Goal: Task Accomplishment & Management: Manage account settings

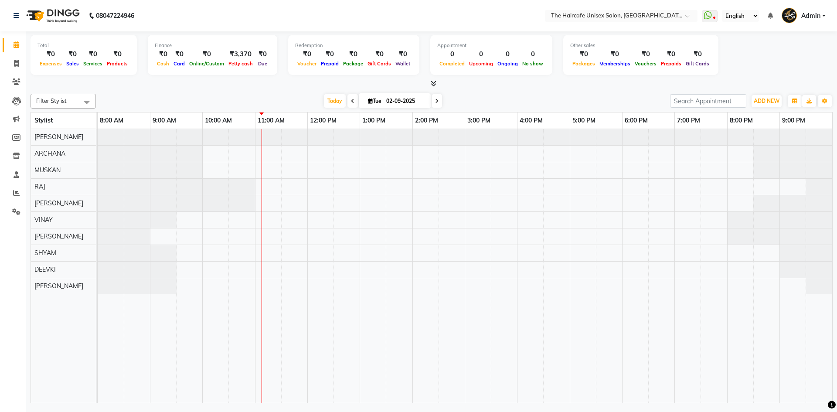
click at [435, 82] on icon at bounding box center [434, 83] width 6 height 7
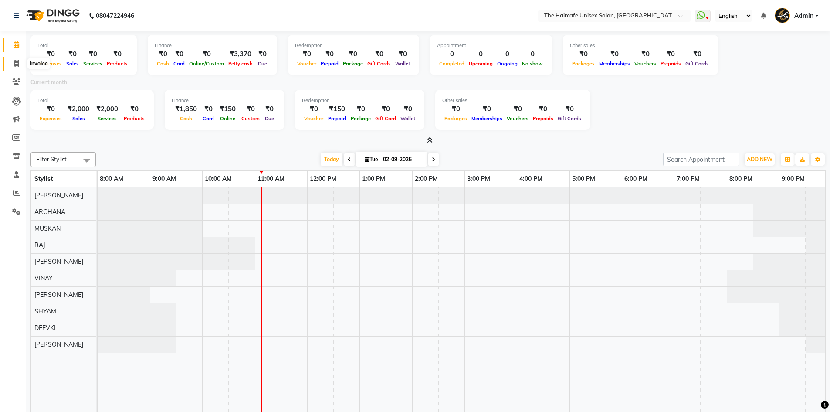
click at [17, 63] on icon at bounding box center [16, 63] width 5 height 7
select select "service"
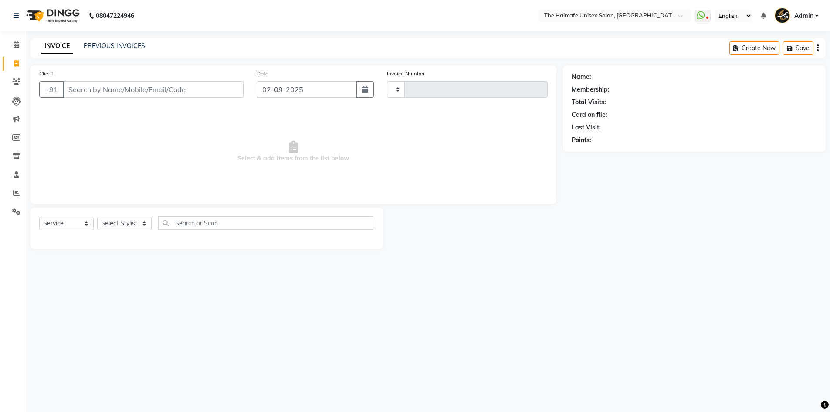
type input "1581"
select select "7412"
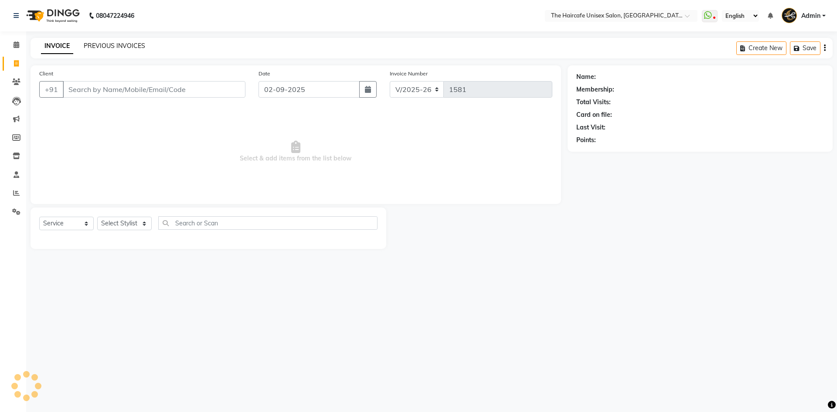
click at [126, 49] on link "PREVIOUS INVOICES" at bounding box center [114, 46] width 61 height 8
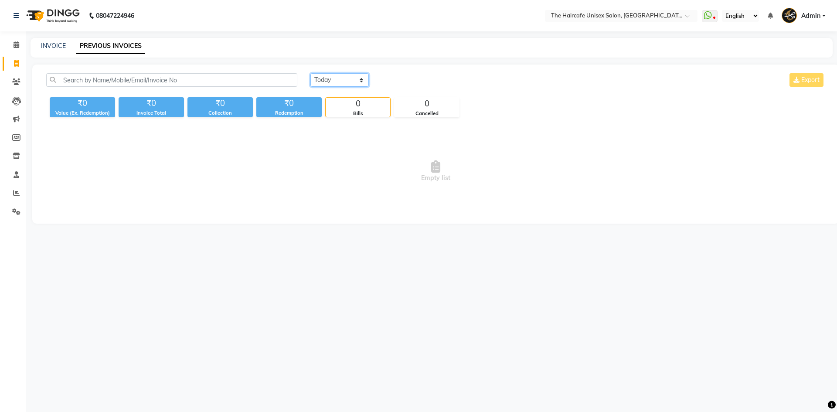
click at [332, 84] on select "Today Yesterday Custom Range" at bounding box center [339, 80] width 58 height 14
select select "yesterday"
click at [310, 73] on select "Today Yesterday Custom Range" at bounding box center [339, 80] width 58 height 14
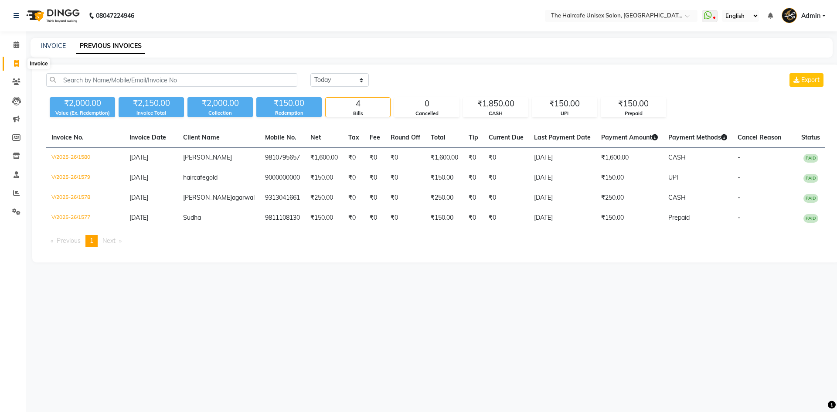
click at [16, 59] on span at bounding box center [16, 64] width 15 height 10
select select "service"
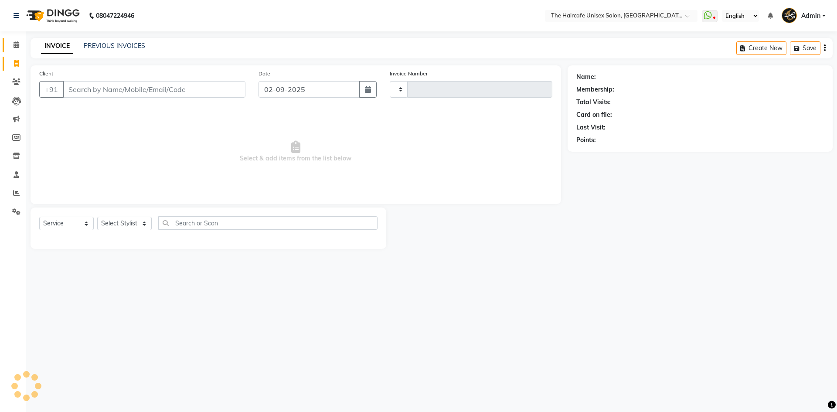
type input "1581"
select select "7412"
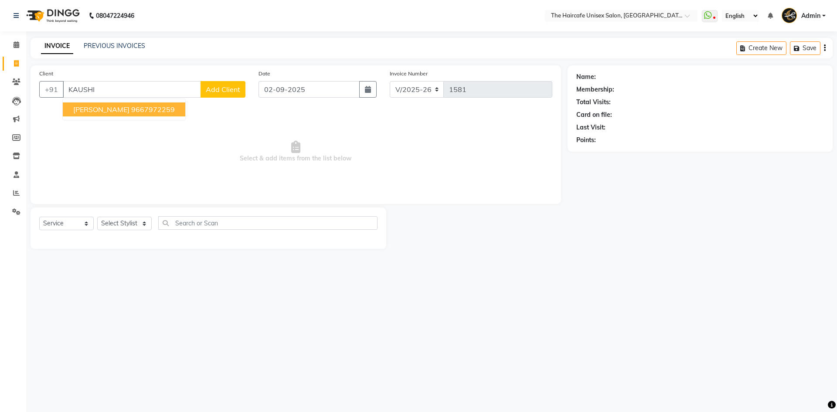
click at [107, 114] on button "Kaushika Swaroop 9667972259" at bounding box center [124, 109] width 122 height 14
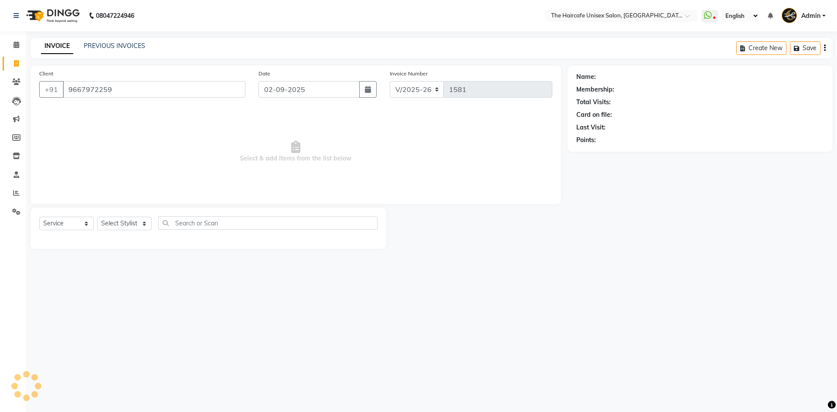
type input "9667972259"
select select "1: Object"
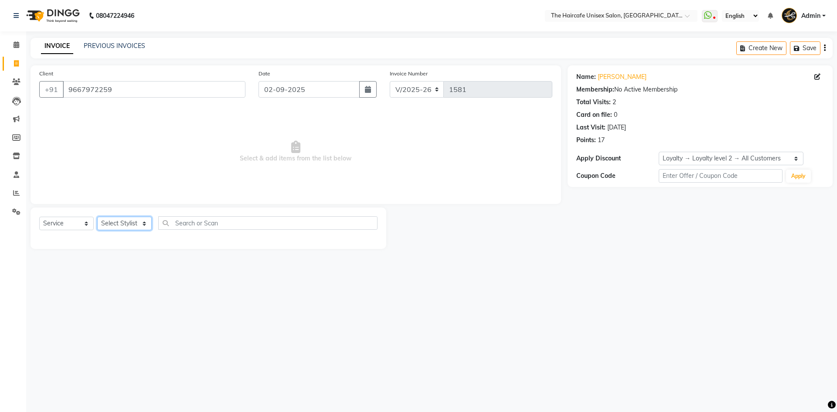
click at [135, 222] on select "Select Stylist AFTAB ARCHANA DEEVKI MAHESH VERMA MUSKAN RAJ SHYAM SHYAM JI SURE…" at bounding box center [124, 224] width 54 height 14
select select "66205"
click at [97, 217] on select "Select Stylist AFTAB ARCHANA DEEVKI MAHESH VERMA MUSKAN RAJ SHYAM SHYAM JI SURE…" at bounding box center [124, 224] width 54 height 14
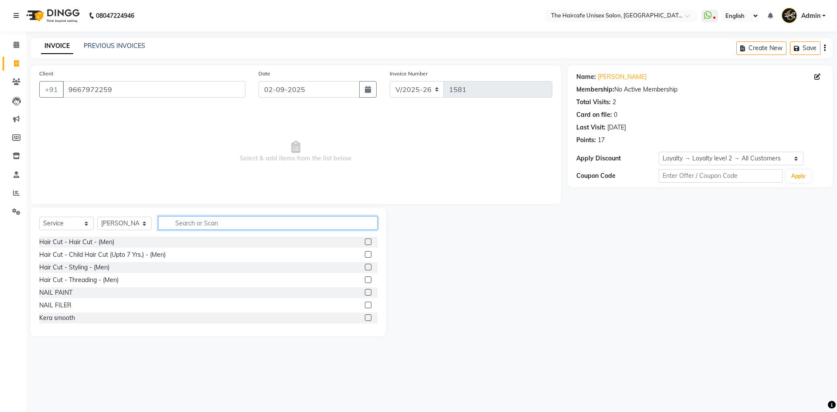
click at [188, 226] on input "text" at bounding box center [267, 223] width 219 height 14
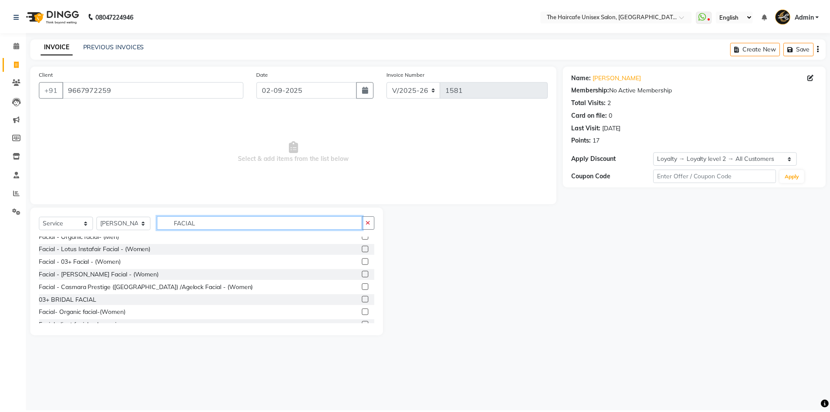
scroll to position [87, 0]
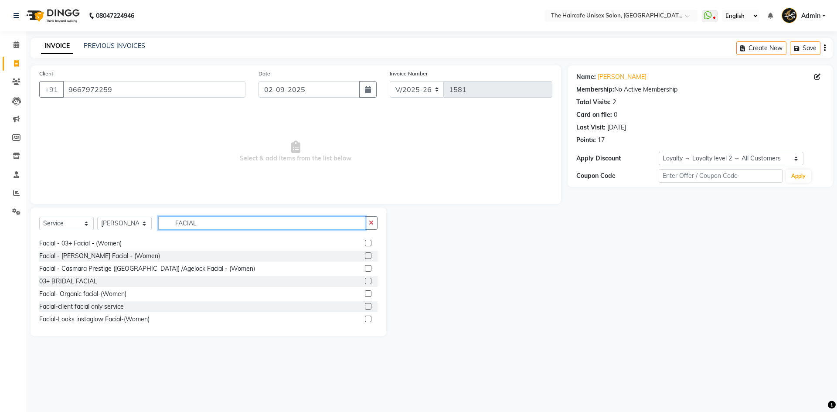
type input "FACIAL"
click at [365, 282] on label at bounding box center [368, 281] width 7 height 7
click at [365, 282] on input "checkbox" at bounding box center [368, 282] width 6 height 6
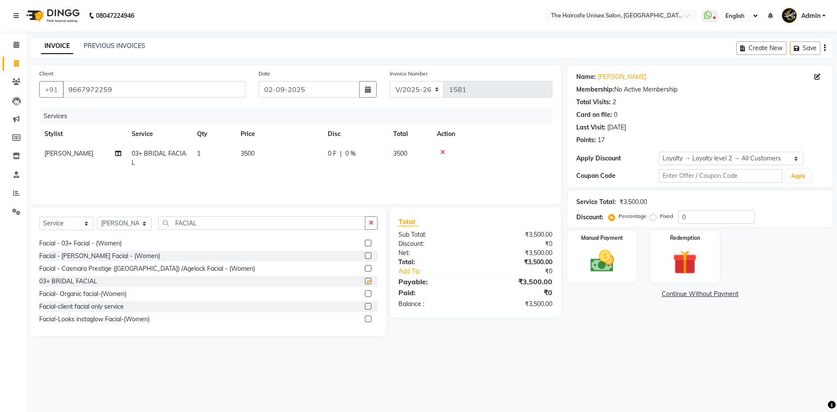
checkbox input "false"
click at [334, 153] on span "0 F" at bounding box center [332, 153] width 9 height 9
select select "66205"
click at [378, 153] on input "0" at bounding box center [382, 156] width 26 height 14
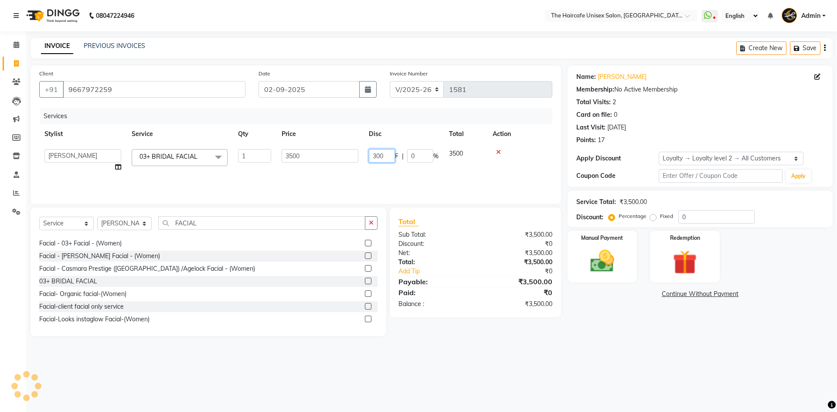
type input "3000"
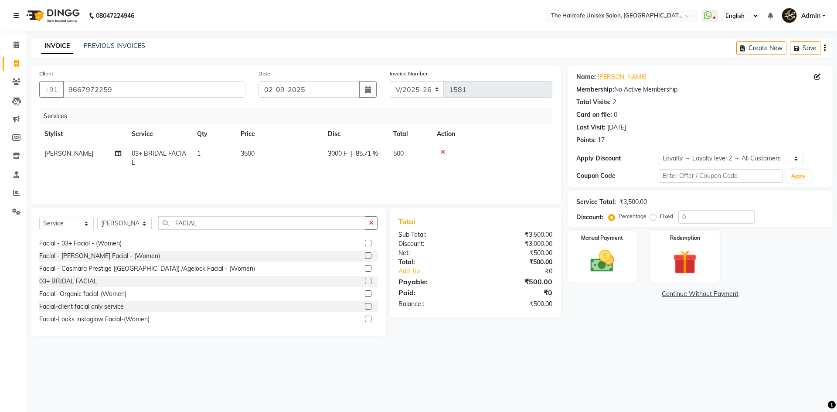
click at [587, 328] on div "Name: Kaushika Swaroop Membership: No Active Membership Total Visits: 2 Card on…" at bounding box center [703, 200] width 272 height 271
click at [603, 260] on img at bounding box center [602, 261] width 41 height 29
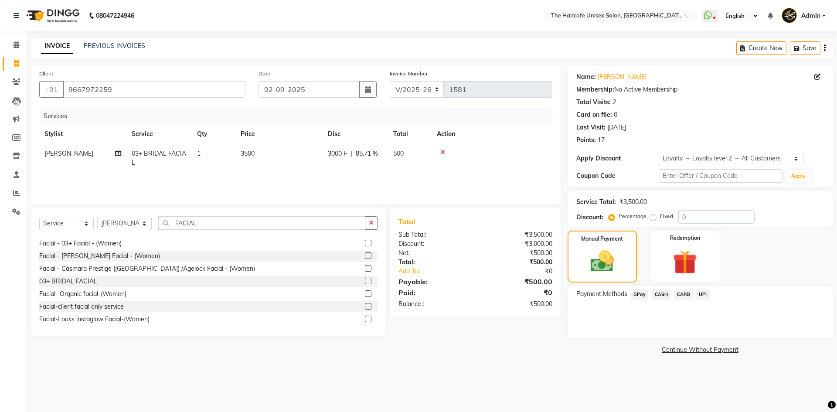
click at [706, 295] on span "UPI" at bounding box center [703, 294] width 14 height 10
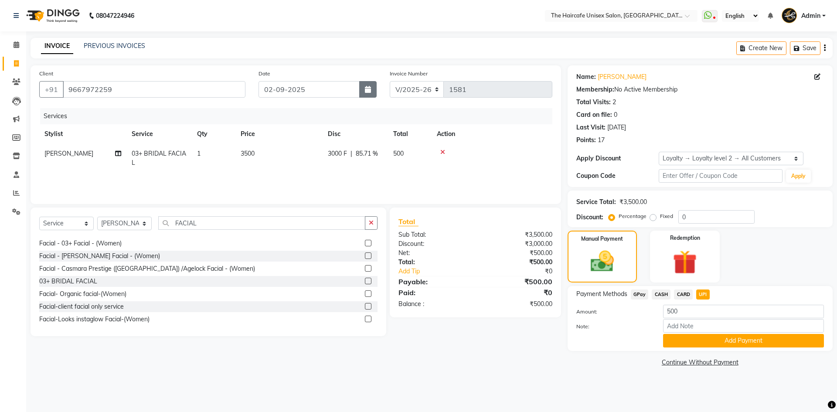
click at [370, 91] on icon "button" at bounding box center [368, 89] width 6 height 7
select select "9"
select select "2025"
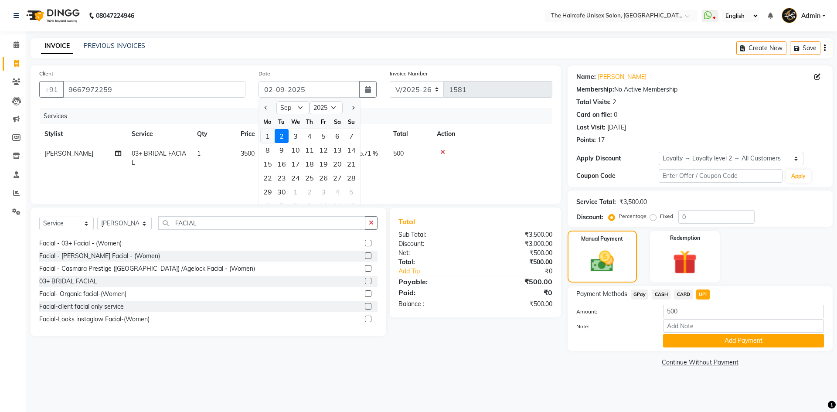
click at [272, 132] on div "1" at bounding box center [268, 136] width 14 height 14
type input "[DATE]"
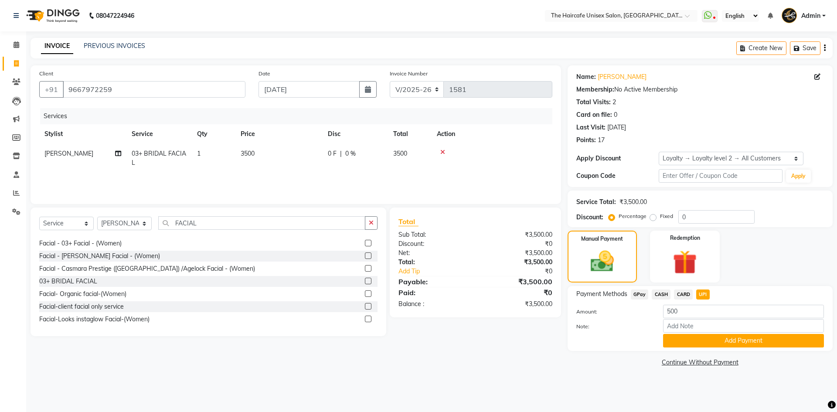
click at [642, 294] on span "GPay" at bounding box center [640, 294] width 18 height 10
type input "3500"
click at [328, 151] on span "0 F" at bounding box center [332, 153] width 9 height 9
select select "66205"
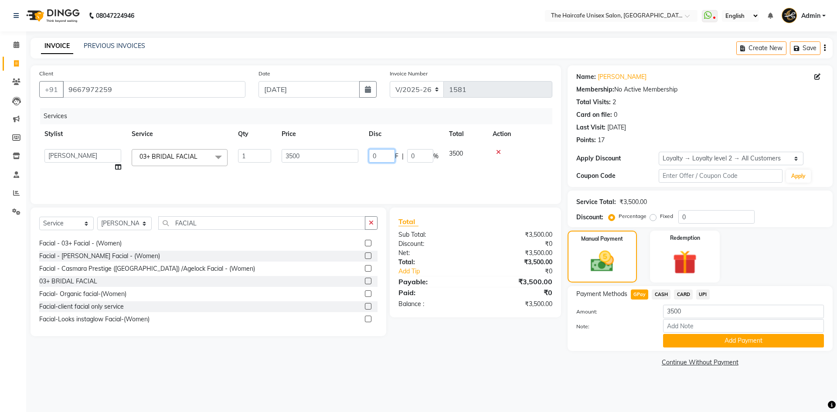
drag, startPoint x: 388, startPoint y: 157, endPoint x: 370, endPoint y: 157, distance: 17.9
click at [370, 157] on input "0" at bounding box center [382, 156] width 26 height 14
type input "3000"
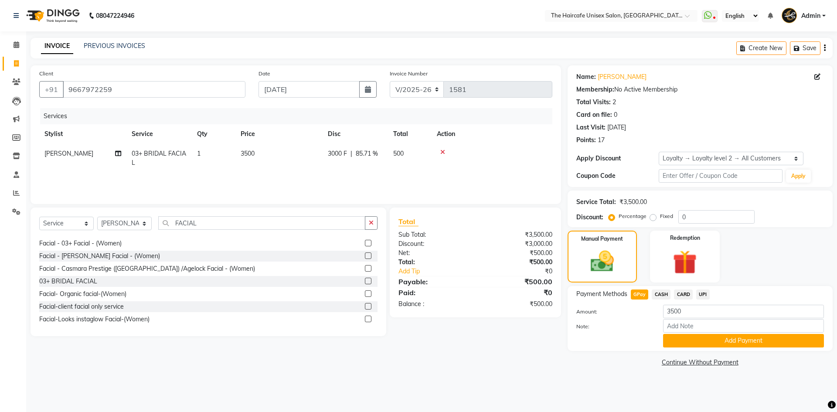
click at [444, 388] on div "08047224946 Select Location × The Haircafe Unisex Salon, Charmwood Village Eros…" at bounding box center [418, 206] width 837 height 412
click at [706, 292] on span "UPI" at bounding box center [703, 294] width 14 height 10
type input "500"
click at [697, 340] on button "Add Payment" at bounding box center [743, 341] width 161 height 14
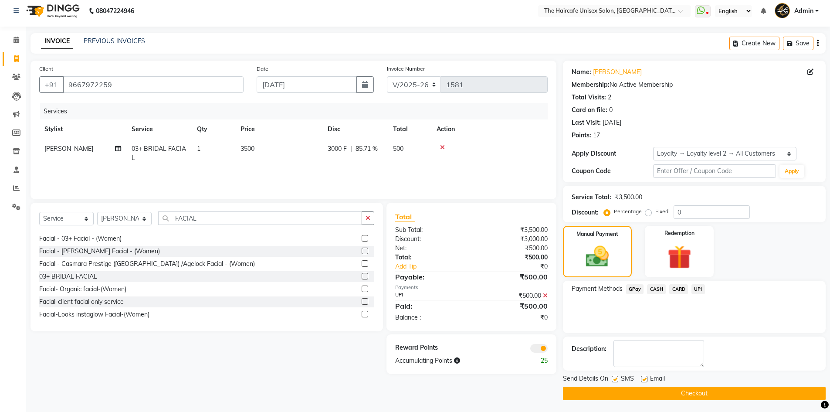
scroll to position [6, 0]
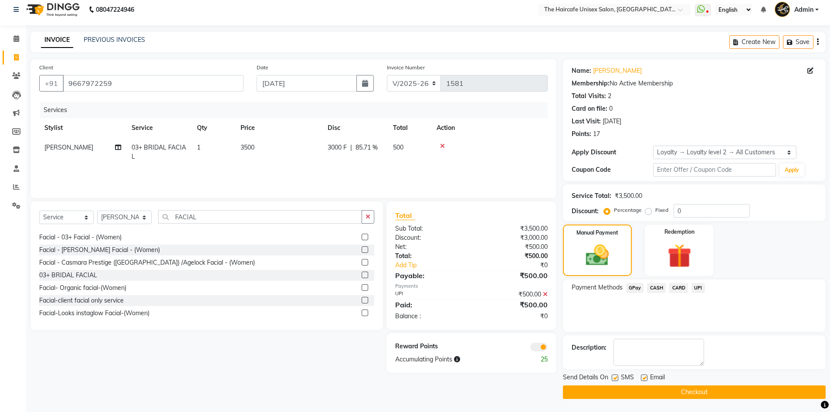
click at [589, 392] on button "Checkout" at bounding box center [694, 392] width 263 height 14
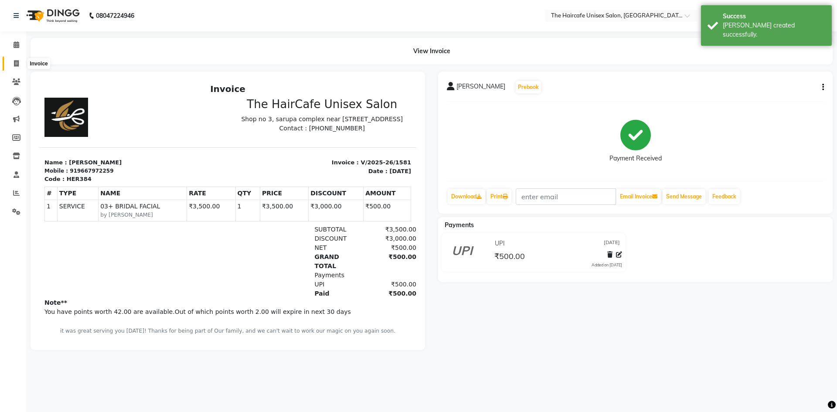
click at [18, 63] on icon at bounding box center [16, 63] width 5 height 7
select select "7412"
select select "service"
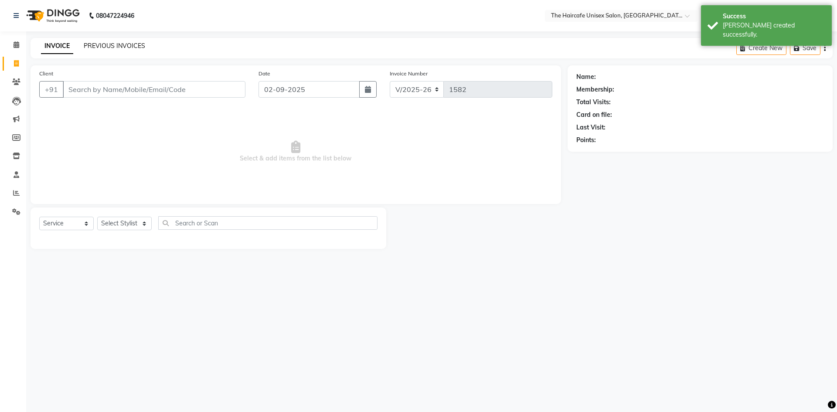
click at [126, 42] on link "PREVIOUS INVOICES" at bounding box center [114, 46] width 61 height 8
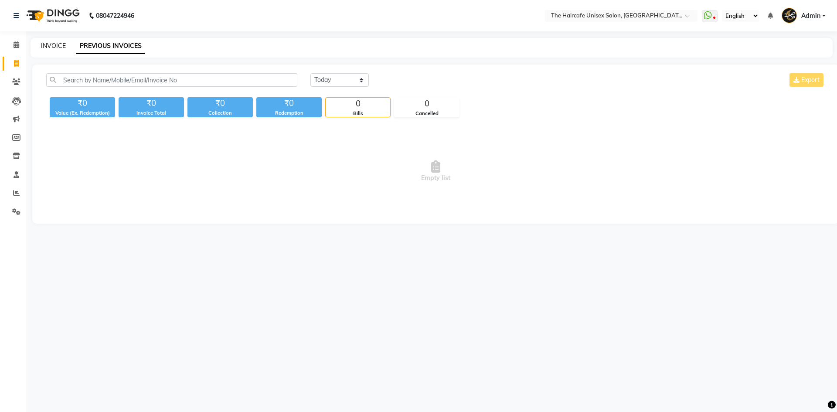
click at [52, 49] on link "INVOICE" at bounding box center [53, 46] width 25 height 8
select select "7412"
select select "service"
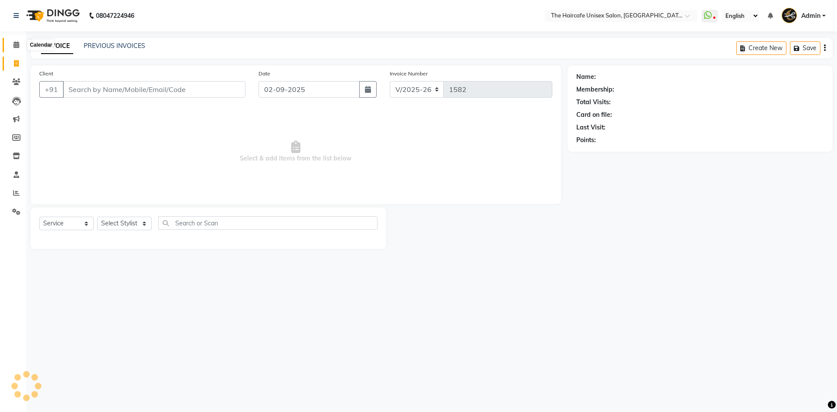
click at [21, 44] on span at bounding box center [16, 45] width 15 height 10
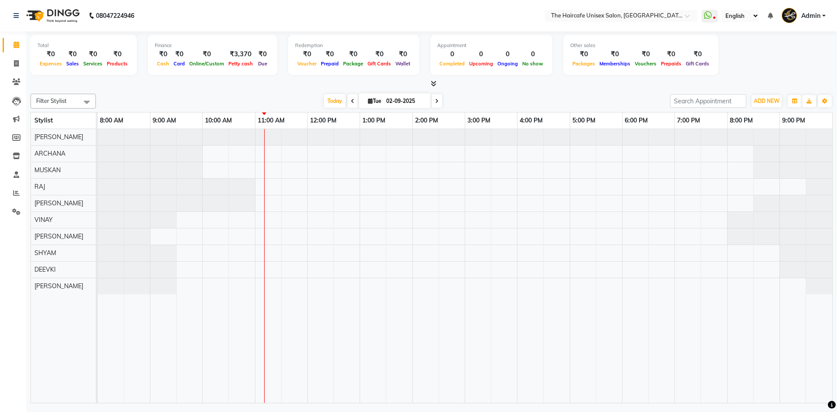
click at [434, 85] on icon at bounding box center [434, 83] width 6 height 7
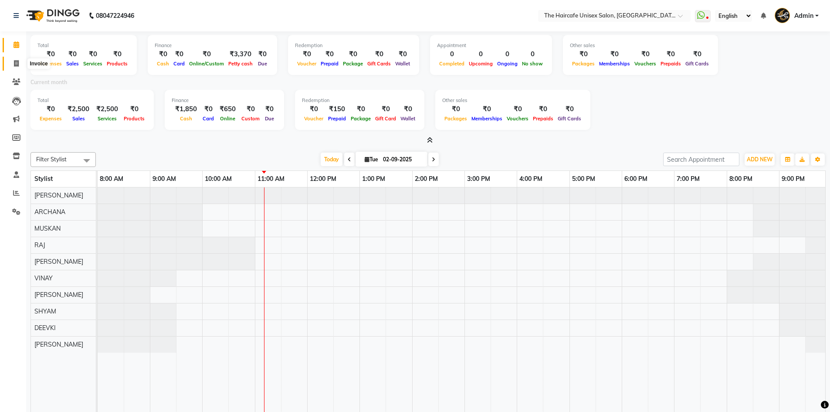
click at [17, 61] on icon at bounding box center [16, 63] width 5 height 7
select select "7412"
select select "service"
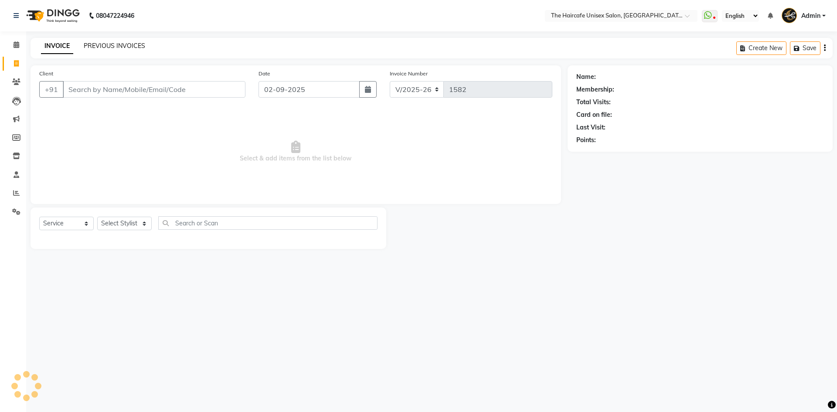
click at [131, 49] on link "PREVIOUS INVOICES" at bounding box center [114, 46] width 61 height 8
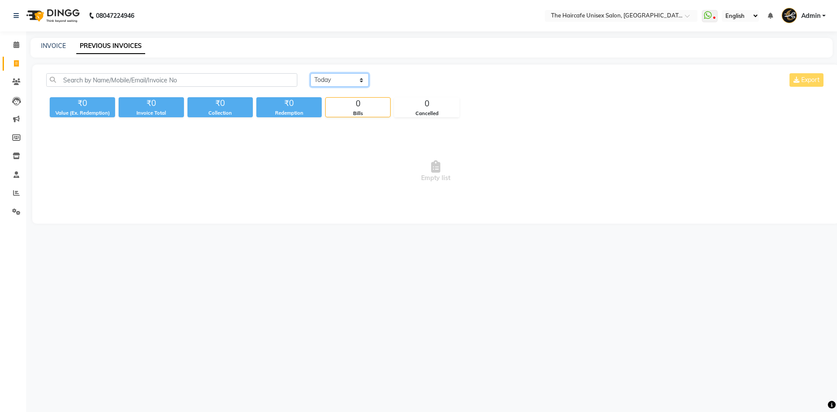
click at [333, 78] on select "Today Yesterday Custom Range" at bounding box center [339, 80] width 58 height 14
select select "yesterday"
click at [310, 73] on select "Today Yesterday Custom Range" at bounding box center [339, 80] width 58 height 14
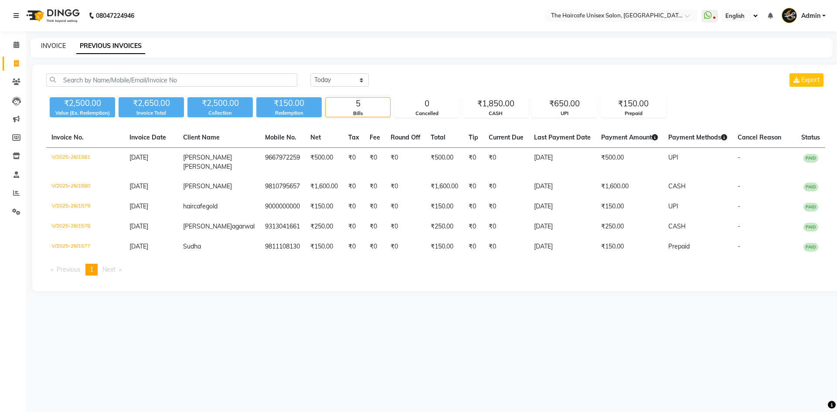
click at [51, 45] on link "INVOICE" at bounding box center [53, 46] width 25 height 8
select select "service"
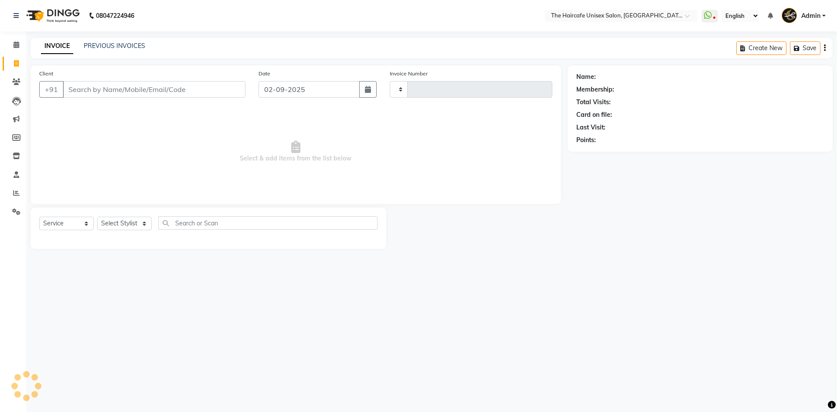
type input "1582"
select select "7412"
click at [122, 46] on link "PREVIOUS INVOICES" at bounding box center [114, 46] width 61 height 8
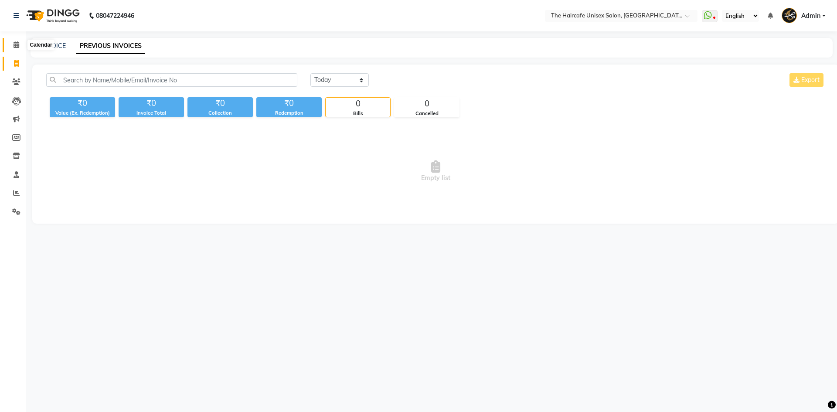
drag, startPoint x: 17, startPoint y: 44, endPoint x: 15, endPoint y: 55, distance: 10.7
click at [17, 44] on icon at bounding box center [17, 44] width 6 height 7
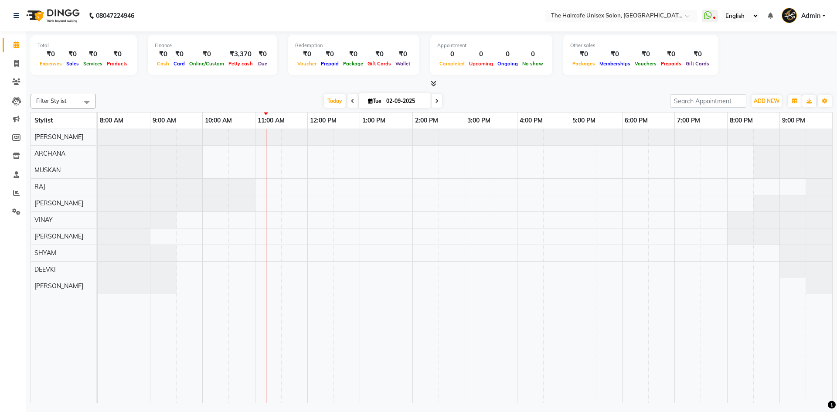
click at [435, 84] on icon at bounding box center [434, 83] width 6 height 7
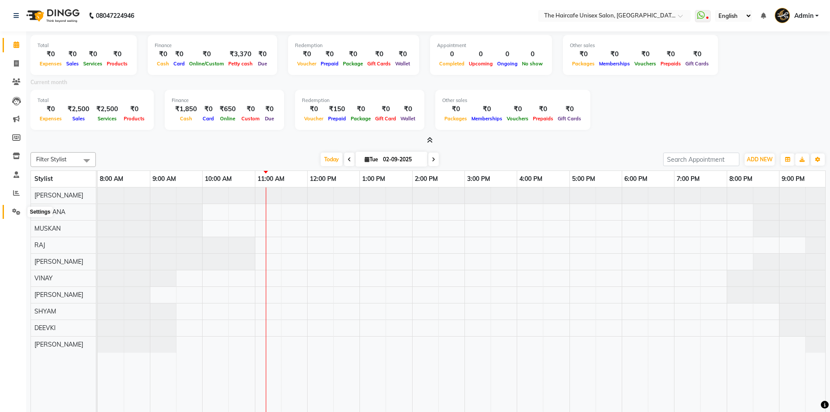
click at [20, 211] on span at bounding box center [16, 212] width 15 height 10
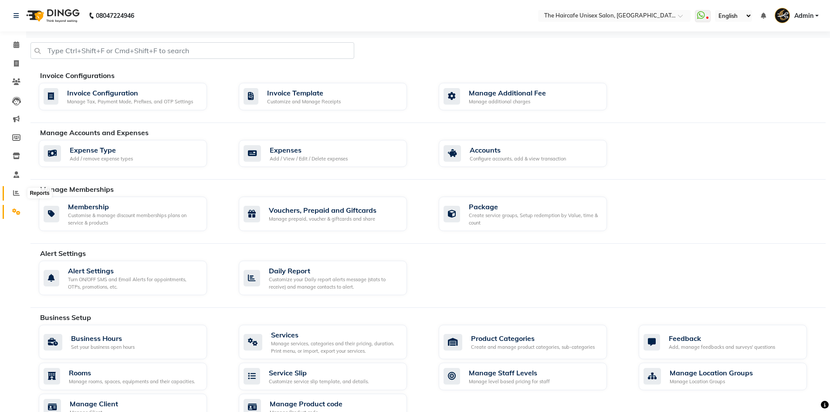
click at [17, 194] on icon at bounding box center [16, 193] width 7 height 7
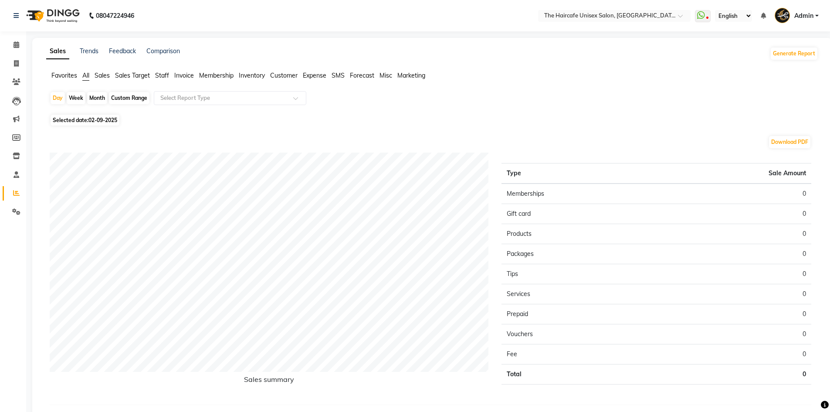
click at [102, 99] on div "Month" at bounding box center [97, 98] width 20 height 12
select select "9"
select select "2025"
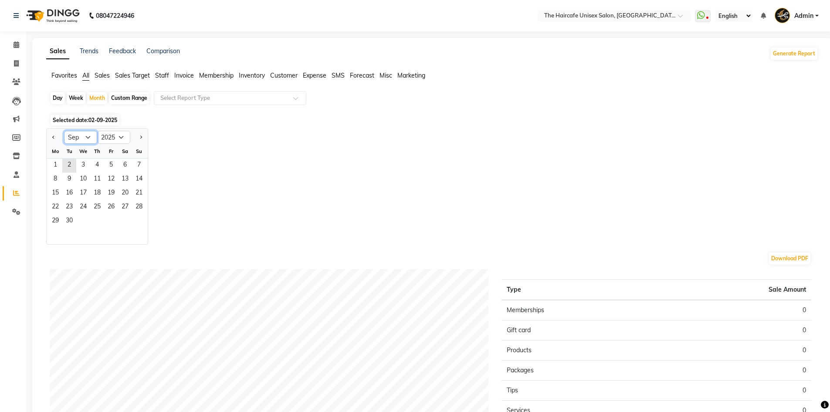
click at [79, 139] on select "Jan Feb Mar Apr May Jun Jul Aug Sep Oct Nov Dec" at bounding box center [80, 137] width 33 height 13
select select "8"
click at [64, 131] on select "Jan Feb Mar Apr May Jun Jul Aug Sep Oct Nov Dec" at bounding box center [80, 137] width 33 height 13
click at [112, 163] on span "1" at bounding box center [111, 166] width 14 height 14
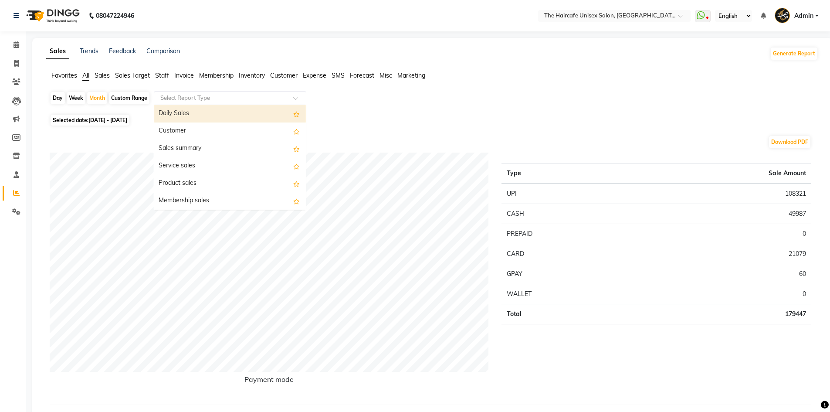
click at [203, 100] on input "text" at bounding box center [222, 98] width 126 height 9
type input "STAFF"
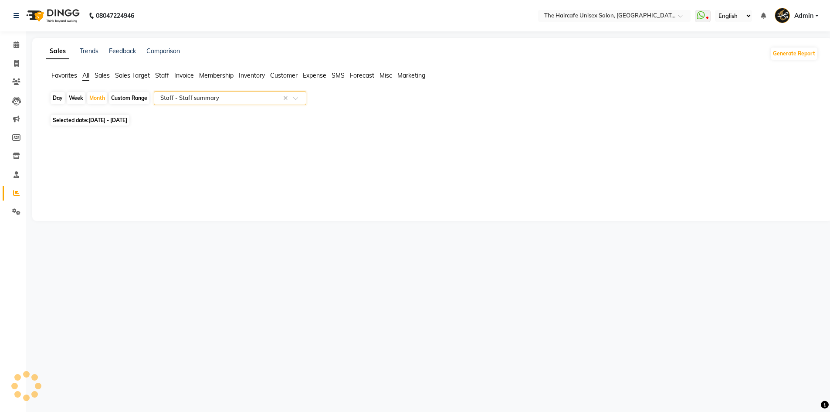
select select "full_report"
select select "csv"
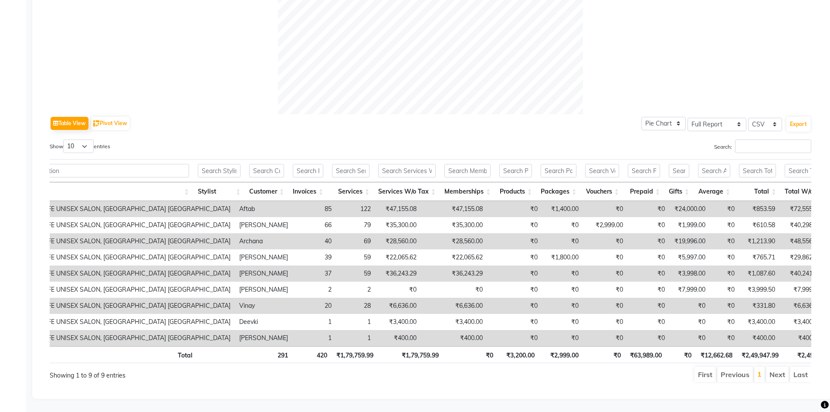
scroll to position [0, 48]
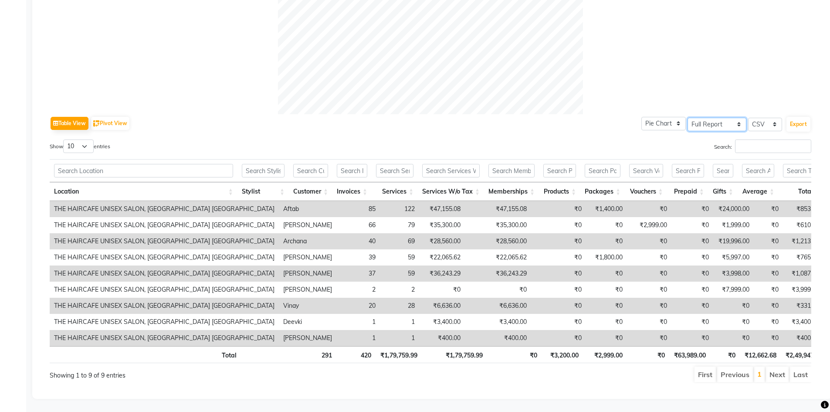
click at [730, 118] on select "Select Full Report Filtered Report" at bounding box center [717, 125] width 59 height 14
select select "filtered_report"
click at [688, 118] on select "Select Full Report Filtered Report" at bounding box center [717, 125] width 59 height 14
click at [678, 117] on select "Pie Chart Bar Chart" at bounding box center [664, 124] width 44 height 14
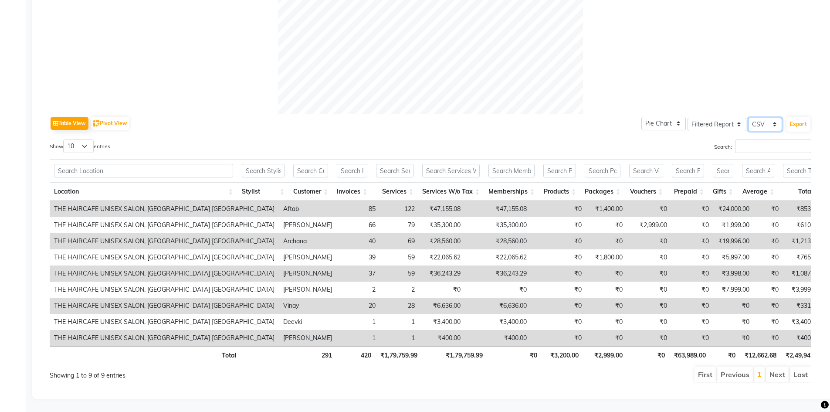
click at [764, 118] on select "Select CSV PDF" at bounding box center [765, 125] width 34 height 14
click at [748, 118] on select "Select CSV PDF" at bounding box center [765, 125] width 34 height 14
click at [802, 117] on button "Export" at bounding box center [799, 124] width 24 height 15
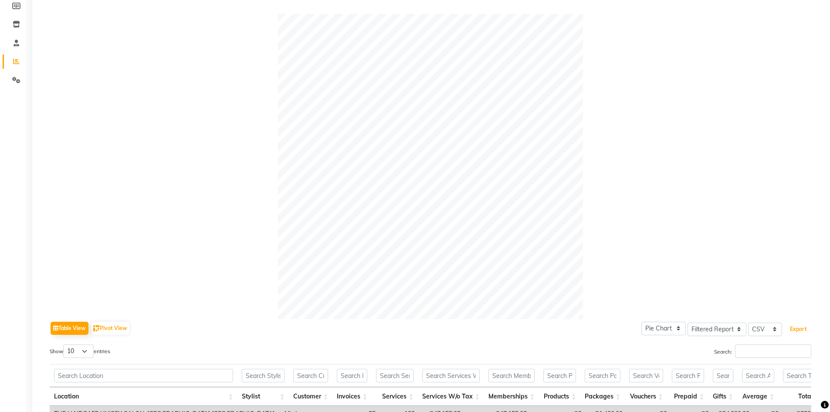
scroll to position [0, 0]
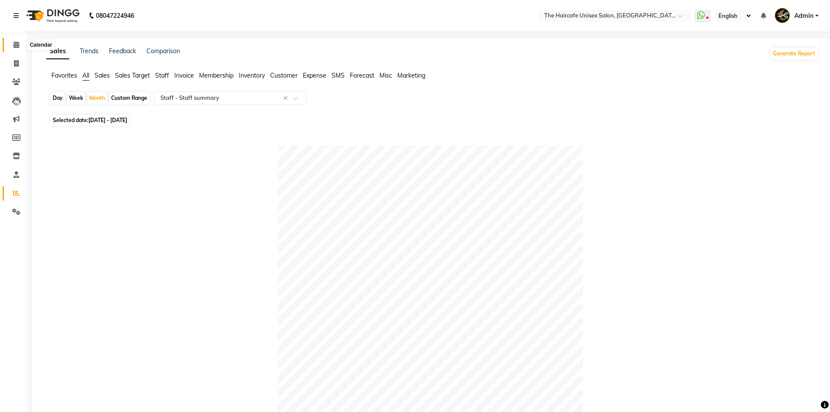
drag, startPoint x: 13, startPoint y: 44, endPoint x: 19, endPoint y: 44, distance: 6.6
click at [13, 44] on span at bounding box center [16, 45] width 15 height 10
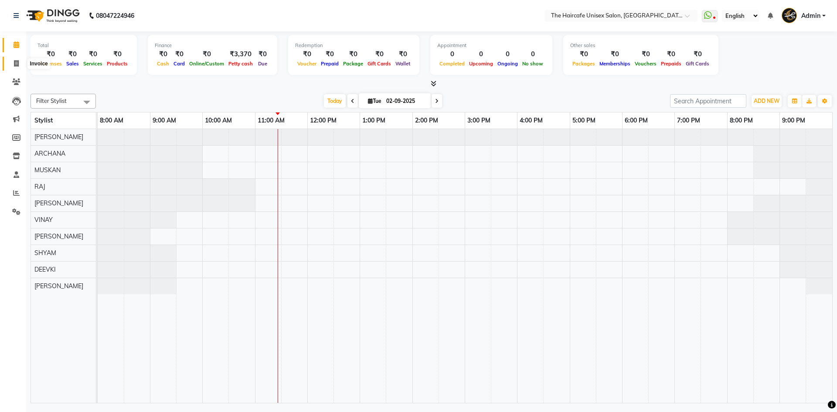
click at [14, 67] on span at bounding box center [16, 64] width 15 height 10
select select "service"
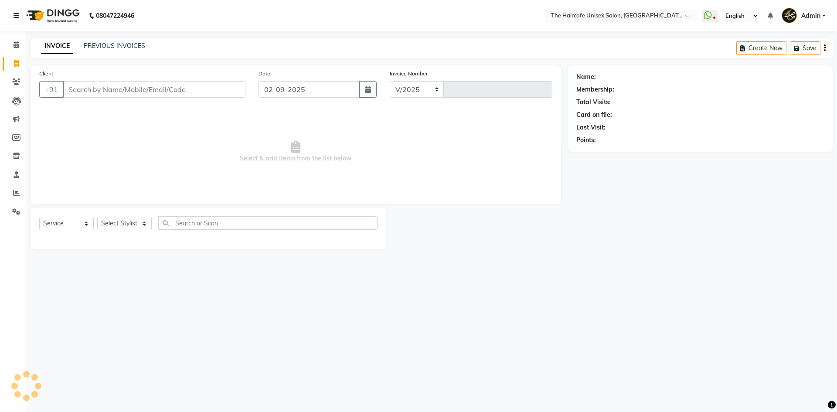
select select "7412"
type input "1582"
click at [123, 43] on link "PREVIOUS INVOICES" at bounding box center [114, 46] width 61 height 8
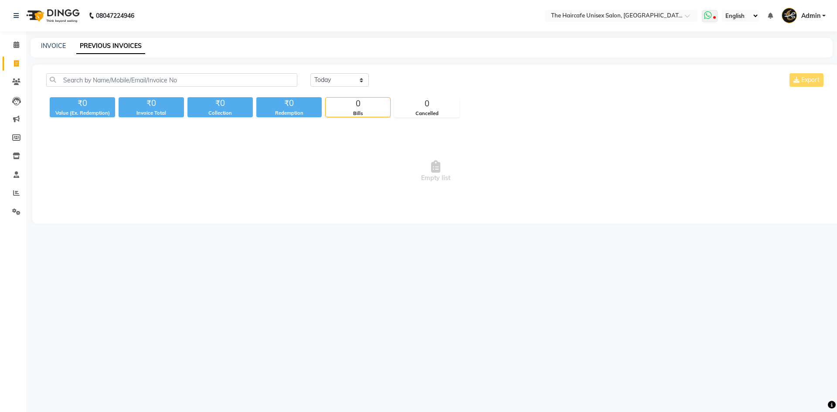
click at [708, 15] on icon at bounding box center [708, 15] width 8 height 9
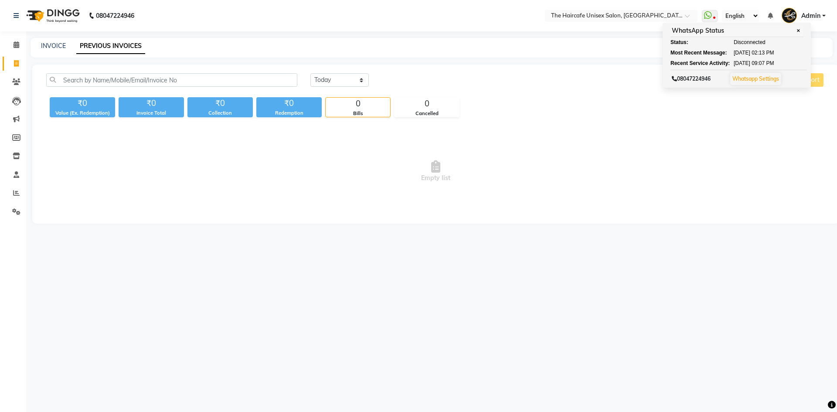
click at [585, 100] on div "₹0 Value (Ex. Redemption) ₹0 Invoice Total ₹0 Collection ₹0 Redemption 0 Bills …" at bounding box center [435, 106] width 779 height 24
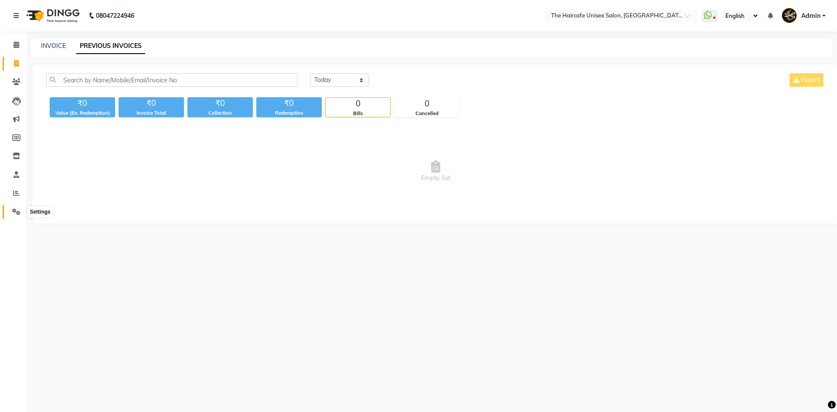
click at [18, 212] on icon at bounding box center [16, 211] width 8 height 7
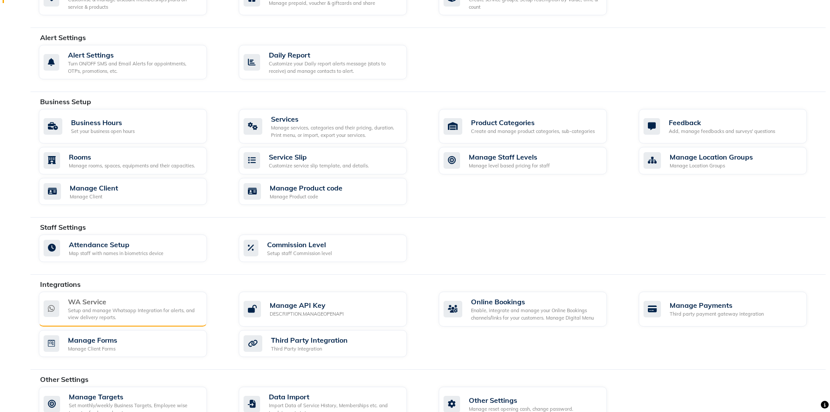
scroll to position [218, 0]
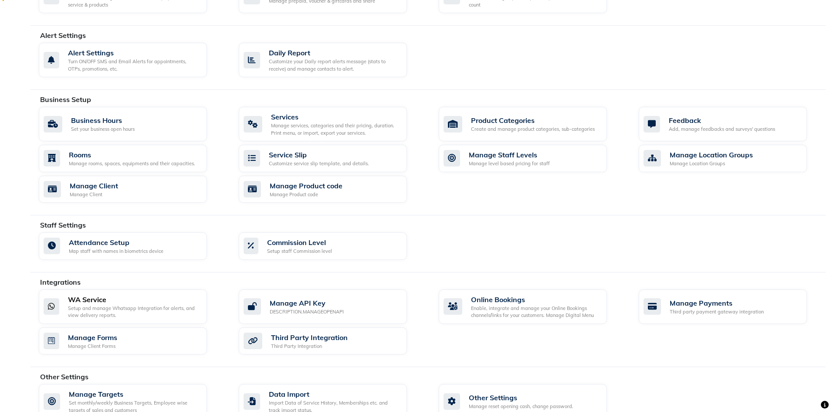
click at [101, 299] on div "WA Service" at bounding box center [134, 299] width 132 height 10
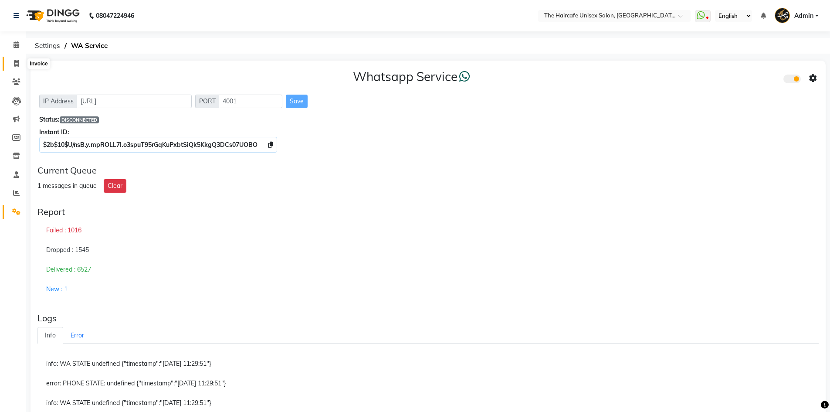
click at [17, 61] on icon at bounding box center [16, 63] width 5 height 7
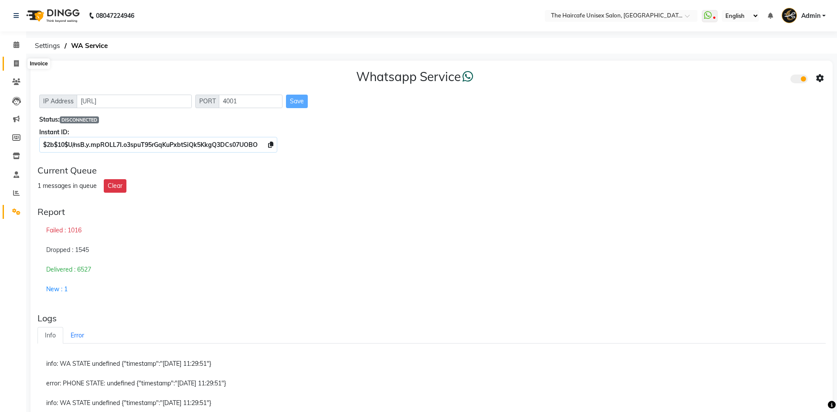
select select "7412"
select select "service"
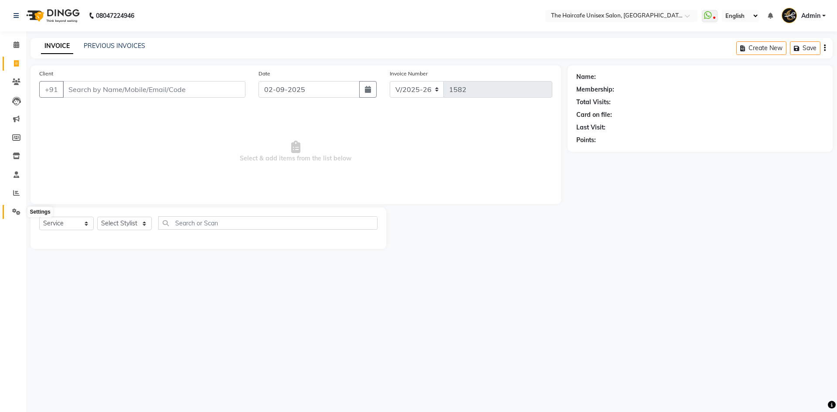
click at [16, 213] on icon at bounding box center [16, 211] width 8 height 7
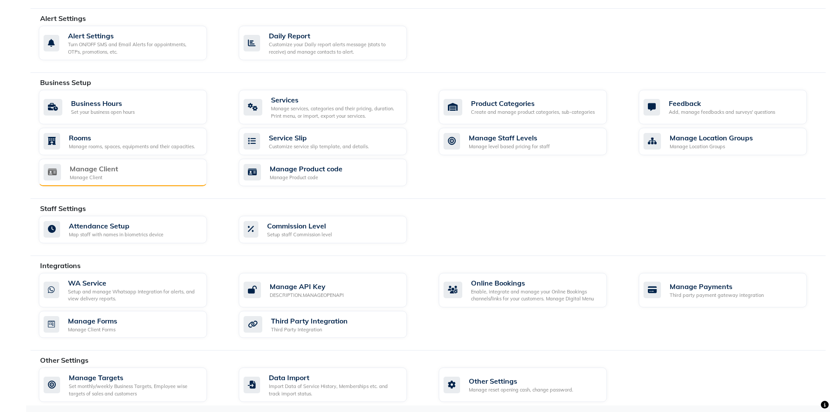
scroll to position [237, 0]
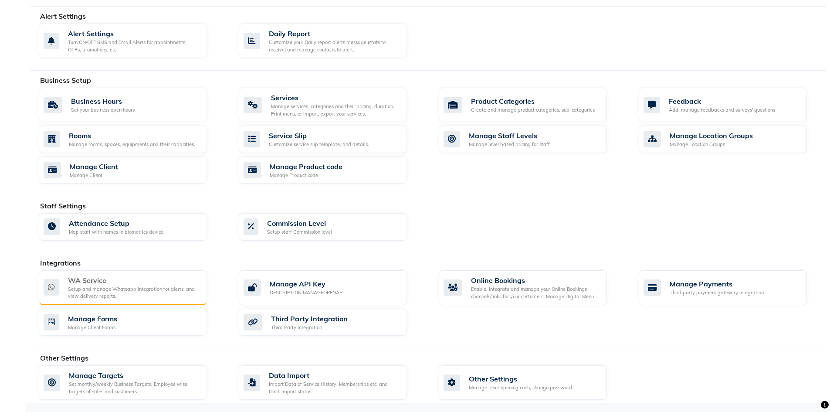
click at [106, 285] on div "Setup and manage Whatsapp Integration for alerts, and view delivery reports." at bounding box center [134, 292] width 132 height 14
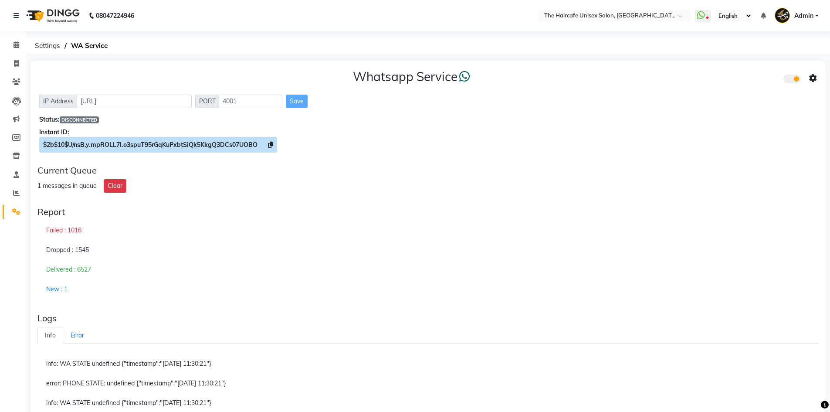
click at [270, 144] on icon at bounding box center [270, 145] width 5 height 6
click at [75, 334] on link "Error" at bounding box center [77, 335] width 28 height 17
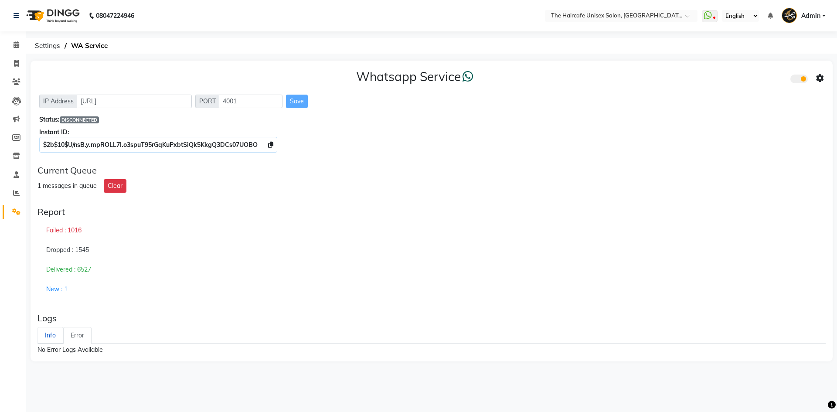
click at [51, 333] on link "Info" at bounding box center [50, 335] width 26 height 17
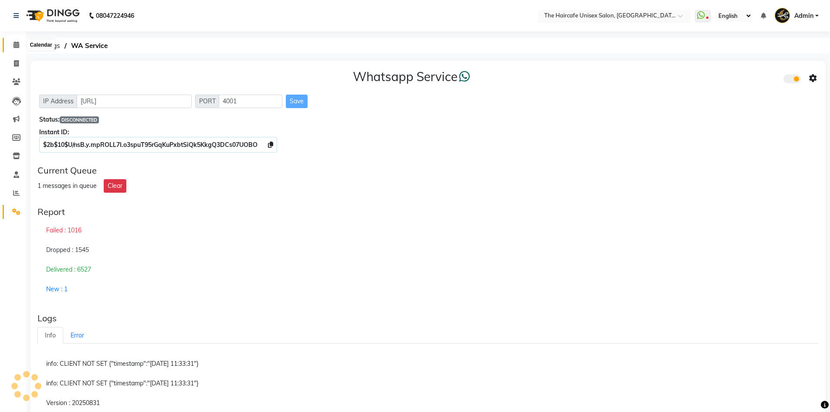
drag, startPoint x: 13, startPoint y: 41, endPoint x: 686, endPoint y: 15, distance: 673.8
click at [13, 41] on span at bounding box center [16, 45] width 15 height 10
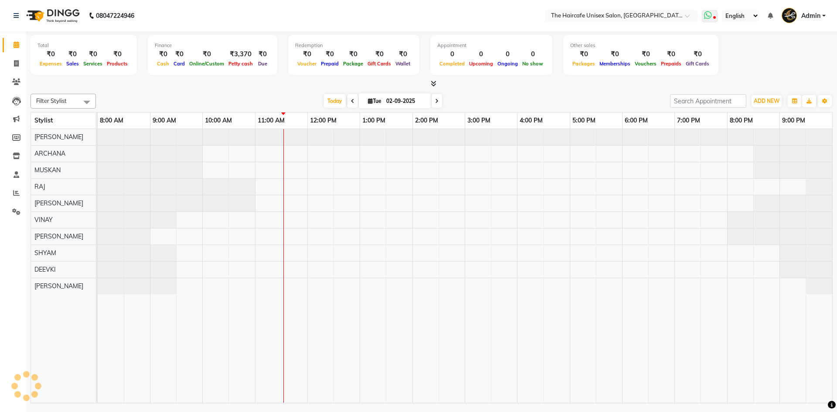
click at [715, 11] on span at bounding box center [710, 16] width 16 height 12
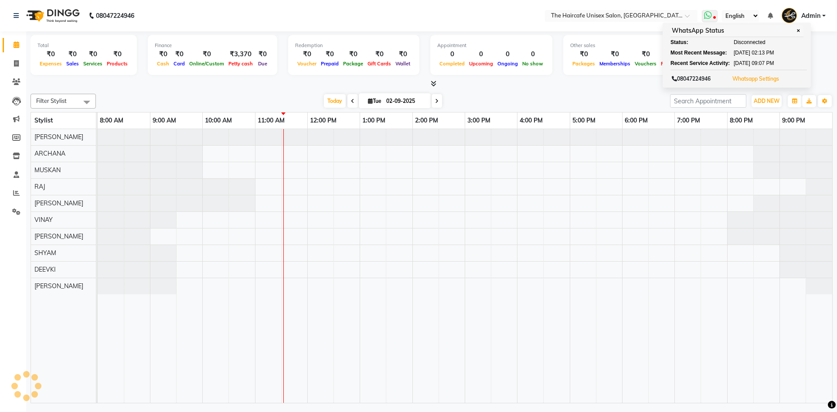
click at [755, 74] on button "Whatsapp Settings" at bounding box center [755, 79] width 51 height 12
click at [755, 79] on link "Whatsapp Settings" at bounding box center [755, 78] width 47 height 7
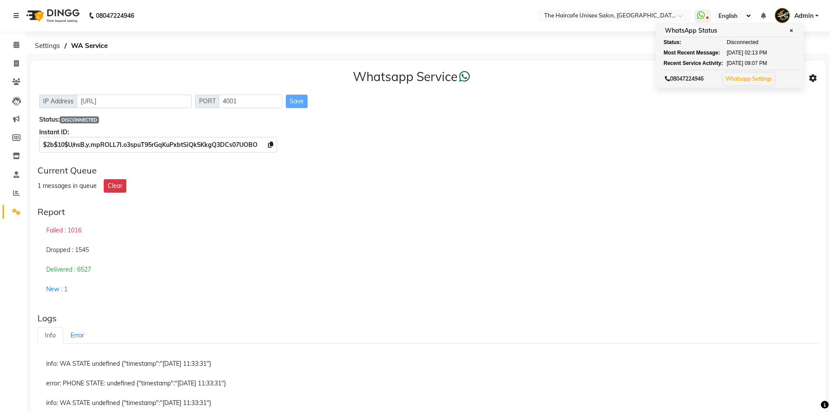
click at [557, 158] on div "Whatsapp Service IP Address http://localhost PORT 4001 Save Status: DISCONNECTE…" at bounding box center [428, 309] width 795 height 496
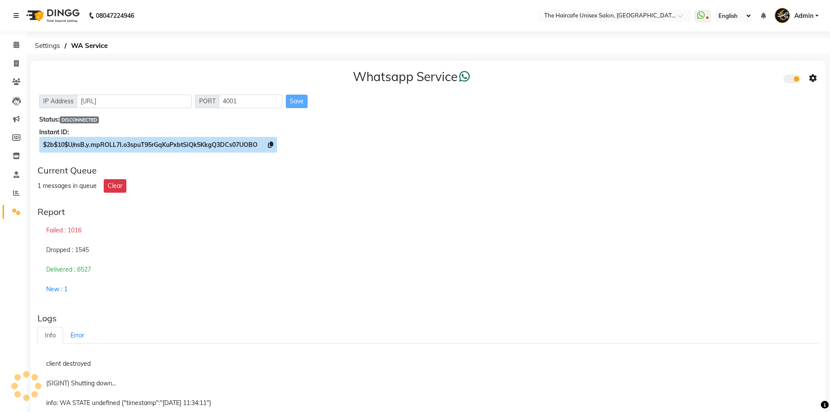
click at [271, 145] on icon at bounding box center [270, 145] width 5 height 6
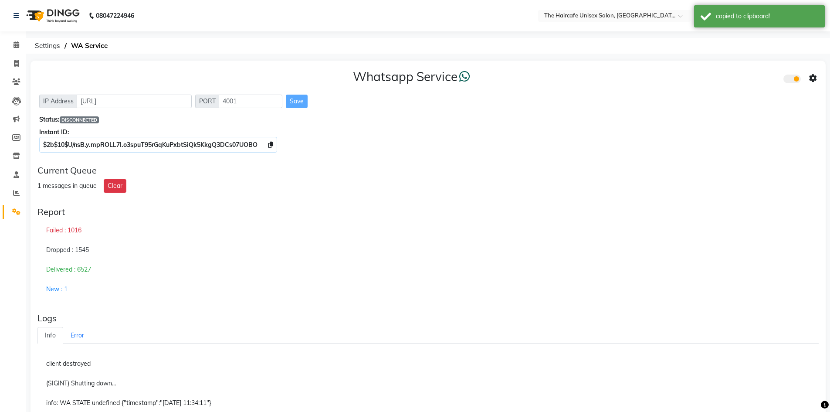
click at [596, 188] on div "1 messages in queue Clear" at bounding box center [427, 186] width 781 height 14
click at [814, 78] on icon at bounding box center [813, 79] width 8 height 8
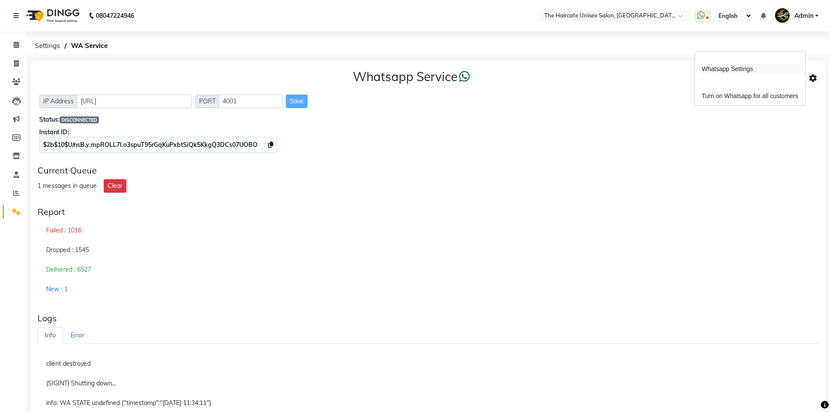
click at [731, 68] on div "Whatsapp Settings" at bounding box center [750, 69] width 100 height 11
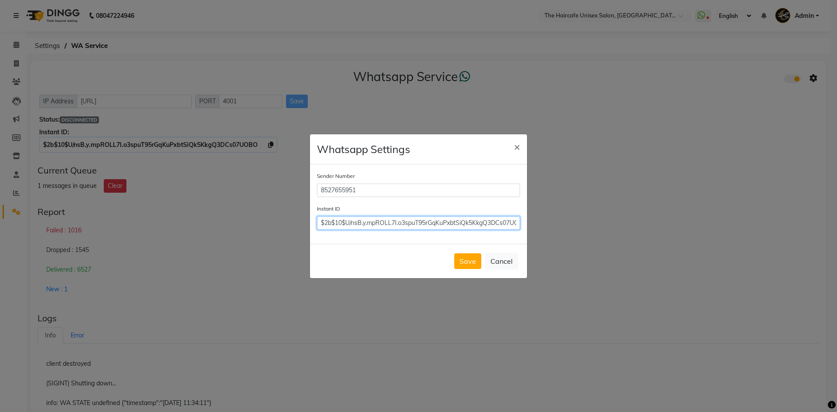
click at [394, 219] on input "$2b$10$U/nsB.y.mpROLL7I.o3spuT95rGqKuPxbtSiQk5KkgQ3DCs07UOBO" at bounding box center [418, 223] width 203 height 14
click at [466, 261] on button "Save" at bounding box center [467, 261] width 27 height 16
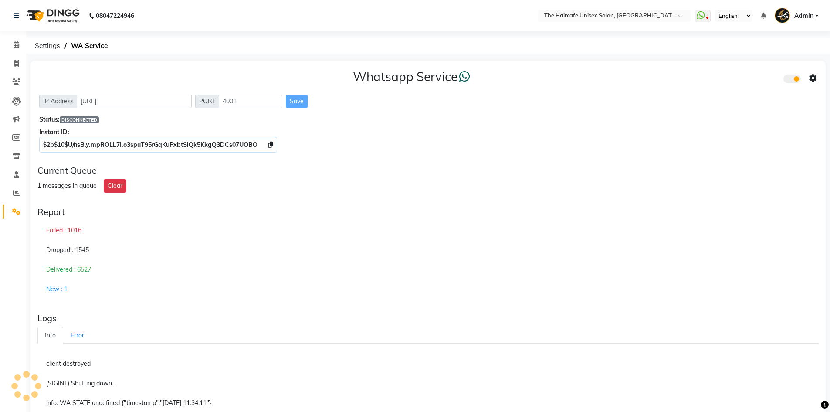
click at [611, 362] on div "client destroyed" at bounding box center [427, 364] width 781 height 20
click at [98, 157] on div "Whatsapp Service IP Address http://localhost PORT 4001 Save Status: DISCONNECTE…" at bounding box center [428, 110] width 795 height 98
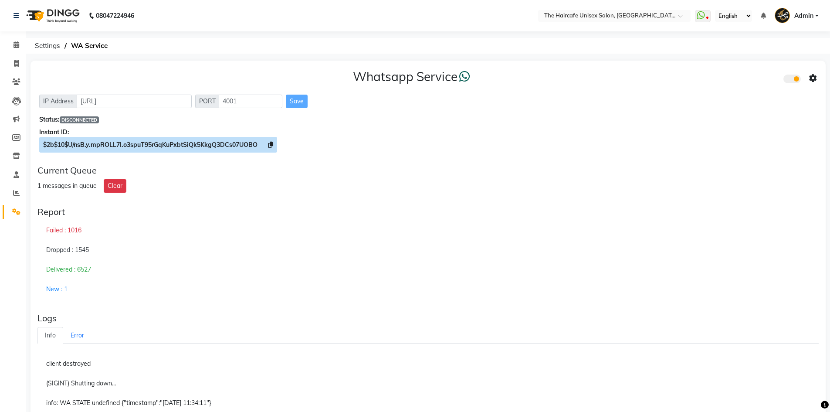
click at [272, 148] on span at bounding box center [270, 145] width 5 height 8
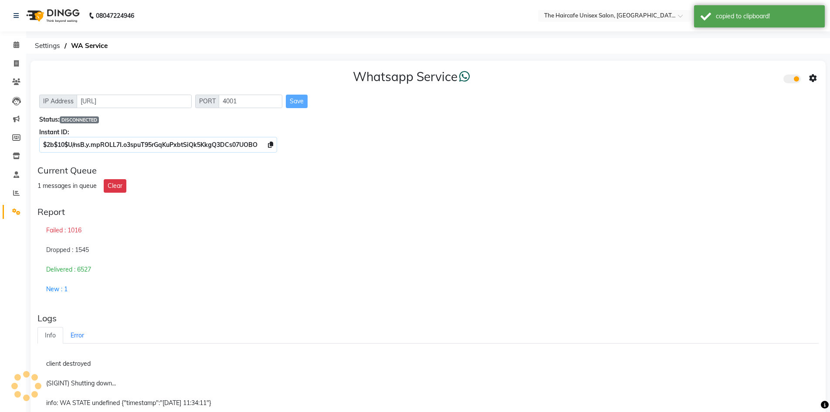
click at [809, 82] on icon at bounding box center [813, 79] width 8 height 8
click at [739, 94] on div "Turn on Whatsapp for all customers" at bounding box center [750, 96] width 100 height 11
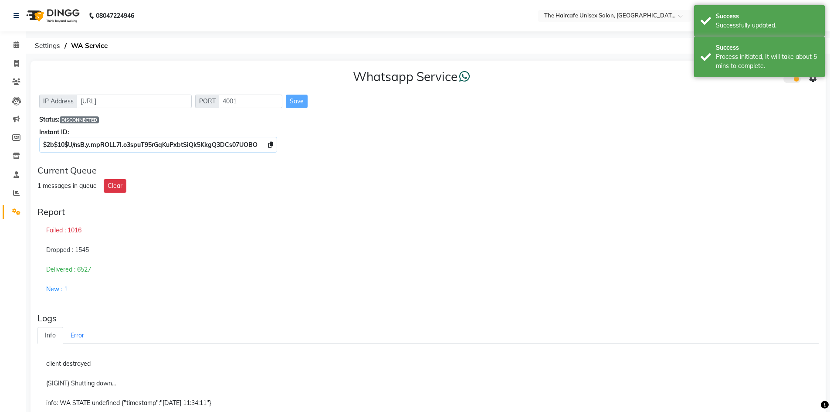
click at [812, 75] on div "Success Process initiated, It will take about 5 mins to complete." at bounding box center [759, 57] width 131 height 41
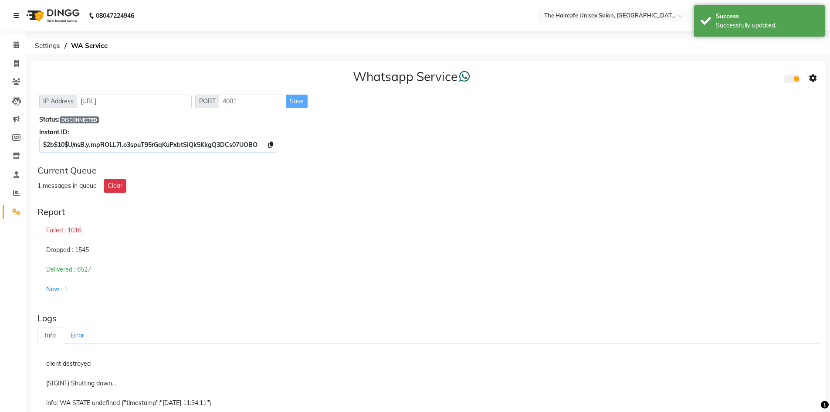
click at [818, 78] on div "Whatsapp Service IP Address http://localhost PORT 4001 Save Status: DISCONNECTE…" at bounding box center [428, 110] width 795 height 98
click at [817, 77] on icon at bounding box center [813, 79] width 8 height 8
click at [742, 66] on div "Whatsapp Settings" at bounding box center [750, 69] width 100 height 11
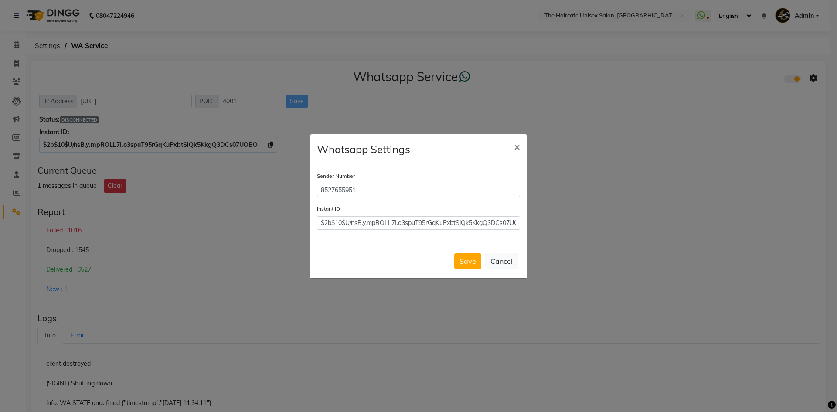
click at [357, 214] on div "Instant ID $2b$10$U/nsB.y.mpROLL7I.o3spuT95rGqKuPxbtSiQk5KkgQ3DCs07UOBO" at bounding box center [418, 217] width 203 height 26
click at [360, 222] on input "$2b$10$U/nsB.y.mpROLL7I.o3spuT95rGqKuPxbtSiQk5KkgQ3DCs07UOBO" at bounding box center [418, 223] width 203 height 14
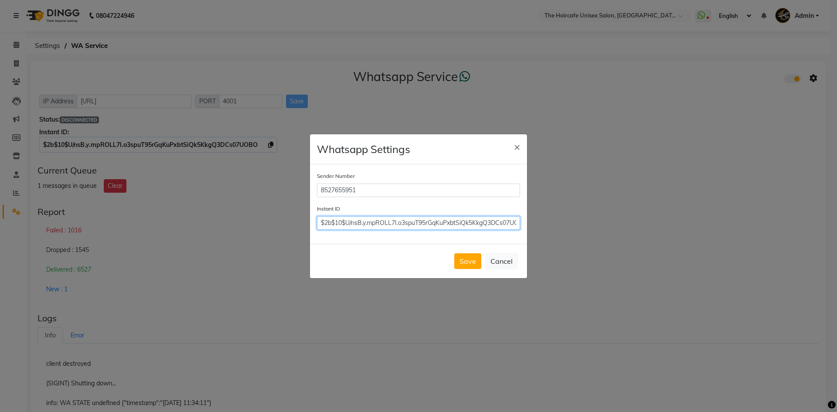
click at [360, 222] on input "$2b$10$U/nsB.y.mpROLL7I.o3spuT95rGqKuPxbtSiQk5KkgQ3DCs07UOBO" at bounding box center [418, 223] width 203 height 14
paste input "$2b$10$U/nsB.y.mpROLL7I.o3spuT95rGqKuPxbtSiQk5KkgQ3DCs07UOBO"
type input "$2b$10$U/nsB.y.mpROLL7I.o3spuT95rGqKuPxbtSiQk5KkgQ3DCs07UOBO"
click at [476, 257] on button "Save" at bounding box center [467, 261] width 27 height 16
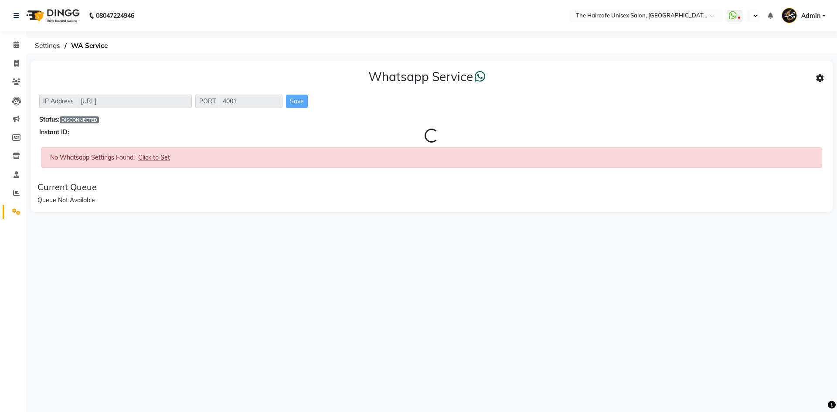
select select "en"
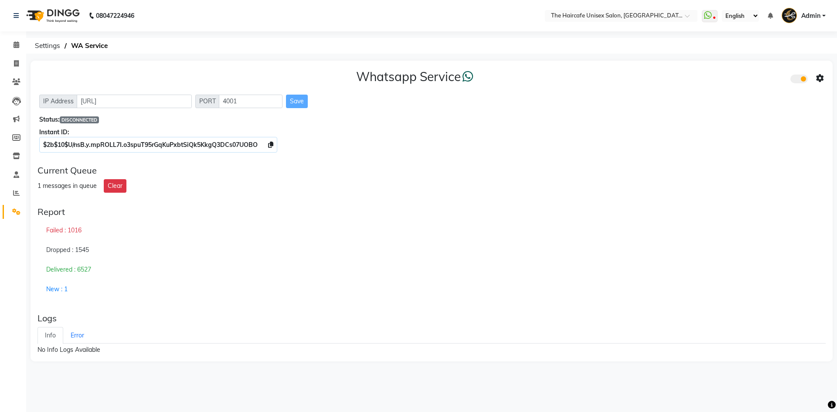
select select "en"
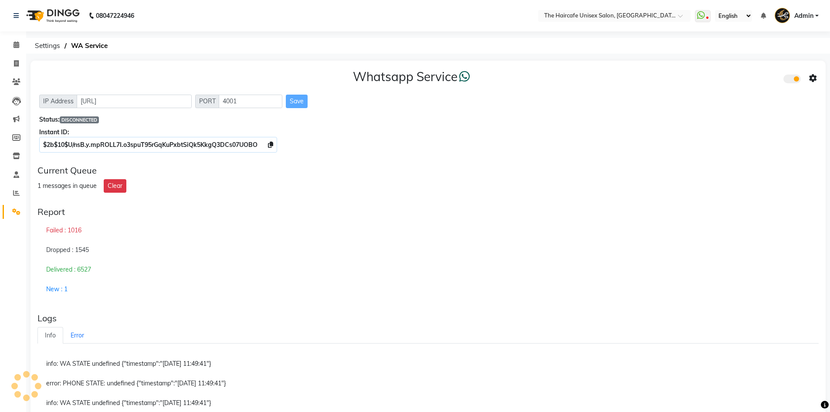
click at [662, 383] on div "error: PHONE STATE: undefined {"timestamp":"[DATE] 11:49:41"}" at bounding box center [427, 384] width 781 height 20
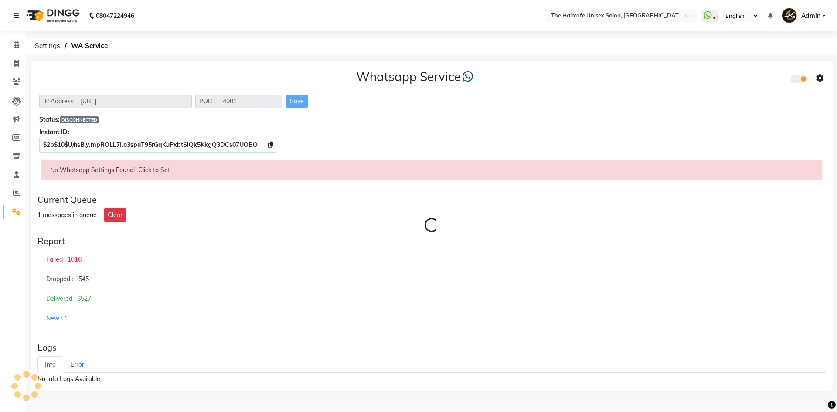
select select "en"
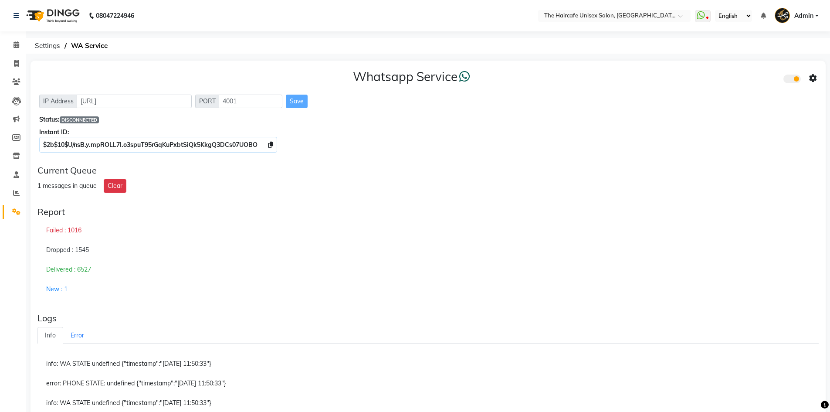
click at [240, 216] on div "Report" at bounding box center [427, 212] width 781 height 10
click at [299, 100] on div "Save" at bounding box center [297, 102] width 22 height 14
click at [300, 102] on div "Save" at bounding box center [297, 102] width 22 height 14
click at [16, 185] on li "Reports" at bounding box center [13, 193] width 26 height 19
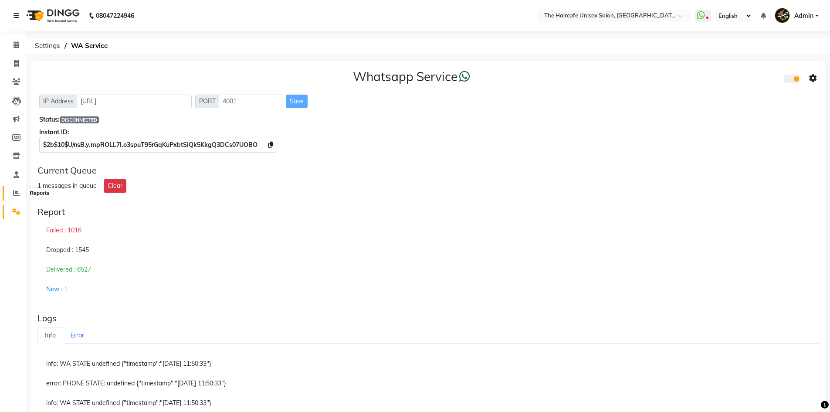
click at [13, 194] on span at bounding box center [16, 193] width 15 height 10
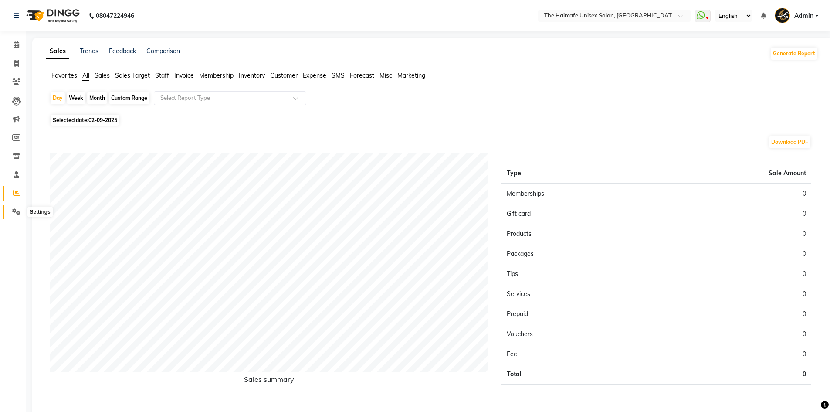
click at [16, 207] on span at bounding box center [16, 212] width 15 height 10
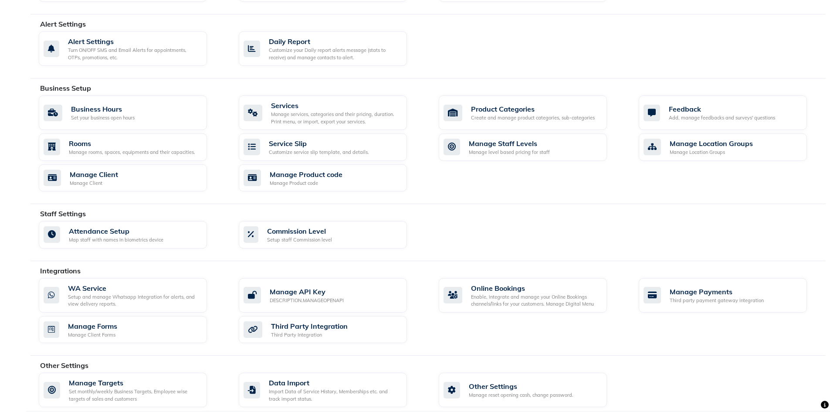
scroll to position [237, 0]
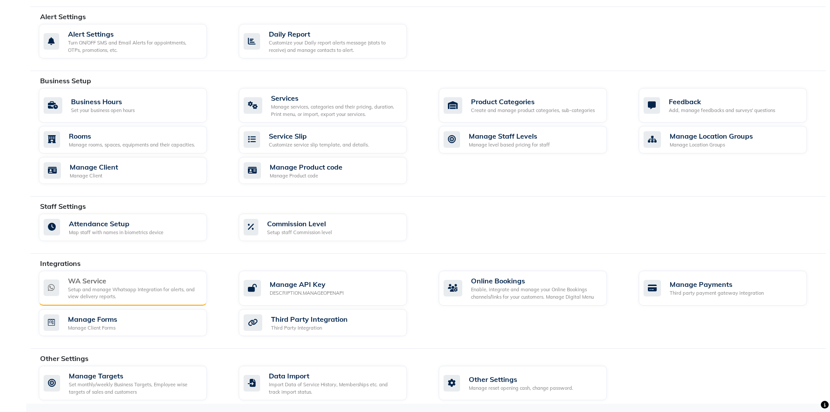
click at [72, 283] on div "WA Service" at bounding box center [134, 280] width 132 height 10
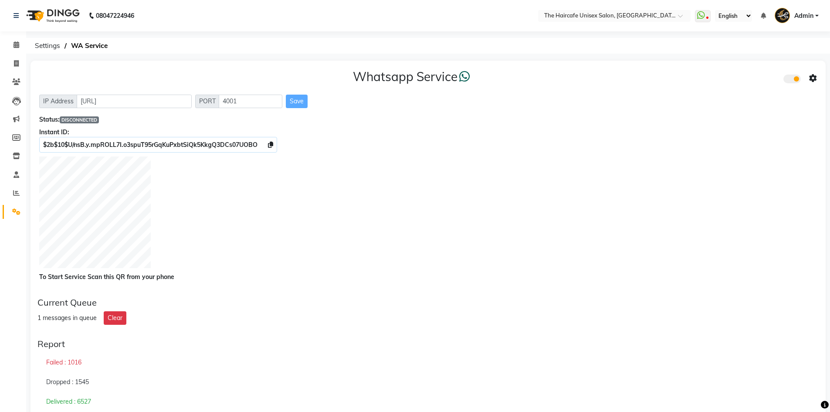
click at [670, 253] on div at bounding box center [428, 213] width 778 height 114
click at [633, 13] on input "text" at bounding box center [606, 16] width 126 height 9
click at [505, 153] on div "Whatsapp Service IP Address [URL] PORT 4001 Save Status: DISCONNECTED Instant I…" at bounding box center [428, 176] width 795 height 230
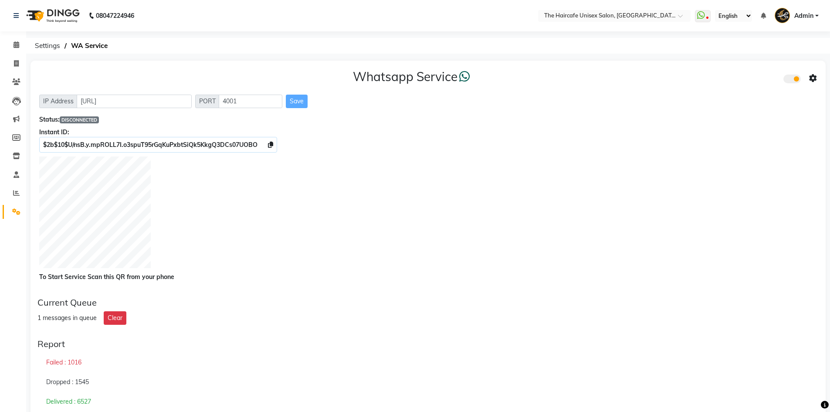
click at [394, 109] on div "Whatsapp Service IP Address http://localhost PORT 4001 Save Status: DISCONNECTE…" at bounding box center [428, 176] width 795 height 230
click at [498, 46] on ol "Settings WA Service" at bounding box center [427, 46] width 792 height 16
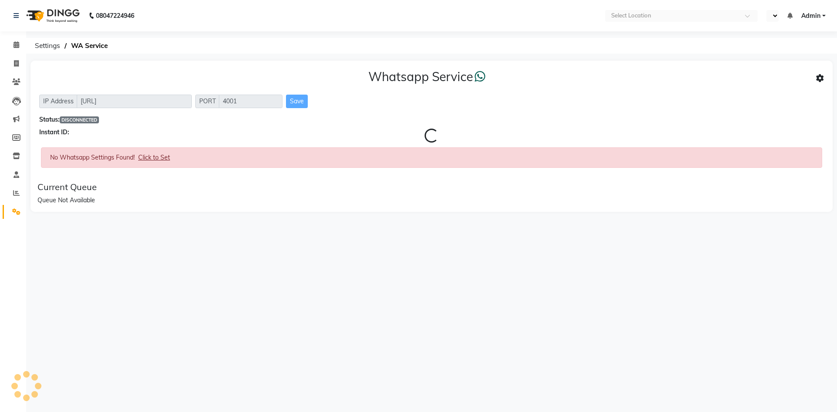
select select "en"
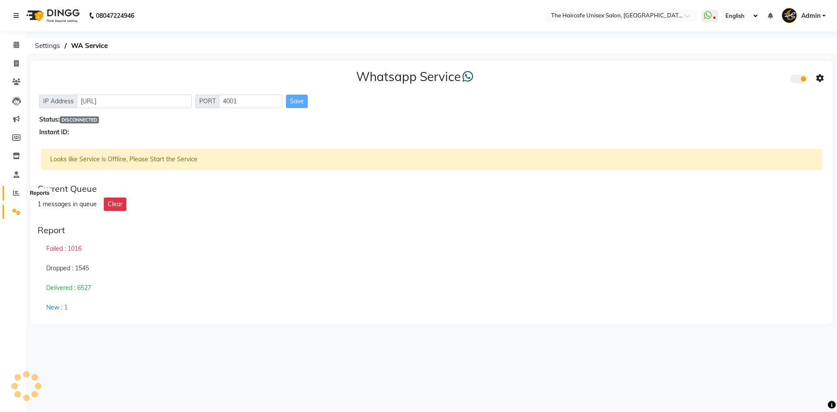
click at [15, 191] on icon at bounding box center [16, 193] width 7 height 7
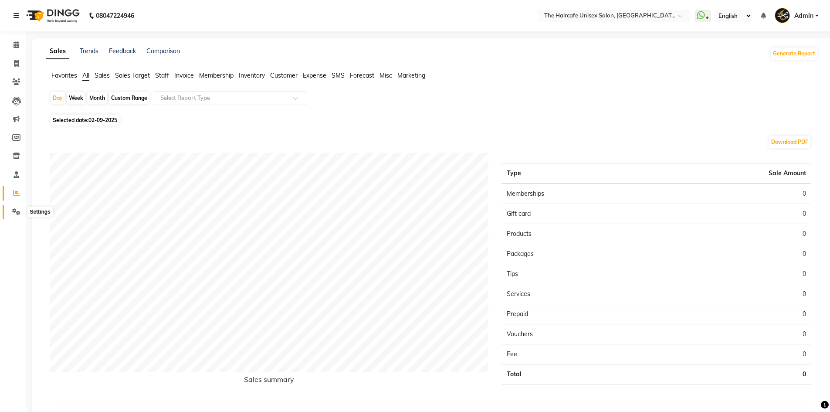
click at [20, 214] on icon at bounding box center [16, 211] width 8 height 7
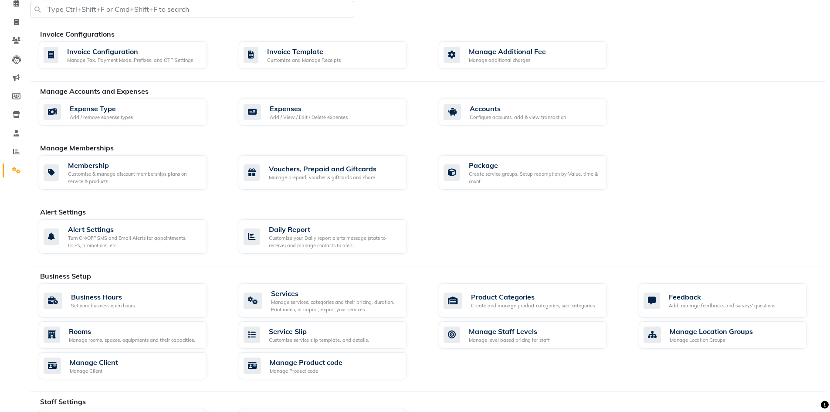
scroll to position [44, 0]
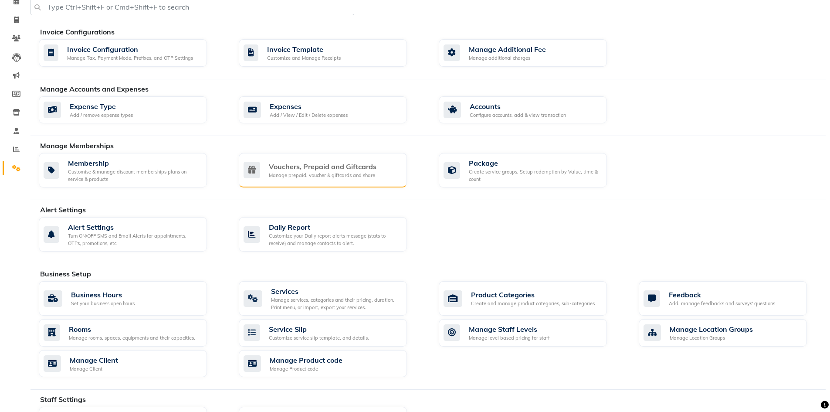
click at [350, 171] on div "Vouchers, Prepaid and Giftcards" at bounding box center [323, 166] width 108 height 10
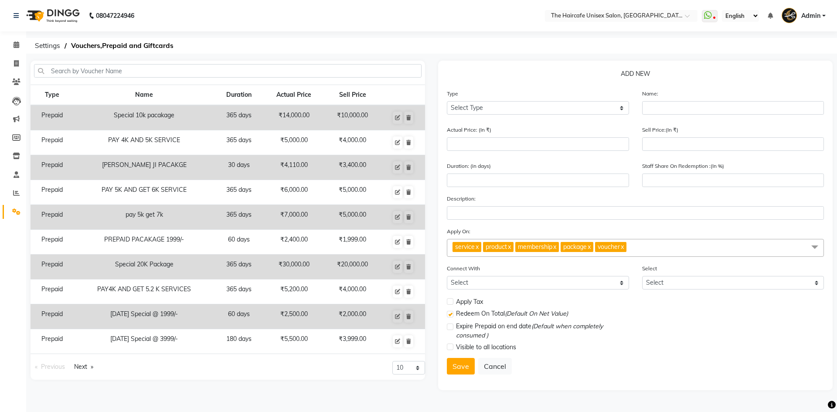
click at [215, 116] on td "Special 10k pacakage" at bounding box center [144, 117] width 141 height 25
click at [400, 119] on icon at bounding box center [397, 117] width 5 height 5
select select "P"
type input "Special 10k pacakage"
type input "14000"
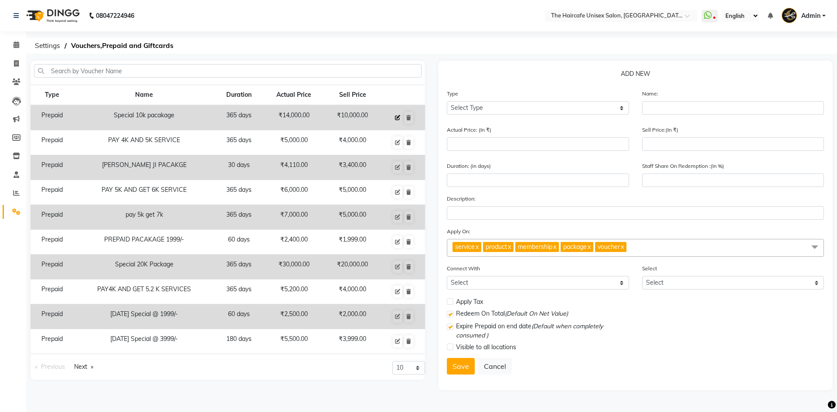
type input "10000"
type input "365"
type input "100"
checkbox input "true"
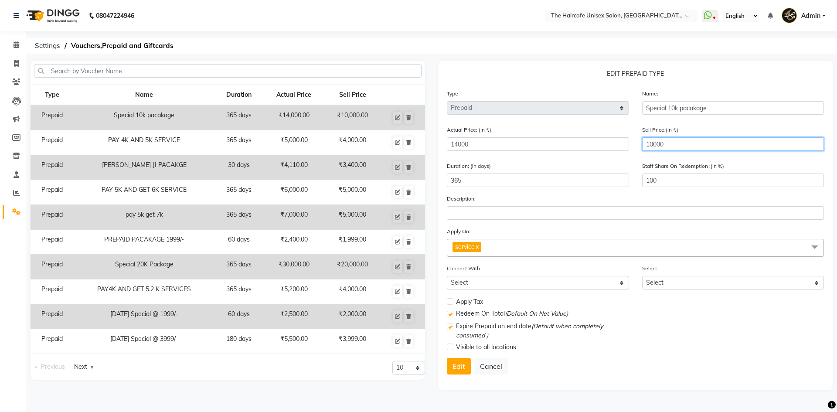
drag, startPoint x: 664, startPoint y: 148, endPoint x: 645, endPoint y: 148, distance: 19.6
click at [645, 148] on input "10000" at bounding box center [733, 144] width 182 height 14
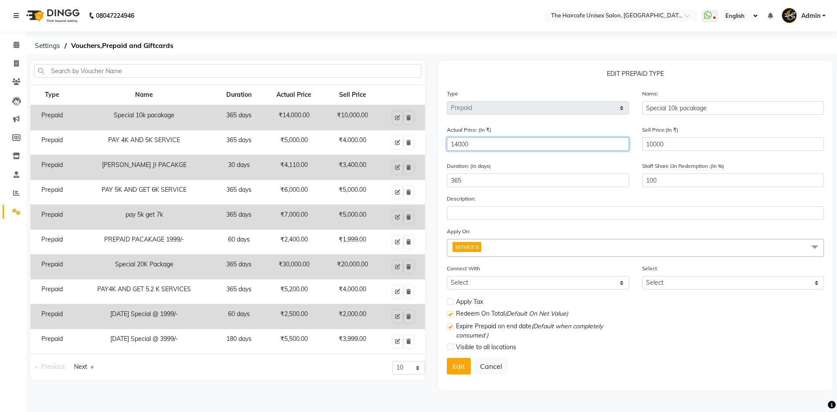
click at [494, 146] on input "14000" at bounding box center [538, 144] width 182 height 14
drag, startPoint x: 494, startPoint y: 146, endPoint x: 443, endPoint y: 145, distance: 50.6
click at [443, 145] on div "Actual Price: (In ₹) 14000" at bounding box center [537, 141] width 195 height 33
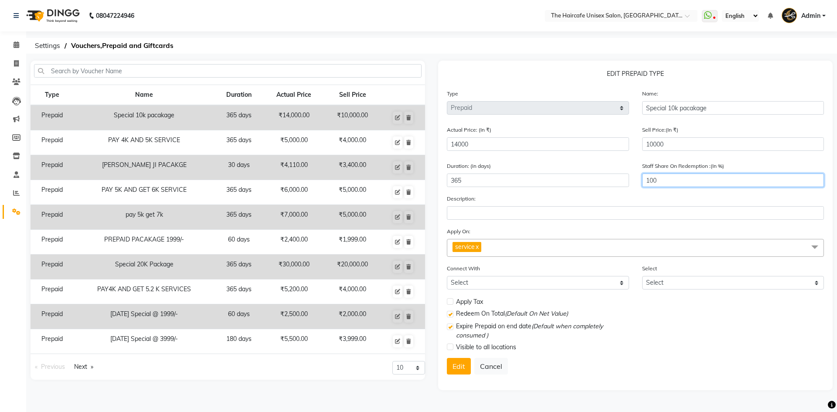
drag, startPoint x: 660, startPoint y: 176, endPoint x: 642, endPoint y: 177, distance: 17.9
click at [642, 177] on input "100" at bounding box center [733, 180] width 182 height 14
click at [604, 160] on form "Type Select Type Voucher Prepaid Gift Card Name: Special 10k pacakage Actual Pr…" at bounding box center [635, 235] width 377 height 292
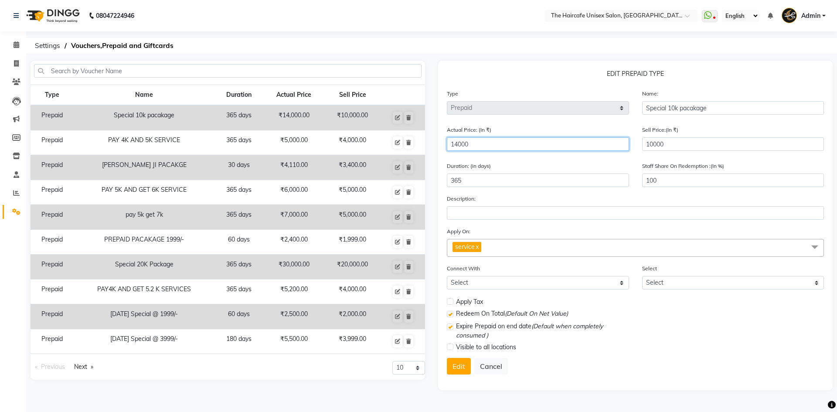
drag, startPoint x: 520, startPoint y: 146, endPoint x: 440, endPoint y: 151, distance: 79.9
click at [440, 151] on div "Actual Price: (In ₹) 14000" at bounding box center [537, 141] width 195 height 33
type input "0"
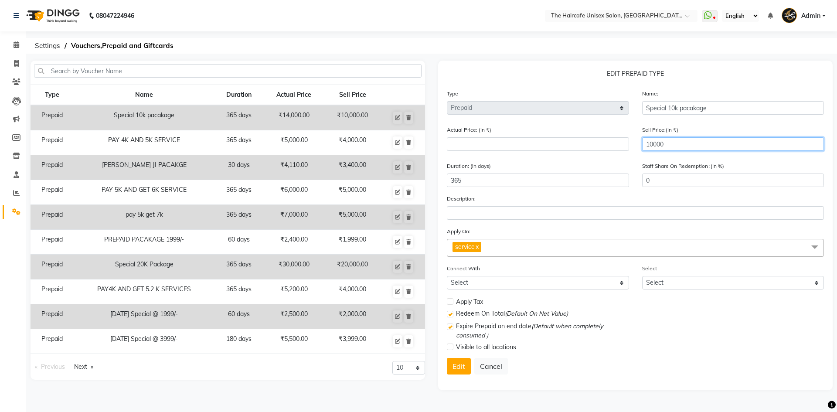
drag, startPoint x: 686, startPoint y: 148, endPoint x: 585, endPoint y: 153, distance: 101.2
click at [585, 153] on div "Actual Price: (In ₹) Sell Price:(In ₹) 10000" at bounding box center [635, 141] width 390 height 33
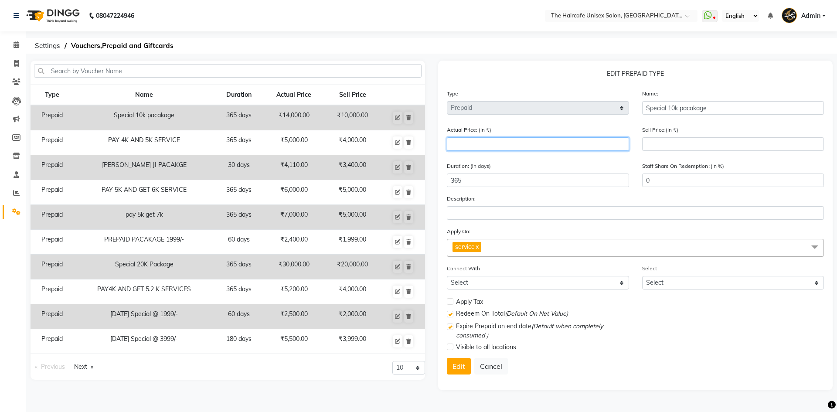
click at [553, 143] on input "number" at bounding box center [538, 144] width 182 height 14
type input "14000"
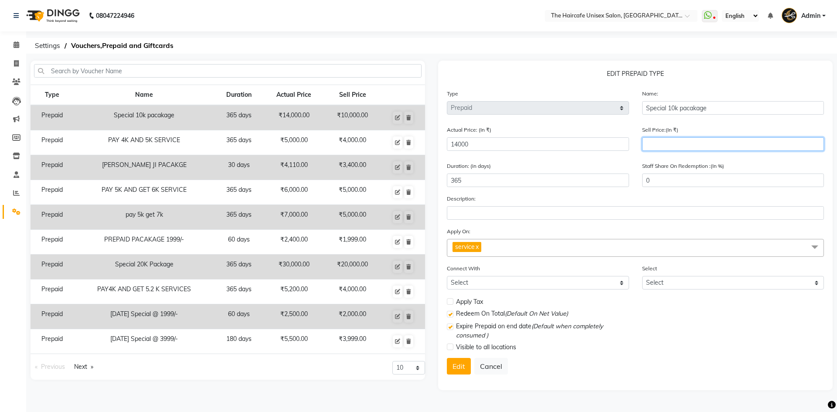
click at [663, 145] on input "number" at bounding box center [733, 144] width 182 height 14
type input "100"
type input "1"
type input "1000"
type input "7"
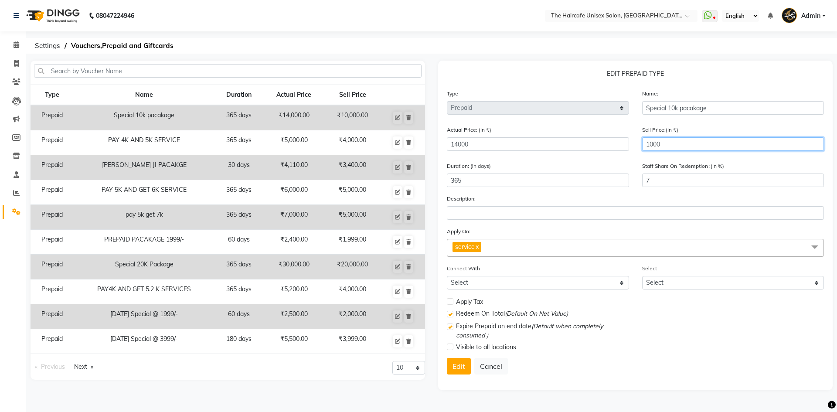
type input "10000"
type input "71"
type input "10000"
click at [626, 201] on div "Description:" at bounding box center [635, 207] width 377 height 26
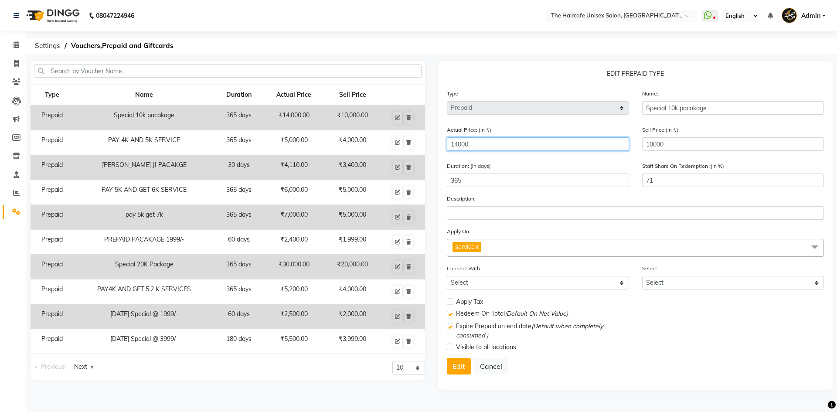
drag, startPoint x: 469, startPoint y: 140, endPoint x: 439, endPoint y: 141, distance: 30.1
click at [439, 141] on div "EDIT PREPAID TYPE Type Select Type Voucher Prepaid Gift Card Name: Special 10k …" at bounding box center [635, 225] width 394 height 329
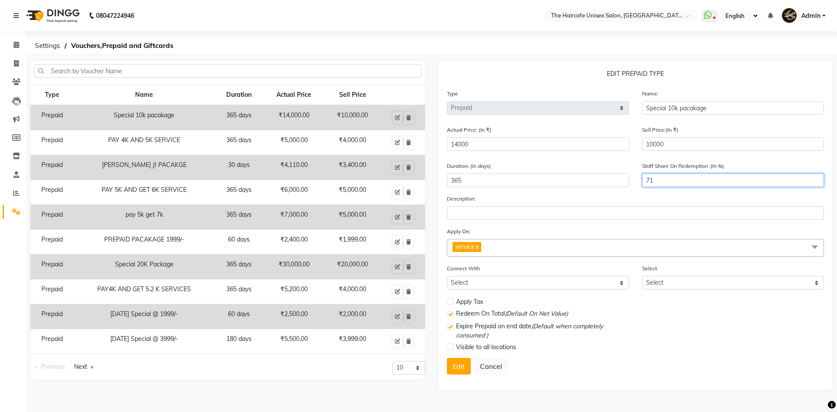
drag, startPoint x: 660, startPoint y: 180, endPoint x: 621, endPoint y: 185, distance: 39.6
click at [621, 185] on div "Duration: (in days) 365 Staff Share On Redemption :(In %) 71" at bounding box center [635, 177] width 390 height 33
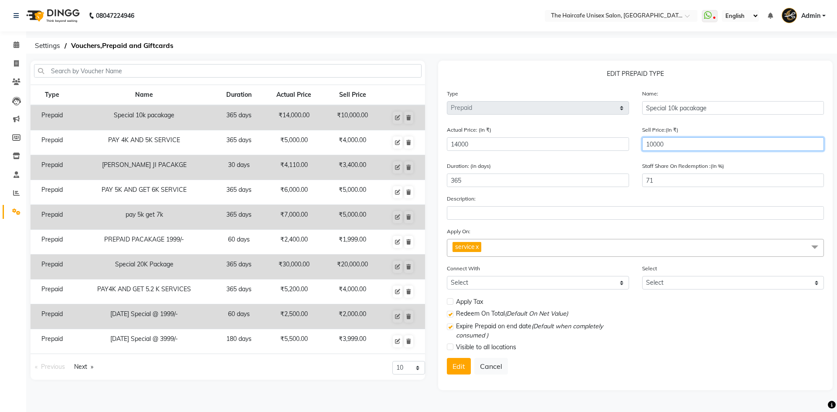
drag, startPoint x: 668, startPoint y: 141, endPoint x: 627, endPoint y: 145, distance: 41.2
click at [627, 145] on div "Actual Price: (In ₹) 14000 Sell Price:(In ₹) 10000" at bounding box center [635, 141] width 390 height 33
click at [566, 167] on div "Duration: (in days) 365" at bounding box center [538, 174] width 182 height 26
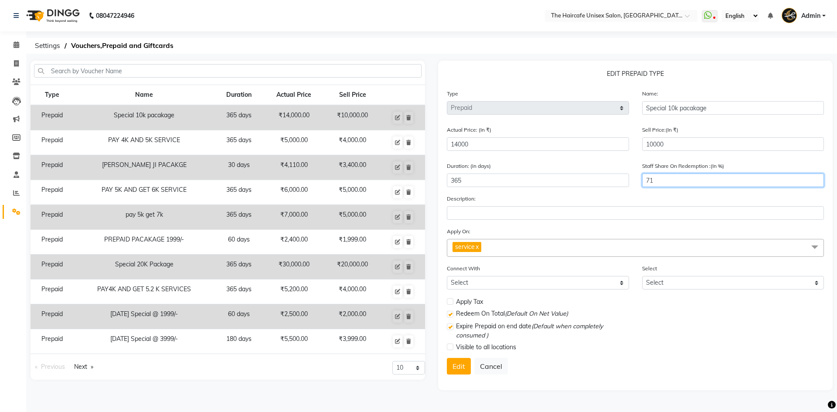
drag, startPoint x: 655, startPoint y: 182, endPoint x: 645, endPoint y: 182, distance: 10.5
click at [645, 182] on input "71" at bounding box center [733, 180] width 182 height 14
click at [618, 191] on div "Duration: (in days) 365" at bounding box center [537, 177] width 195 height 33
click at [455, 367] on button "Edit" at bounding box center [459, 366] width 24 height 17
select select
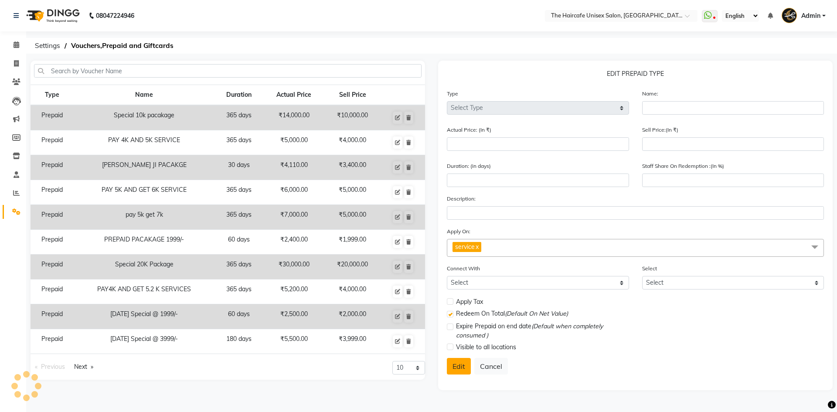
select select
checkbox input "false"
checkbox input "true"
checkbox input "false"
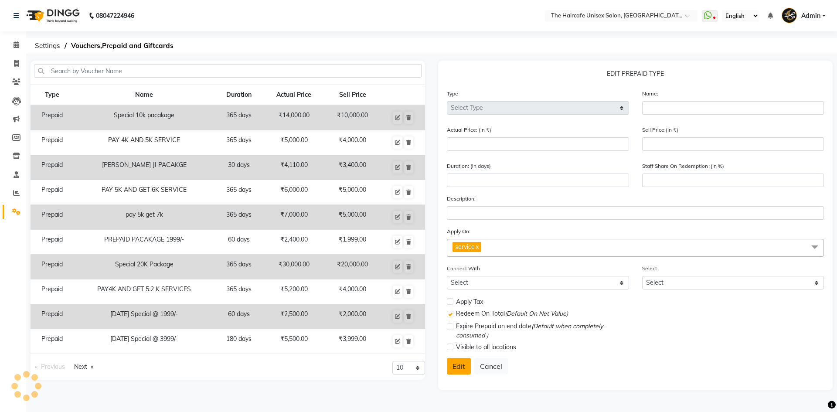
checkbox input "false"
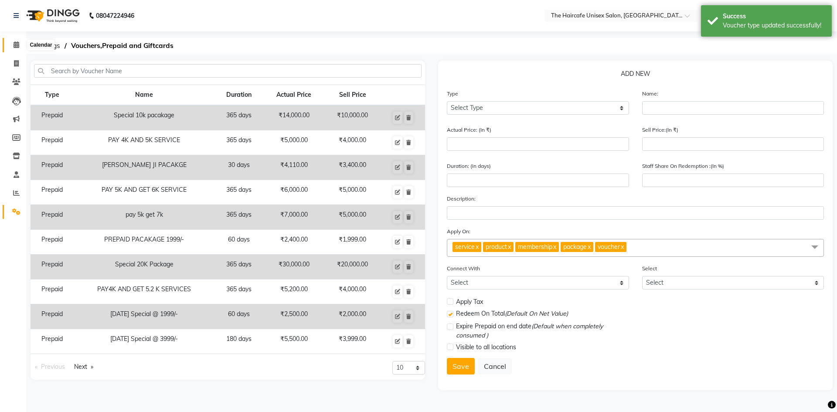
click at [11, 45] on span at bounding box center [16, 45] width 15 height 10
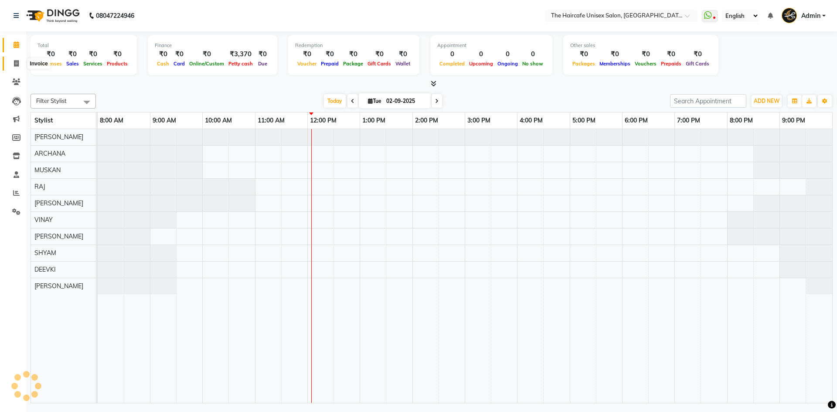
click at [19, 64] on span at bounding box center [16, 64] width 15 height 10
select select "service"
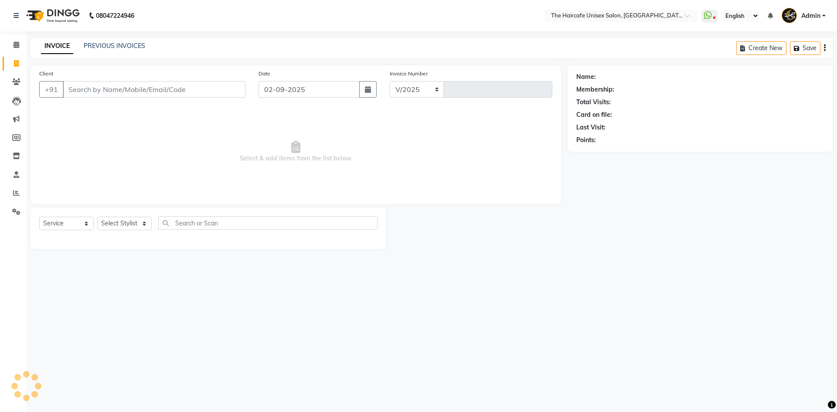
select select "7412"
type input "1582"
click at [71, 227] on select "Select Service Product Membership Package Voucher Prepaid Gift Card" at bounding box center [66, 224] width 54 height 14
select select "P"
click at [39, 217] on select "Select Service Product Membership Package Voucher Prepaid Gift Card" at bounding box center [66, 224] width 54 height 14
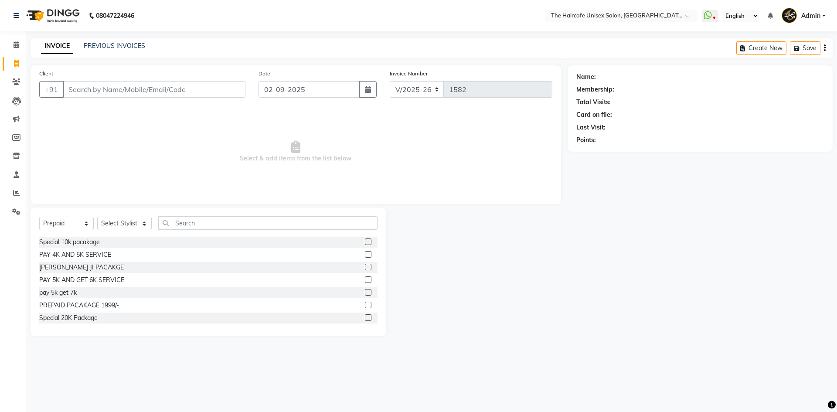
click at [365, 241] on label at bounding box center [368, 241] width 7 height 7
click at [365, 241] on input "checkbox" at bounding box center [368, 242] width 6 height 6
checkbox input "false"
click at [122, 227] on select "Select Stylist AFTAB ARCHANA DEEVKI MAHESH VERMA MUSKAN RAJ SHYAM SHYAM JI SURE…" at bounding box center [124, 224] width 54 height 14
select select "66205"
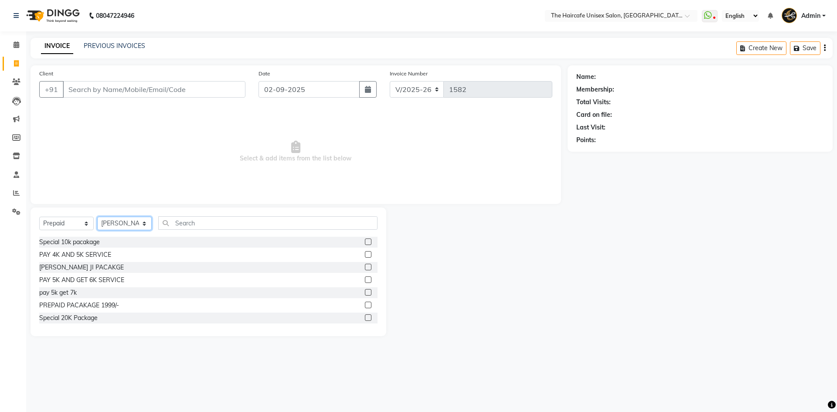
click at [97, 217] on select "Select Stylist AFTAB ARCHANA DEEVKI MAHESH VERMA MUSKAN RAJ SHYAM SHYAM JI SURE…" at bounding box center [124, 224] width 54 height 14
click at [365, 241] on label at bounding box center [368, 241] width 7 height 7
click at [365, 241] on input "checkbox" at bounding box center [368, 242] width 6 height 6
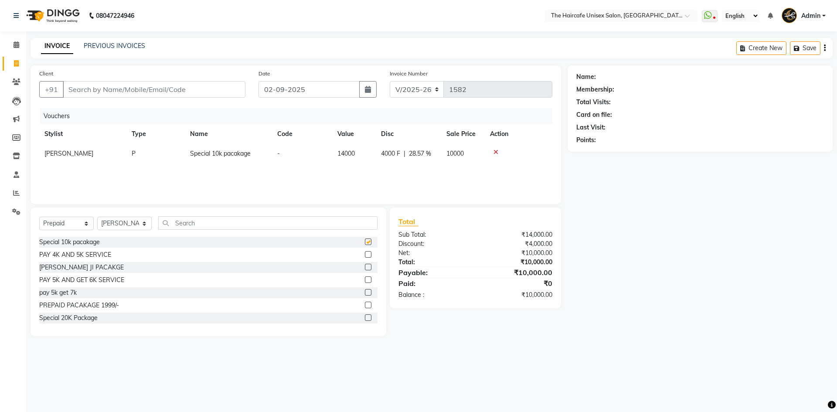
checkbox input "false"
click at [180, 92] on input "Client" at bounding box center [154, 89] width 183 height 17
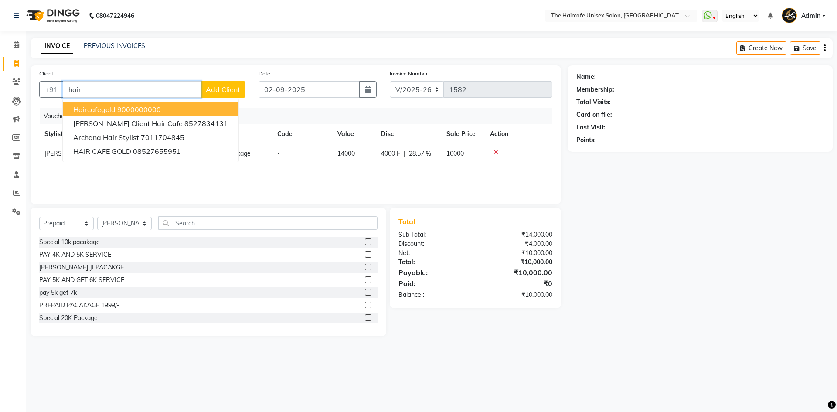
click at [145, 108] on ngb-highlight "9000000000" at bounding box center [139, 109] width 44 height 9
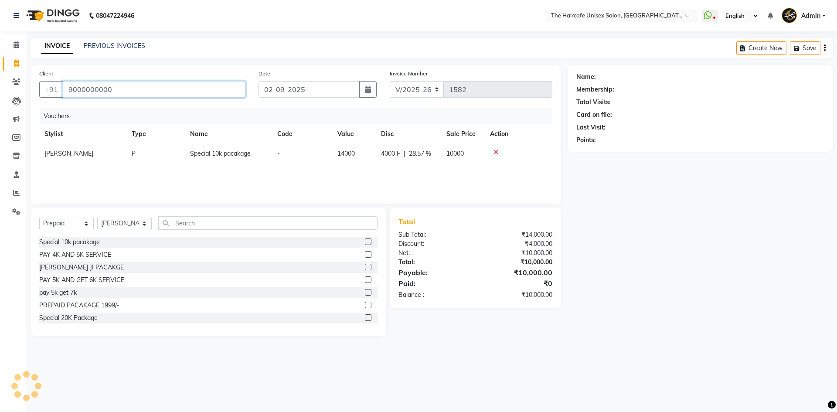
type input "9000000000"
select select "1: Object"
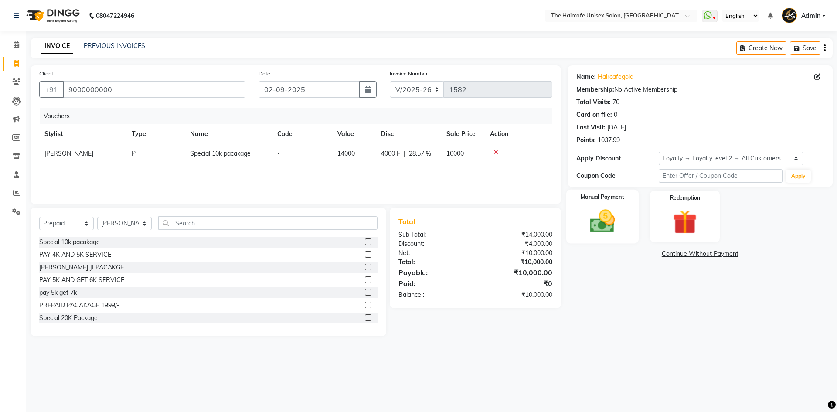
click at [598, 231] on img at bounding box center [602, 221] width 41 height 29
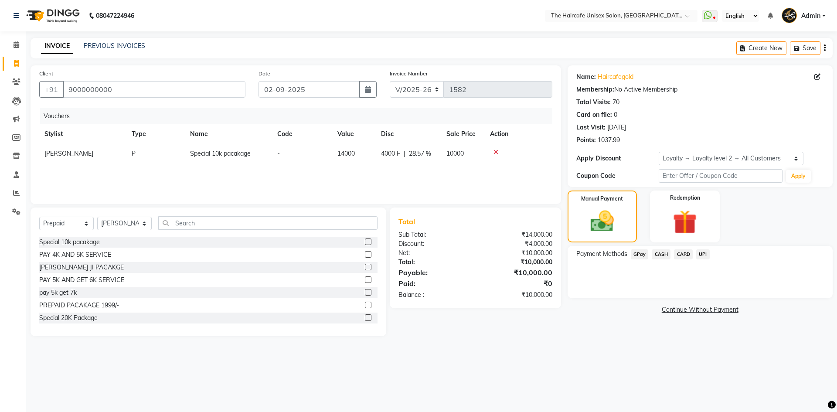
click at [700, 253] on span "UPI" at bounding box center [703, 254] width 14 height 10
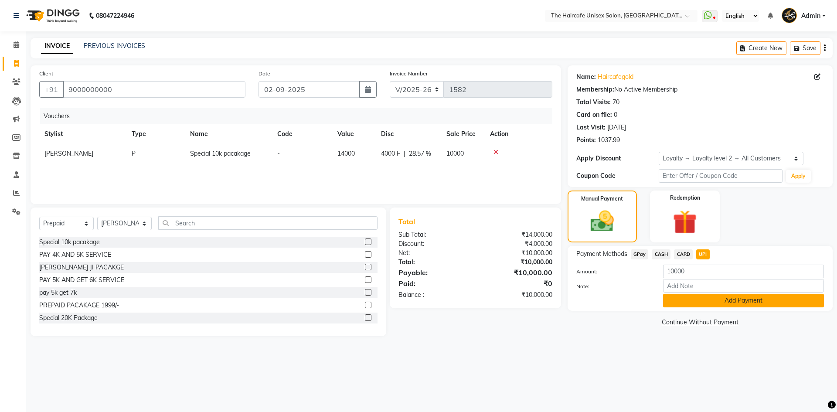
click at [691, 299] on button "Add Payment" at bounding box center [743, 301] width 161 height 14
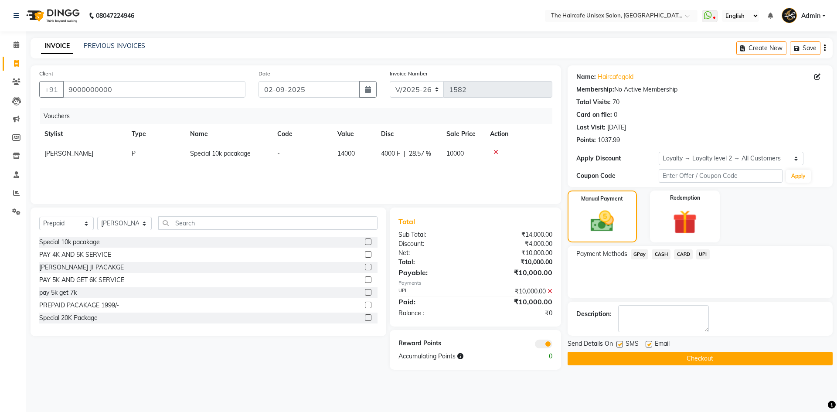
click at [668, 360] on button "Checkout" at bounding box center [699, 359] width 265 height 14
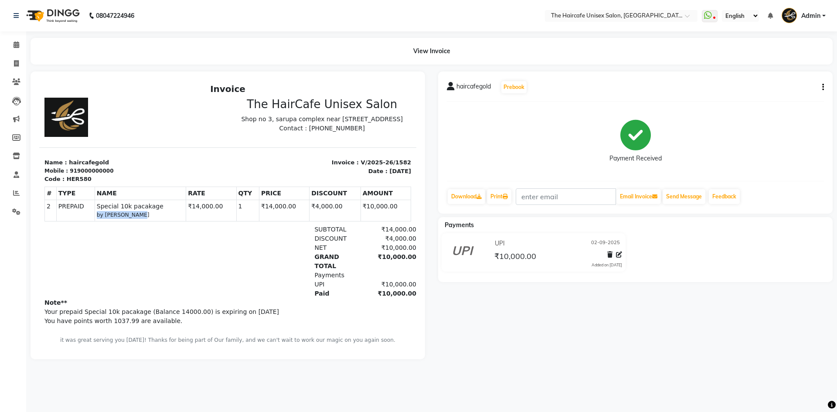
drag, startPoint x: 95, startPoint y: 219, endPoint x: 146, endPoint y: 219, distance: 51.0
click at [144, 219] on td "PREPAID Special 10k pacakage by MAHESH VERMA" at bounding box center [140, 210] width 91 height 21
click at [145, 224] on div "# TYPE NAME RATE QTY PRICE DISCOUNT AMOUNT 2" at bounding box center [227, 203] width 367 height 41
click at [19, 190] on icon at bounding box center [16, 193] width 7 height 7
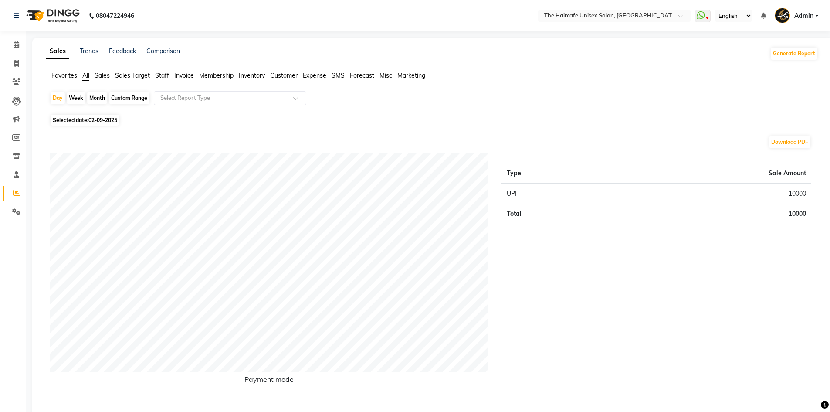
click at [158, 75] on span "Staff" at bounding box center [162, 75] width 14 height 8
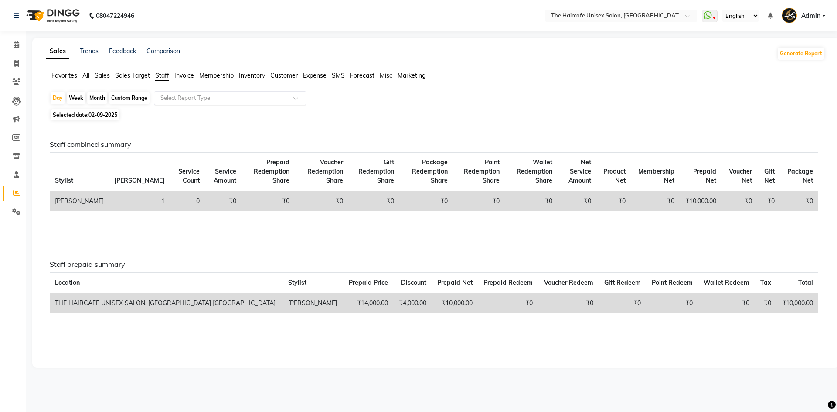
click at [176, 94] on input "text" at bounding box center [222, 98] width 126 height 9
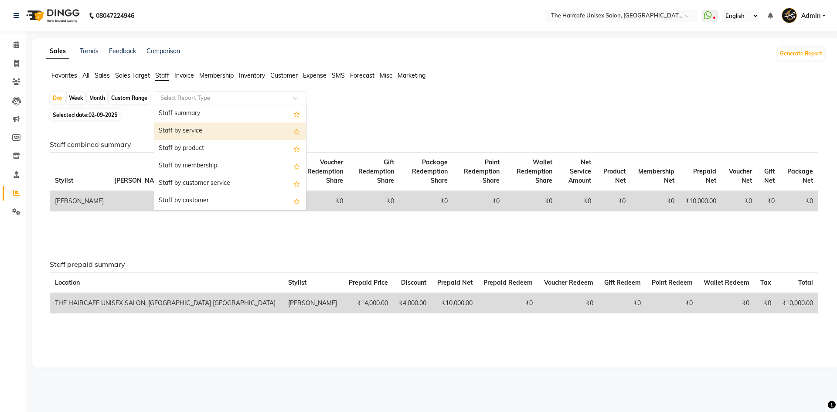
click at [187, 130] on div "Staff by service" at bounding box center [230, 130] width 152 height 17
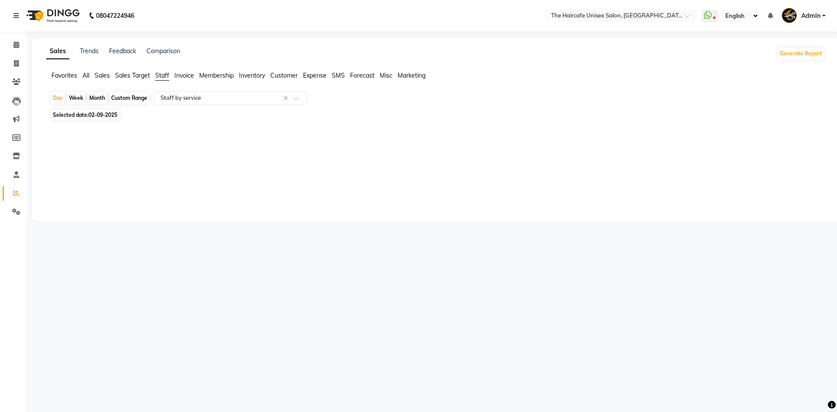
click at [187, 130] on div at bounding box center [434, 130] width 782 height 14
click at [94, 93] on div "Month" at bounding box center [97, 98] width 20 height 12
select select "9"
select select "2025"
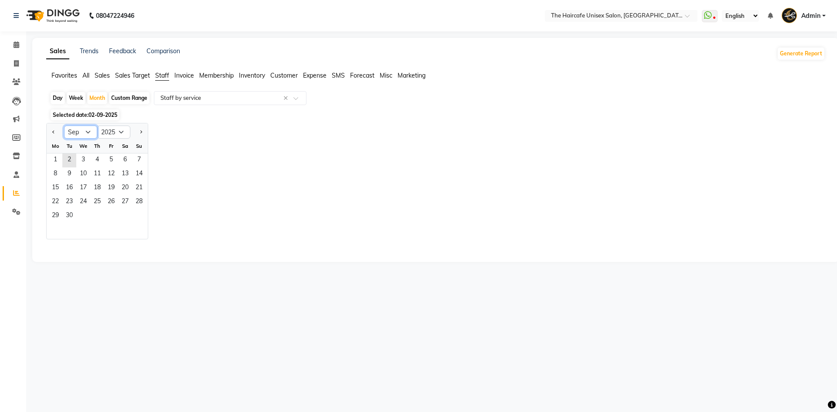
click at [71, 132] on select "Jan Feb Mar Apr May Jun Jul Aug Sep Oct Nov Dec" at bounding box center [80, 132] width 33 height 13
select select "8"
click at [64, 126] on select "Jan Feb Mar Apr May Jun Jul Aug Sep Oct Nov Dec" at bounding box center [80, 132] width 33 height 13
click at [107, 158] on span "1" at bounding box center [111, 160] width 14 height 14
select select "filtered_report"
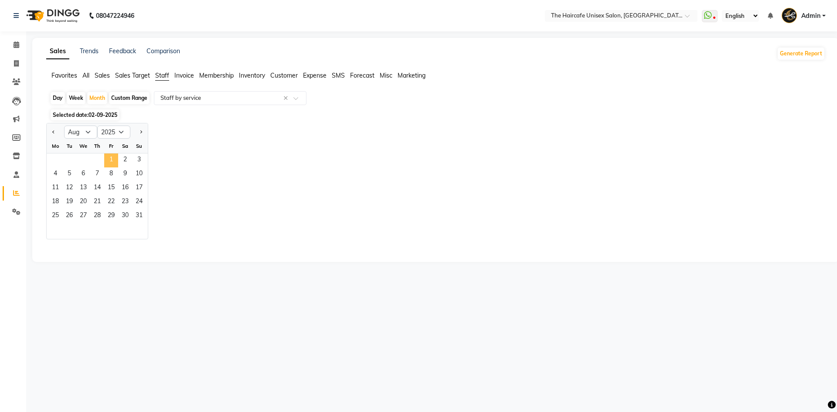
select select "csv"
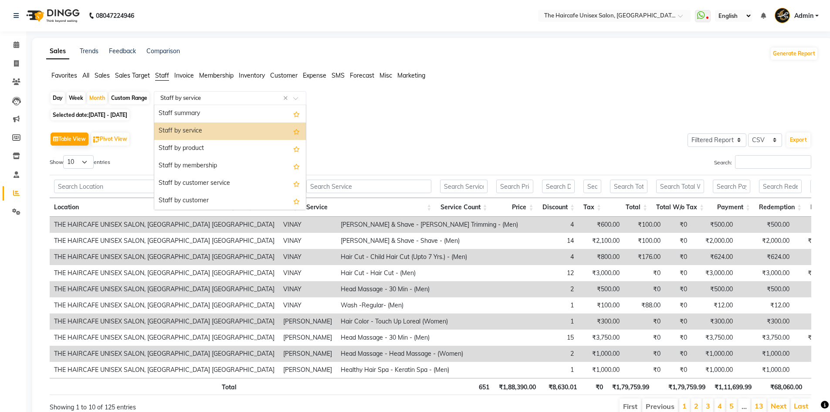
click at [245, 97] on input "text" at bounding box center [222, 98] width 126 height 9
click at [213, 116] on div "Staff summary" at bounding box center [230, 113] width 152 height 17
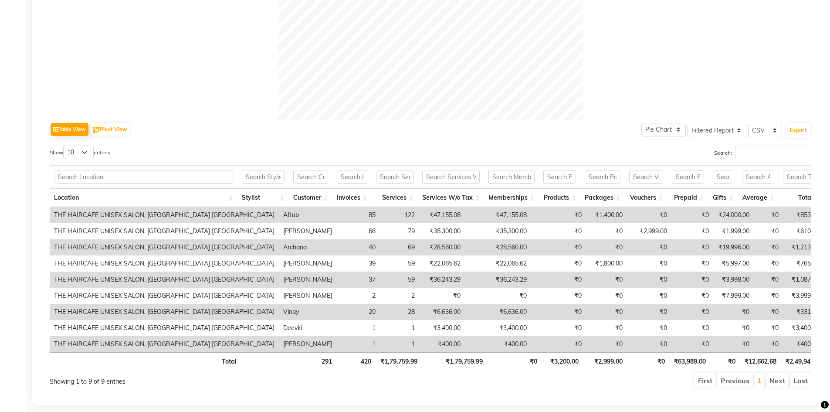
scroll to position [344, 0]
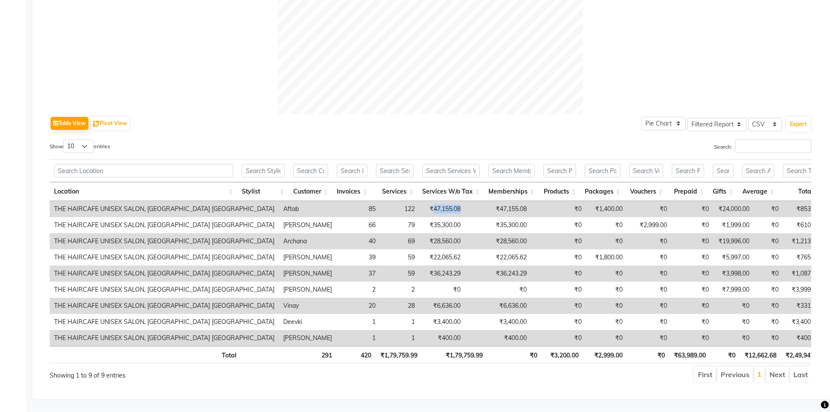
drag, startPoint x: 389, startPoint y: 196, endPoint x: 419, endPoint y: 194, distance: 30.6
click at [419, 201] on td "₹47,155.08" at bounding box center [442, 209] width 46 height 16
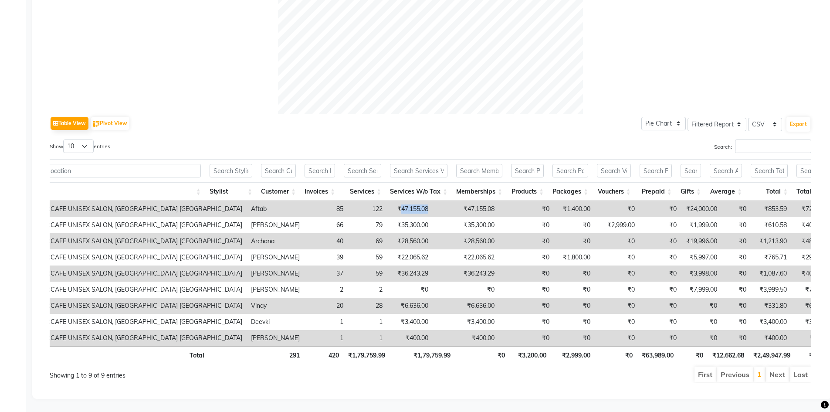
scroll to position [0, 0]
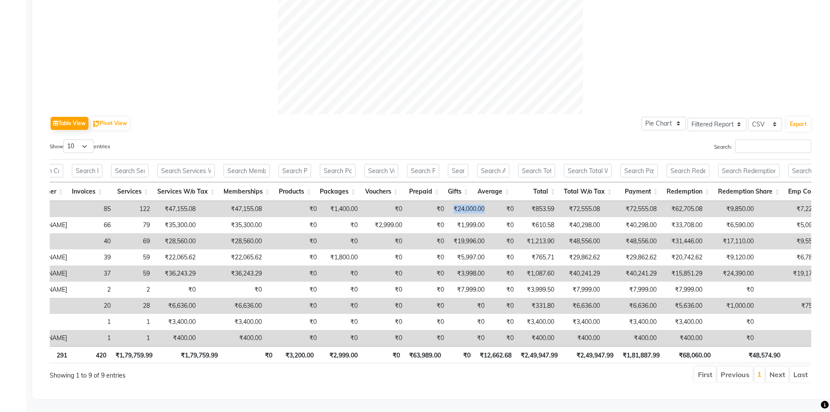
drag, startPoint x: 411, startPoint y: 197, endPoint x: 442, endPoint y: 195, distance: 30.6
click at [448, 201] on td "₹24,000.00" at bounding box center [468, 209] width 41 height 16
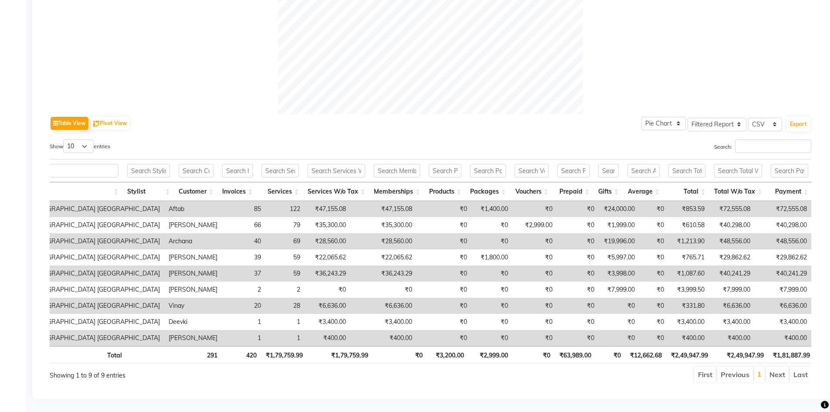
scroll to position [0, 102]
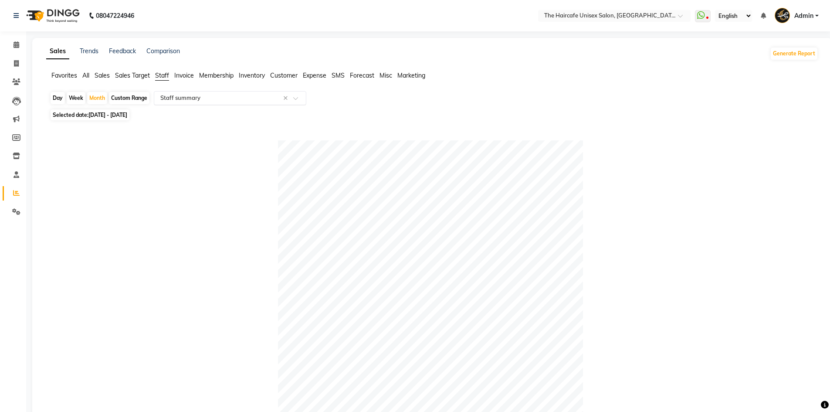
click at [243, 98] on input "text" at bounding box center [222, 98] width 126 height 9
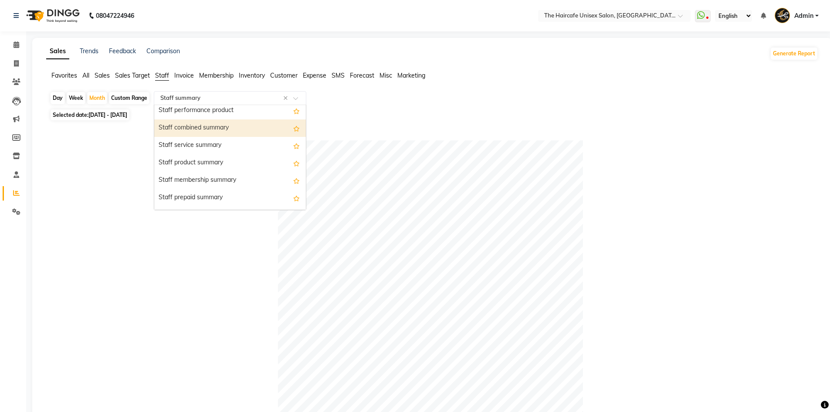
click at [182, 119] on div "Staff combined summary" at bounding box center [230, 127] width 152 height 17
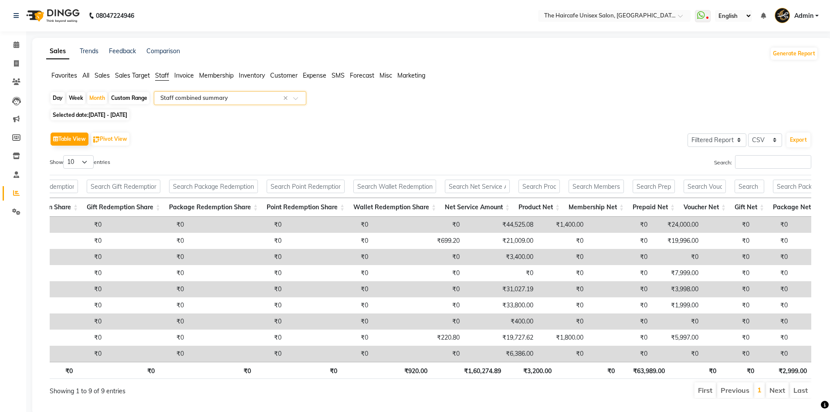
scroll to position [0, 0]
click at [16, 63] on icon at bounding box center [16, 63] width 5 height 7
select select "service"
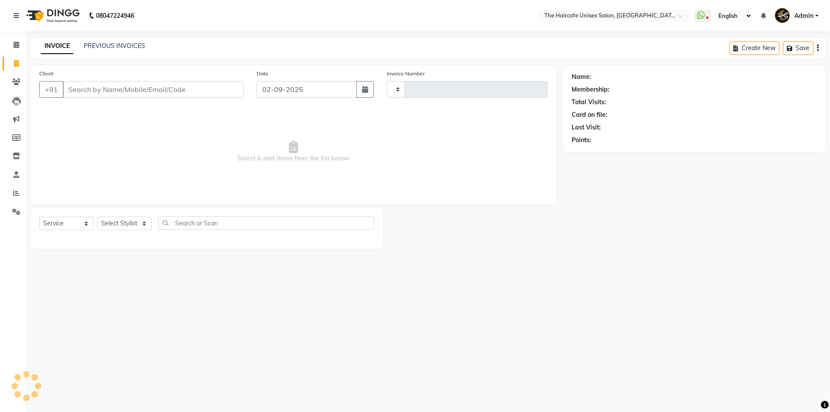
type input "1583"
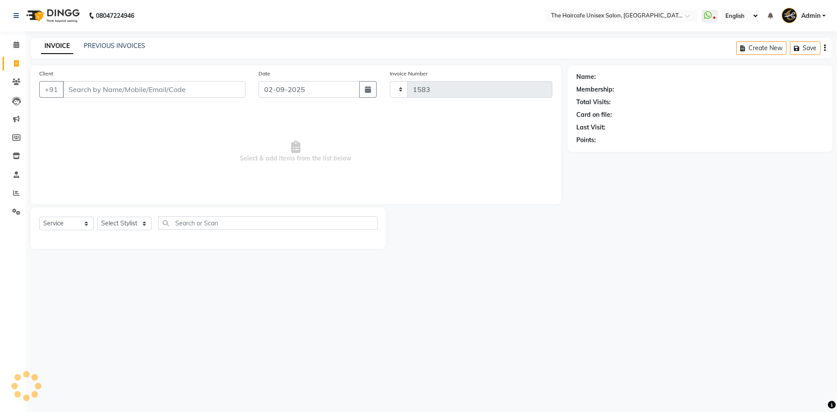
select select "7412"
click at [133, 44] on link "PREVIOUS INVOICES" at bounding box center [114, 46] width 61 height 8
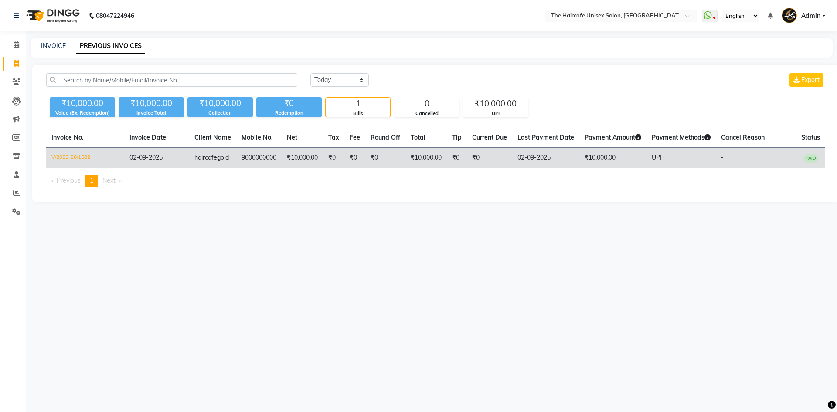
click at [221, 162] on td "haircafegold" at bounding box center [212, 158] width 47 height 20
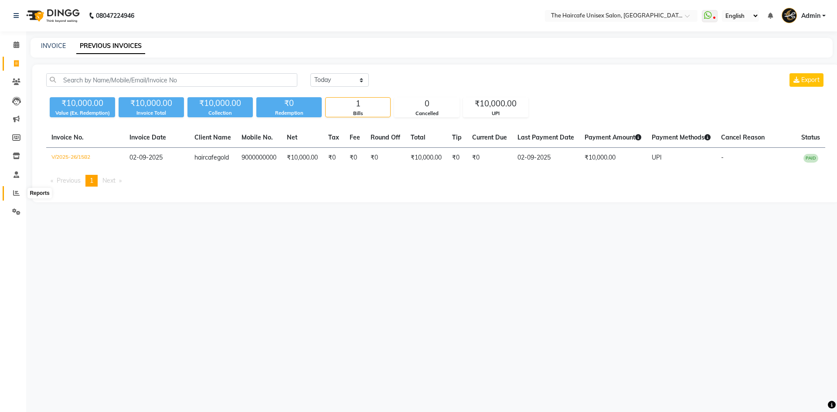
click at [13, 189] on span at bounding box center [16, 193] width 15 height 10
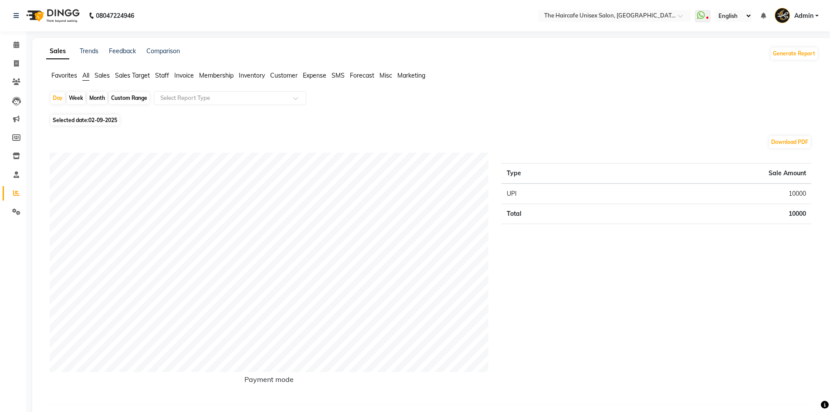
click at [102, 98] on div "Month" at bounding box center [97, 98] width 20 height 12
select select "9"
select select "2025"
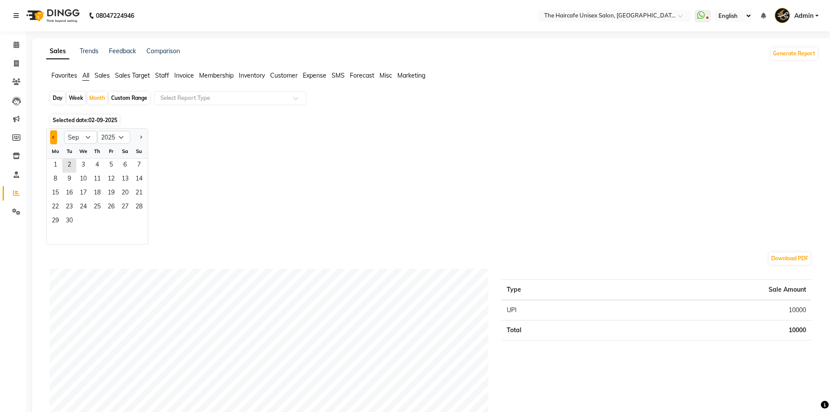
click at [50, 138] on button "Previous month" at bounding box center [53, 137] width 7 height 14
select select "8"
click at [112, 166] on span "1" at bounding box center [111, 166] width 14 height 14
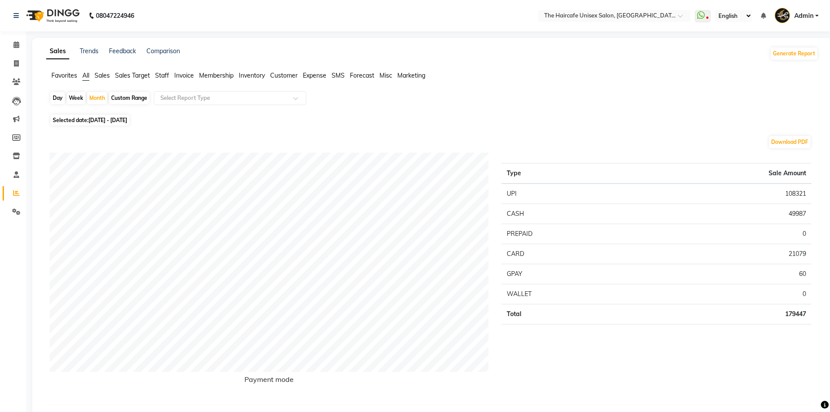
click at [169, 75] on span "Staff" at bounding box center [162, 75] width 14 height 8
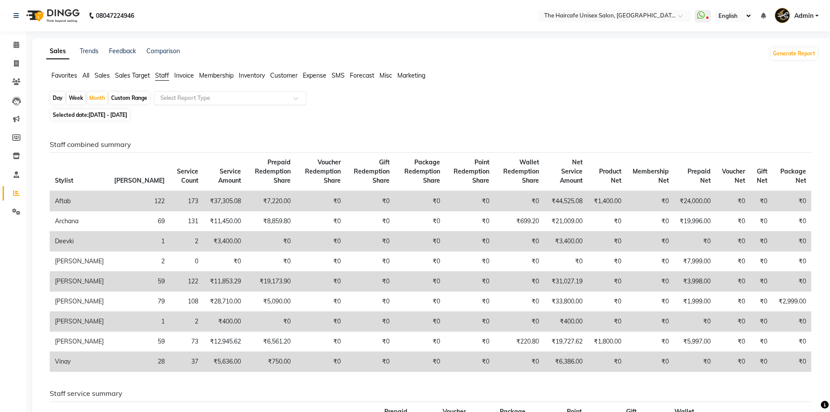
click at [226, 96] on input "text" at bounding box center [222, 98] width 126 height 9
type input "comb"
click at [211, 114] on div "Staff combined summary" at bounding box center [230, 115] width 152 height 17
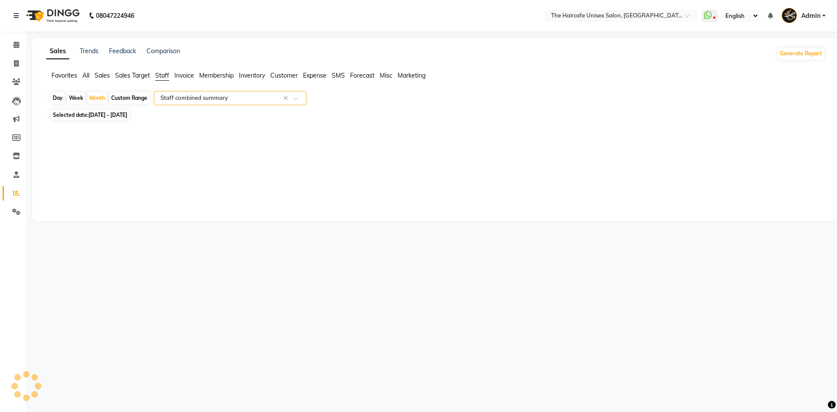
select select "filtered_report"
select select "csv"
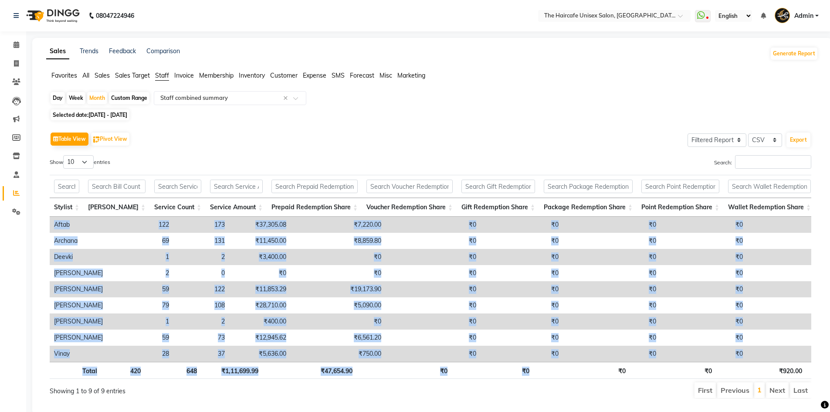
drag, startPoint x: 540, startPoint y: 369, endPoint x: 666, endPoint y: 367, distance: 126.0
click at [666, 367] on div "Stylist Bill Count Service Count Service Amount Prepaid Redemption Share Vouche…" at bounding box center [431, 276] width 762 height 209
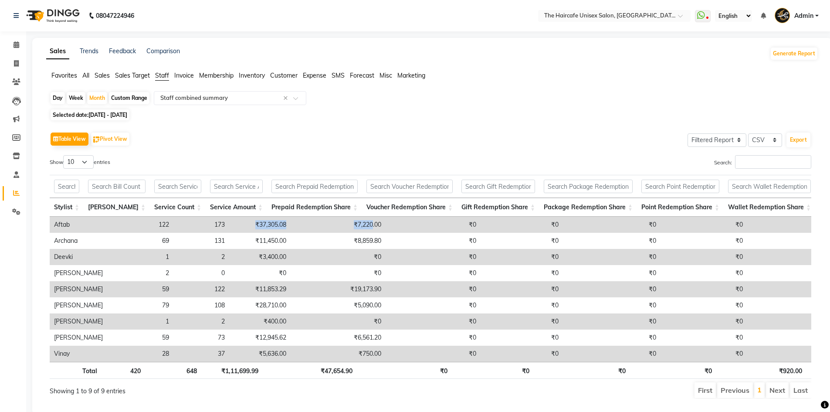
drag, startPoint x: 215, startPoint y: 221, endPoint x: 342, endPoint y: 227, distance: 127.0
click at [342, 227] on tr "Aftab 122 173 ₹37,305.08 ₹7,220.00 ₹0 ₹0 ₹0 ₹0 ₹0 ₹44,525.08 ₹1,400.00 ₹0 ₹24,0…" at bounding box center [635, 225] width 1171 height 16
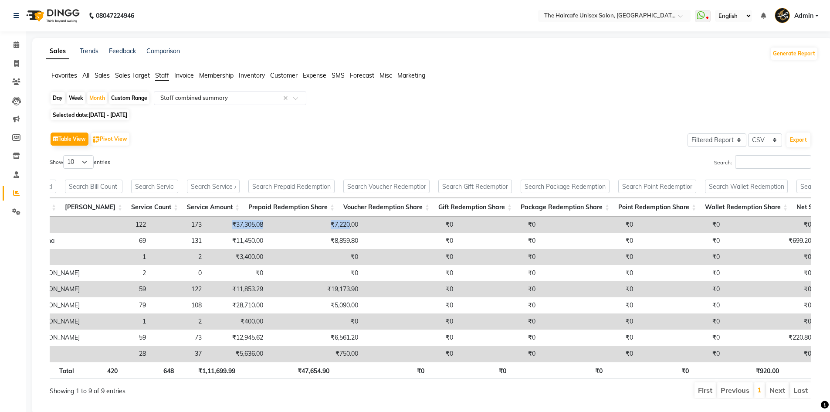
scroll to position [0, 14]
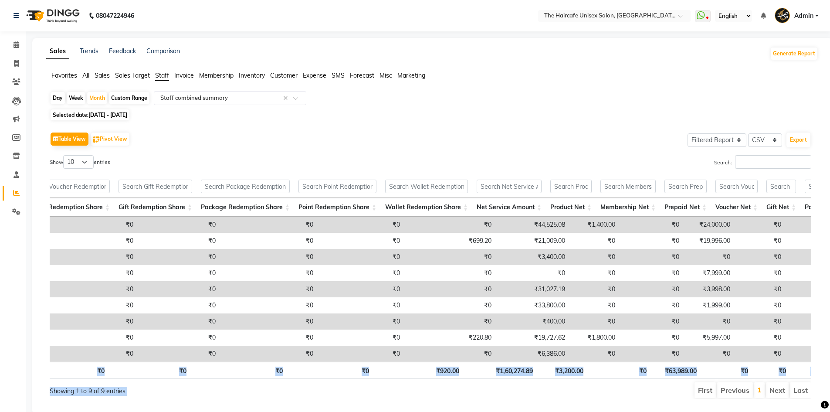
click at [488, 387] on div "Show 10 25 50 100 entries Search: Stylist Bill Count Service Count Service Amou…" at bounding box center [431, 277] width 762 height 244
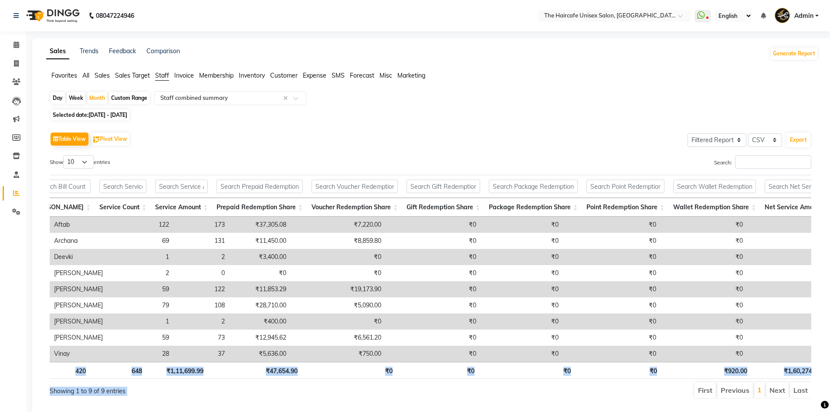
scroll to position [0, 0]
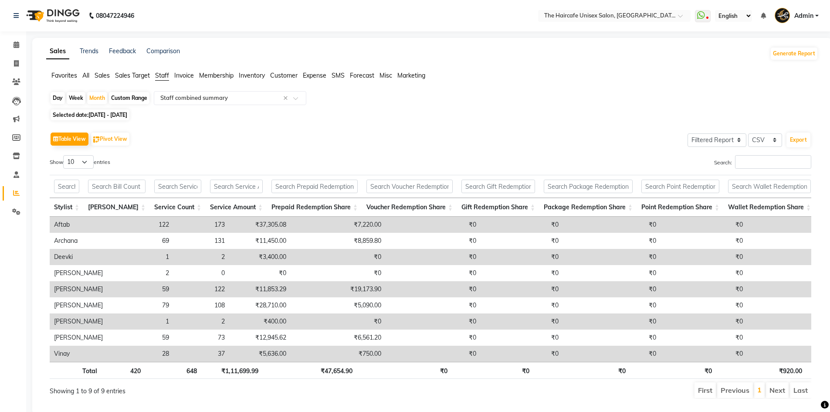
click at [648, 129] on div "Table View Pivot View Select Full Report Filtered Report Select CSV PDF Export …" at bounding box center [431, 264] width 776 height 283
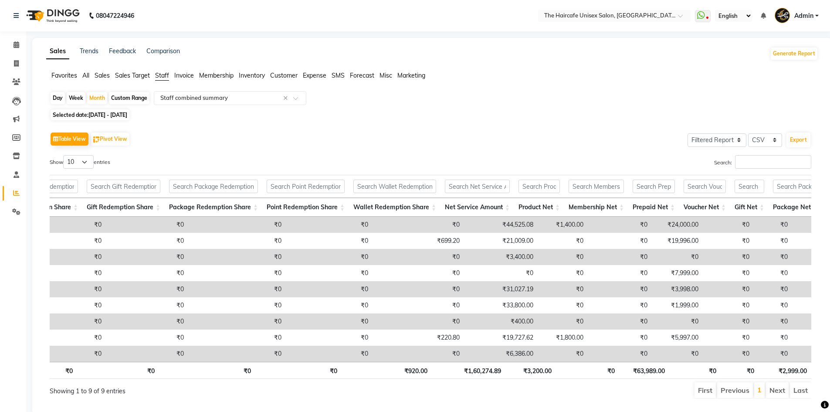
scroll to position [0, 194]
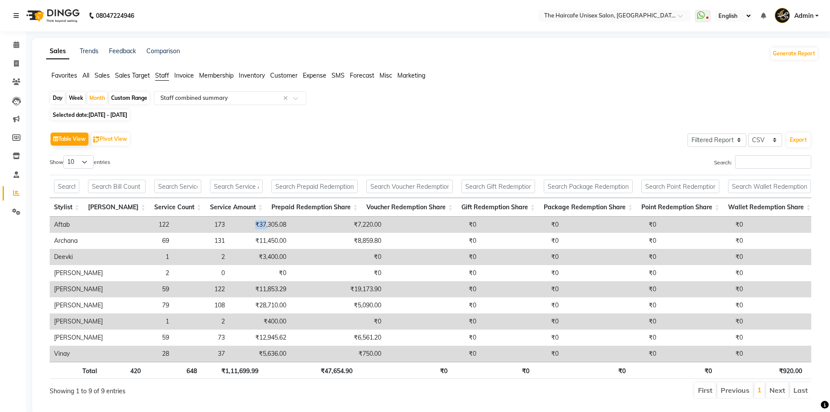
drag, startPoint x: 221, startPoint y: 225, endPoint x: 238, endPoint y: 224, distance: 16.6
click at [238, 224] on td "₹37,305.08" at bounding box center [259, 225] width 61 height 16
drag, startPoint x: 319, startPoint y: 227, endPoint x: 326, endPoint y: 229, distance: 8.3
click at [326, 229] on td "₹7,220.00" at bounding box center [338, 225] width 95 height 16
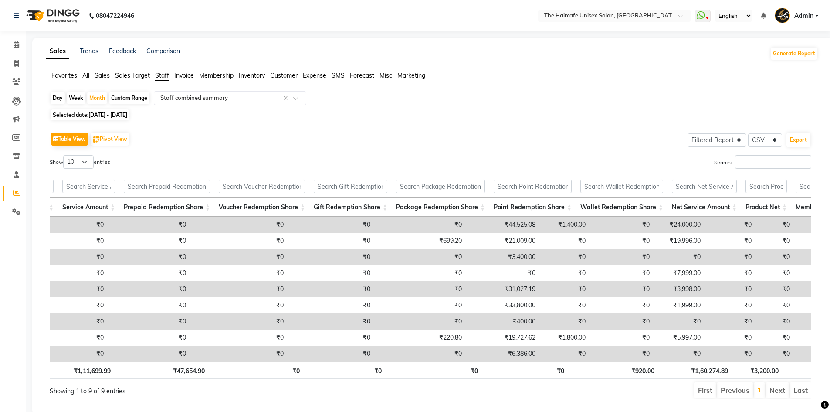
scroll to position [0, 375]
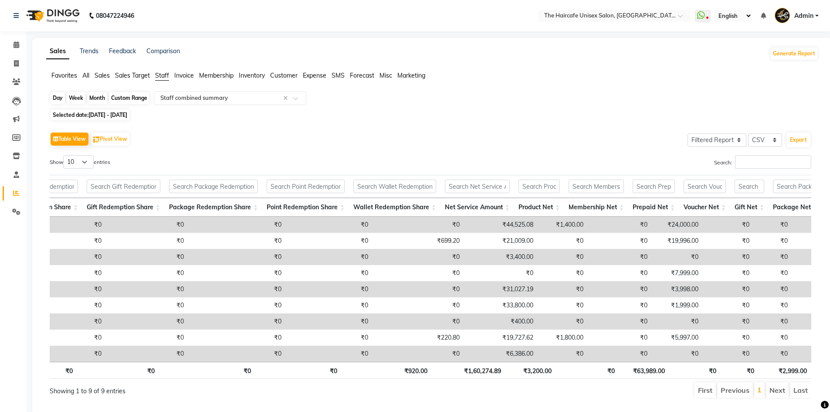
click at [92, 98] on div "Month" at bounding box center [97, 98] width 20 height 12
select select "8"
select select "2025"
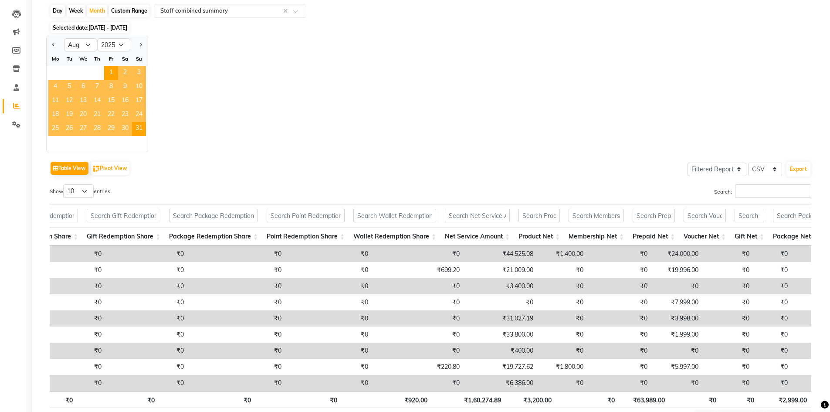
scroll to position [0, 0]
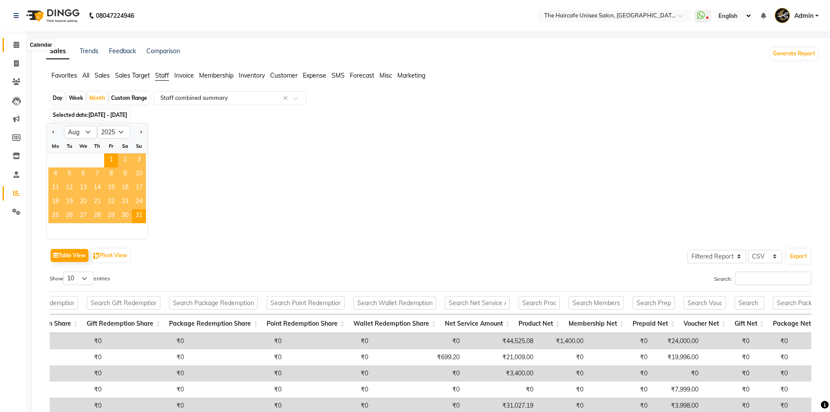
click at [14, 44] on icon at bounding box center [17, 44] width 6 height 7
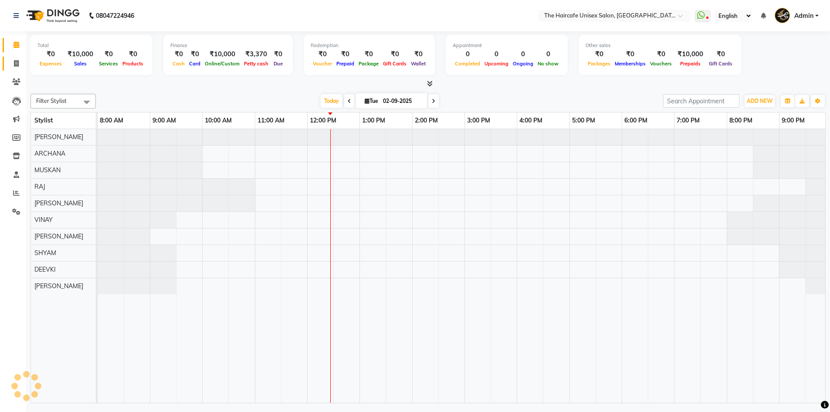
click at [18, 65] on icon at bounding box center [16, 63] width 5 height 7
select select "service"
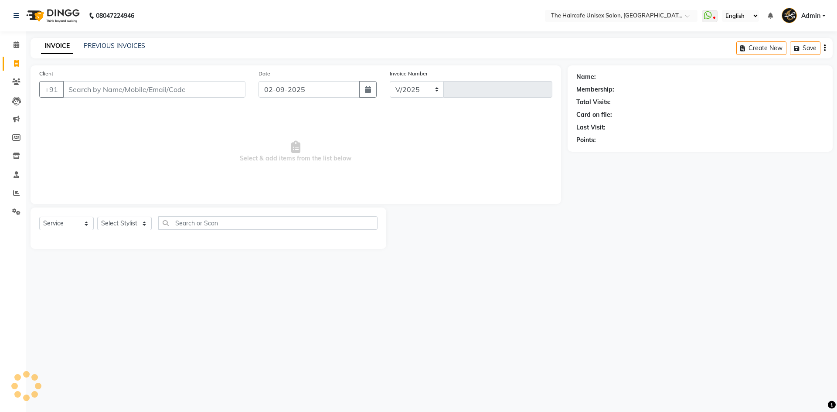
select select "7412"
type input "1583"
click at [110, 44] on link "PREVIOUS INVOICES" at bounding box center [114, 46] width 61 height 8
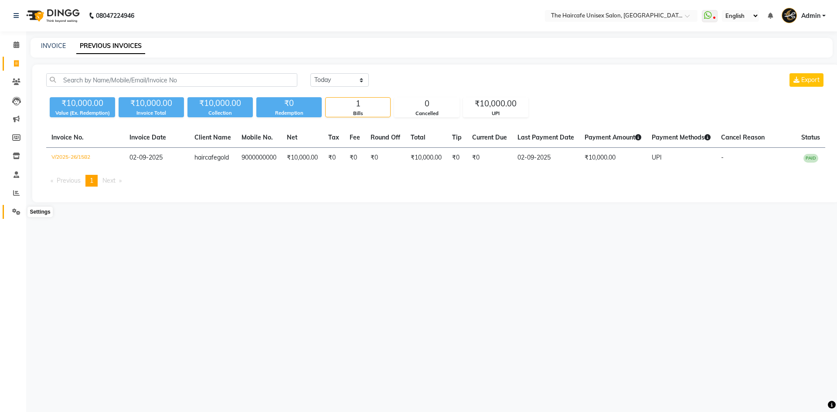
click at [18, 207] on span at bounding box center [16, 212] width 15 height 10
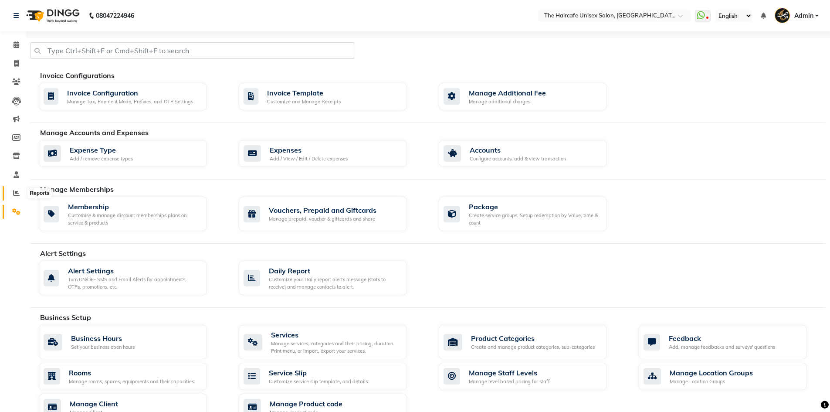
click at [17, 194] on icon at bounding box center [16, 193] width 7 height 7
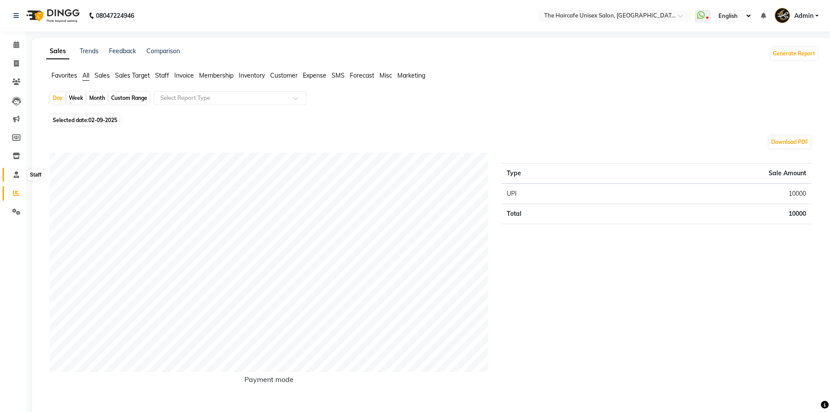
click at [19, 173] on icon at bounding box center [17, 174] width 6 height 7
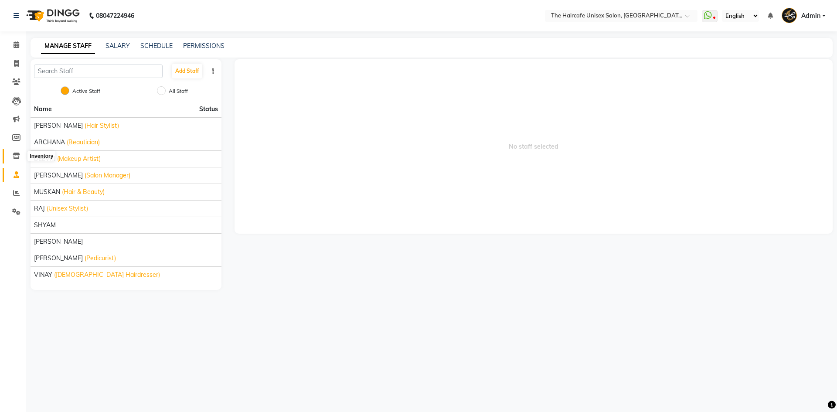
click at [17, 155] on icon at bounding box center [16, 156] width 7 height 7
select select
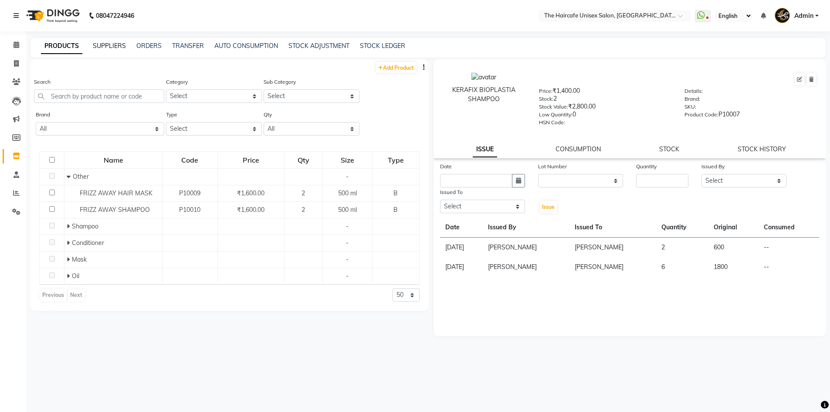
click at [115, 45] on link "SUPPLIERS" at bounding box center [109, 46] width 33 height 8
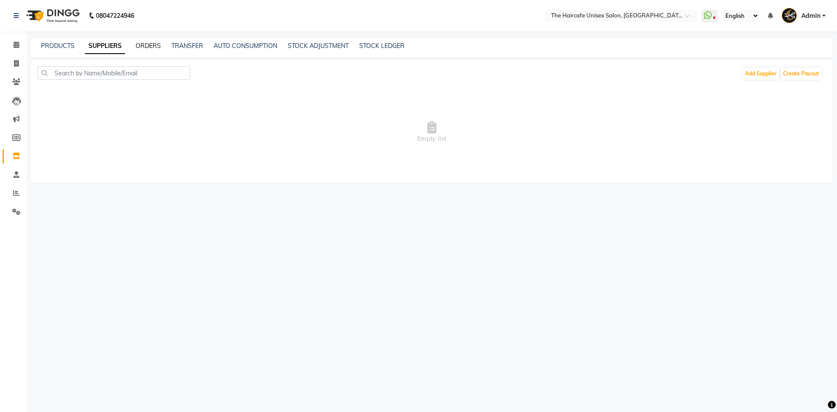
click at [150, 49] on link "ORDERS" at bounding box center [148, 46] width 25 height 8
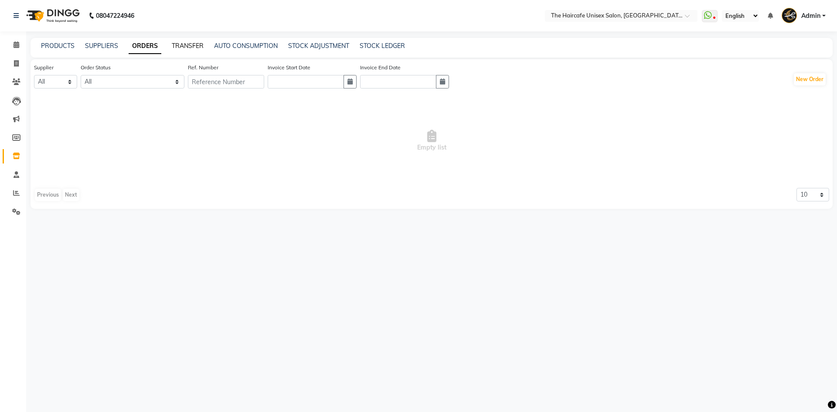
click at [187, 48] on link "TRANSFER" at bounding box center [188, 46] width 32 height 8
select select "sender"
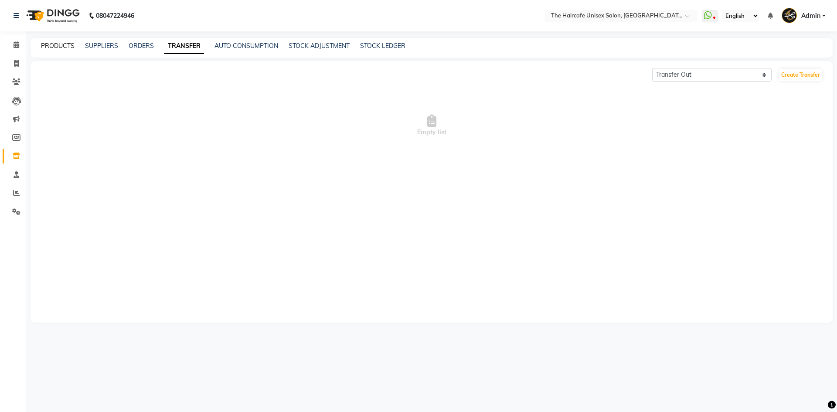
click at [55, 45] on link "PRODUCTS" at bounding box center [58, 46] width 34 height 8
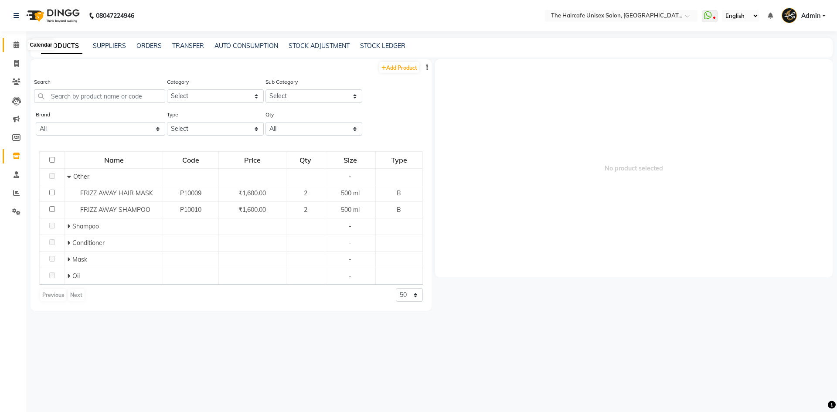
click at [15, 48] on span at bounding box center [16, 45] width 15 height 10
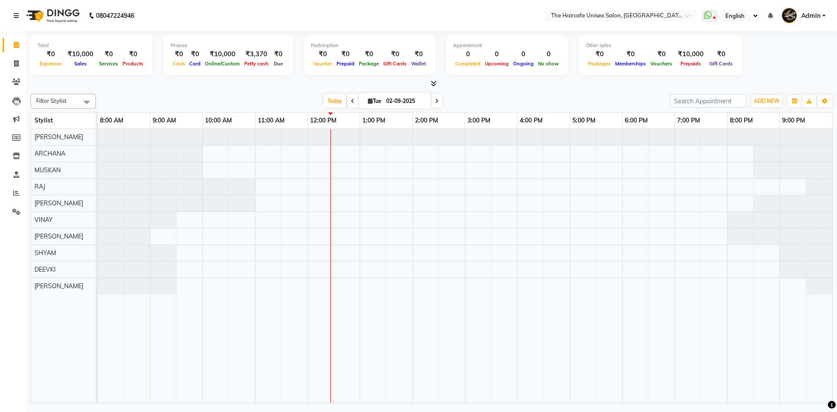
click at [435, 85] on icon at bounding box center [434, 83] width 6 height 7
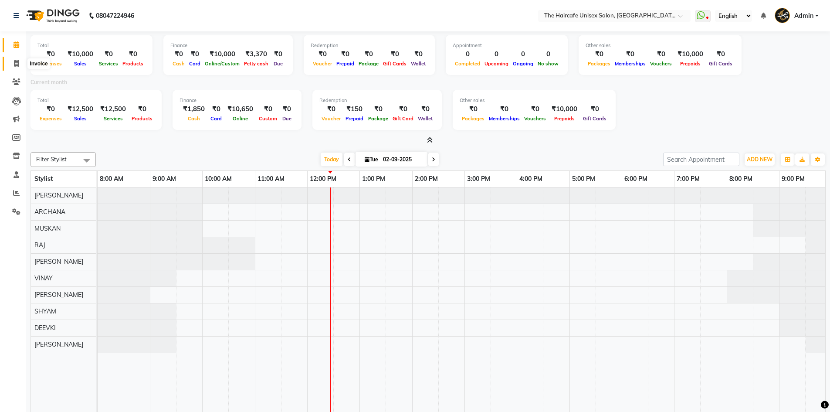
click at [19, 64] on span at bounding box center [16, 64] width 15 height 10
select select "service"
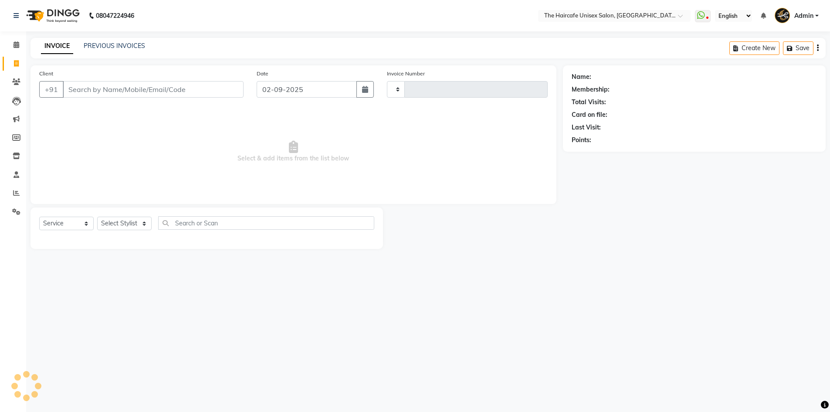
type input "1583"
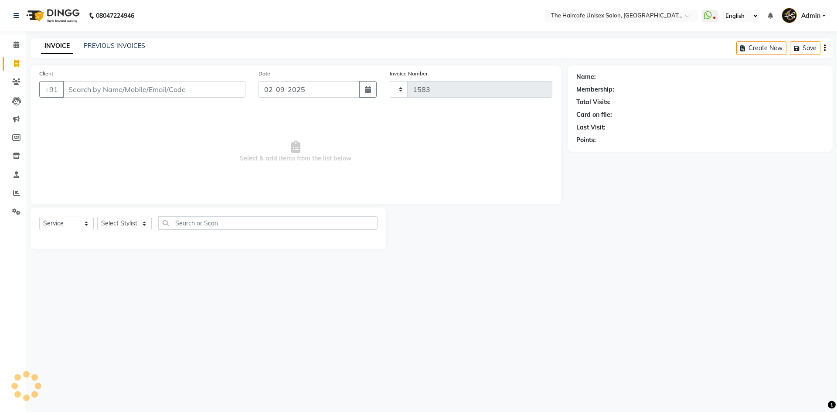
select select "7412"
click at [19, 79] on icon at bounding box center [16, 81] width 8 height 7
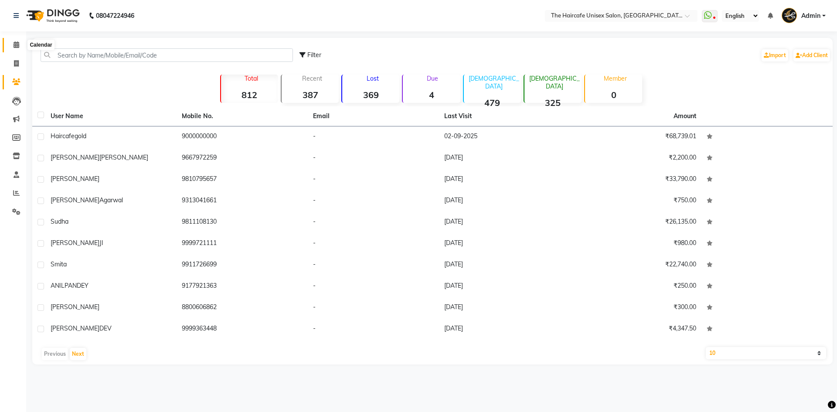
click at [16, 46] on icon at bounding box center [17, 44] width 6 height 7
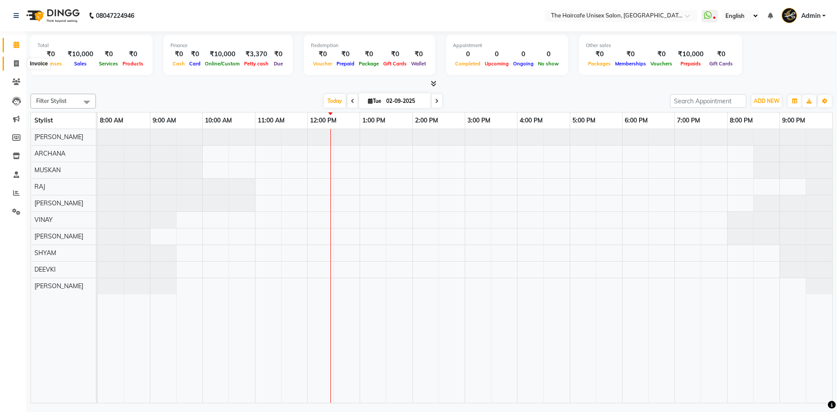
click at [14, 62] on icon at bounding box center [16, 63] width 5 height 7
select select "7412"
select select "service"
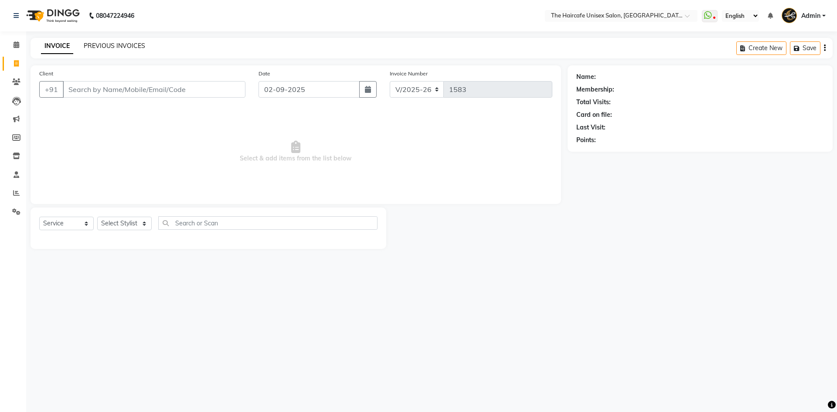
click at [132, 44] on link "PREVIOUS INVOICES" at bounding box center [114, 46] width 61 height 8
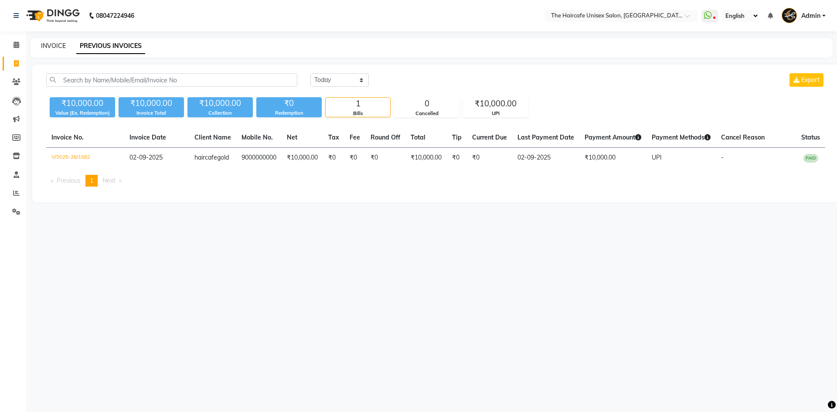
click at [60, 45] on link "INVOICE" at bounding box center [53, 46] width 25 height 8
select select "service"
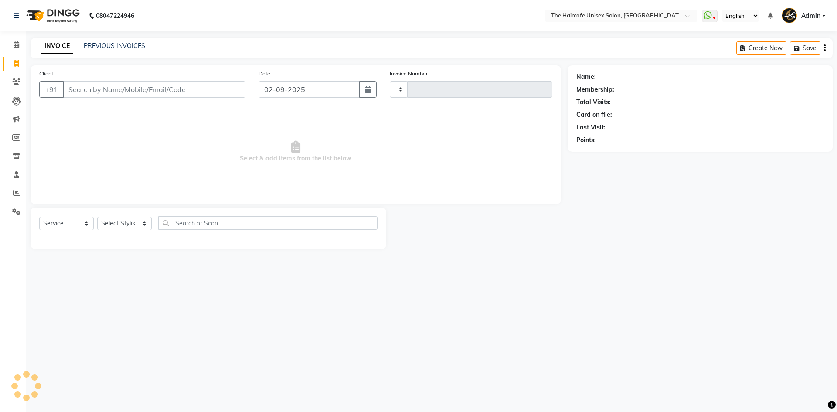
type input "1583"
select select "7412"
click at [15, 45] on icon at bounding box center [17, 44] width 6 height 7
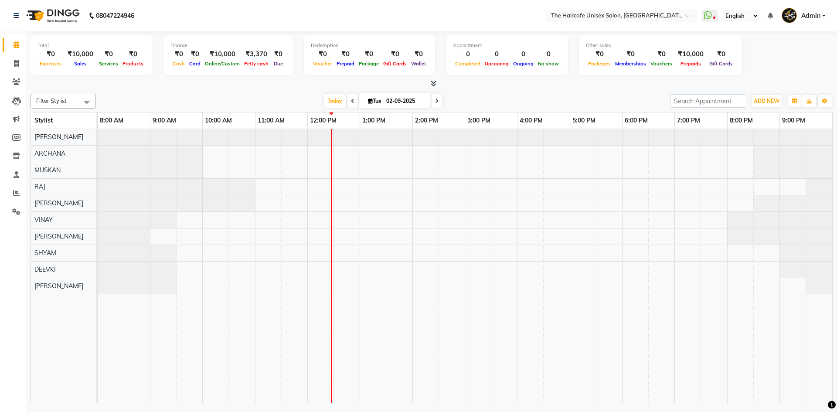
click at [429, 82] on span at bounding box center [431, 83] width 9 height 9
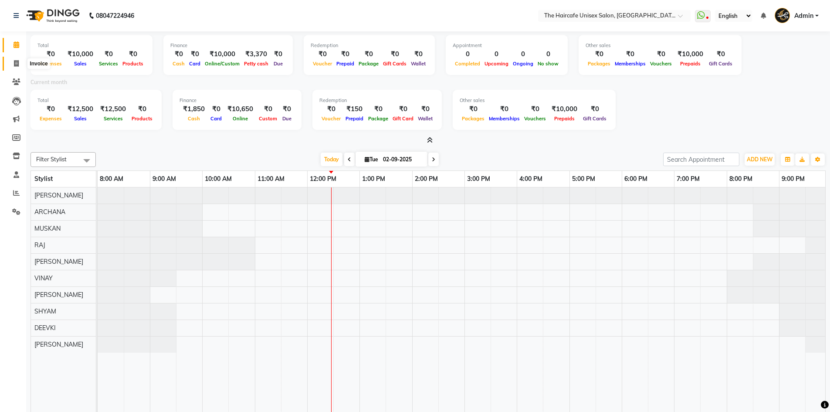
click at [18, 67] on span at bounding box center [16, 64] width 15 height 10
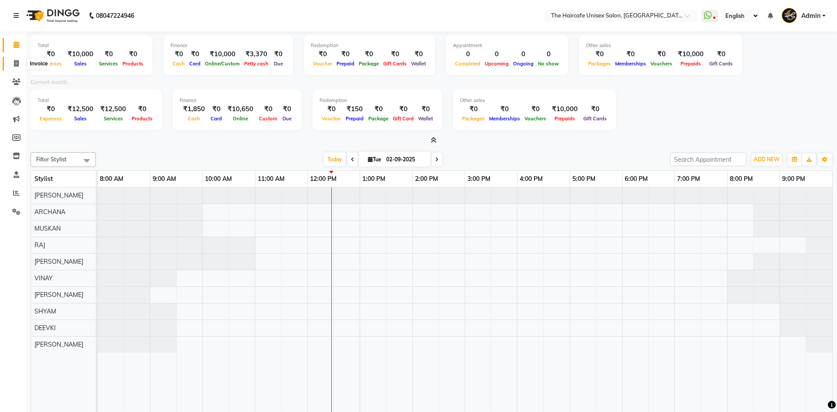
select select "7412"
select select "service"
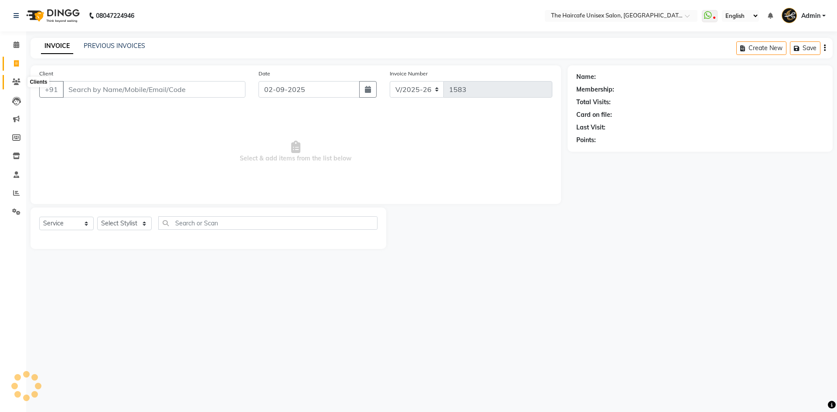
click at [18, 79] on icon at bounding box center [16, 81] width 8 height 7
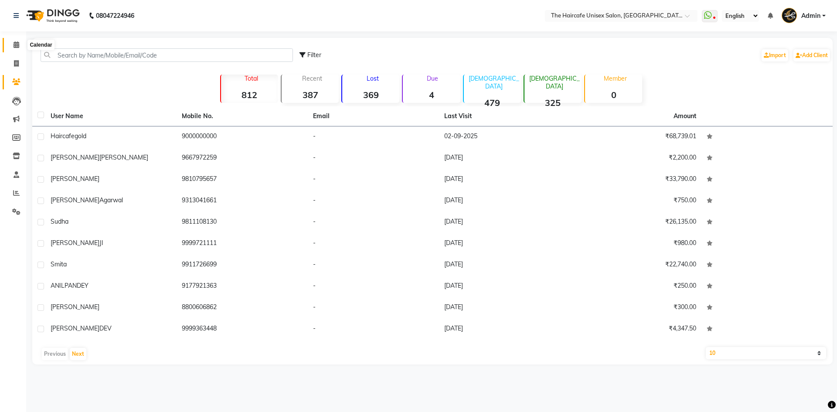
click at [19, 46] on icon at bounding box center [17, 44] width 6 height 7
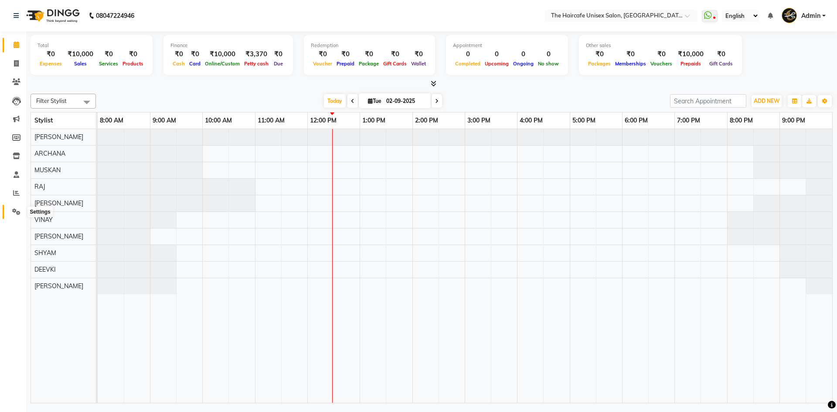
click at [14, 214] on icon at bounding box center [16, 211] width 8 height 7
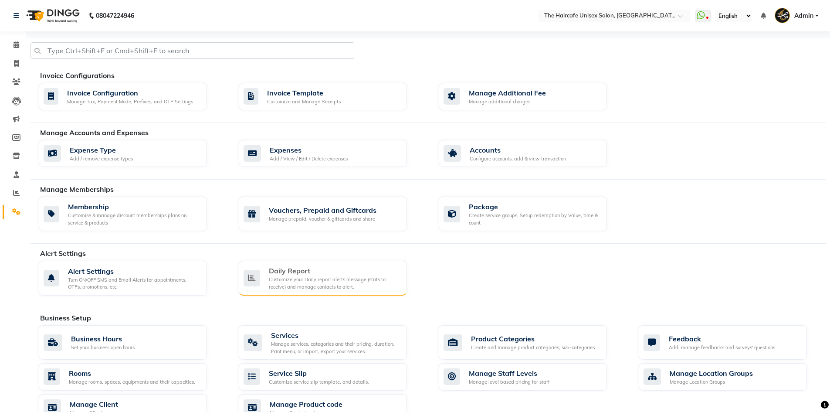
click at [299, 270] on div "Daily Report" at bounding box center [334, 270] width 131 height 10
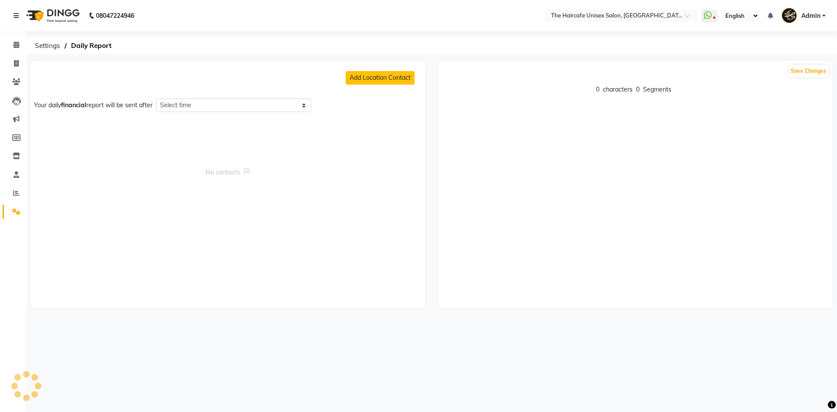
select select "1320"
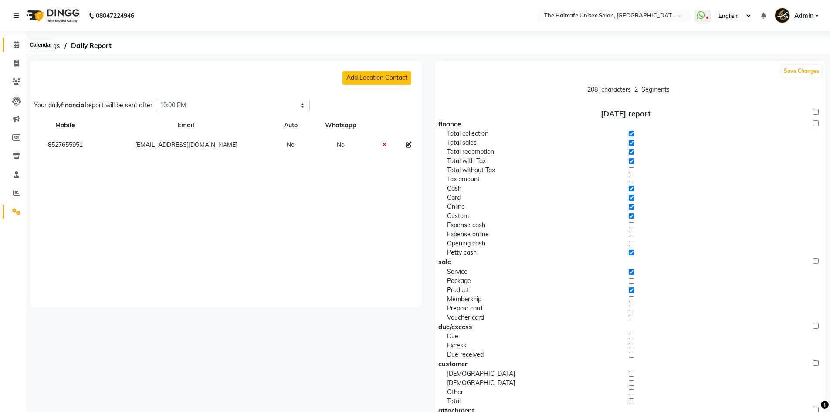
click at [16, 46] on icon at bounding box center [17, 44] width 6 height 7
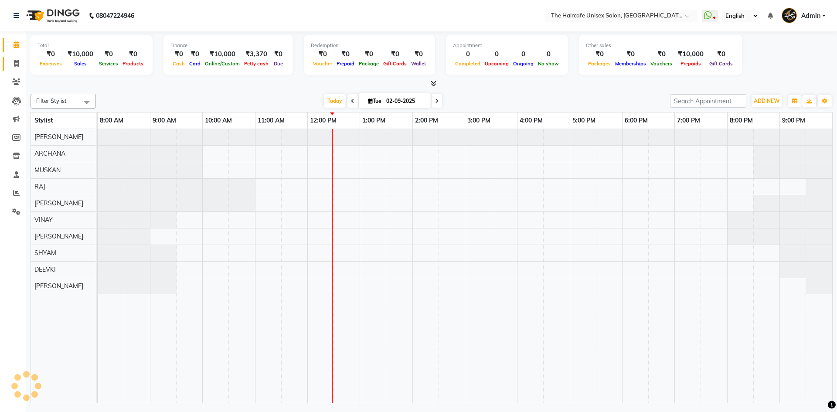
click at [17, 59] on span at bounding box center [16, 64] width 15 height 10
select select "service"
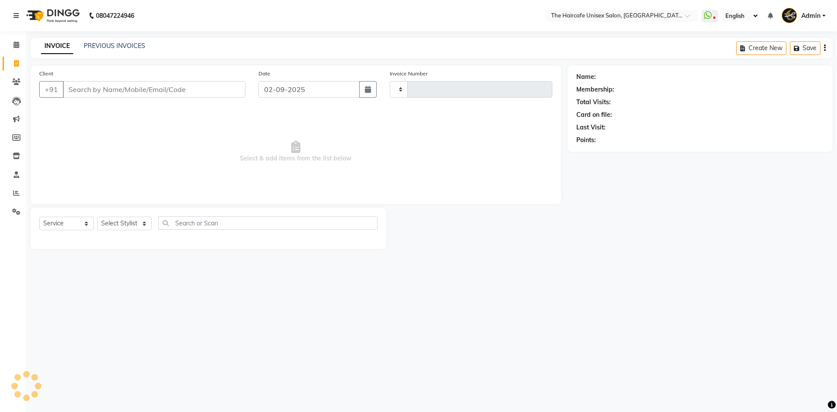
type input "1583"
select select "7412"
click at [15, 44] on icon at bounding box center [17, 44] width 6 height 7
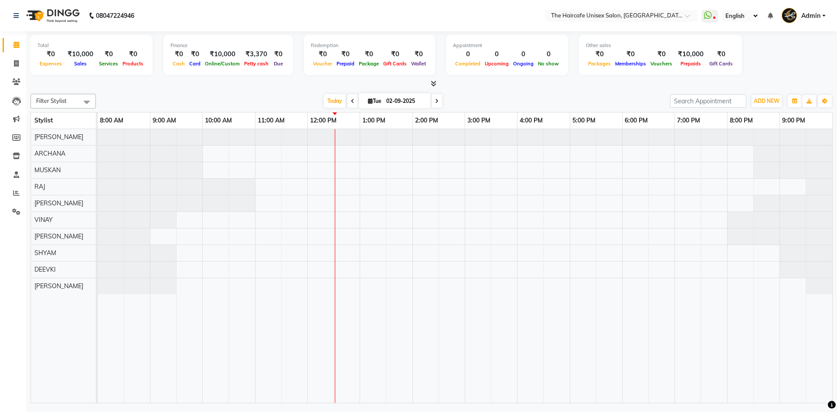
click at [435, 82] on icon at bounding box center [434, 83] width 6 height 7
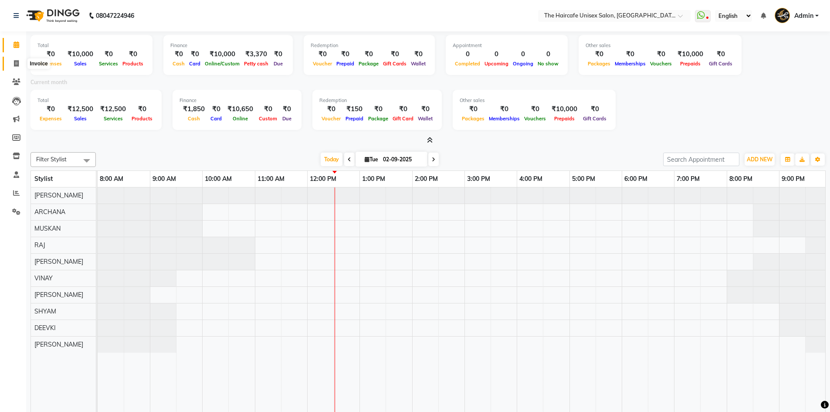
click at [16, 60] on icon at bounding box center [16, 63] width 5 height 7
select select "service"
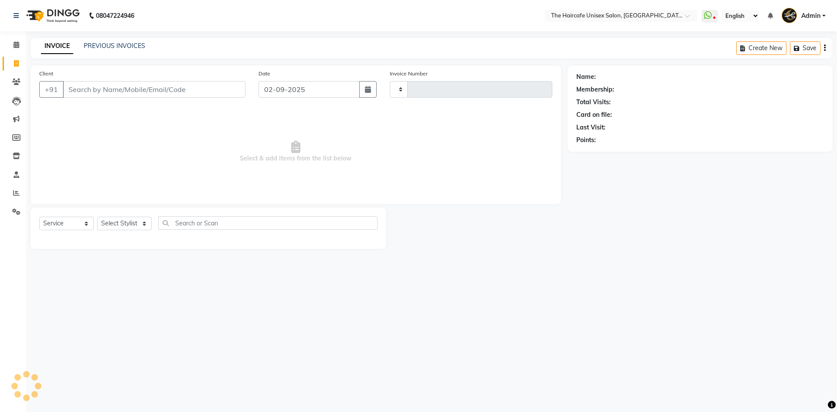
type input "1583"
select select "7412"
click at [120, 44] on link "PREVIOUS INVOICES" at bounding box center [114, 46] width 61 height 8
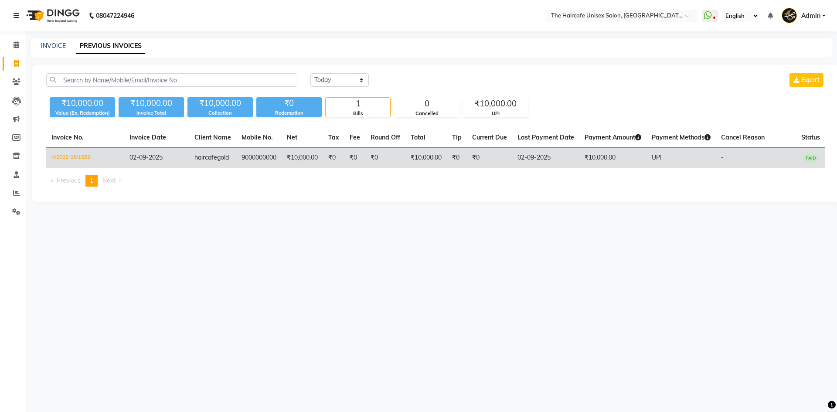
click at [211, 155] on span "haircafegold" at bounding box center [211, 157] width 34 height 8
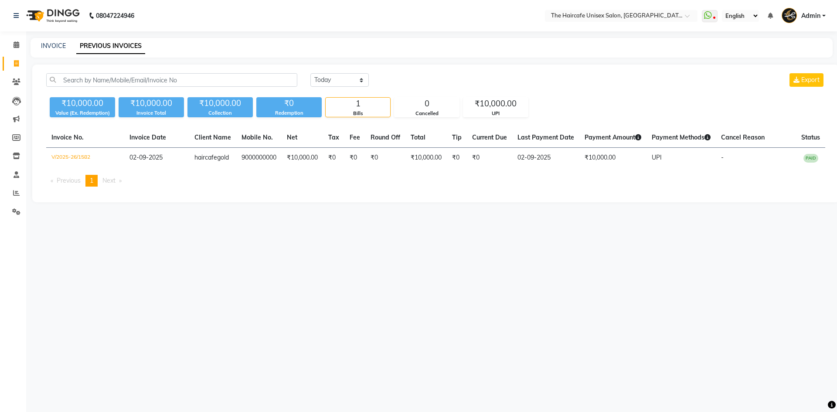
click at [59, 50] on div "INVOICE" at bounding box center [53, 45] width 25 height 9
click at [59, 45] on link "INVOICE" at bounding box center [53, 46] width 25 height 8
select select "7412"
select select "service"
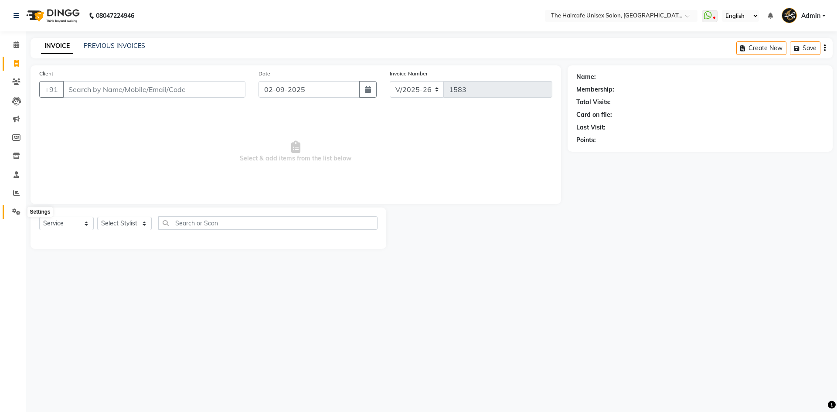
click at [14, 214] on icon at bounding box center [16, 211] width 8 height 7
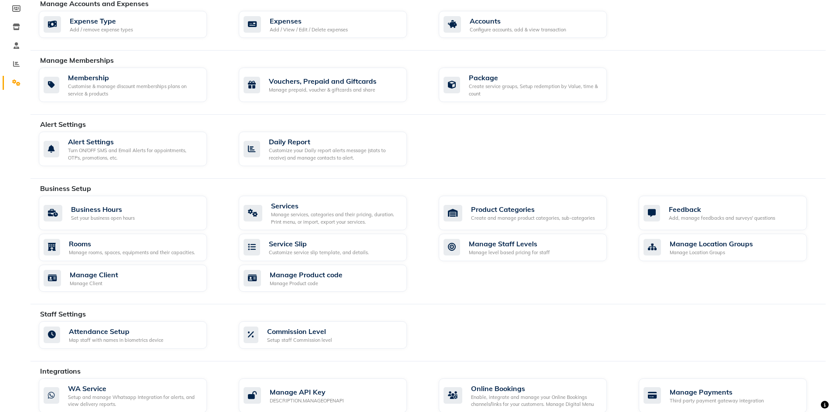
scroll to position [174, 0]
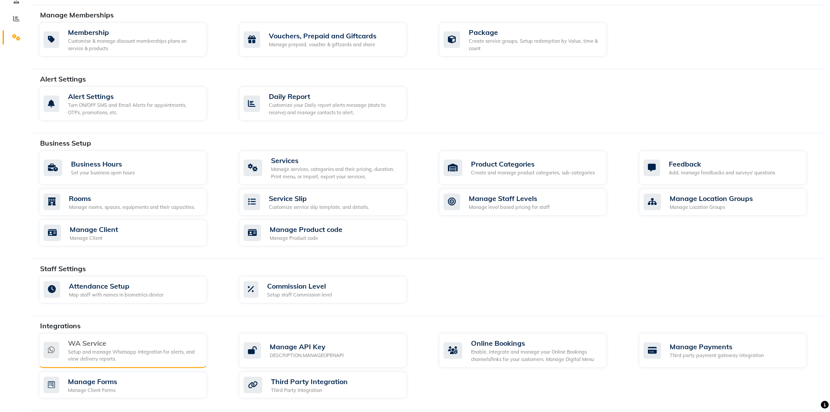
click at [110, 355] on div "Setup and manage Whatsapp Integration for alerts, and view delivery reports." at bounding box center [134, 355] width 132 height 14
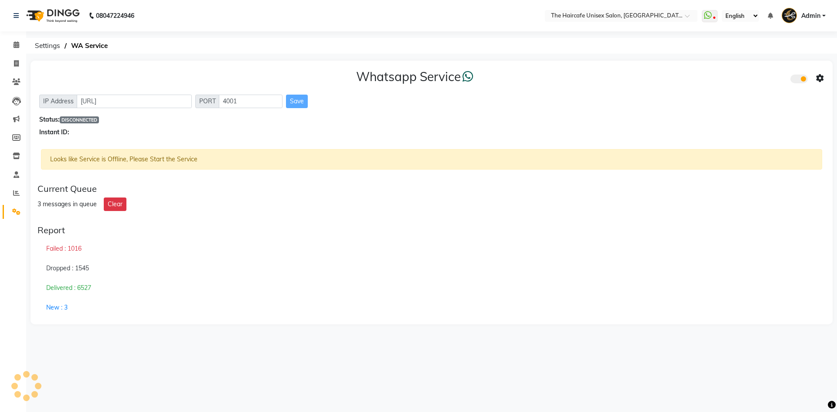
click at [804, 79] on span at bounding box center [798, 79] width 17 height 9
click at [797, 80] on input "checkbox" at bounding box center [797, 80] width 0 height 0
click at [799, 78] on span at bounding box center [798, 79] width 17 height 9
click at [797, 80] on input "checkbox" at bounding box center [797, 80] width 0 height 0
click at [820, 75] on icon at bounding box center [820, 79] width 8 height 8
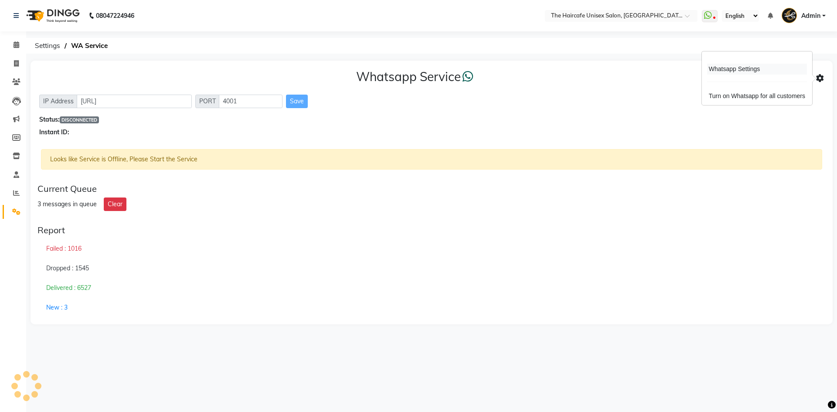
click at [755, 67] on div "Whatsapp Settings" at bounding box center [757, 69] width 100 height 11
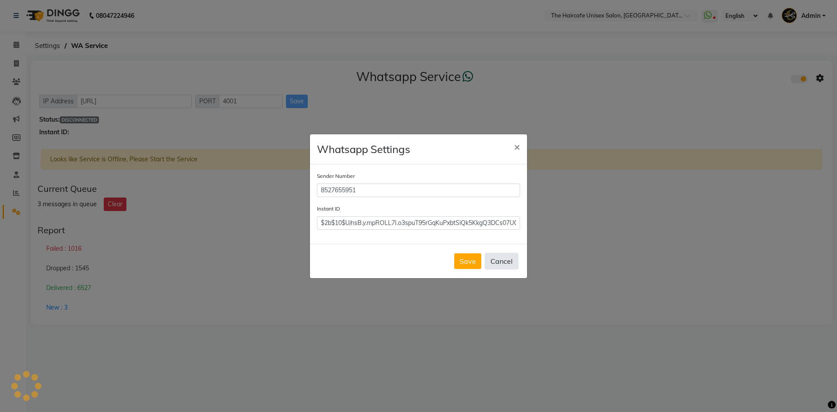
click at [499, 261] on button "Cancel" at bounding box center [502, 261] width 34 height 17
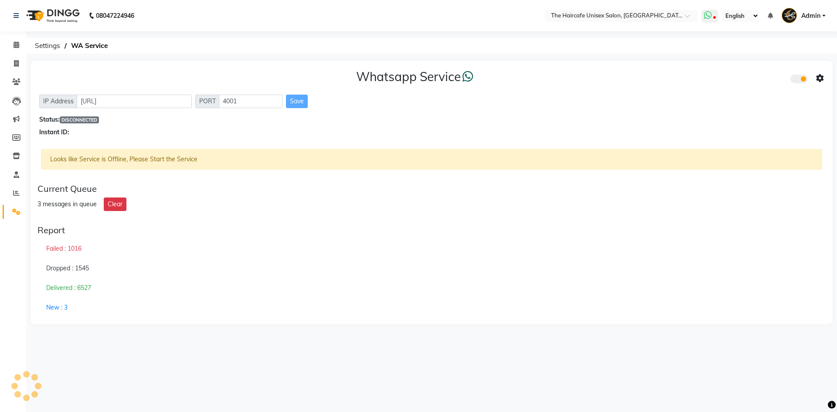
click at [713, 16] on span at bounding box center [710, 16] width 16 height 12
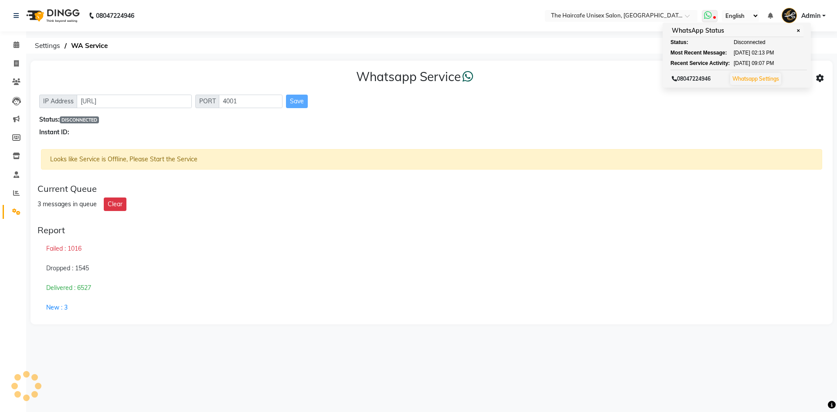
click at [799, 30] on span "✕" at bounding box center [798, 30] width 8 height 7
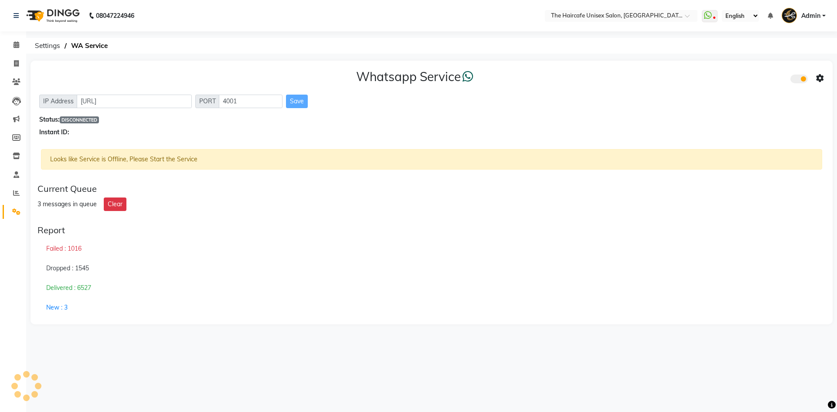
click at [822, 81] on icon at bounding box center [820, 79] width 8 height 8
click at [735, 97] on div "Turn on Whatsapp for all customers" at bounding box center [757, 96] width 100 height 11
click at [16, 62] on icon at bounding box center [16, 63] width 5 height 7
select select "service"
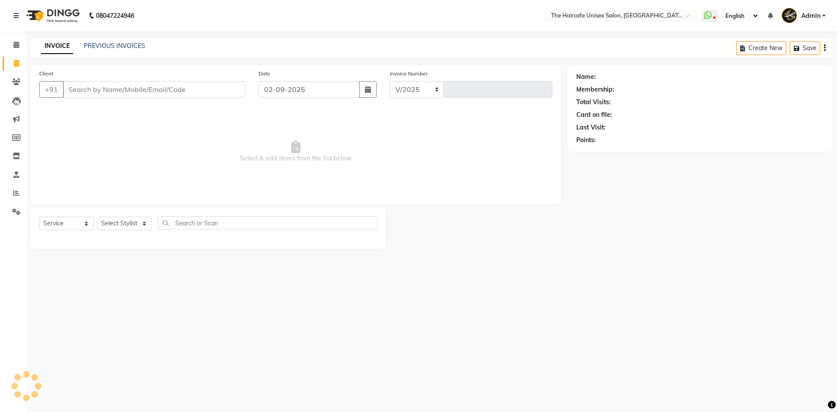
select select "7412"
type input "1584"
click at [111, 45] on link "PREVIOUS INVOICES" at bounding box center [114, 46] width 61 height 8
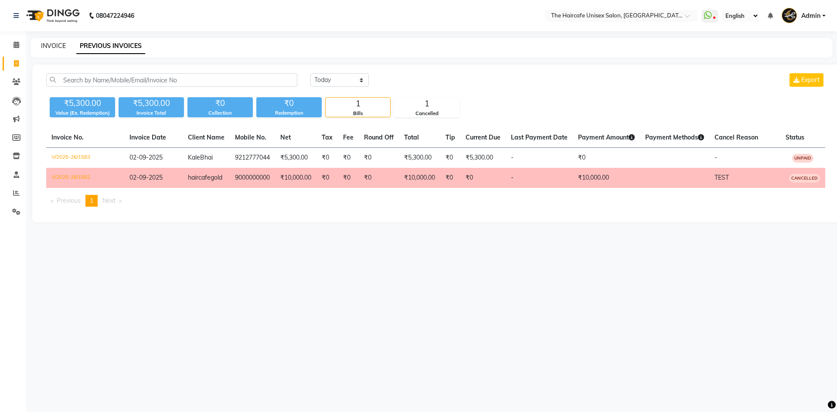
click at [53, 47] on link "INVOICE" at bounding box center [53, 46] width 25 height 8
select select "service"
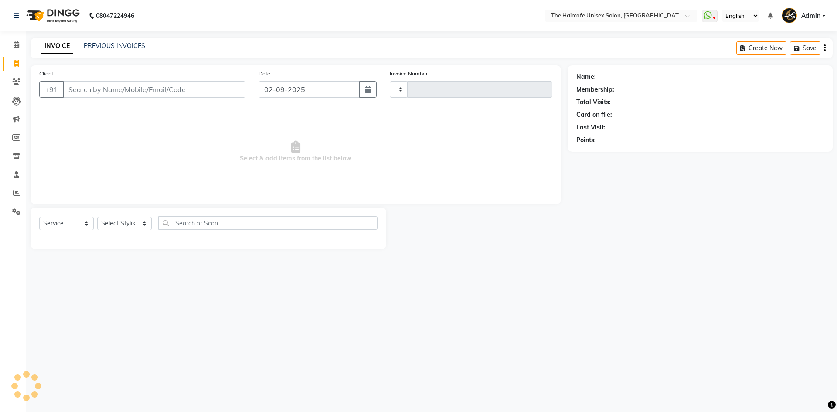
type input "1584"
select select "7412"
click at [98, 47] on link "PREVIOUS INVOICES" at bounding box center [114, 46] width 61 height 8
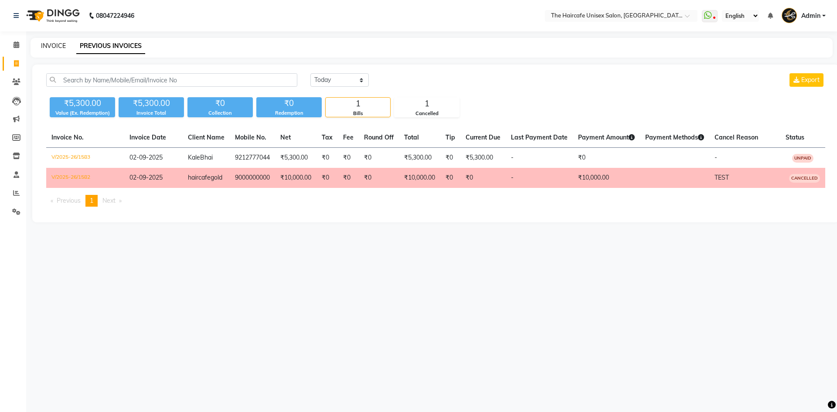
click at [54, 45] on link "INVOICE" at bounding box center [53, 46] width 25 height 8
select select "service"
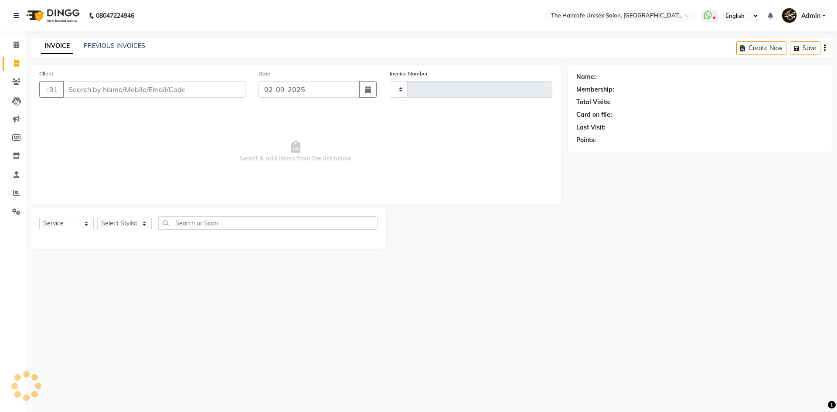
type input "1584"
select select "7412"
click at [19, 48] on icon at bounding box center [17, 44] width 6 height 7
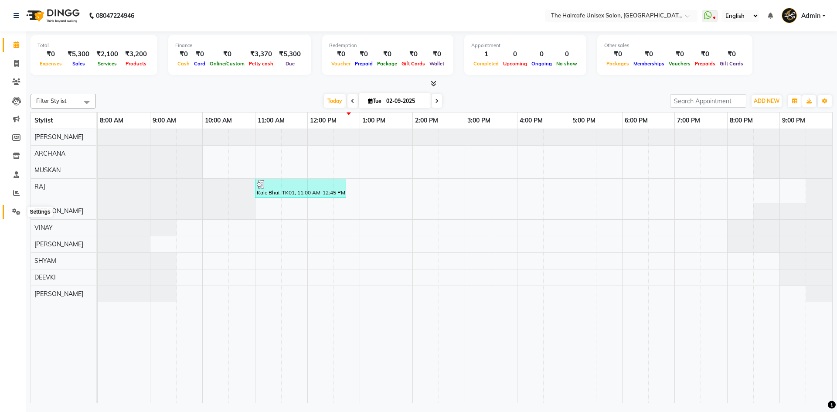
click at [19, 212] on icon at bounding box center [16, 211] width 8 height 7
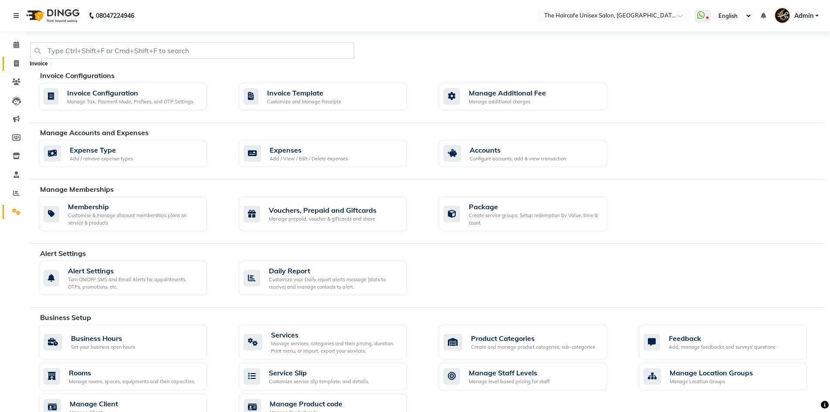
click at [15, 65] on icon at bounding box center [16, 63] width 5 height 7
select select "service"
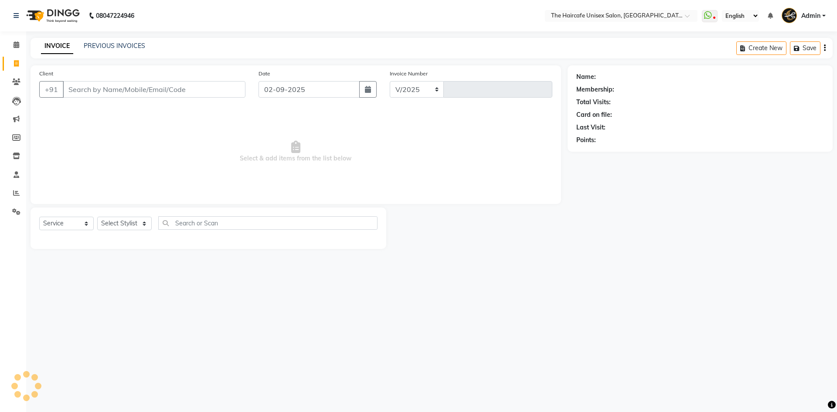
select select "7412"
type input "1584"
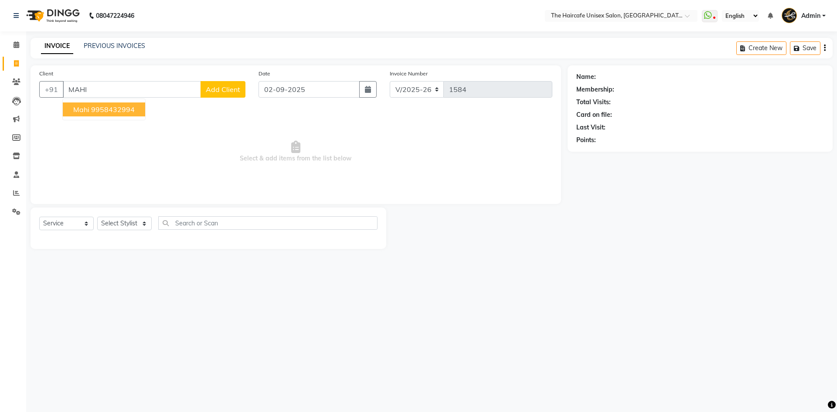
click at [99, 110] on ngb-highlight "9958432994" at bounding box center [113, 109] width 44 height 9
type input "9958432994"
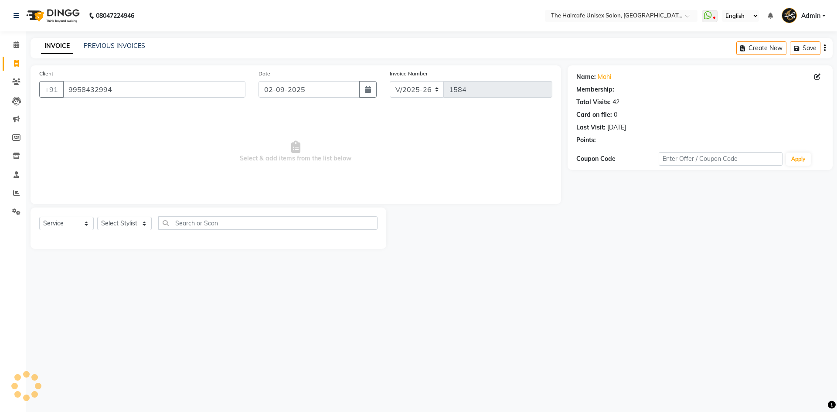
select select "1: Object"
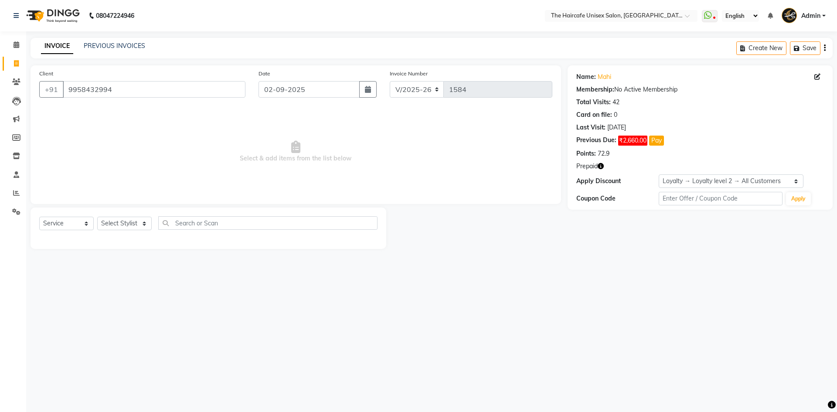
click at [601, 164] on icon "button" at bounding box center [601, 166] width 6 height 6
click at [610, 257] on main "INVOICE PREVIOUS INVOICES Create New Save Client +91 9958432994 Date 02-09-2025…" at bounding box center [431, 150] width 811 height 224
click at [98, 48] on link "PREVIOUS INVOICES" at bounding box center [114, 46] width 61 height 8
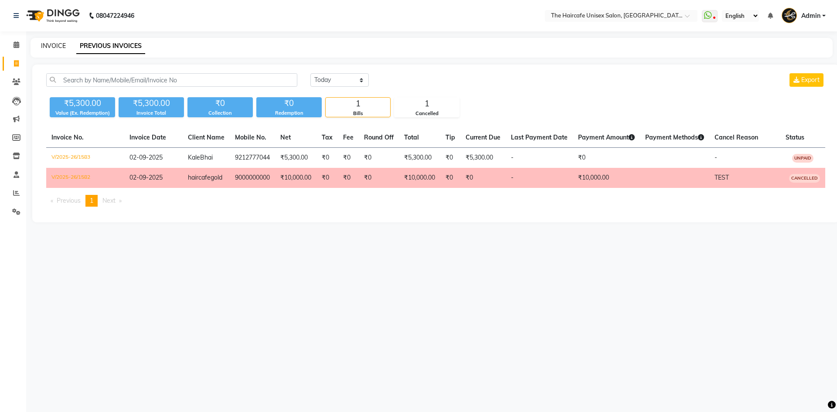
click at [59, 44] on link "INVOICE" at bounding box center [53, 46] width 25 height 8
select select "service"
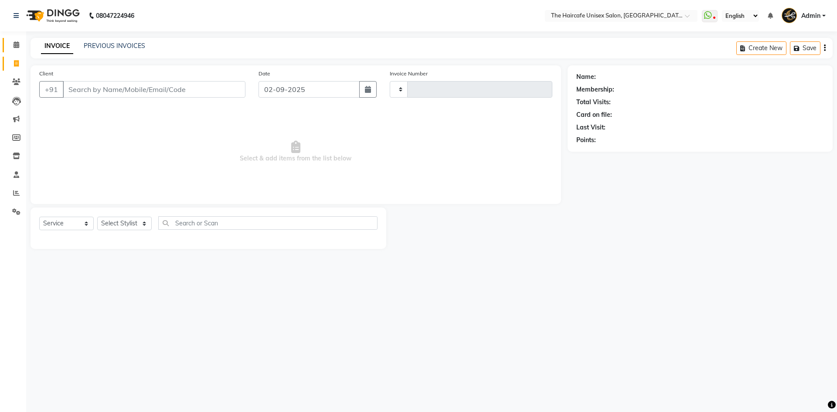
type input "1584"
select select "7412"
click at [15, 44] on icon at bounding box center [17, 44] width 6 height 7
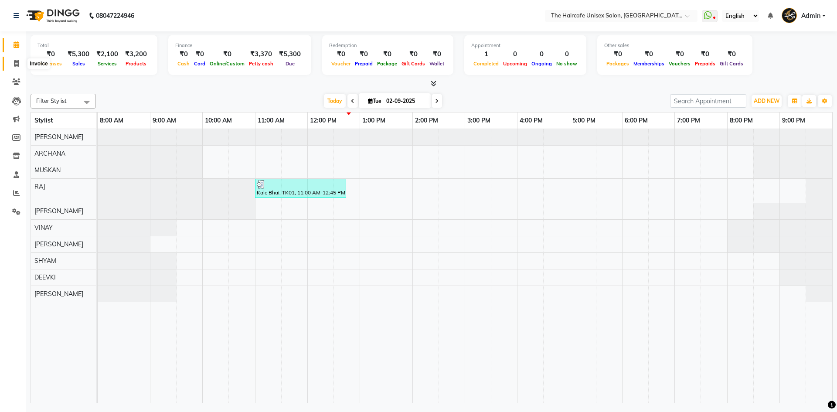
click at [17, 60] on icon at bounding box center [16, 63] width 5 height 7
select select "service"
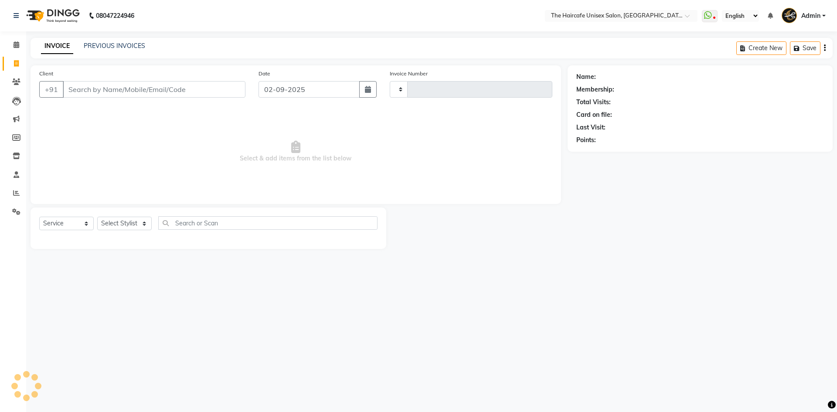
type input "1584"
select select "7412"
click at [105, 45] on link "PREVIOUS INVOICES" at bounding box center [114, 46] width 61 height 8
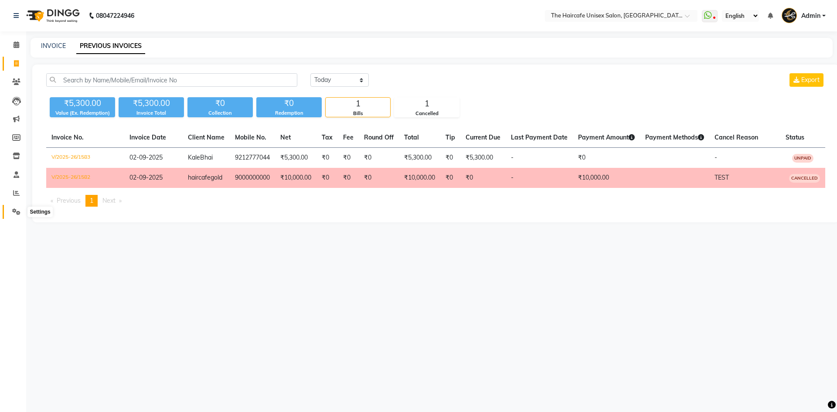
click at [15, 216] on span at bounding box center [16, 212] width 15 height 10
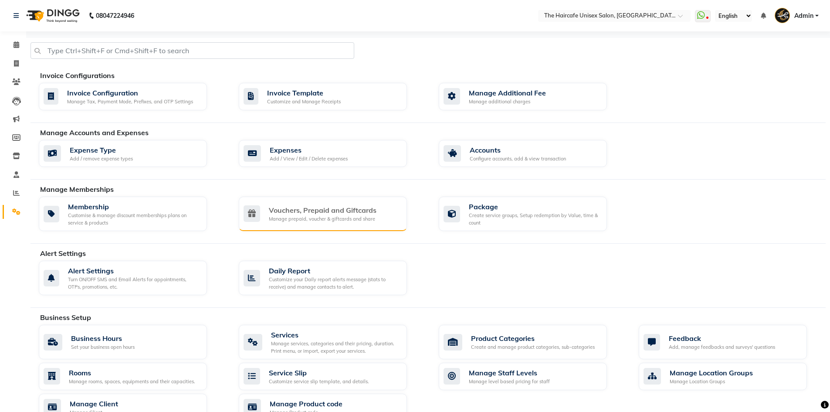
click at [325, 214] on div "Vouchers, Prepaid and Giftcards" at bounding box center [323, 210] width 108 height 10
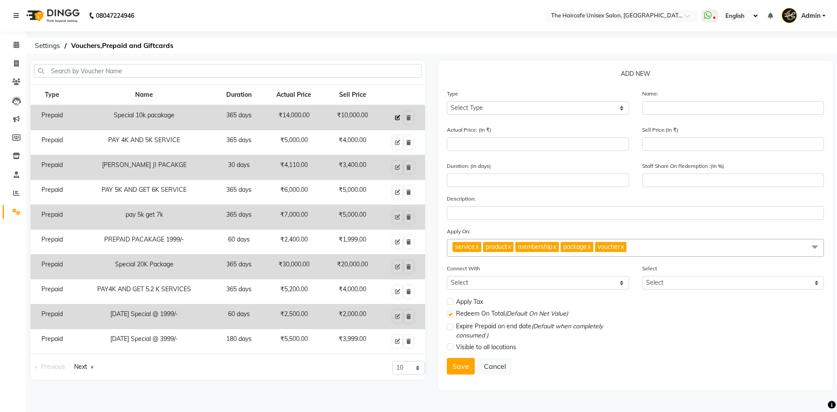
click at [400, 116] on icon at bounding box center [397, 117] width 5 height 5
select select "P"
type input "Special 10k pacakage"
type input "14000"
type input "10000"
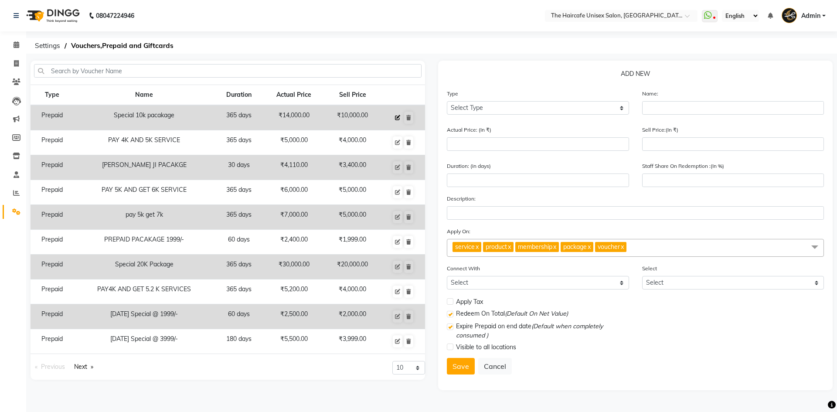
type input "365"
type input "71"
checkbox input "true"
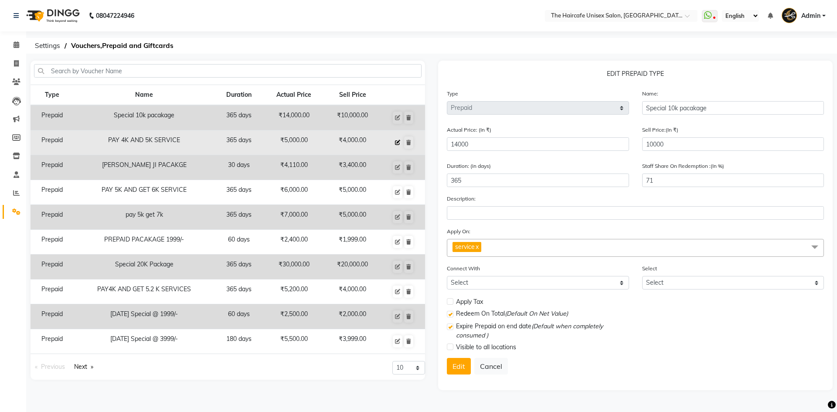
click at [398, 143] on icon at bounding box center [397, 142] width 5 height 5
type input "PAY 4K AND 5K SERVICE"
type input "5000"
type input "4000"
type input "100"
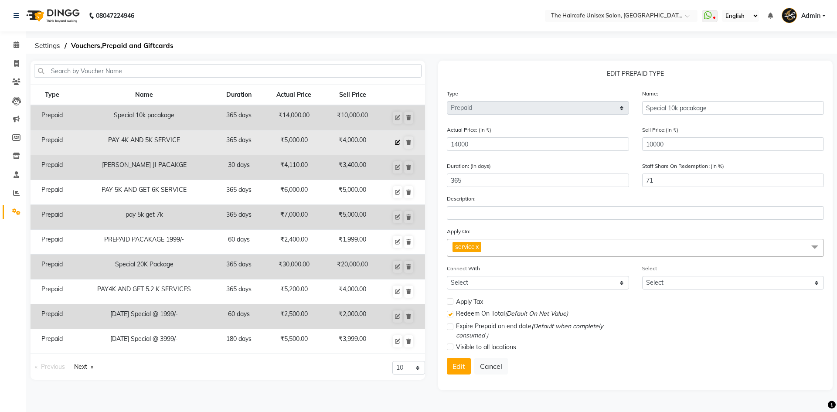
type input "PAY 4K AND 5K SERVICE"
checkbox input "false"
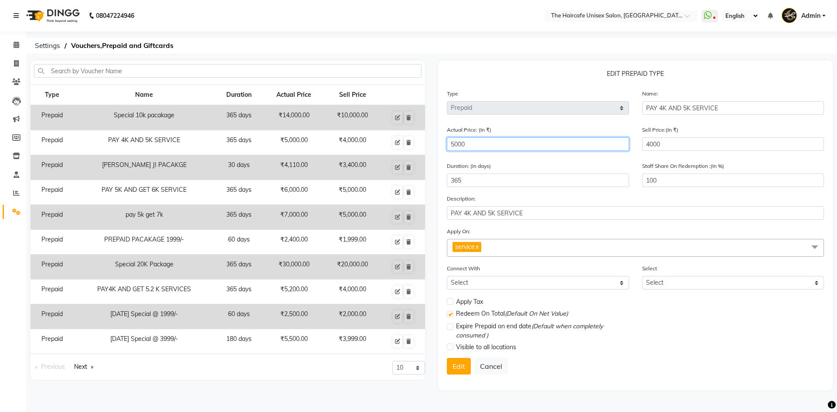
click at [475, 143] on input "5000" at bounding box center [538, 144] width 182 height 14
type input "500"
type input "800"
type input "50"
type input "8000"
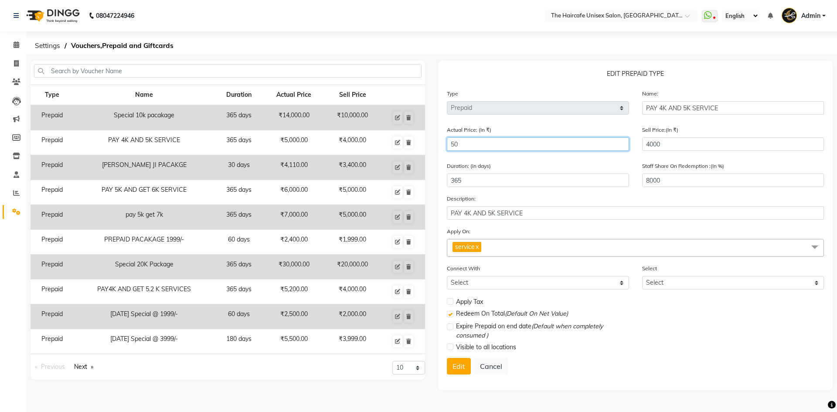
type input "5"
type input "80000"
type input "0"
type input "5"
type input "80000"
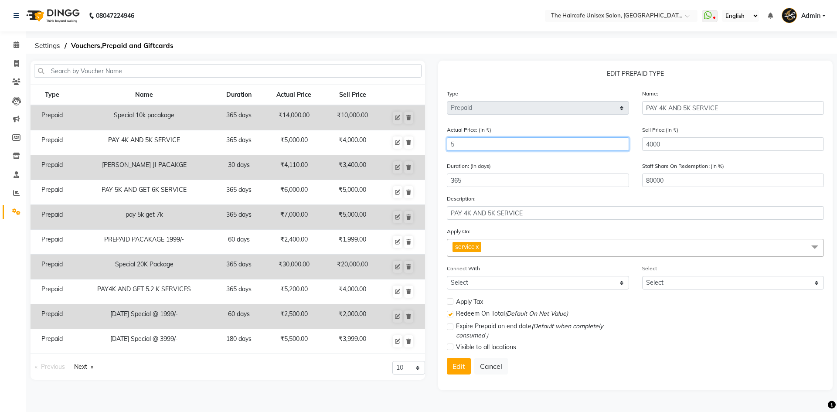
type input "50"
type input "8000"
type input "500"
type input "800"
type input "5000"
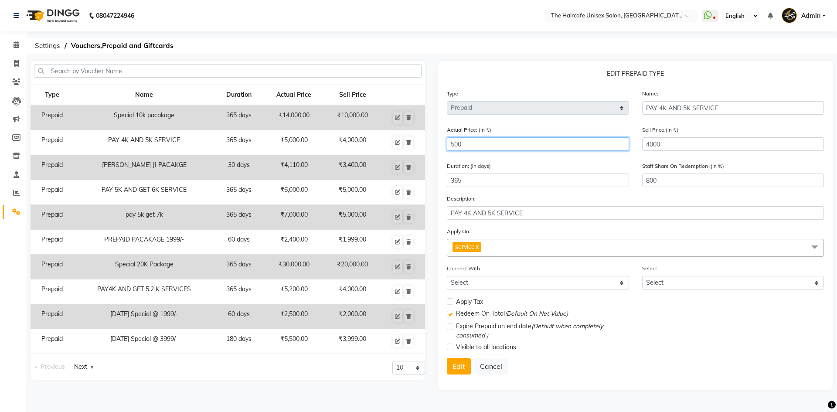
type input "80"
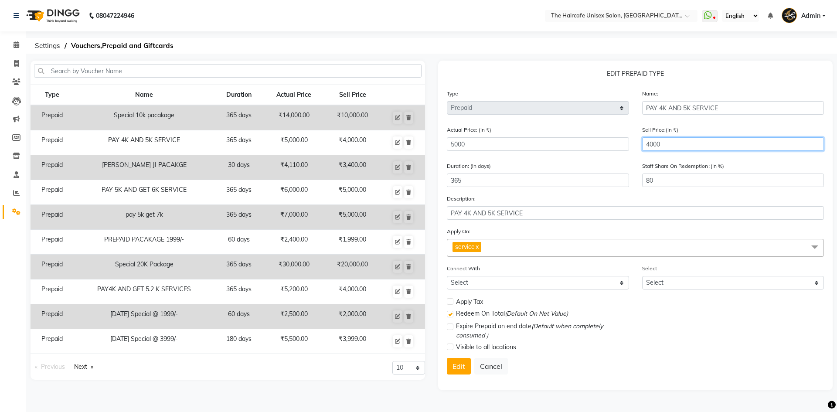
type input "4"
type input "0"
type input "40"
type input "1"
type input "400"
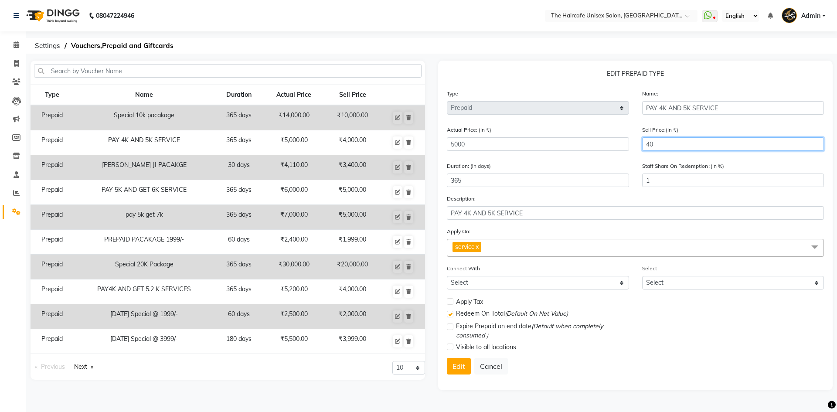
type input "8"
type input "4000"
type input "80"
click at [458, 362] on button "Edit" at bounding box center [459, 366] width 24 height 17
select select
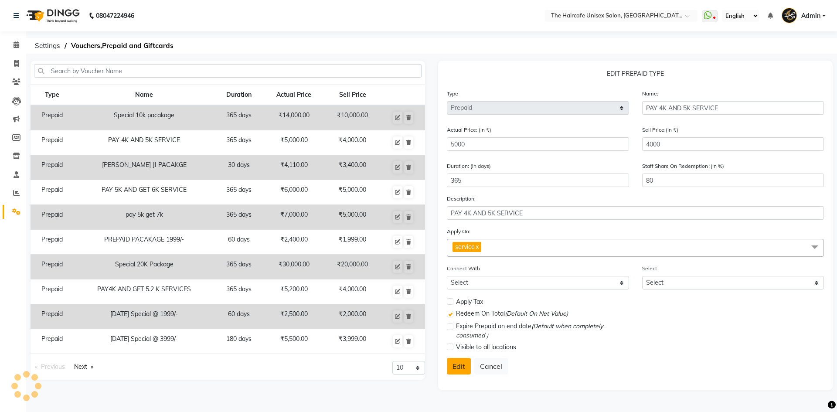
select select
checkbox input "false"
checkbox input "true"
checkbox input "false"
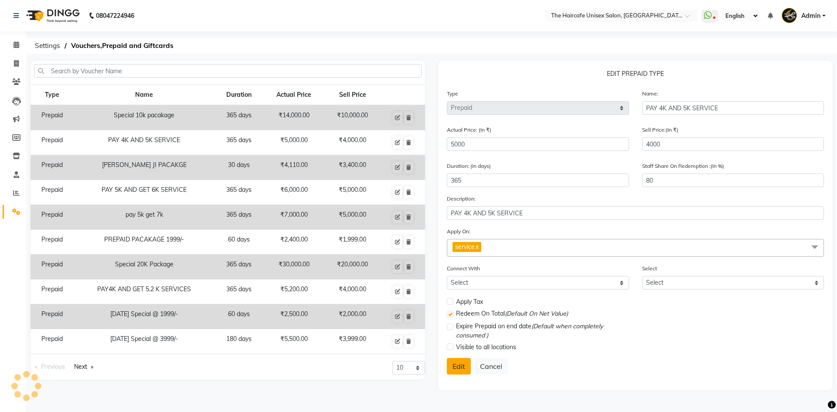
checkbox input "false"
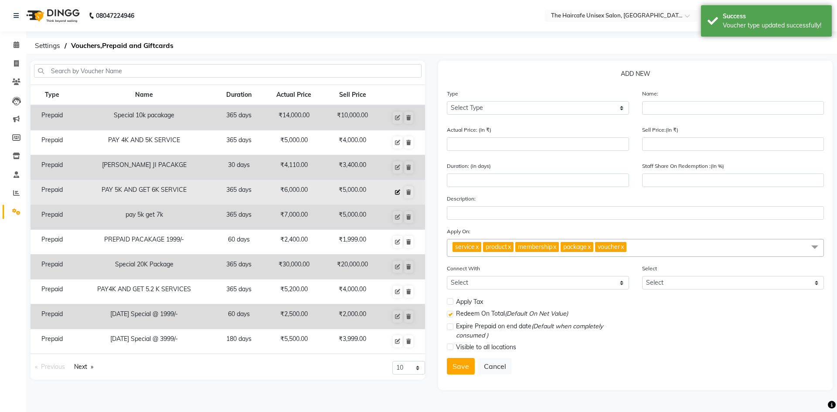
click at [397, 194] on icon at bounding box center [397, 192] width 5 height 5
select select "P"
type input "PAY 5K AND GET 6K SERVICE"
type input "6000"
type input "5000"
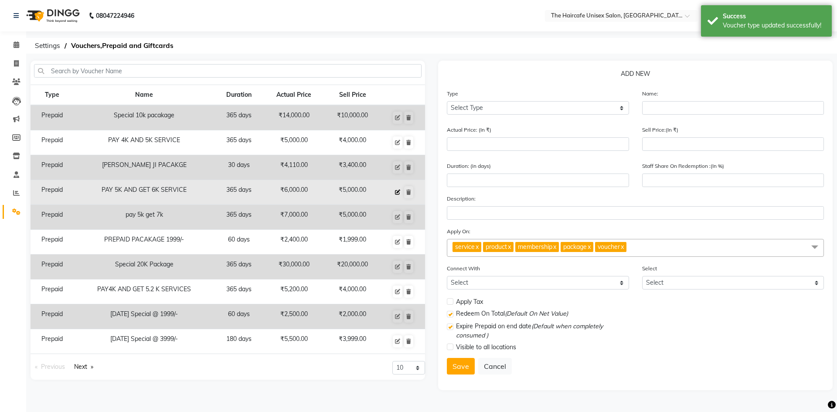
type input "365"
type input "100"
checkbox input "true"
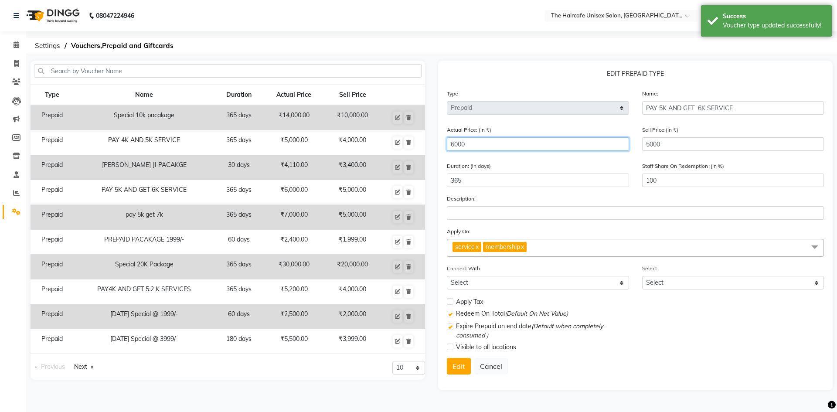
click at [484, 146] on input "6000" at bounding box center [538, 144] width 182 height 14
type input "600"
type input "833"
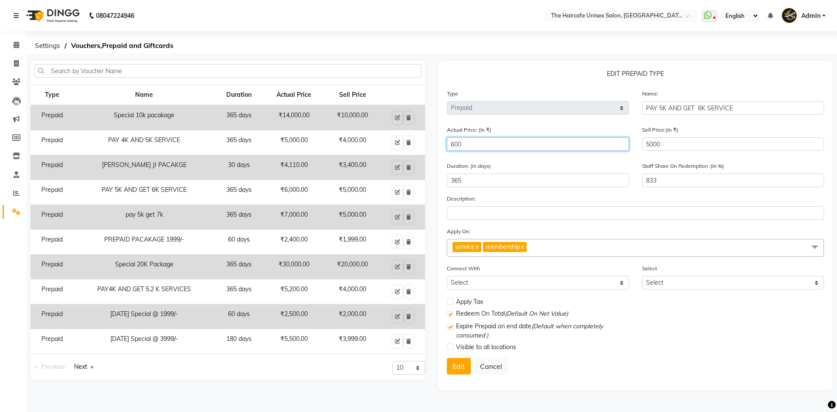
type input "60"
type input "8333"
type input "6"
type input "83333"
type input "0"
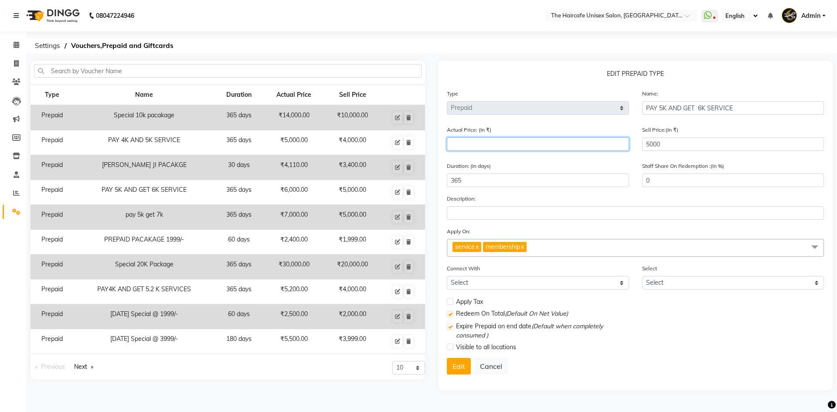
type input "6"
type input "83333"
type input "60"
type input "8333"
type input "600"
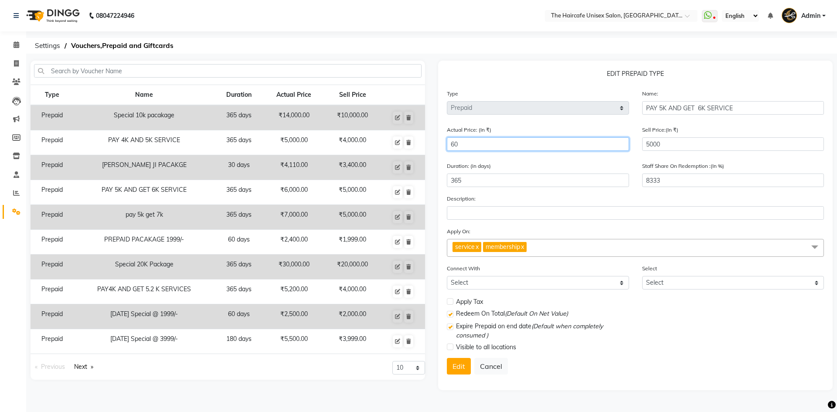
type input "833"
type input "6000"
type input "83"
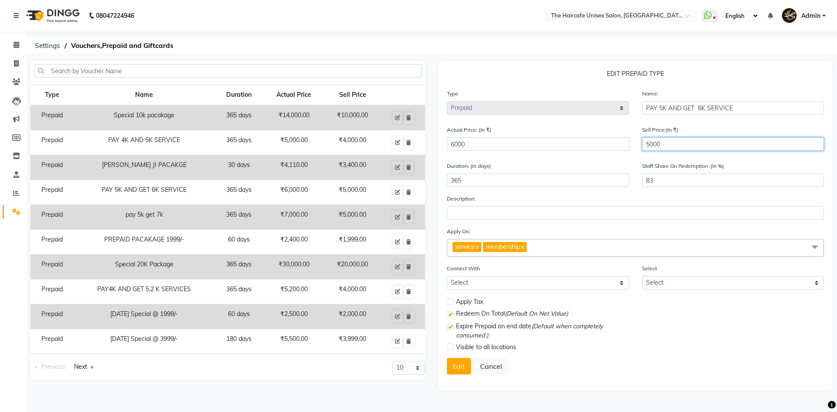
type input "5"
type input "0"
type input "50"
type input "1"
type input "500"
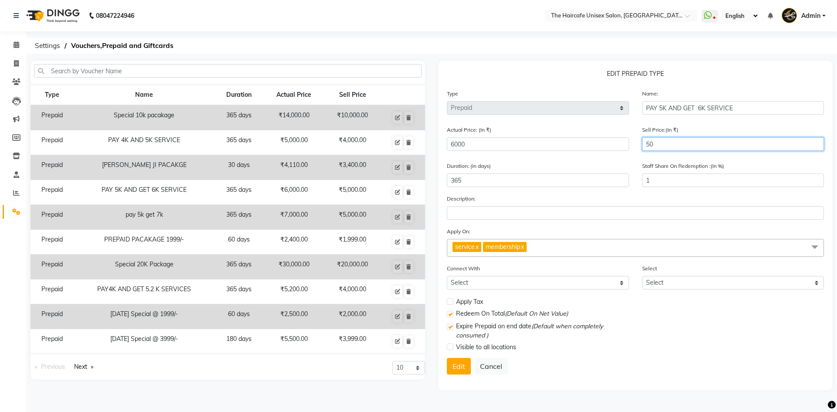
type input "8"
type input "5000"
type input "83"
click at [457, 362] on button "Edit" at bounding box center [459, 366] width 24 height 17
select select
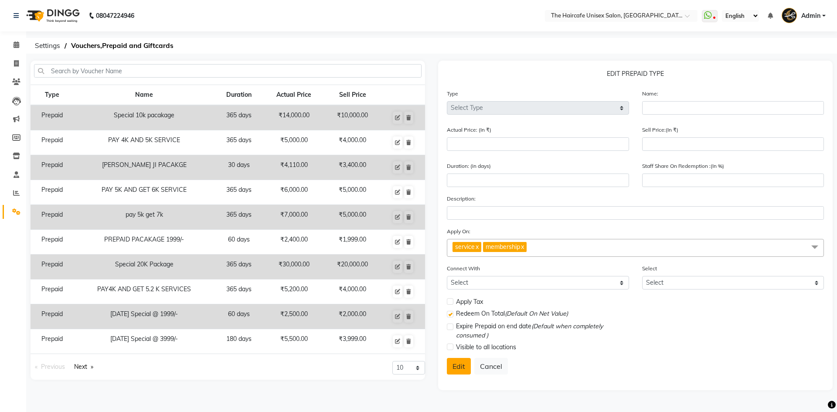
select select
checkbox input "false"
checkbox input "true"
checkbox input "false"
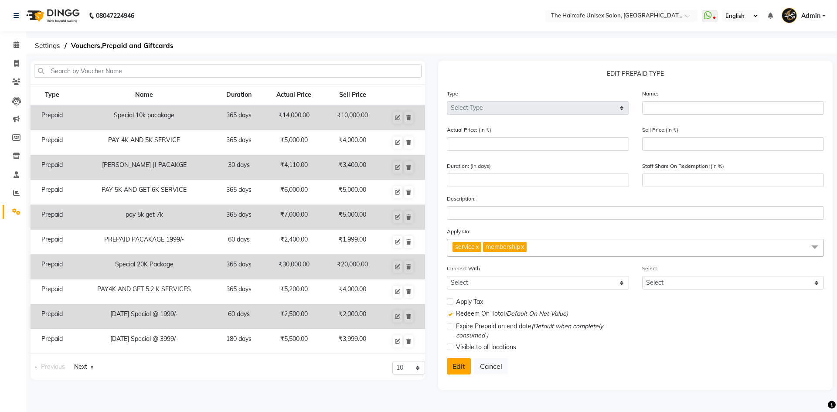
checkbox input "false"
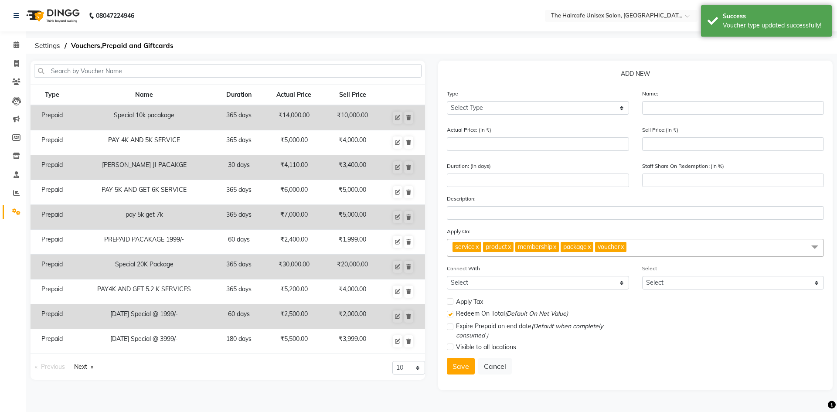
click at [511, 246] on link "x" at bounding box center [509, 247] width 4 height 8
click at [462, 367] on button "Save" at bounding box center [461, 366] width 28 height 17
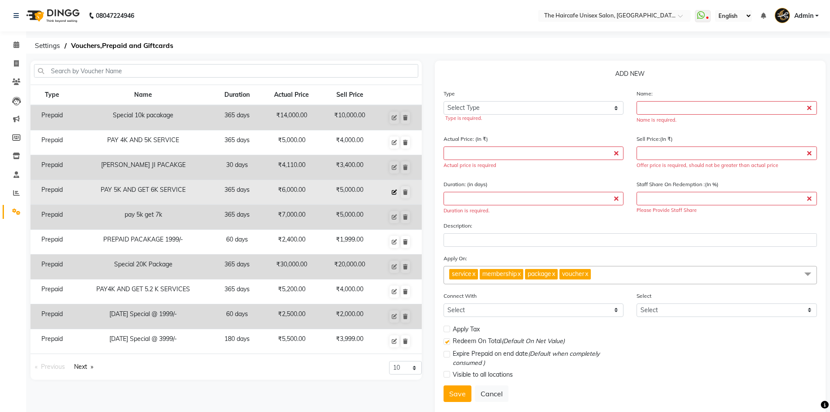
click at [395, 192] on icon at bounding box center [394, 192] width 5 height 5
select select "P"
type input "PAY 5K AND GET 6K SERVICE"
type input "6000"
type input "5000"
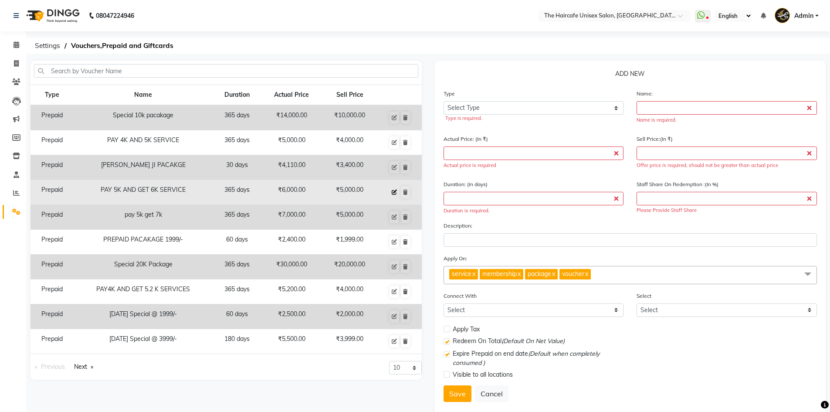
type input "365"
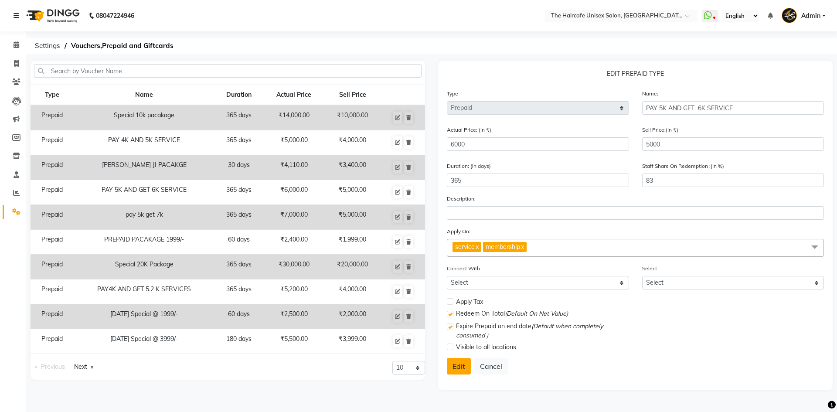
click at [455, 370] on button "Edit" at bounding box center [459, 366] width 24 height 17
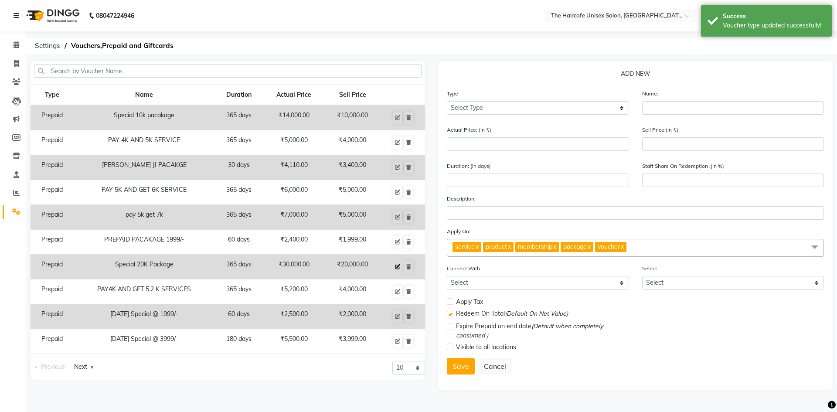
click at [397, 266] on icon at bounding box center [397, 266] width 5 height 5
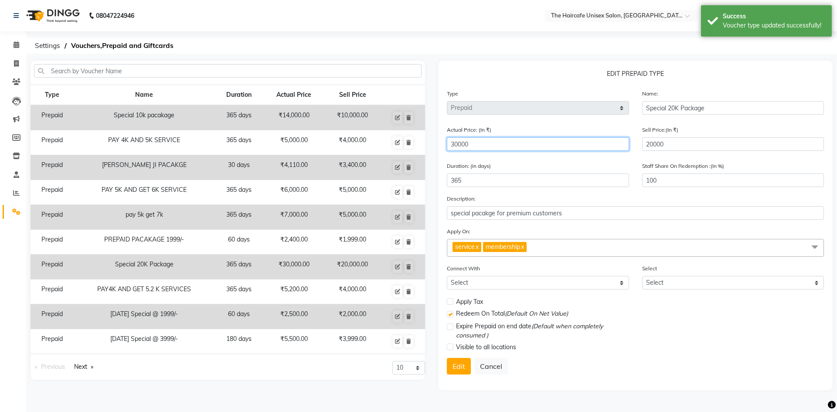
click at [483, 143] on input "30000" at bounding box center [538, 144] width 182 height 14
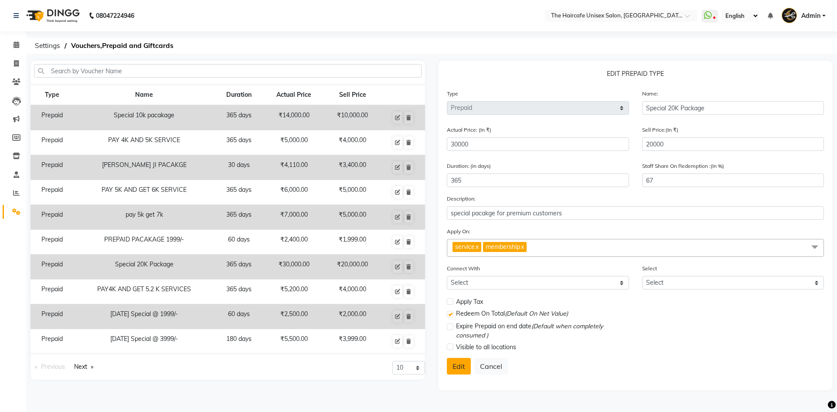
click at [466, 367] on button "Edit" at bounding box center [459, 366] width 24 height 17
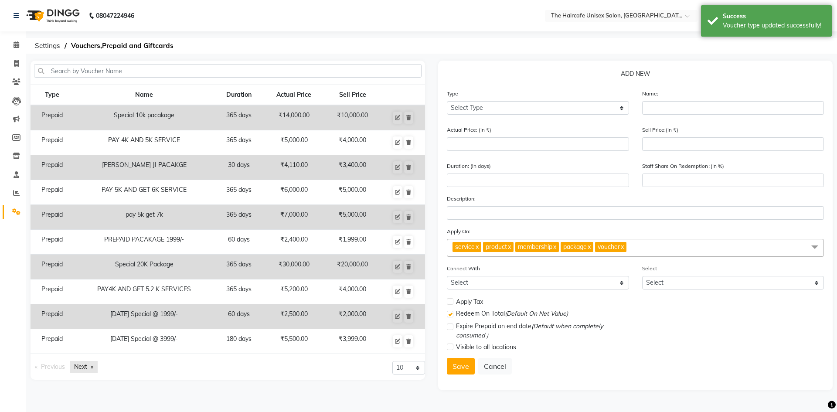
click at [83, 368] on link "Next page" at bounding box center [84, 367] width 28 height 12
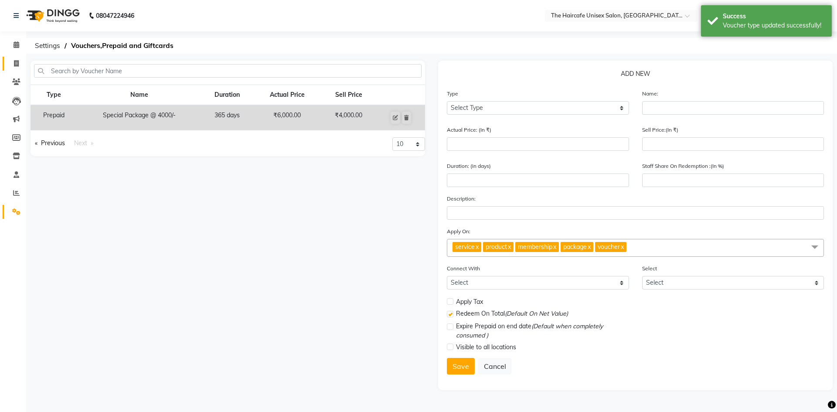
click at [20, 62] on span at bounding box center [16, 64] width 15 height 10
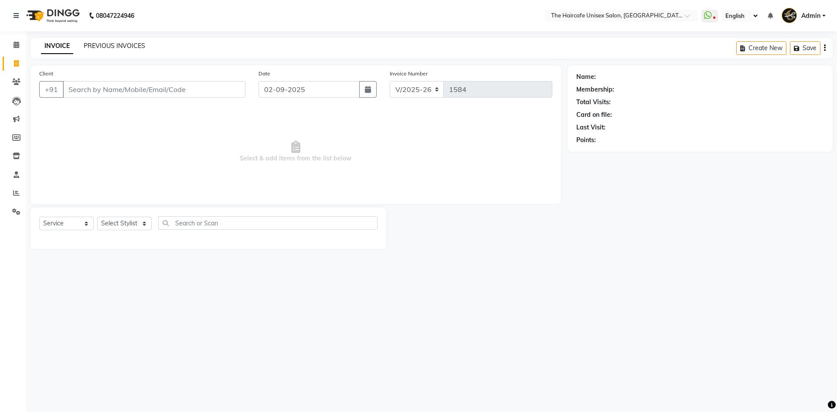
click at [132, 43] on link "PREVIOUS INVOICES" at bounding box center [114, 46] width 61 height 8
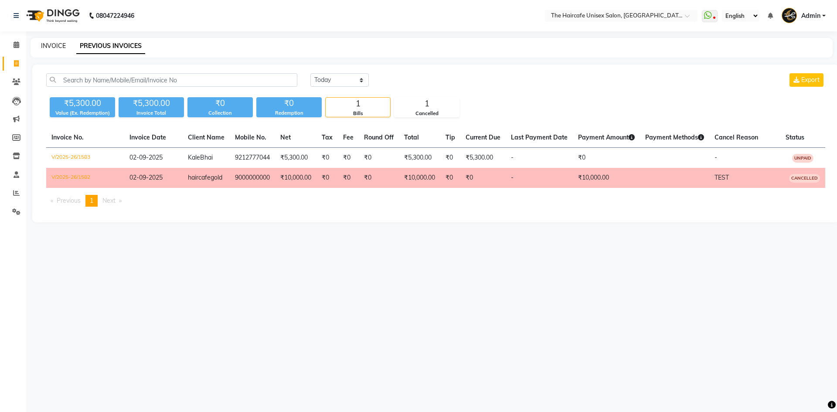
click at [52, 45] on link "INVOICE" at bounding box center [53, 46] width 25 height 8
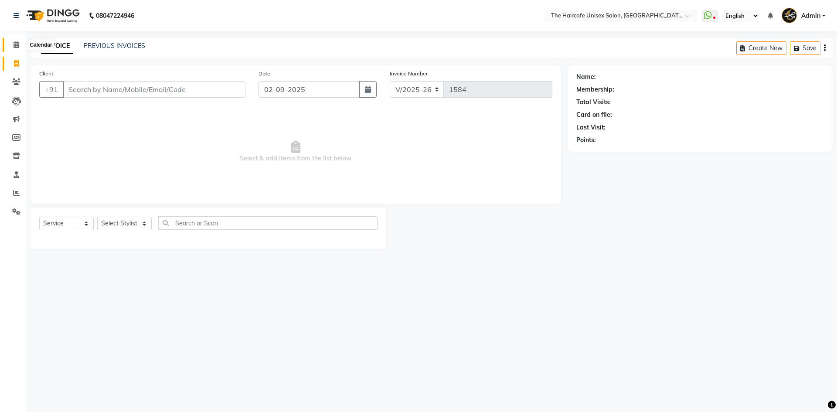
click at [17, 45] on icon at bounding box center [17, 44] width 6 height 7
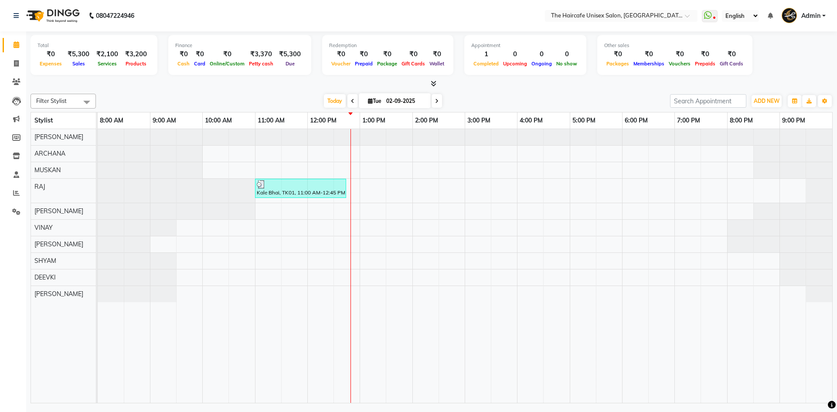
click at [431, 80] on icon at bounding box center [434, 83] width 6 height 7
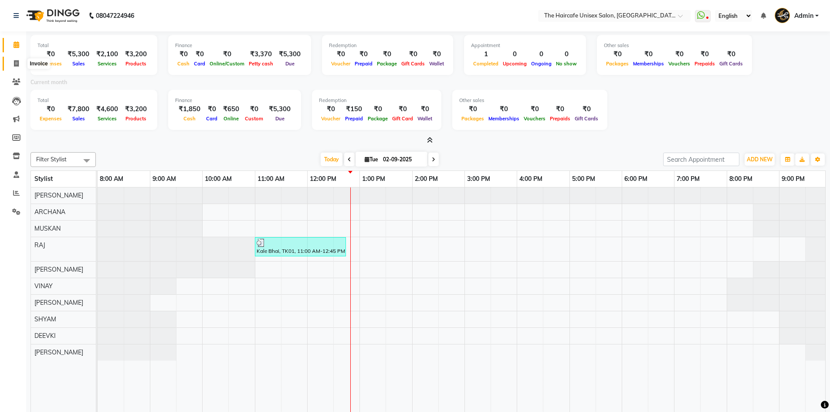
click at [18, 64] on icon at bounding box center [16, 63] width 5 height 7
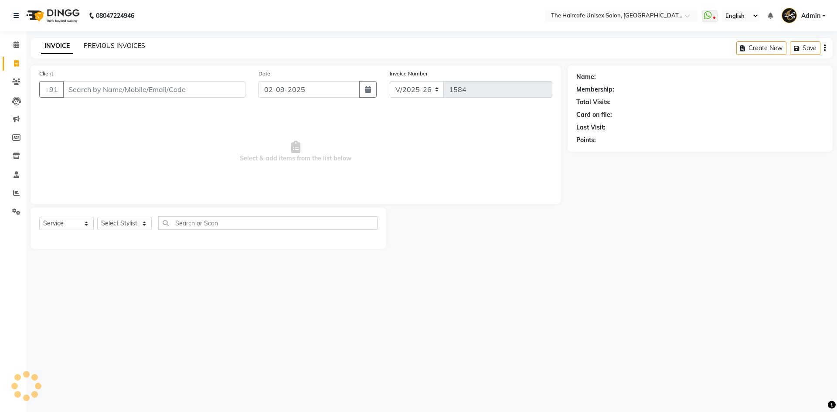
click at [130, 49] on link "PREVIOUS INVOICES" at bounding box center [114, 46] width 61 height 8
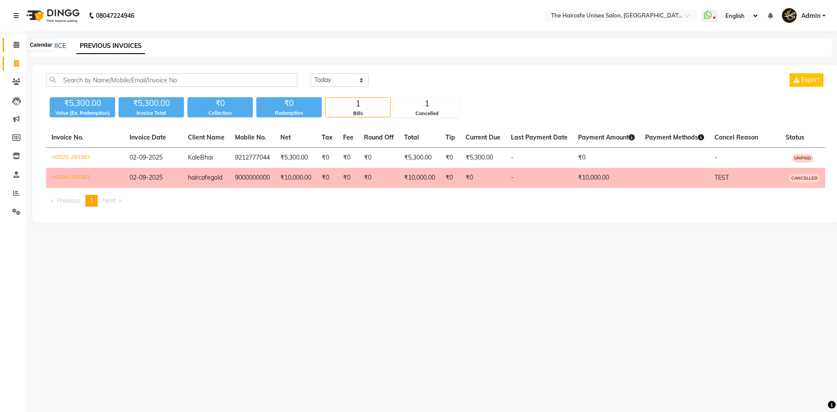
click at [19, 42] on icon at bounding box center [17, 44] width 6 height 7
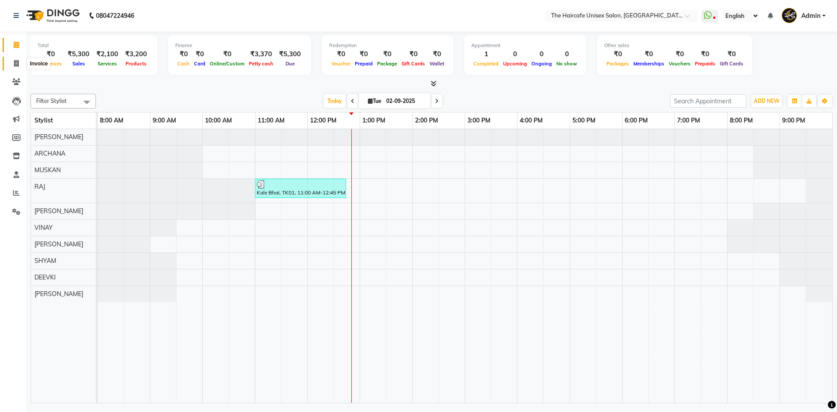
click at [17, 65] on icon at bounding box center [16, 63] width 5 height 7
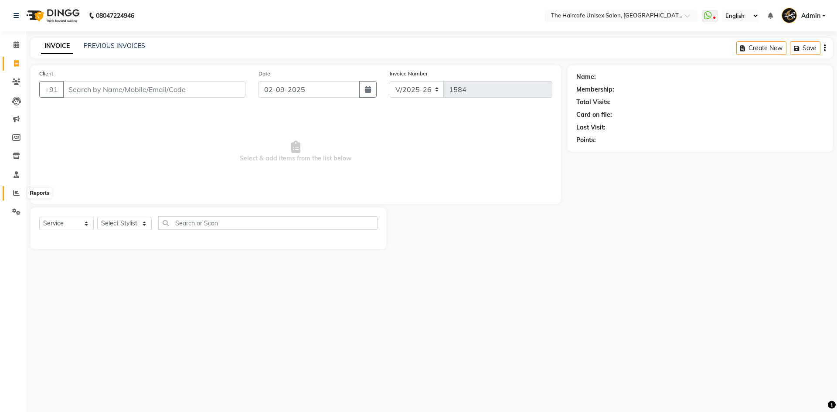
click at [13, 194] on span at bounding box center [16, 193] width 15 height 10
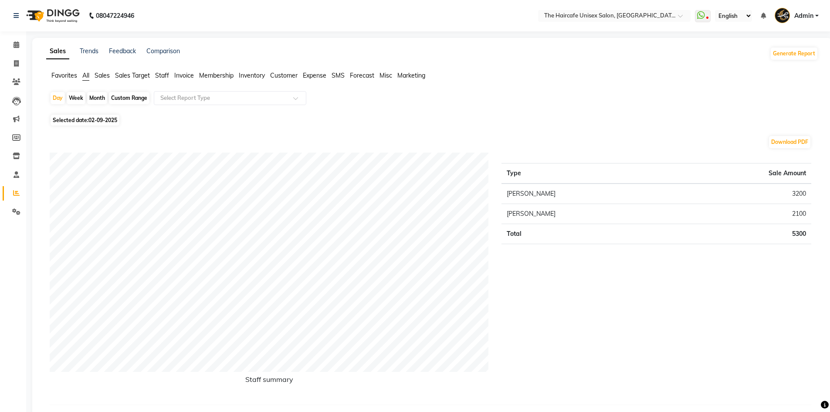
click at [101, 98] on div "Month" at bounding box center [97, 98] width 20 height 12
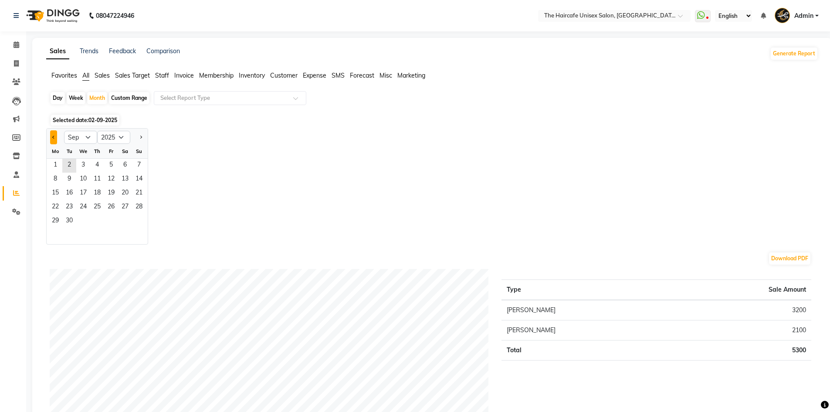
click at [56, 136] on button "Previous month" at bounding box center [53, 137] width 7 height 14
click at [110, 163] on span "1" at bounding box center [111, 166] width 14 height 14
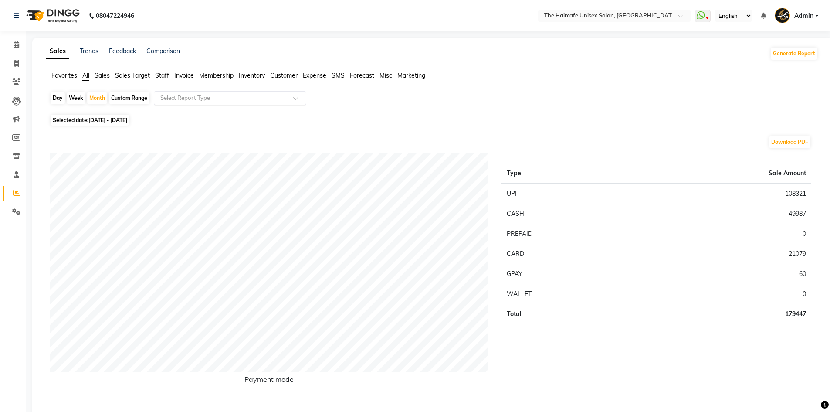
click at [209, 102] on div "Select Report Type" at bounding box center [230, 98] width 153 height 14
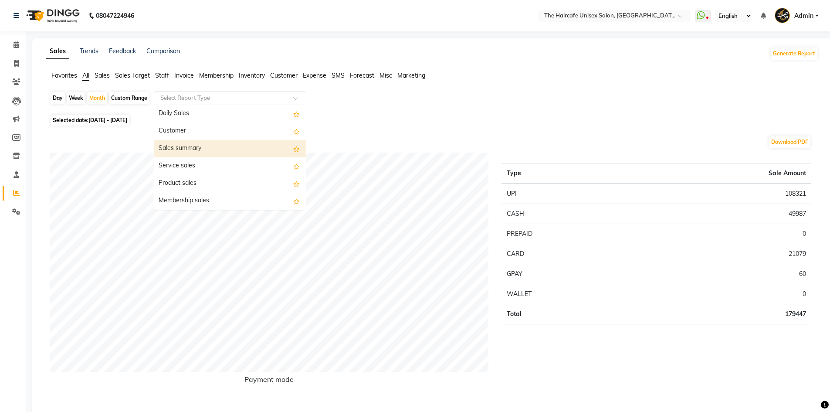
click at [207, 144] on div "Sales summary" at bounding box center [230, 148] width 152 height 17
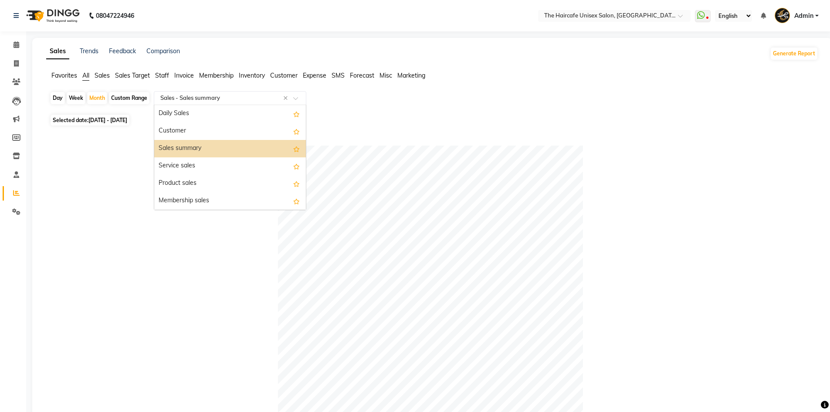
click at [214, 97] on input "text" at bounding box center [222, 98] width 126 height 9
click at [164, 74] on span "Staff" at bounding box center [162, 75] width 14 height 8
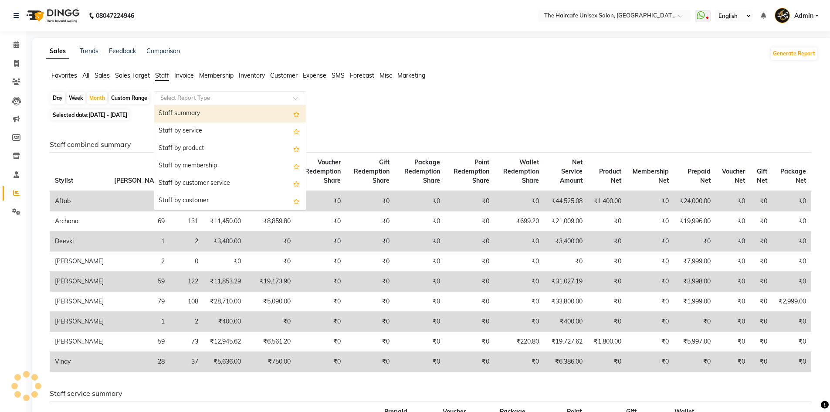
click at [205, 101] on input "text" at bounding box center [222, 98] width 126 height 9
click at [216, 113] on div "Staff summary" at bounding box center [230, 113] width 152 height 17
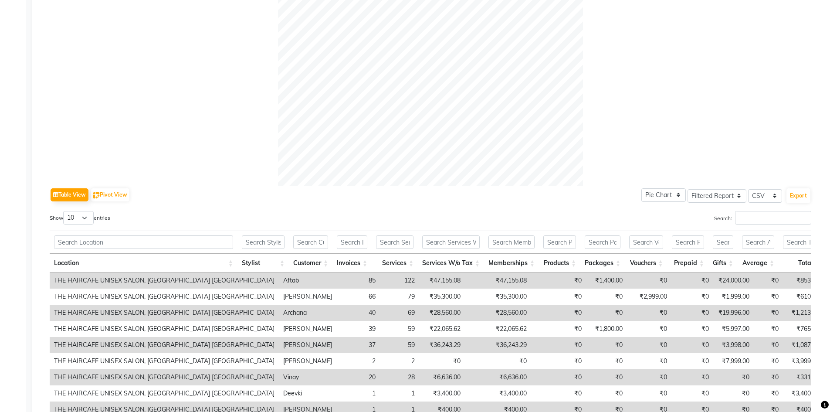
scroll to position [262, 0]
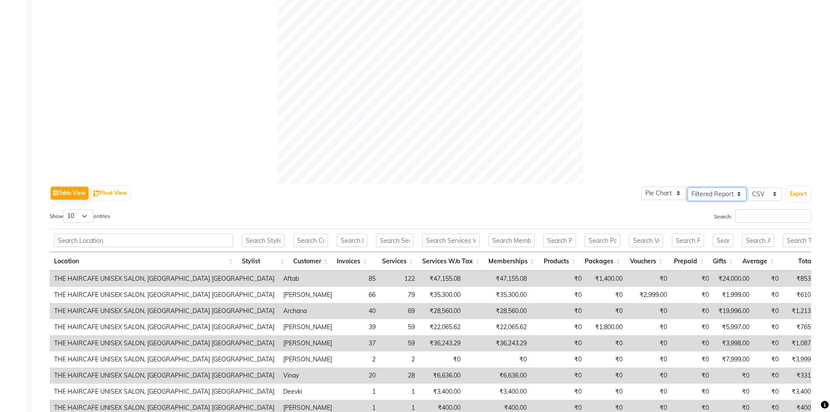
click at [728, 195] on select "Select Full Report Filtered Report" at bounding box center [717, 194] width 59 height 14
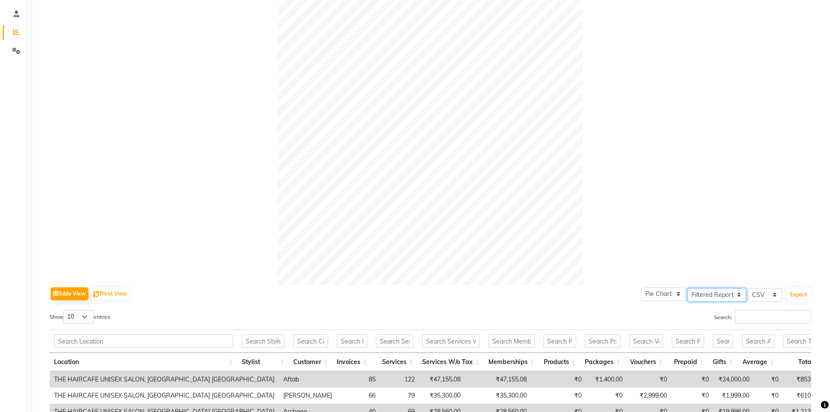
scroll to position [0, 0]
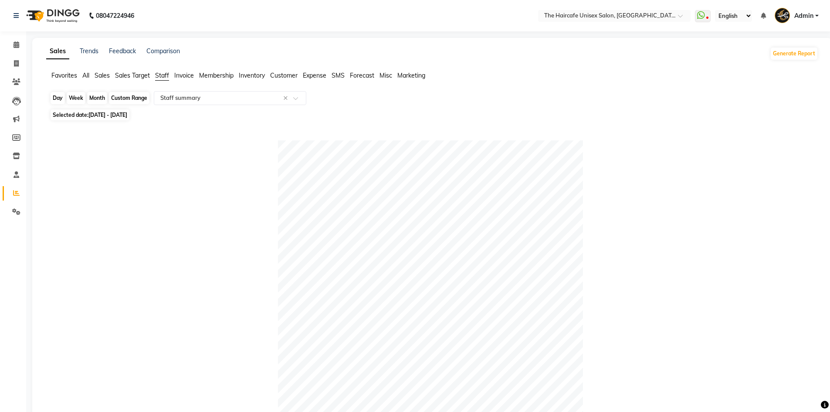
click at [92, 96] on div "Month" at bounding box center [97, 98] width 20 height 12
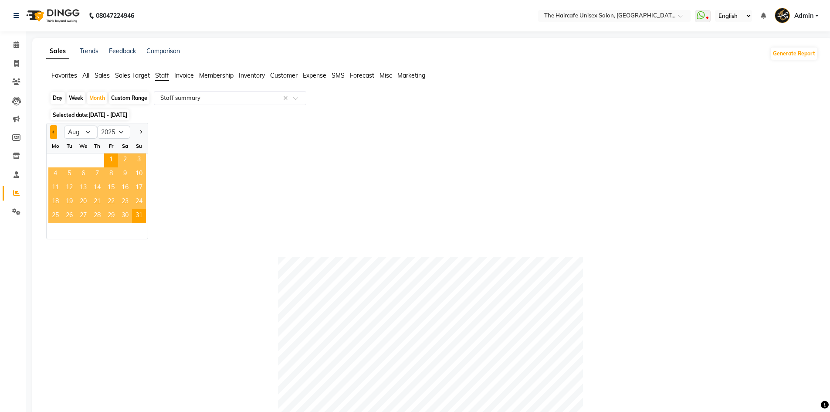
click at [54, 130] on span "Previous month" at bounding box center [53, 131] width 3 height 3
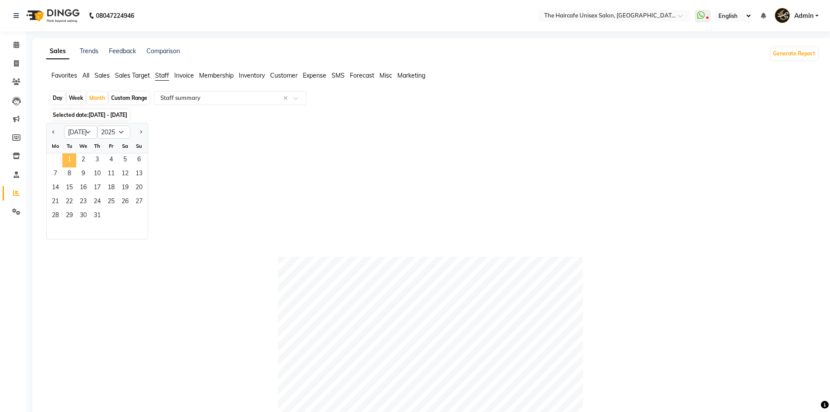
click at [68, 159] on span "1" at bounding box center [69, 160] width 14 height 14
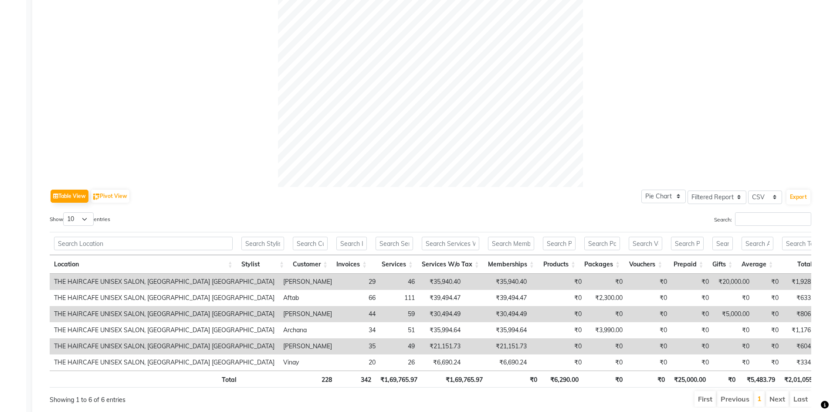
scroll to position [262, 0]
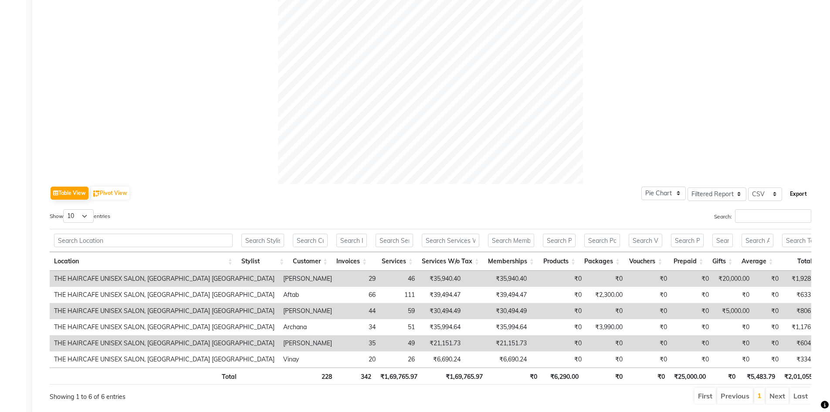
click at [802, 194] on button "Export" at bounding box center [799, 194] width 24 height 15
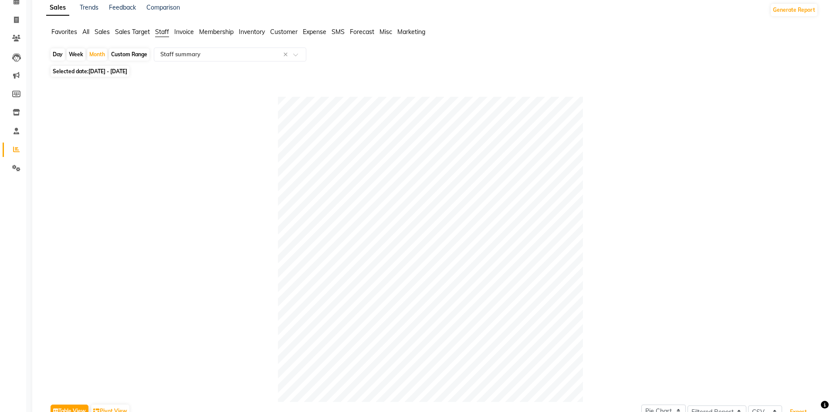
scroll to position [0, 0]
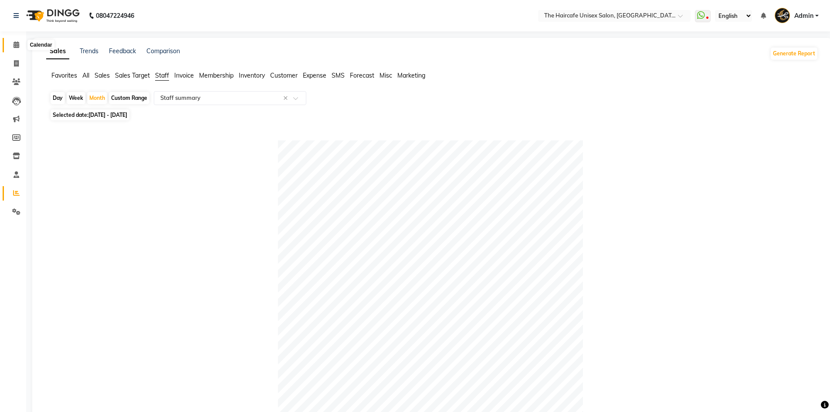
click at [14, 45] on icon at bounding box center [17, 44] width 6 height 7
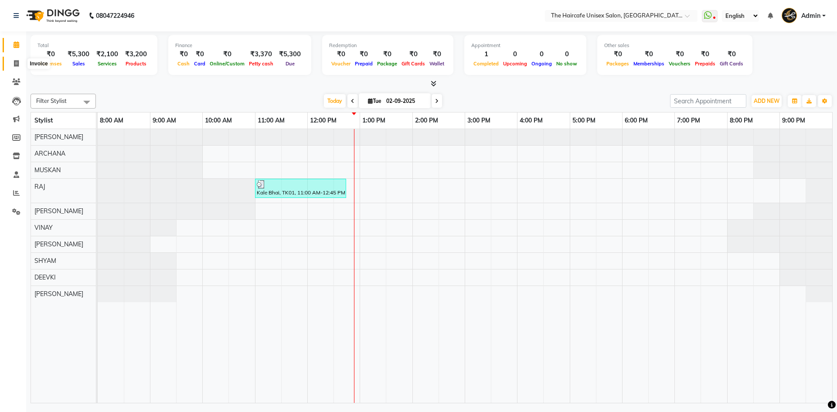
click at [20, 61] on span at bounding box center [16, 64] width 15 height 10
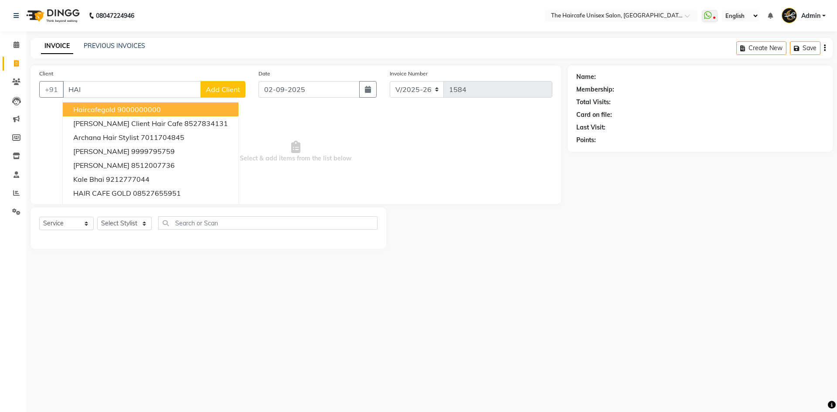
click at [85, 110] on span "haircafegold" at bounding box center [94, 109] width 42 height 9
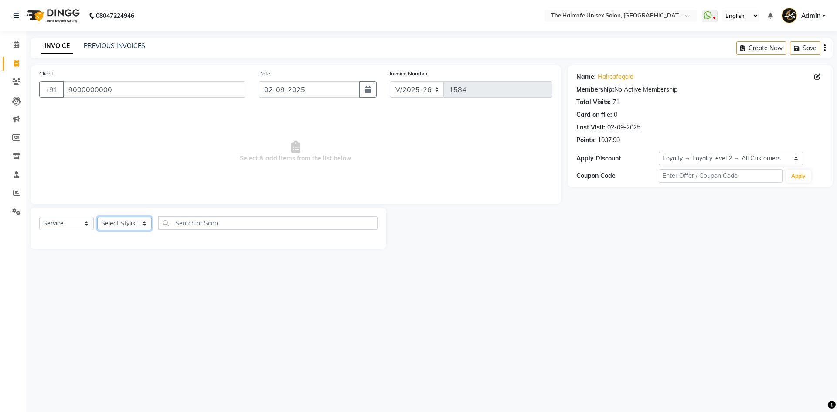
click at [125, 226] on select "Select Stylist AFTAB ARCHANA DEEVKI MAHESH VERMA MUSKAN RAJ SHYAM SHYAM JI SURE…" at bounding box center [124, 224] width 54 height 14
click at [97, 217] on select "Select Stylist AFTAB ARCHANA DEEVKI MAHESH VERMA MUSKAN RAJ SHYAM SHYAM JI SURE…" at bounding box center [124, 224] width 54 height 14
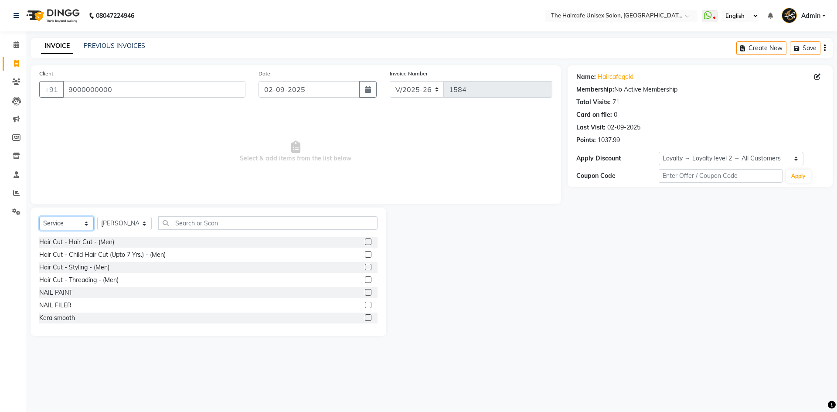
click at [78, 225] on select "Select Service Product Membership Package Voucher Prepaid Gift Card" at bounding box center [66, 224] width 54 height 14
click at [39, 217] on select "Select Service Product Membership Package Voucher Prepaid Gift Card" at bounding box center [66, 224] width 54 height 14
click at [82, 222] on select "Select Service Product Membership Package Voucher Prepaid Gift Card" at bounding box center [66, 224] width 54 height 14
click at [39, 217] on select "Select Service Product Membership Package Voucher Prepaid Gift Card" at bounding box center [66, 224] width 54 height 14
click at [18, 44] on icon at bounding box center [17, 44] width 6 height 7
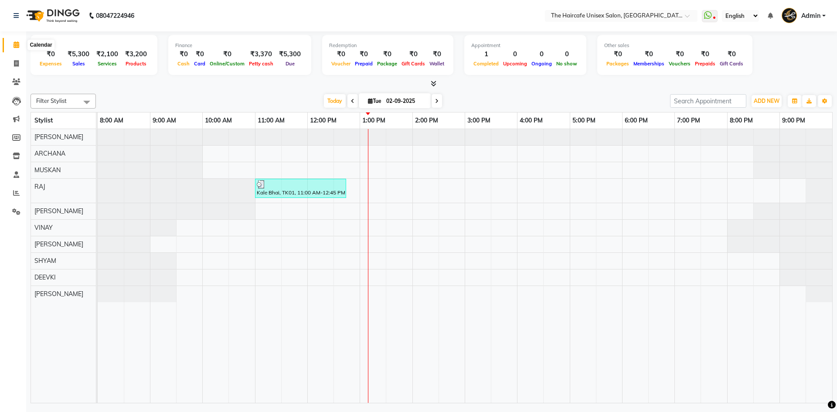
click at [14, 42] on icon at bounding box center [17, 44] width 6 height 7
click at [18, 65] on icon at bounding box center [16, 63] width 5 height 7
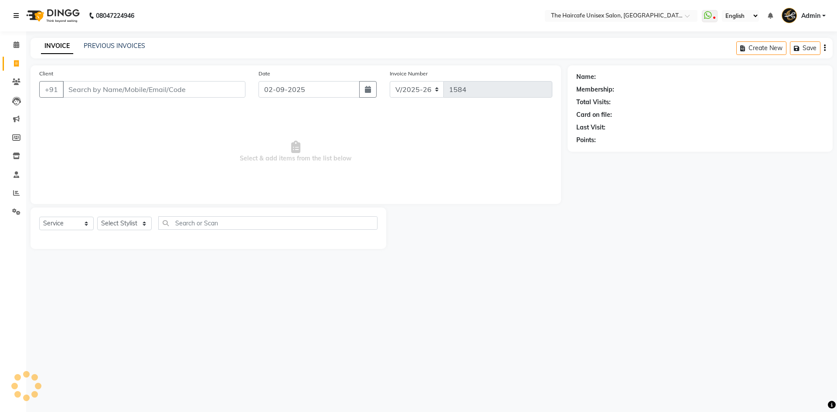
click at [17, 20] on link at bounding box center [18, 15] width 9 height 24
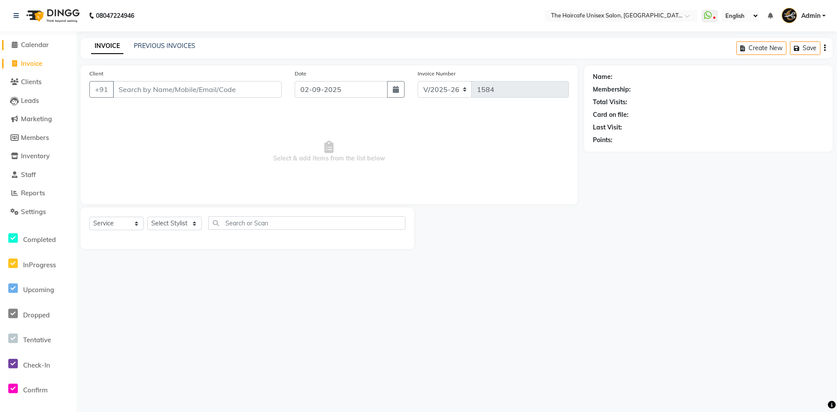
click at [34, 49] on link "Calendar" at bounding box center [38, 45] width 72 height 10
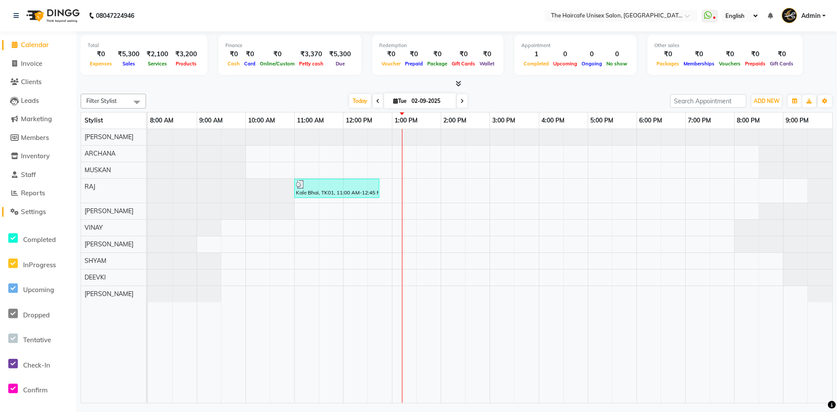
click at [37, 207] on link "Settings" at bounding box center [38, 212] width 72 height 10
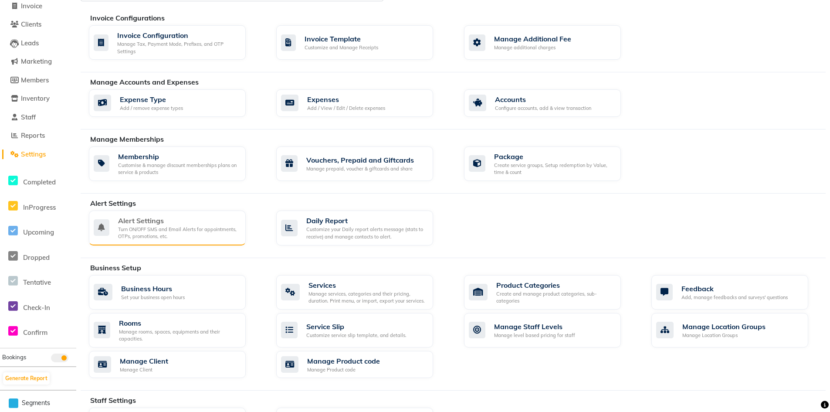
scroll to position [174, 0]
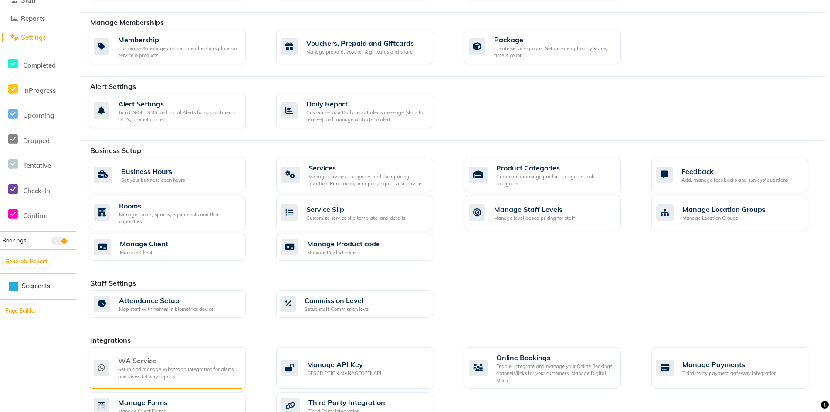
click at [128, 365] on div "WA Service" at bounding box center [178, 360] width 121 height 10
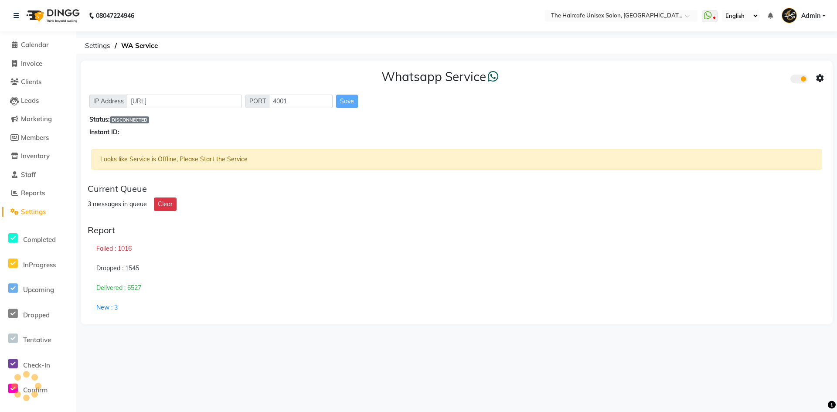
click at [821, 82] on icon at bounding box center [820, 79] width 8 height 8
click at [764, 62] on div "Whatsapp Settings Turn on Whatsapp for all customers" at bounding box center [757, 78] width 110 height 54
click at [761, 71] on div "Whatsapp Service" at bounding box center [456, 78] width 734 height 18
click at [708, 13] on icon at bounding box center [708, 15] width 8 height 9
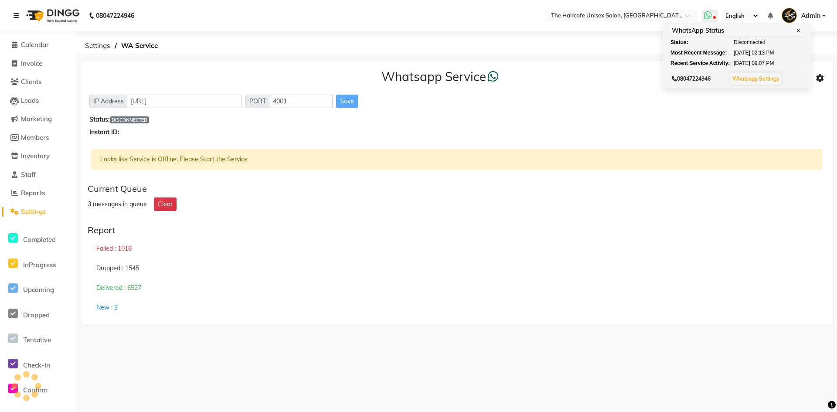
click at [757, 80] on link "Whatsapp Settings" at bounding box center [755, 78] width 47 height 7
click at [758, 80] on link "Whatsapp Settings" at bounding box center [755, 78] width 47 height 7
click at [822, 79] on icon at bounding box center [820, 79] width 8 height 8
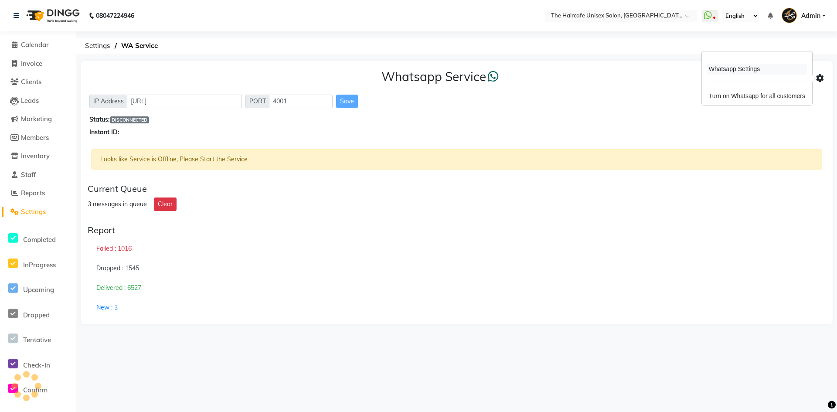
click at [749, 65] on div "Whatsapp Settings" at bounding box center [757, 69] width 100 height 11
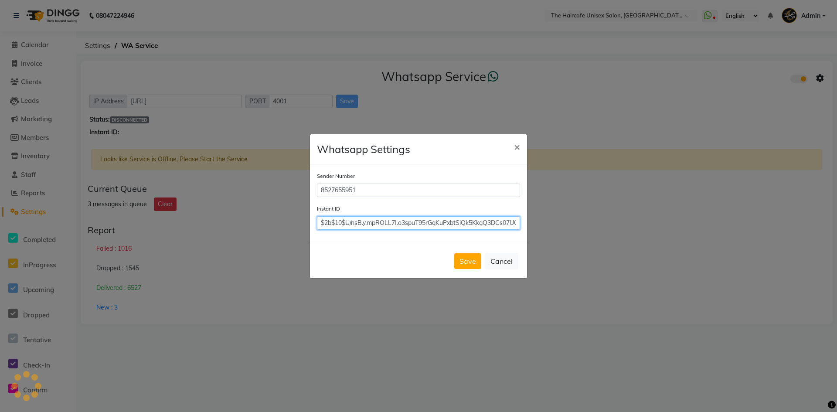
click at [398, 226] on input "$2b$10$U/nsB.y.mpROLL7I.o3spuT95rGqKuPxbtSiQk5KkgQ3DCs07UOBO" at bounding box center [418, 223] width 203 height 14
click at [472, 262] on button "Save" at bounding box center [467, 261] width 27 height 16
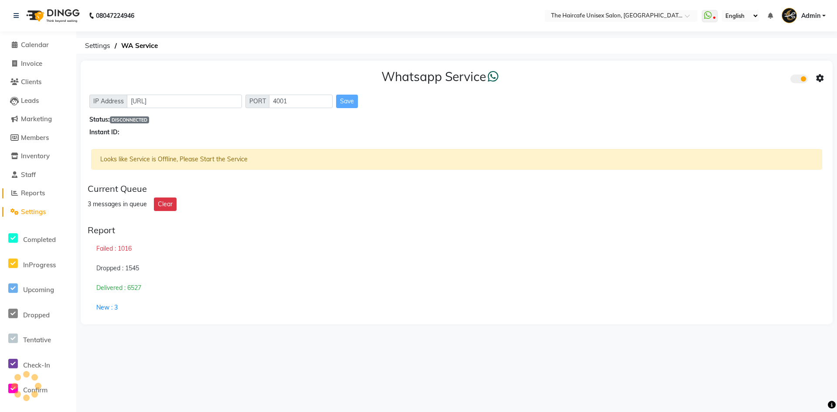
click at [44, 190] on span "Reports" at bounding box center [33, 193] width 24 height 8
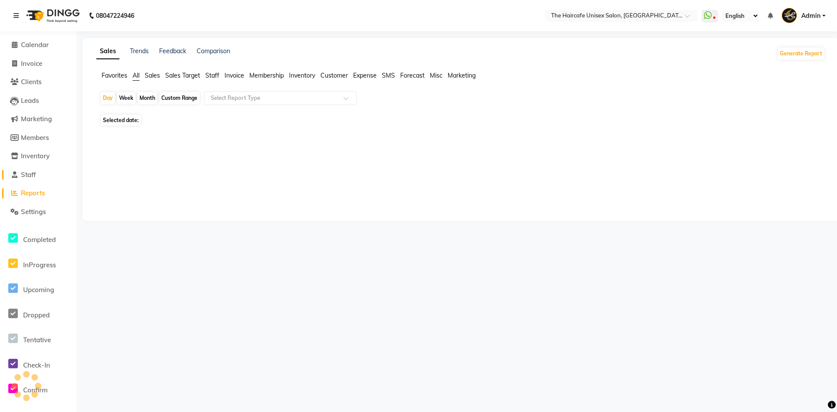
click at [32, 177] on span "Staff" at bounding box center [28, 174] width 15 height 8
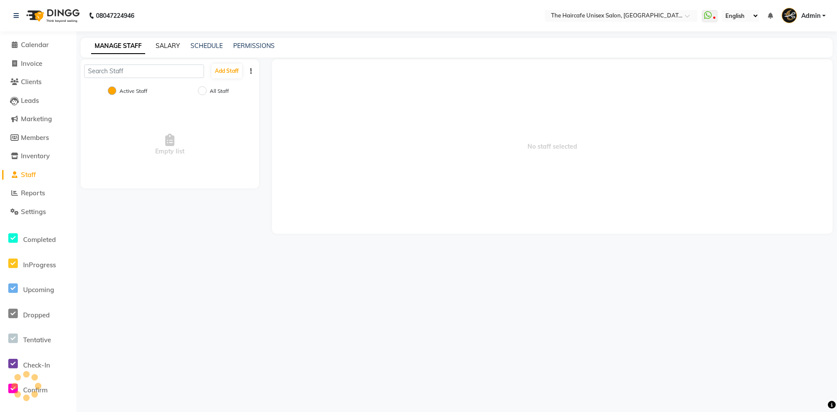
click at [164, 46] on link "SALARY" at bounding box center [168, 46] width 24 height 8
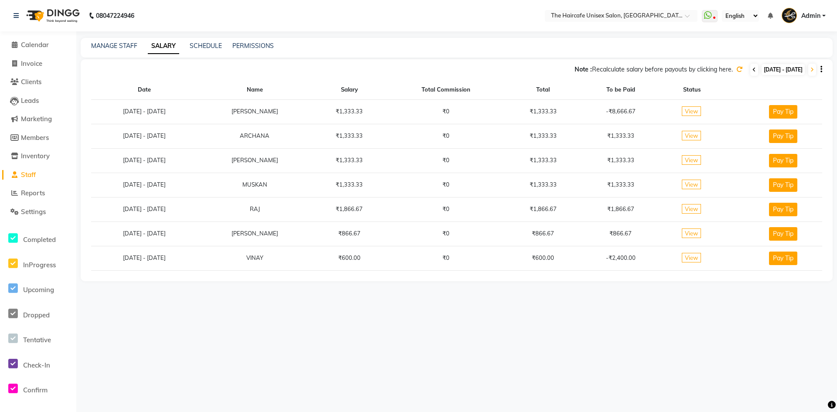
click at [750, 73] on span at bounding box center [754, 70] width 8 height 12
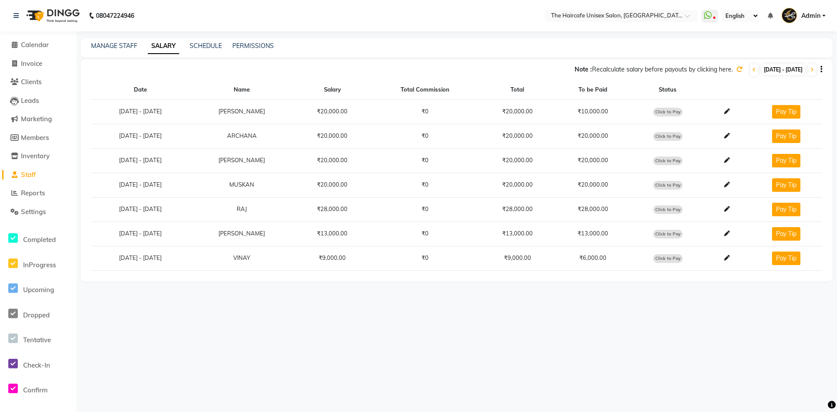
click at [736, 69] on icon at bounding box center [739, 69] width 6 height 6
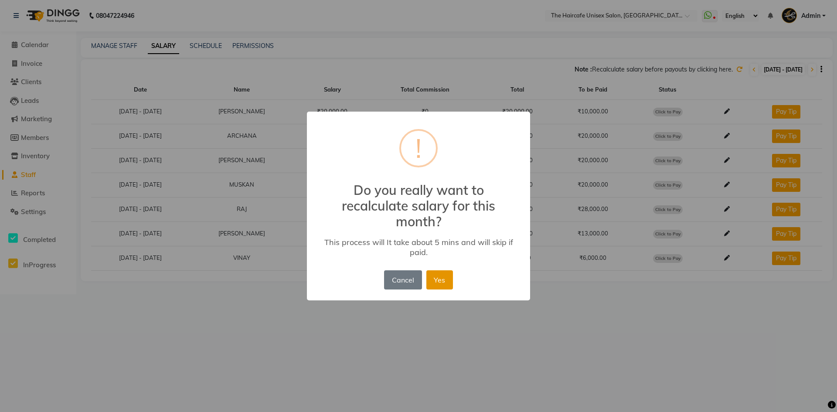
click at [437, 274] on button "Yes" at bounding box center [439, 279] width 27 height 19
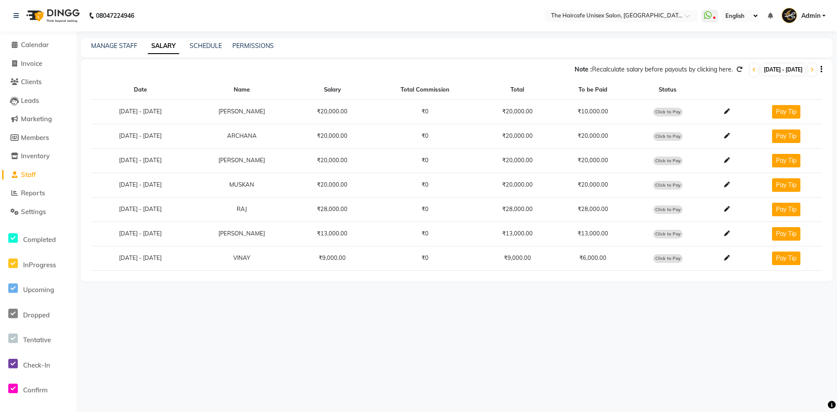
click at [683, 112] on span "Click to Pay" at bounding box center [668, 112] width 30 height 9
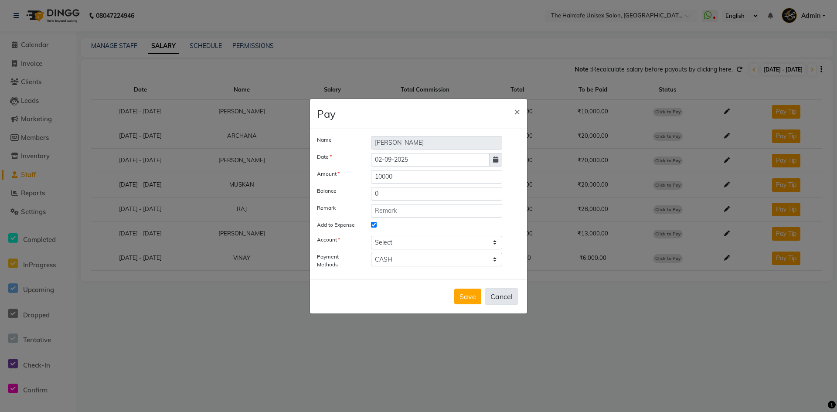
click at [497, 288] on button "Cancel" at bounding box center [502, 296] width 34 height 17
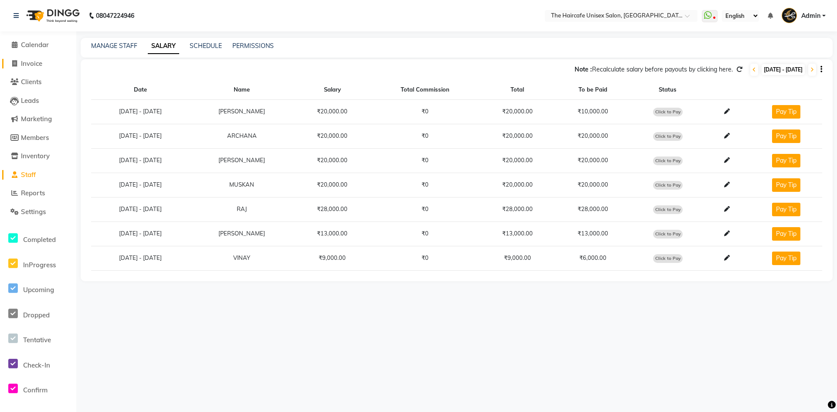
click at [29, 65] on span "Invoice" at bounding box center [31, 63] width 21 height 8
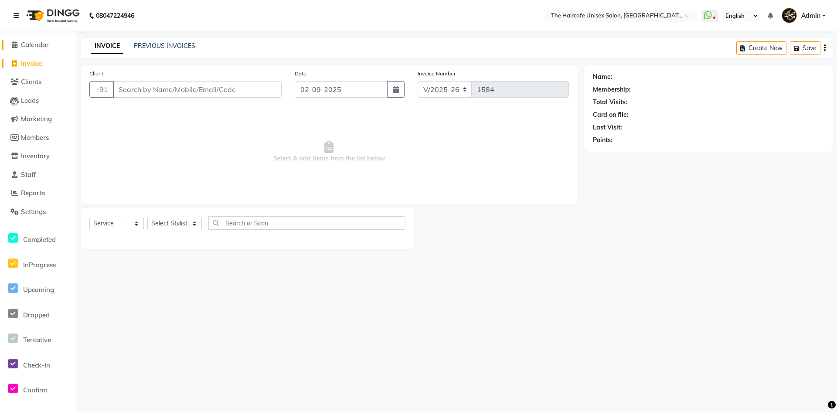
click at [39, 44] on span "Calendar" at bounding box center [35, 45] width 28 height 8
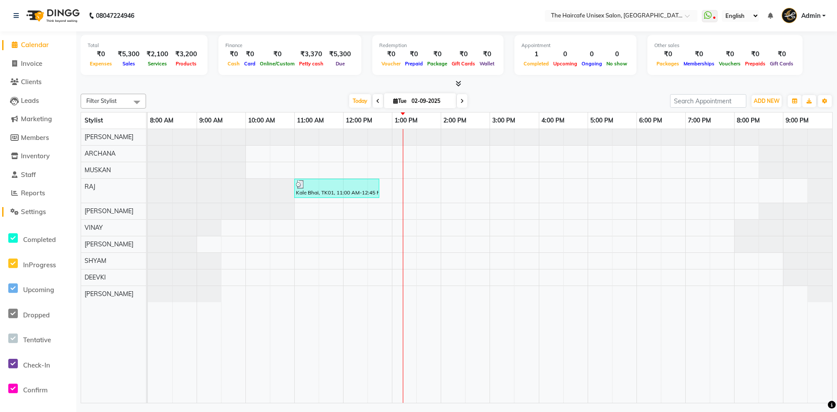
click at [35, 212] on span "Settings" at bounding box center [33, 211] width 25 height 8
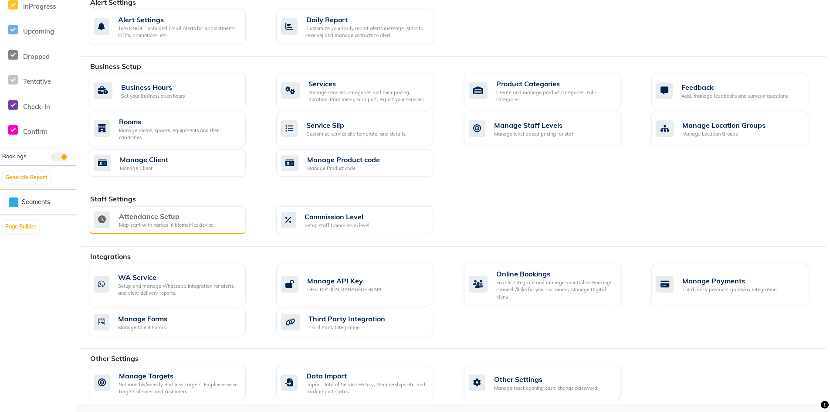
scroll to position [259, 0]
click at [179, 225] on div "Map staff with names in biometrics device" at bounding box center [166, 224] width 95 height 7
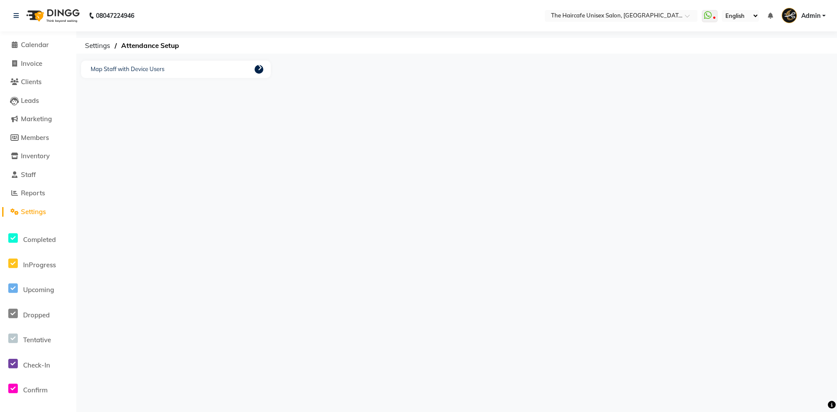
click at [262, 68] on link at bounding box center [259, 69] width 9 height 9
click at [260, 69] on icon at bounding box center [260, 67] width 4 height 7
click at [575, 273] on button "Close" at bounding box center [572, 275] width 24 height 14
click at [27, 66] on span "Invoice" at bounding box center [31, 63] width 21 height 8
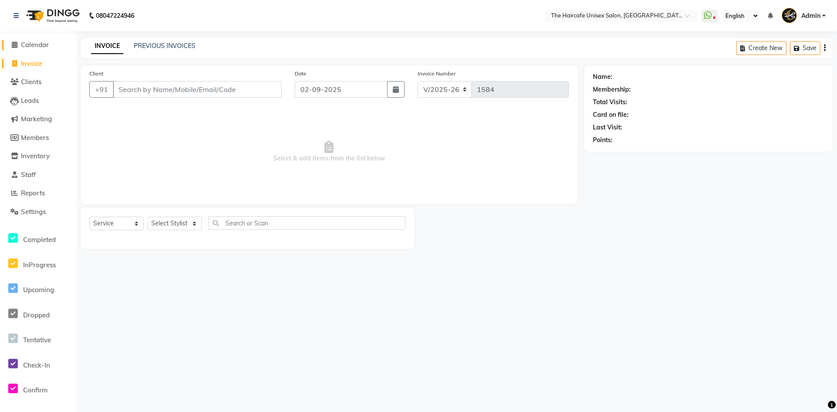
click at [43, 44] on span "Calendar" at bounding box center [35, 45] width 28 height 8
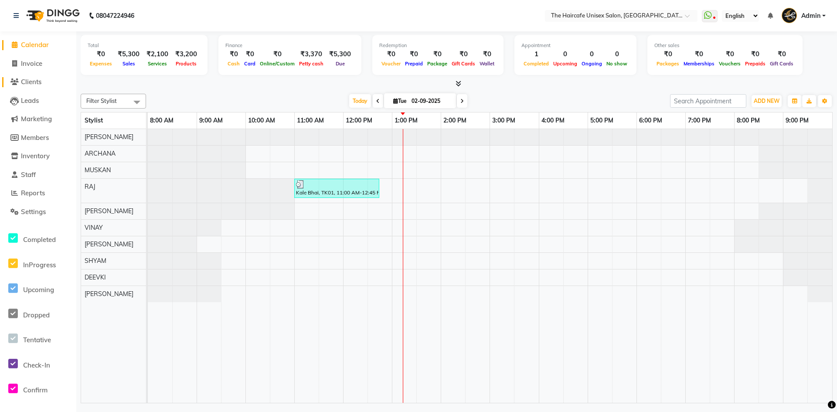
click at [40, 78] on span "Clients" at bounding box center [31, 82] width 20 height 8
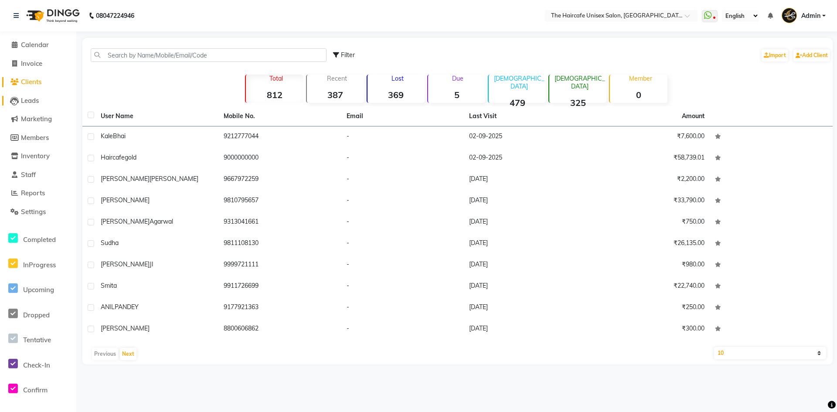
click at [33, 102] on span "Leads" at bounding box center [30, 100] width 18 height 8
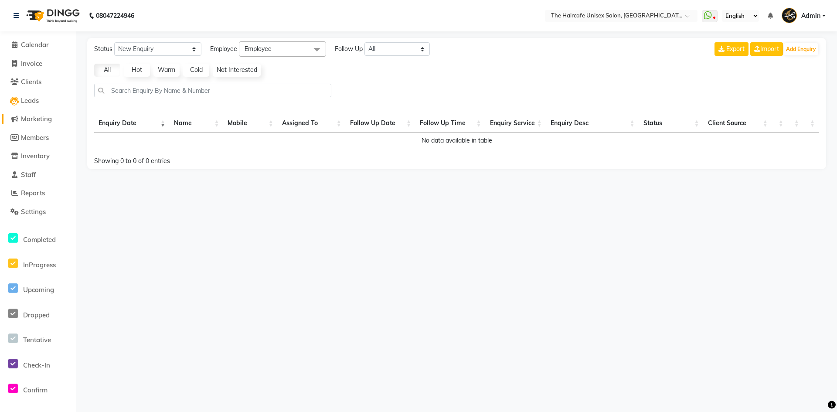
click at [34, 119] on span "Marketing" at bounding box center [36, 119] width 31 height 8
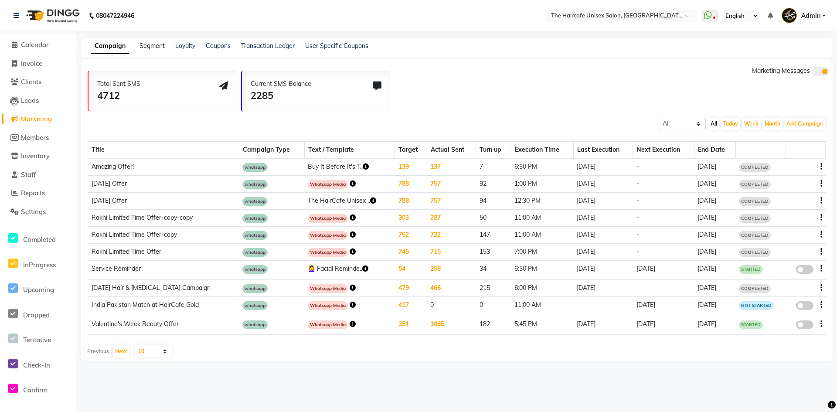
click at [156, 46] on link "Segment" at bounding box center [151, 46] width 25 height 8
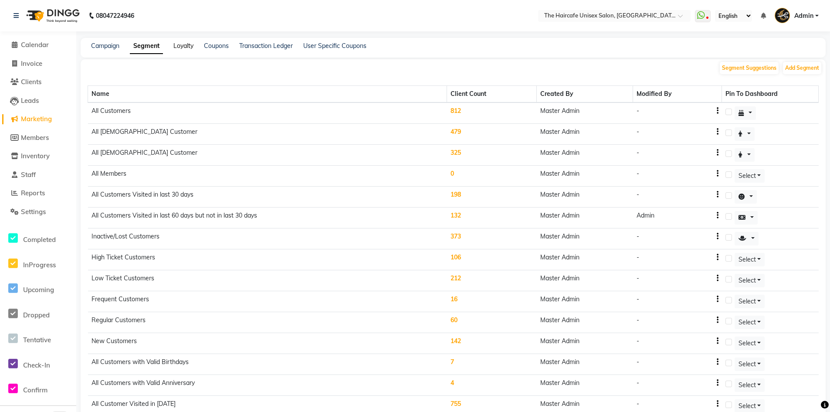
click at [190, 45] on link "Loyalty" at bounding box center [183, 46] width 20 height 8
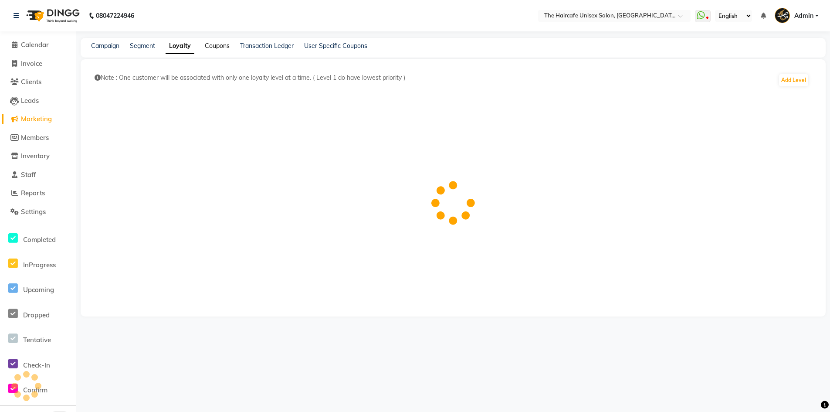
click at [217, 48] on link "Coupons" at bounding box center [217, 46] width 25 height 8
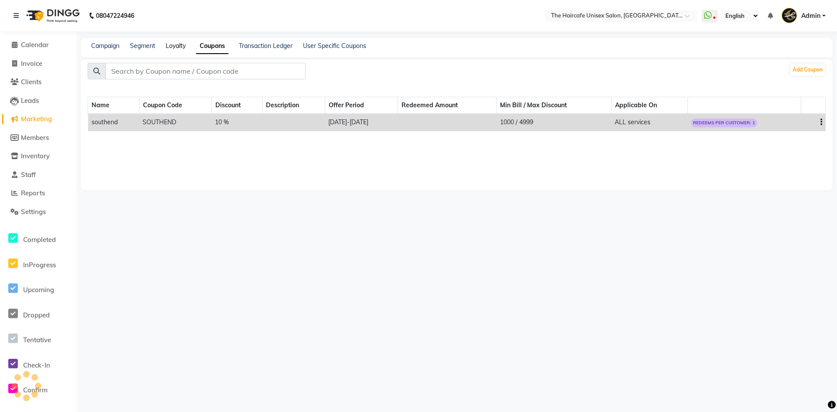
click at [179, 49] on link "Loyalty" at bounding box center [176, 46] width 20 height 8
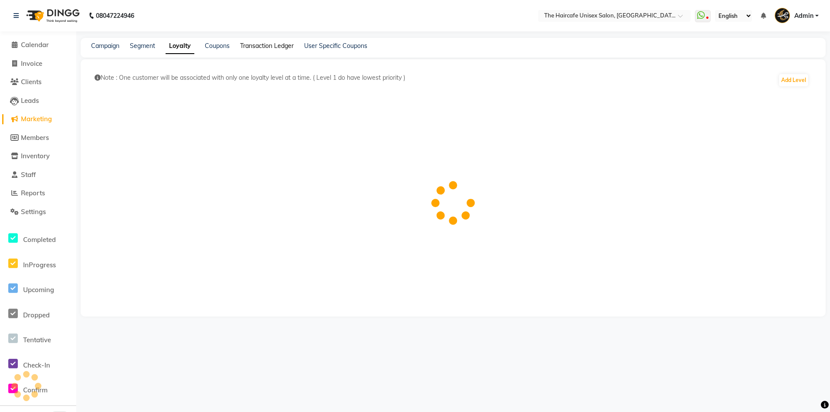
click at [283, 48] on link "Transaction Ledger" at bounding box center [267, 46] width 54 height 8
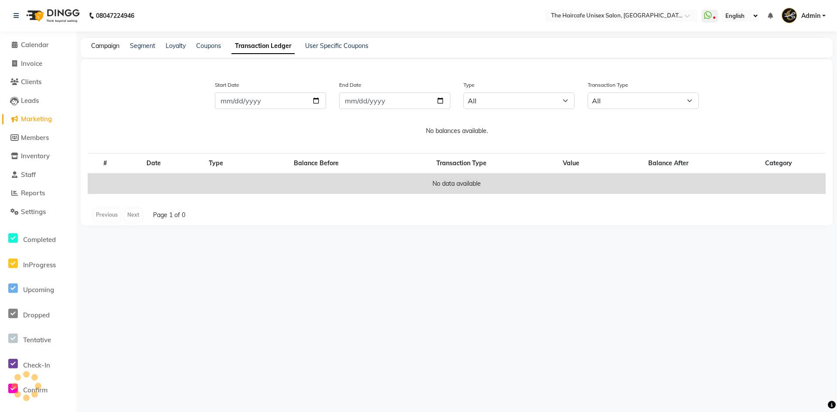
click at [110, 49] on link "Campaign" at bounding box center [105, 46] width 28 height 8
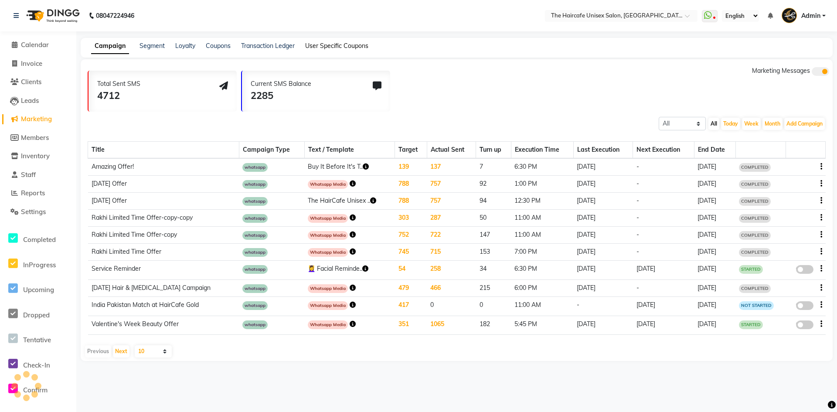
click at [331, 44] on link "User Specific Coupons" at bounding box center [336, 46] width 63 height 8
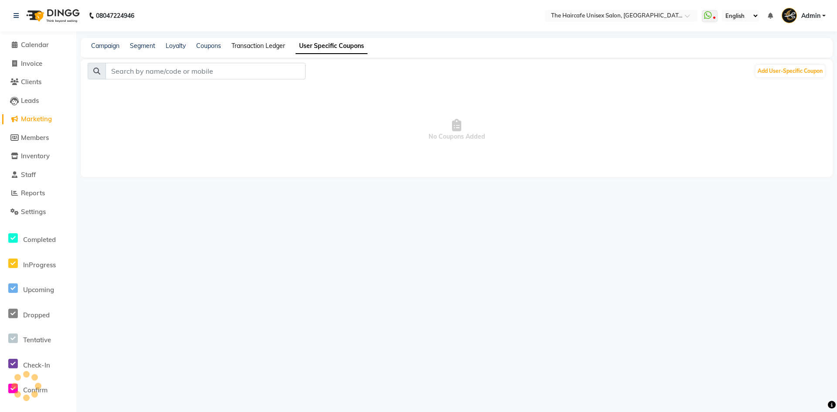
click at [262, 48] on link "Transaction Ledger" at bounding box center [258, 46] width 54 height 8
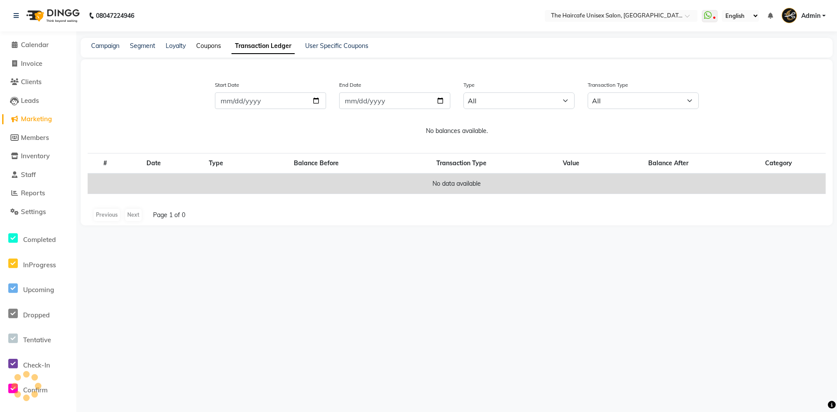
click at [215, 45] on link "Coupons" at bounding box center [208, 46] width 25 height 8
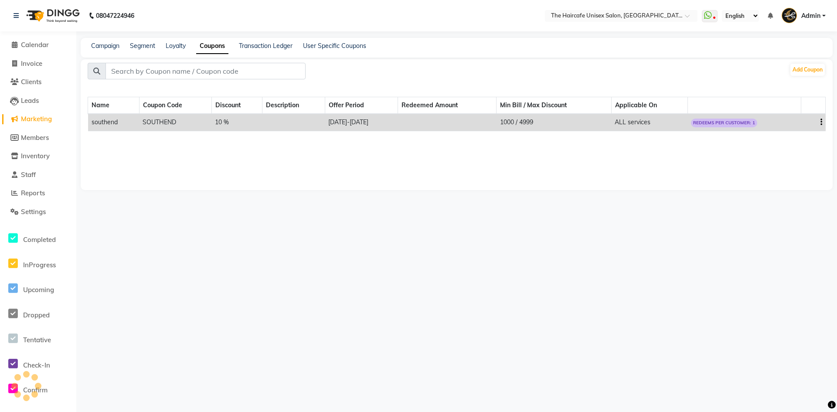
click at [170, 50] on div "Loyalty" at bounding box center [176, 45] width 20 height 9
click at [174, 47] on link "Loyalty" at bounding box center [176, 46] width 20 height 8
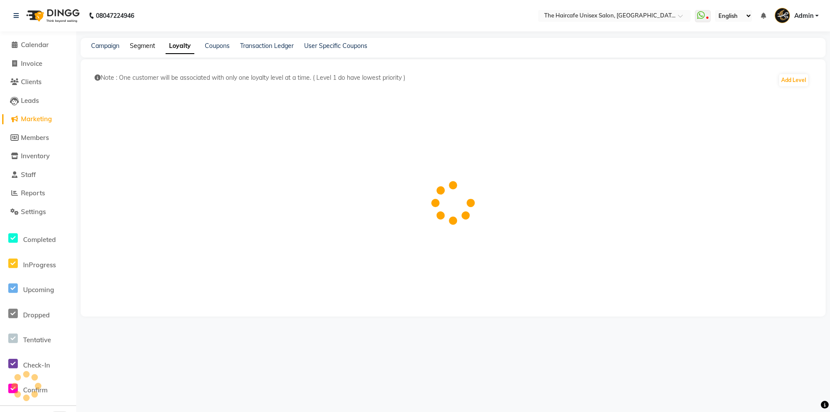
click at [142, 44] on link "Segment" at bounding box center [142, 46] width 25 height 8
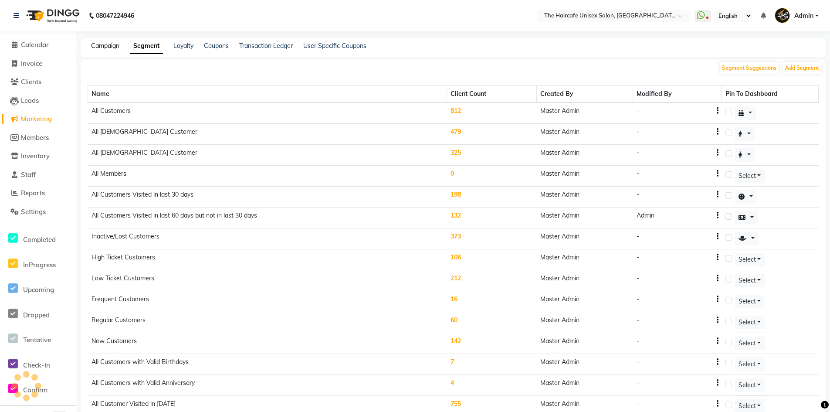
click at [109, 46] on link "Campaign" at bounding box center [105, 46] width 28 height 8
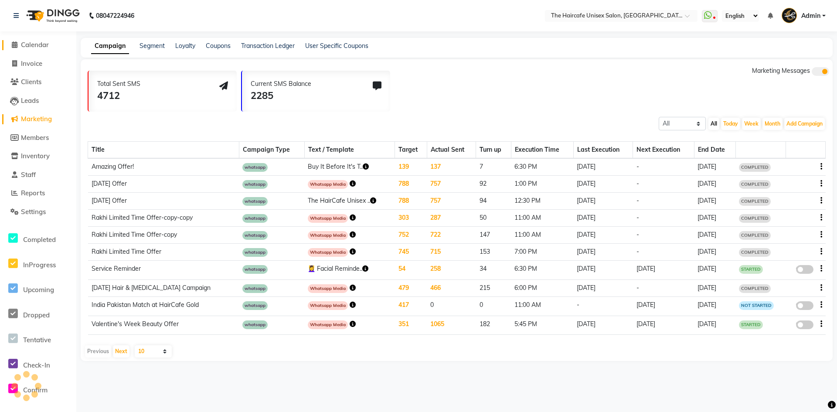
click at [39, 41] on span "Calendar" at bounding box center [35, 45] width 28 height 8
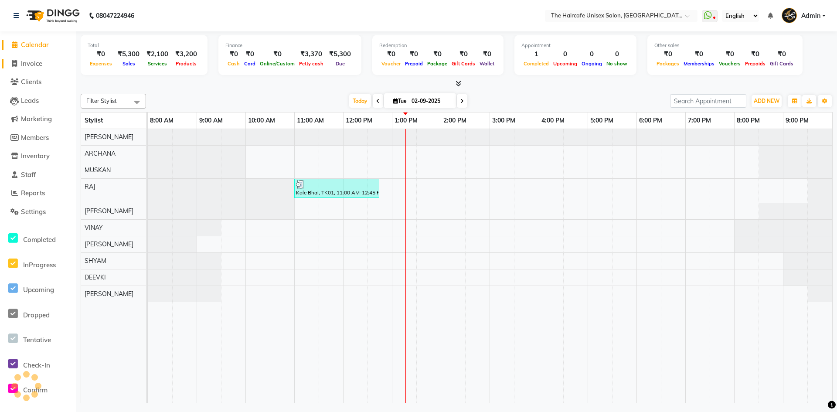
click at [37, 65] on span "Invoice" at bounding box center [31, 63] width 21 height 8
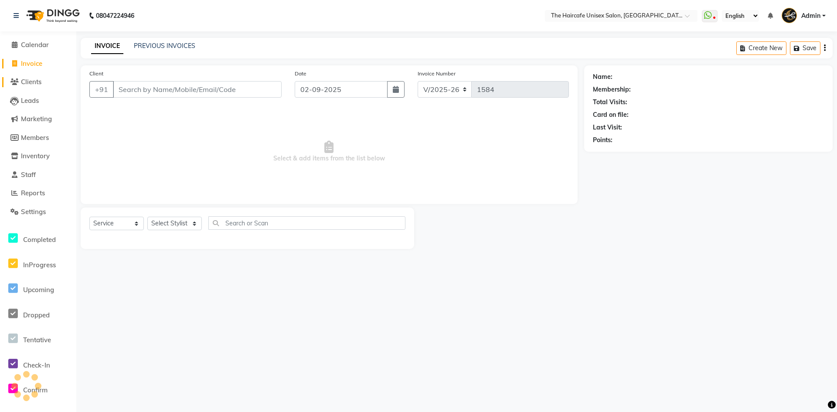
click at [38, 84] on span "Clients" at bounding box center [31, 82] width 20 height 8
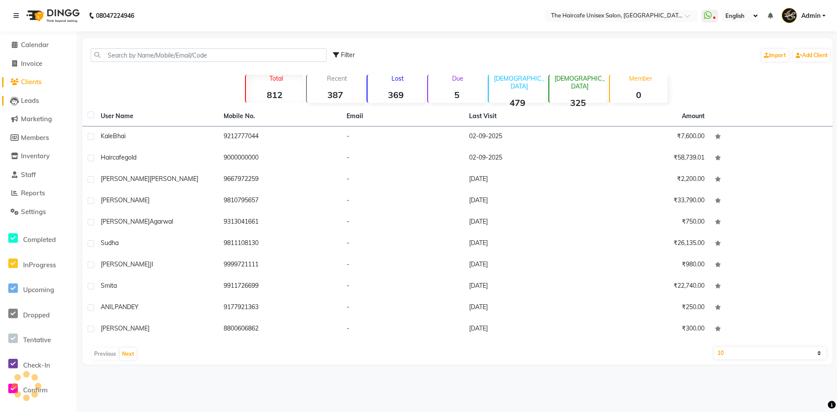
click at [31, 100] on span "Leads" at bounding box center [30, 100] width 18 height 8
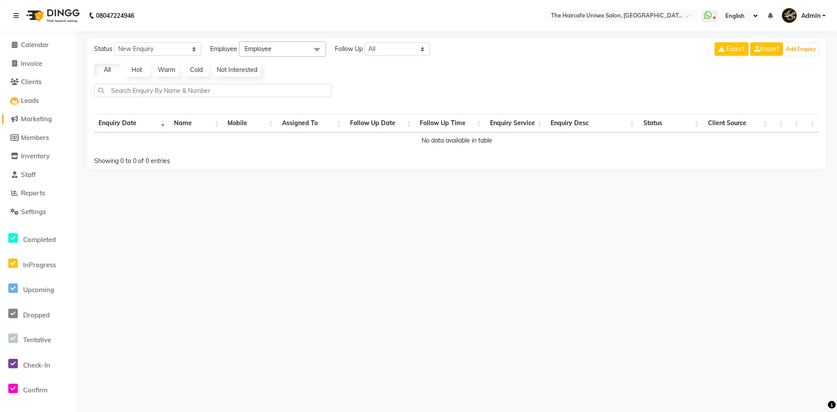
click at [41, 118] on span "Marketing" at bounding box center [36, 119] width 31 height 8
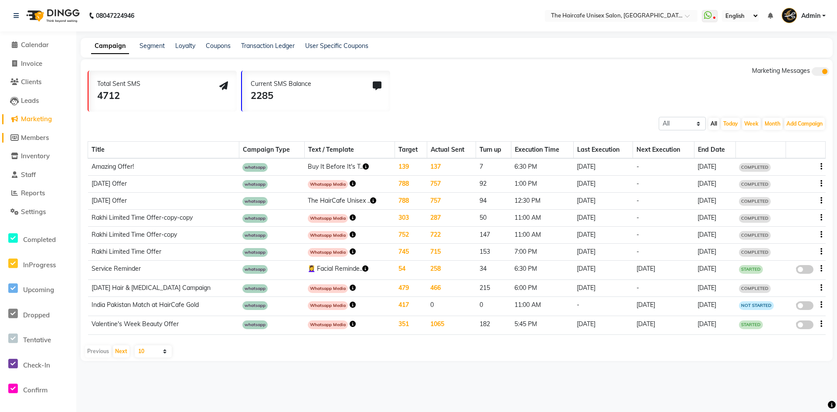
click at [45, 137] on span "Members" at bounding box center [35, 137] width 28 height 8
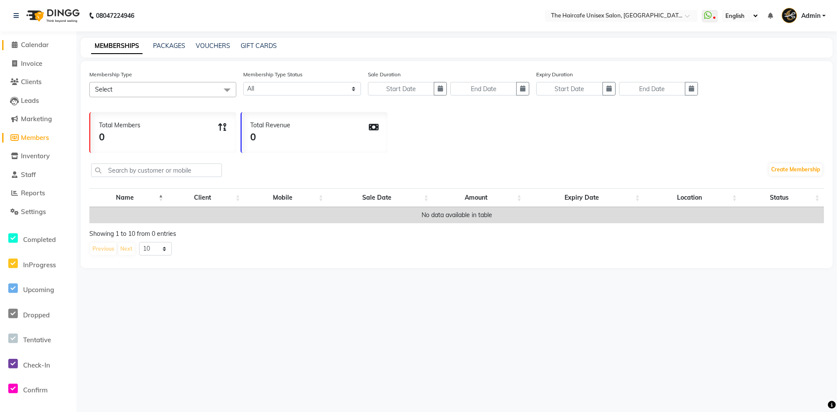
drag, startPoint x: 35, startPoint y: 46, endPoint x: 237, endPoint y: 3, distance: 206.8
click at [35, 46] on span "Calendar" at bounding box center [35, 45] width 28 height 8
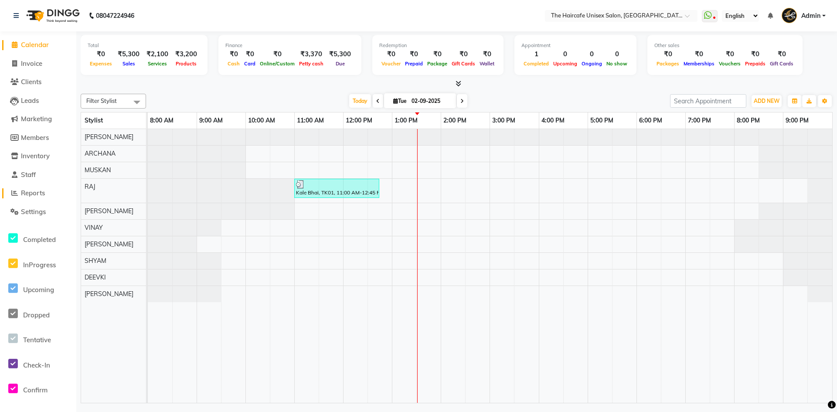
click at [38, 192] on span "Reports" at bounding box center [33, 193] width 24 height 8
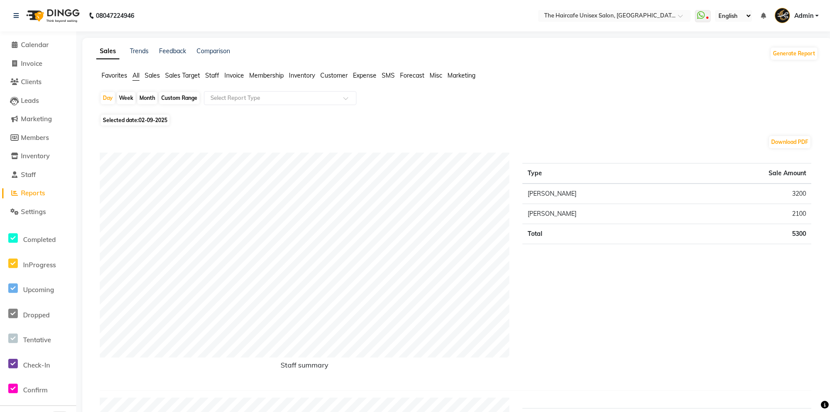
click at [143, 96] on div "Month" at bounding box center [147, 98] width 20 height 12
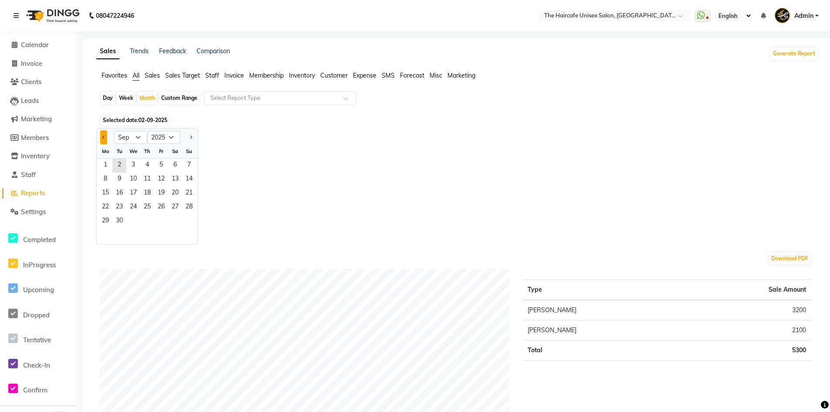
click at [106, 139] on button "Previous month" at bounding box center [103, 137] width 7 height 14
click at [187, 162] on span "1" at bounding box center [189, 166] width 14 height 14
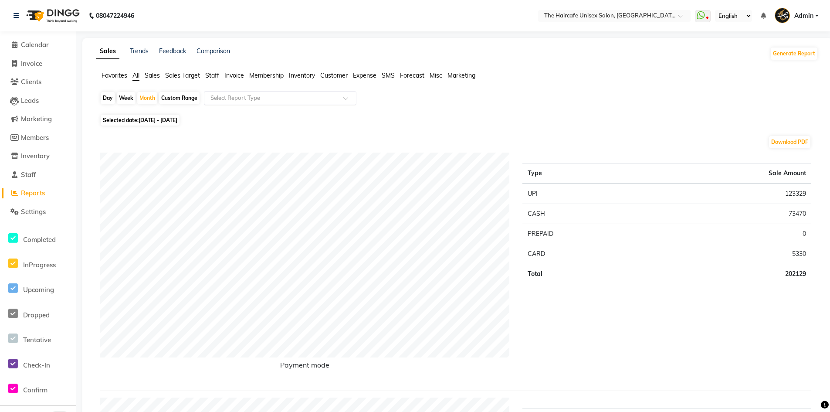
click at [231, 96] on input "text" at bounding box center [272, 98] width 126 height 9
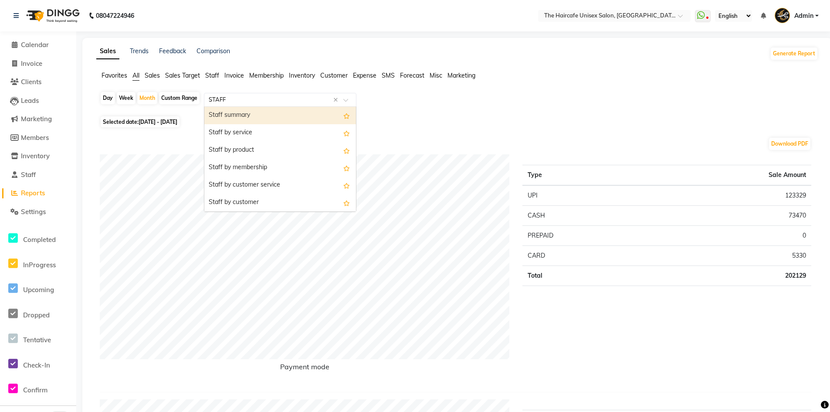
click at [232, 108] on div "Staff summary" at bounding box center [280, 115] width 152 height 17
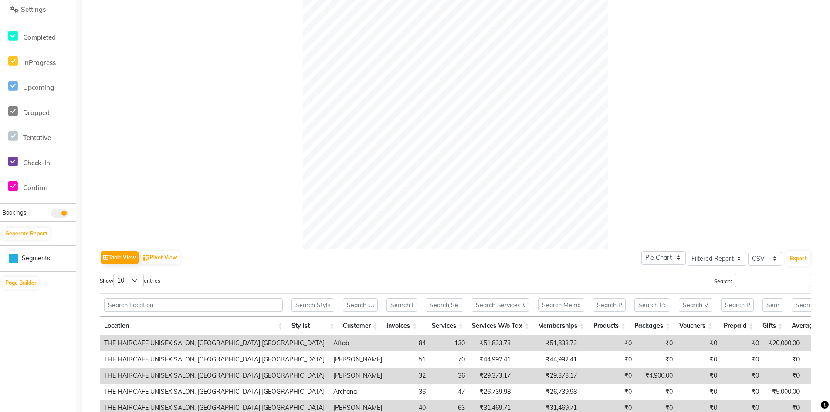
scroll to position [218, 0]
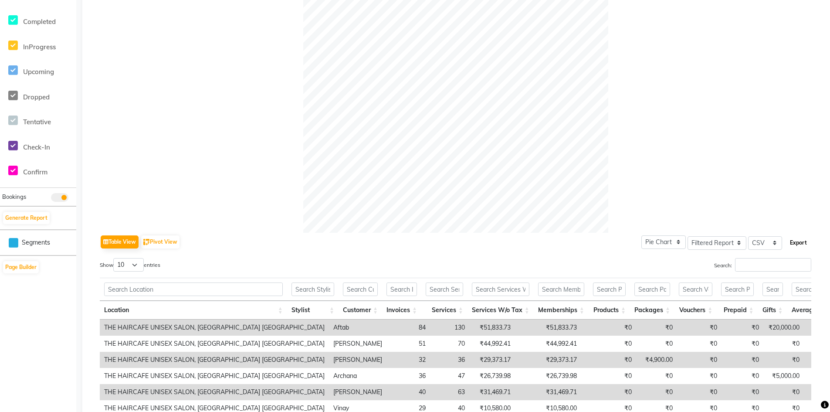
click at [795, 245] on button "Export" at bounding box center [799, 242] width 24 height 15
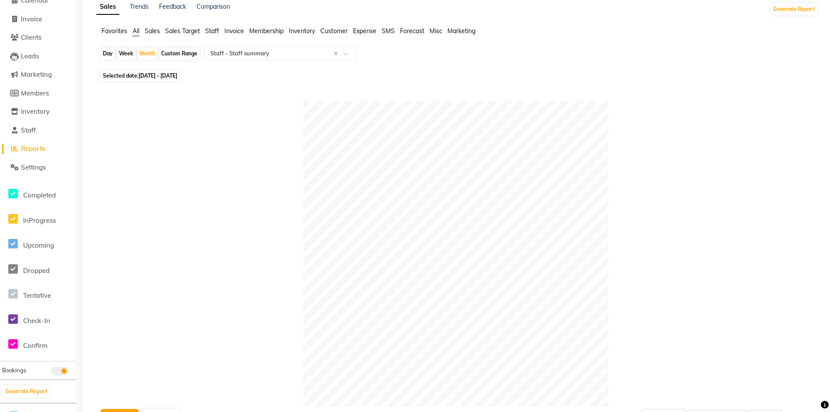
scroll to position [44, 0]
click at [147, 52] on div "Month" at bounding box center [147, 54] width 20 height 12
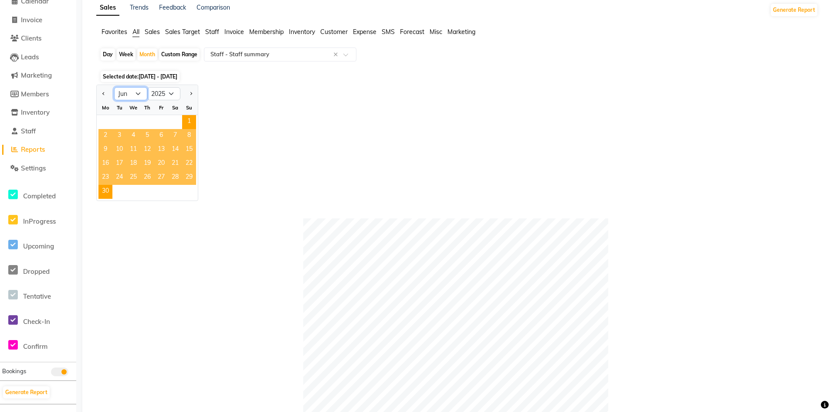
click at [139, 96] on select "Jan Feb Mar Apr May Jun Jul Aug Sep Oct Nov Dec" at bounding box center [130, 93] width 33 height 13
click at [114, 87] on select "Jan Feb Mar Apr May Jun Jul Aug Sep Oct Nov Dec" at bounding box center [130, 93] width 33 height 13
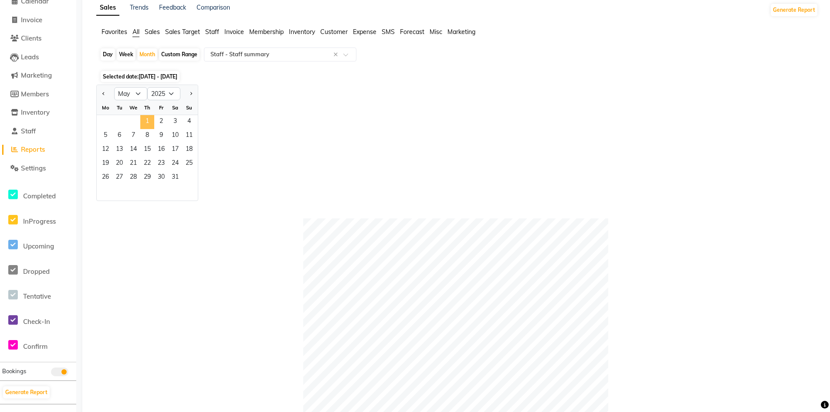
click at [150, 122] on span "1" at bounding box center [147, 122] width 14 height 14
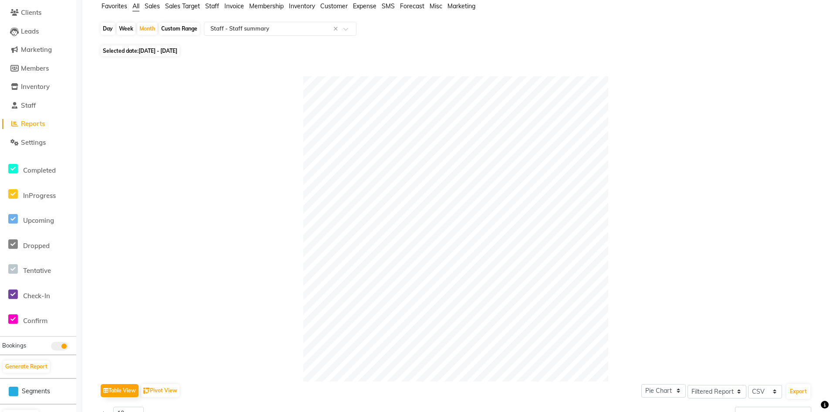
scroll to position [1, 0]
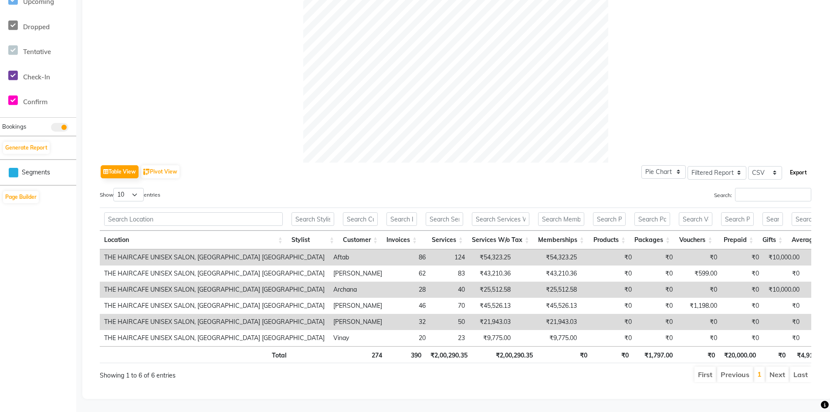
click at [800, 165] on button "Export" at bounding box center [799, 172] width 24 height 15
click at [802, 49] on div at bounding box center [456, 9] width 712 height 305
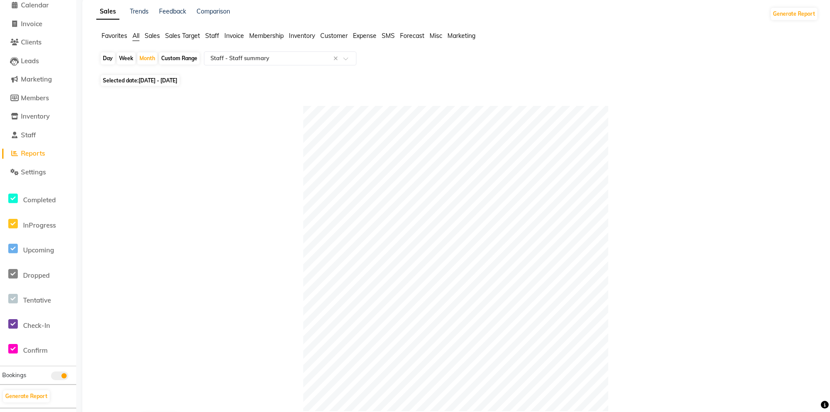
scroll to position [0, 0]
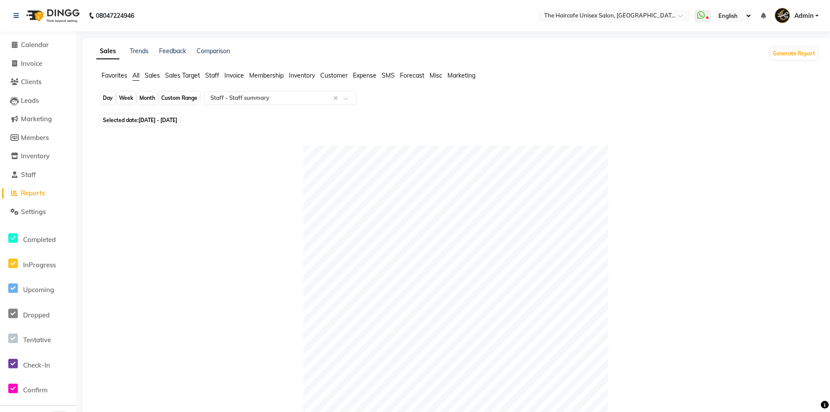
click at [144, 98] on div "Month" at bounding box center [147, 98] width 20 height 12
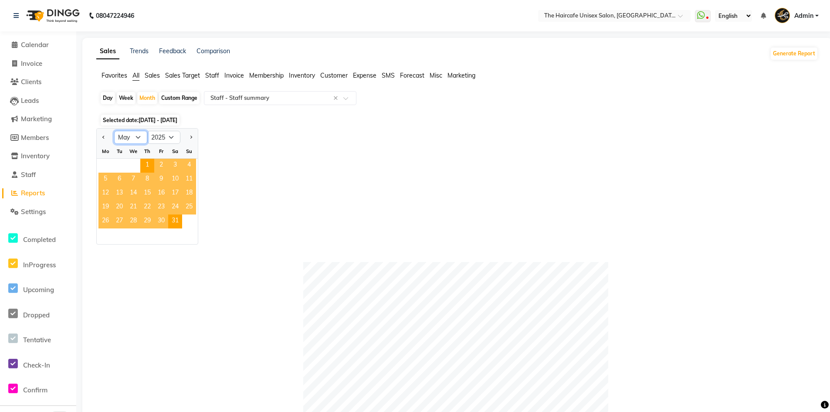
click at [139, 138] on select "Jan Feb Mar Apr May Jun Jul Aug Sep Oct Nov Dec" at bounding box center [130, 137] width 33 height 13
click at [114, 131] on select "Jan Feb Mar Apr May Jun Jul Aug Sep Oct Nov Dec" at bounding box center [130, 137] width 33 height 13
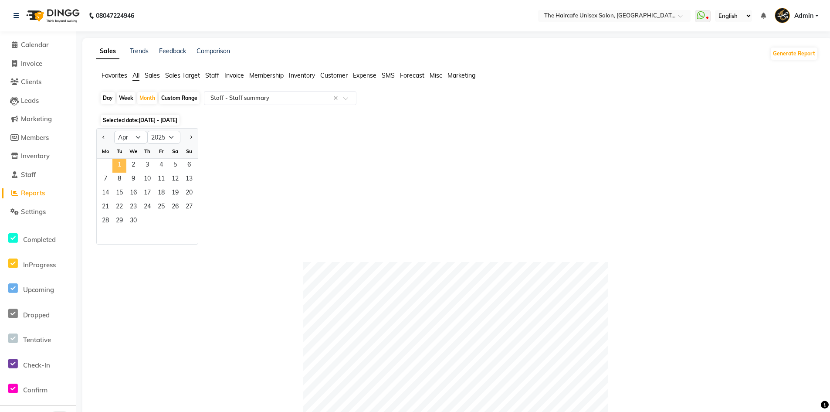
click at [121, 167] on span "1" at bounding box center [119, 166] width 14 height 14
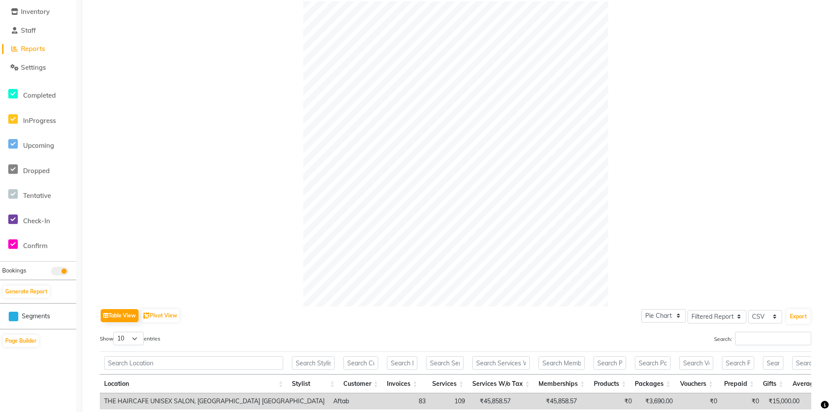
scroll to position [218, 0]
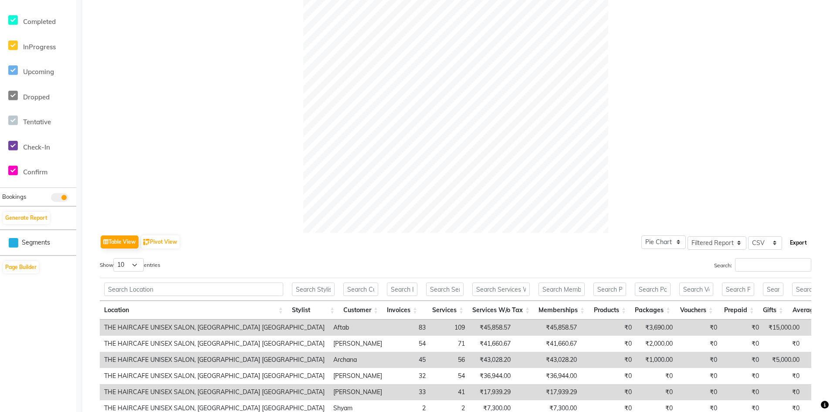
click at [795, 243] on button "Export" at bounding box center [799, 242] width 24 height 15
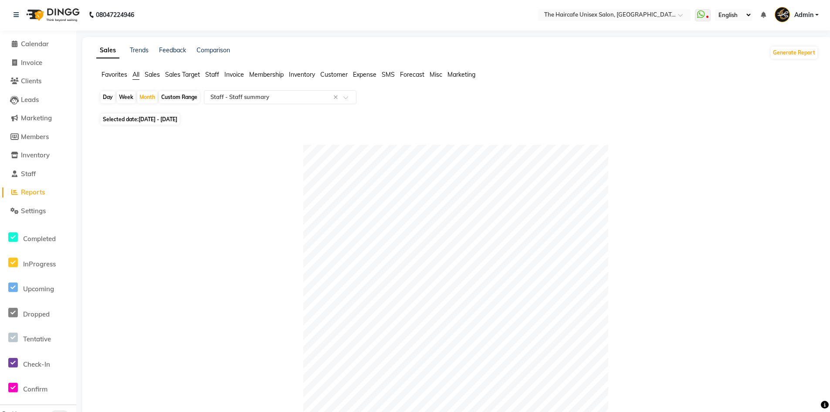
scroll to position [0, 0]
click at [141, 96] on div "Month" at bounding box center [147, 98] width 20 height 12
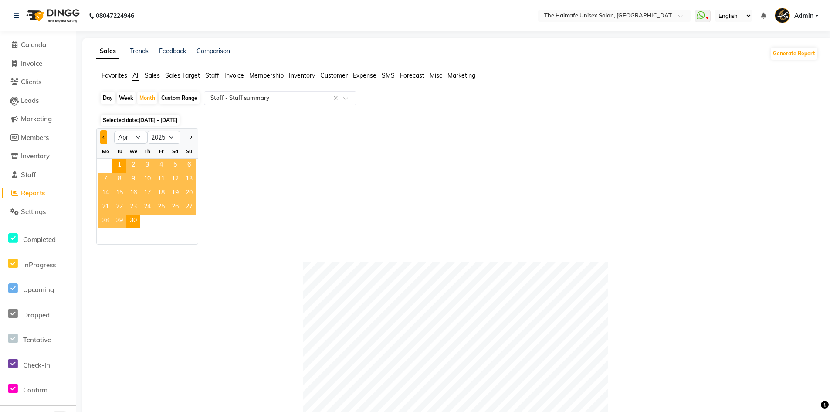
click at [100, 138] on button "Previous month" at bounding box center [103, 137] width 7 height 14
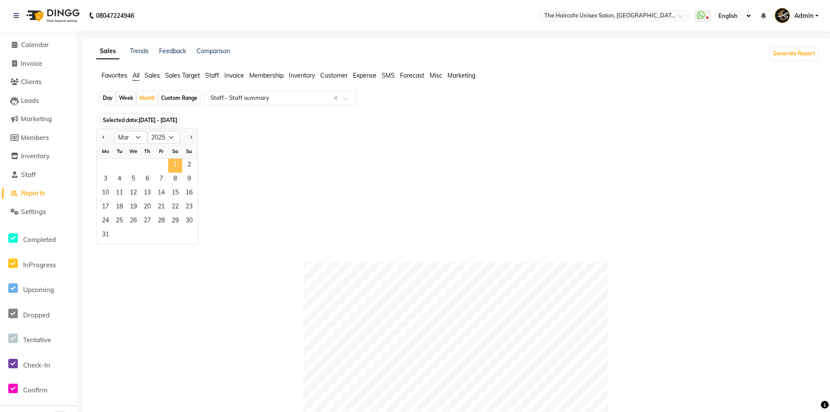
click at [174, 163] on span "1" at bounding box center [175, 166] width 14 height 14
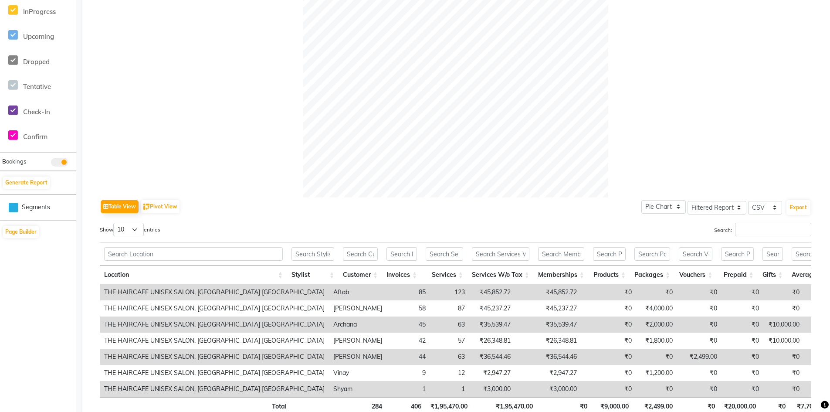
scroll to position [317, 0]
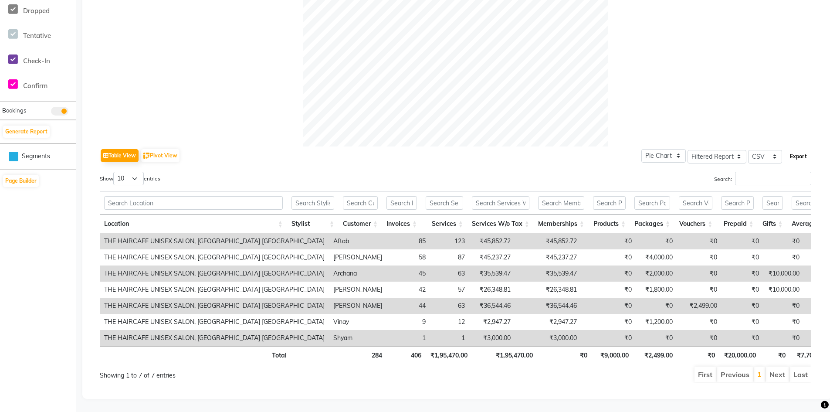
click at [805, 149] on button "Export" at bounding box center [799, 156] width 24 height 15
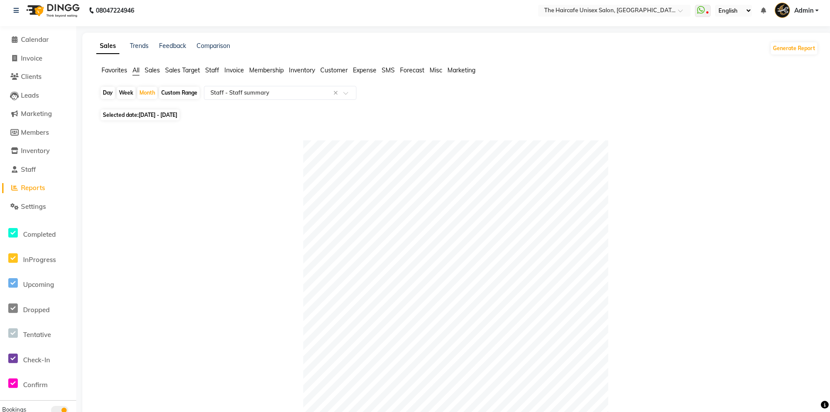
scroll to position [0, 0]
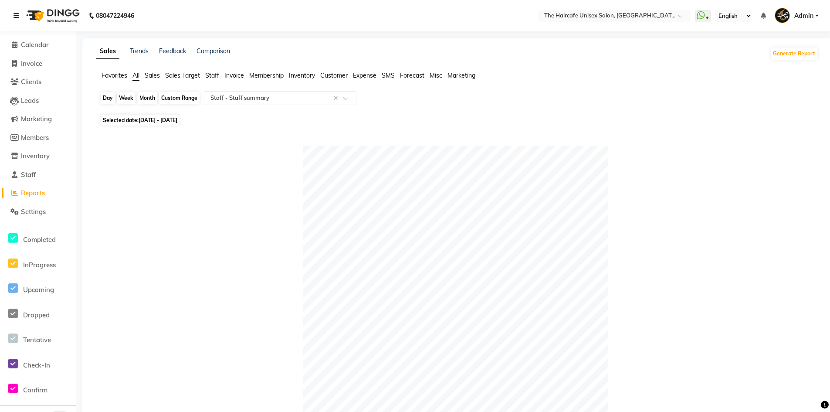
click at [147, 98] on div "Month" at bounding box center [147, 98] width 20 height 12
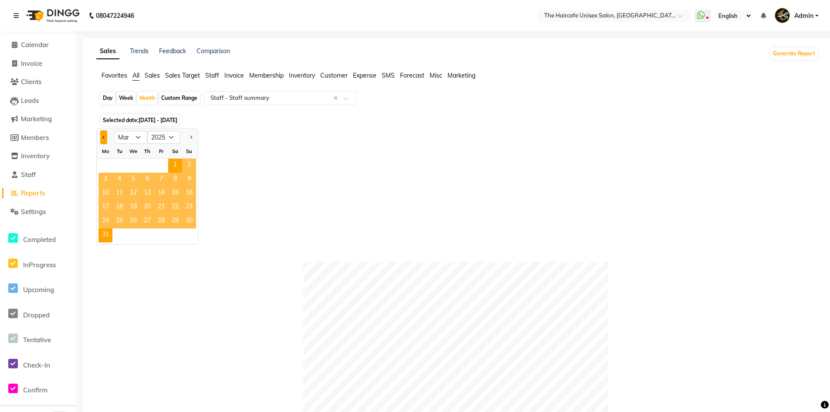
click at [102, 133] on button "Previous month" at bounding box center [103, 137] width 7 height 14
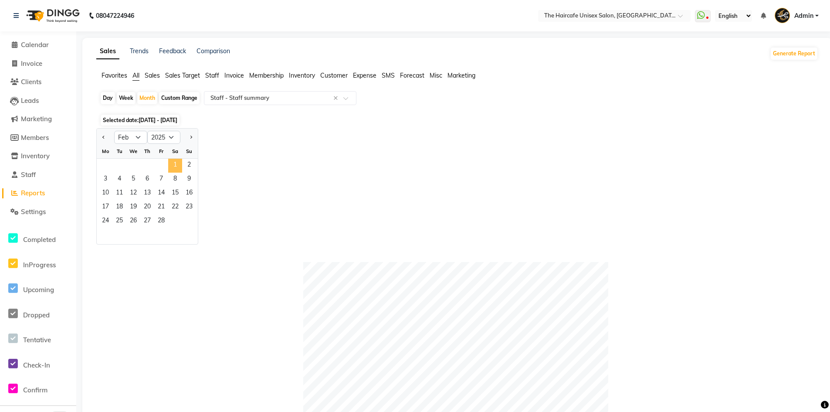
click at [180, 163] on span "1" at bounding box center [175, 166] width 14 height 14
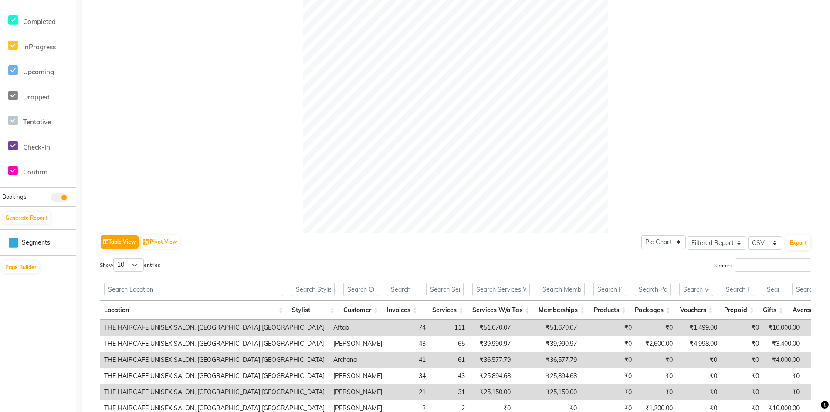
scroll to position [333, 0]
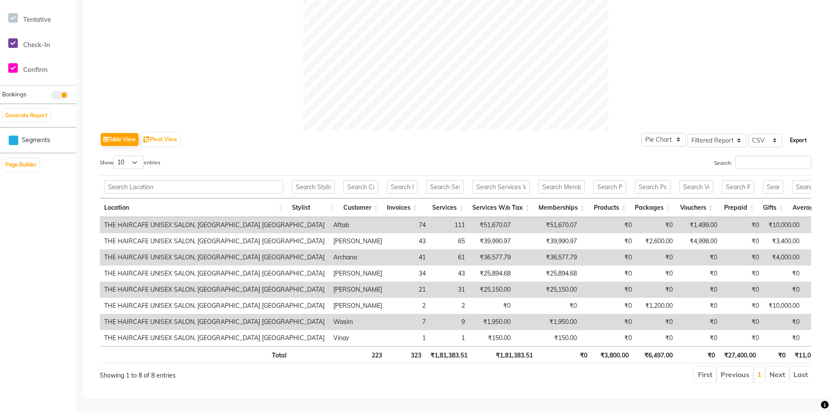
click at [802, 133] on button "Export" at bounding box center [799, 140] width 24 height 15
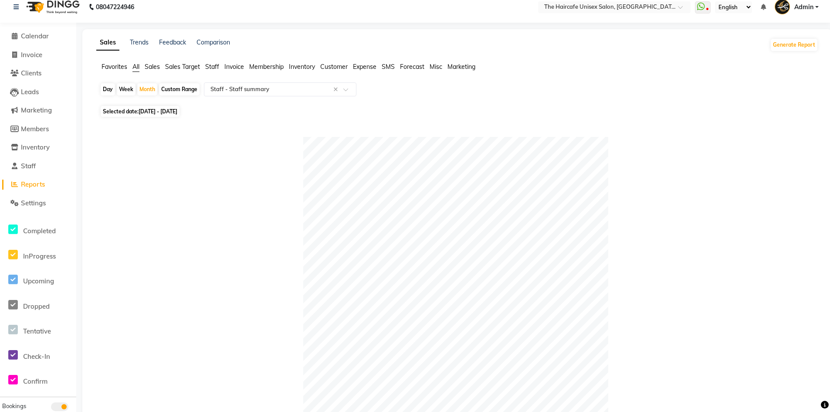
scroll to position [0, 0]
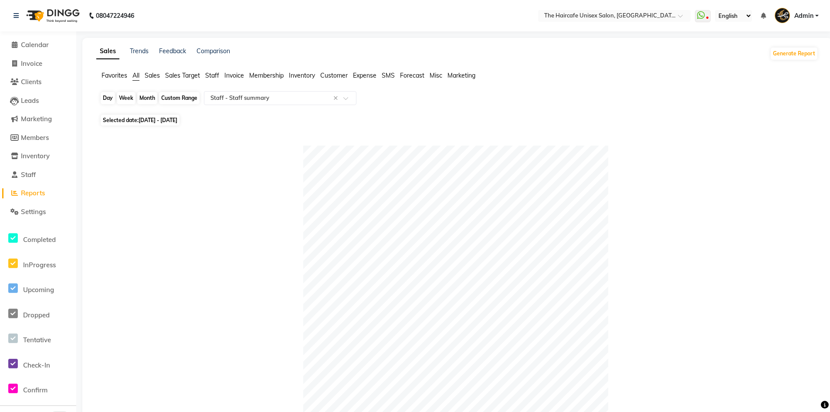
click at [147, 96] on div "Month" at bounding box center [147, 98] width 20 height 12
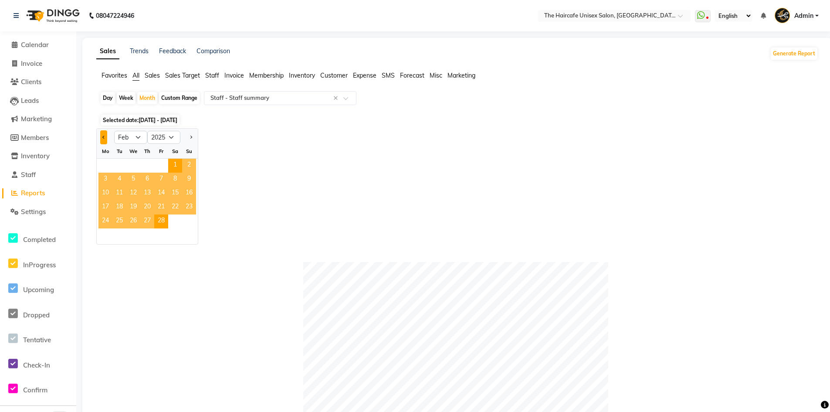
click at [104, 139] on button "Previous month" at bounding box center [103, 137] width 7 height 14
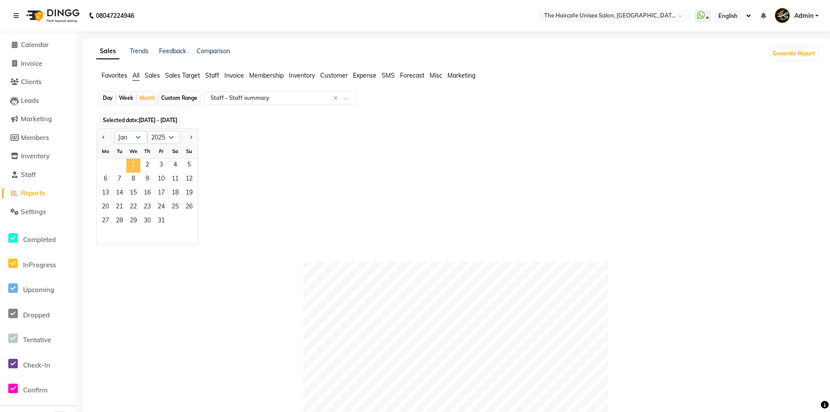
click at [136, 162] on span "1" at bounding box center [133, 166] width 14 height 14
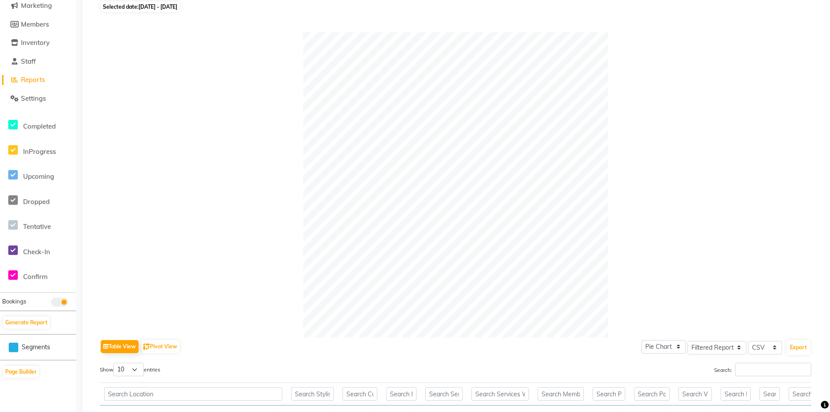
scroll to position [218, 0]
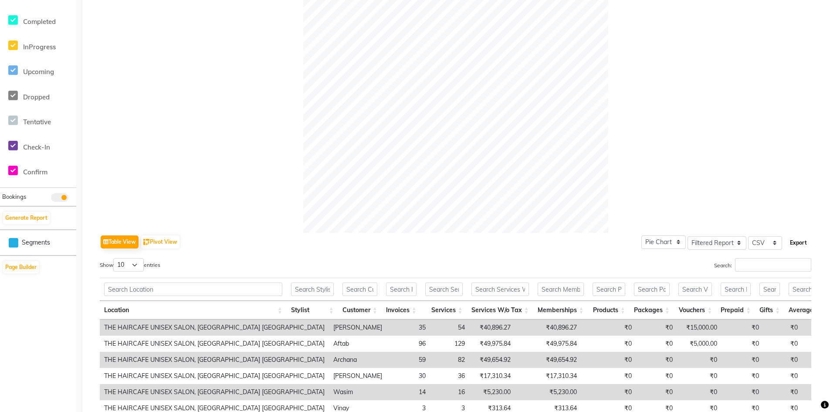
click at [795, 240] on button "Export" at bounding box center [799, 242] width 24 height 15
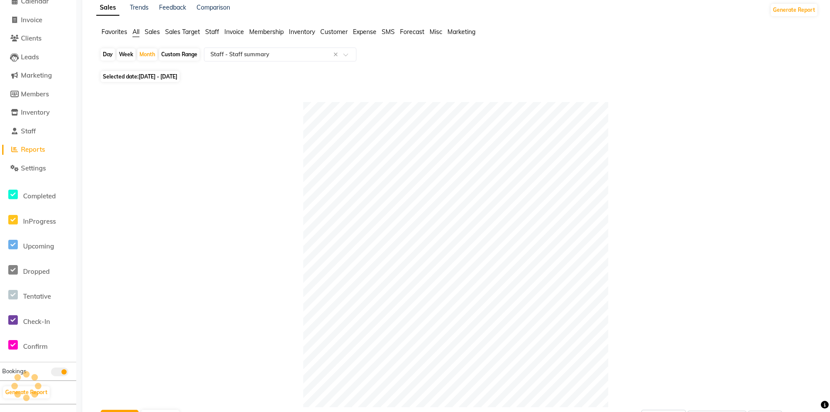
scroll to position [0, 0]
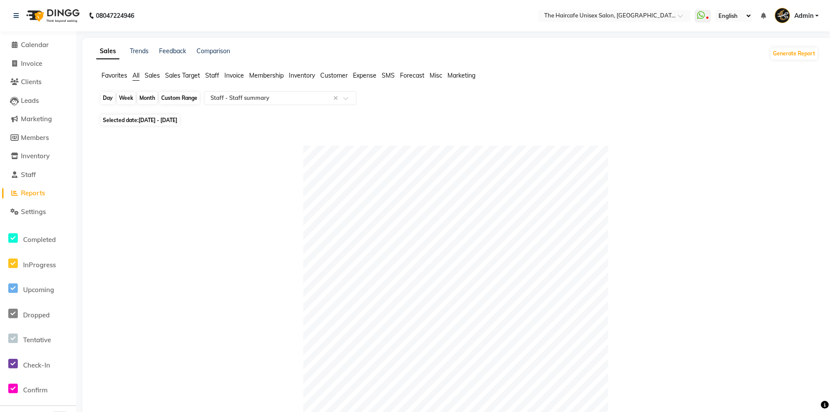
click at [148, 99] on div "Month" at bounding box center [147, 98] width 20 height 12
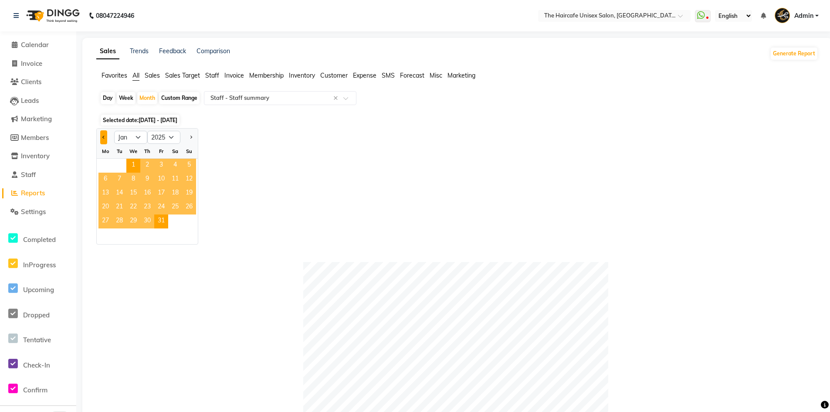
click at [105, 134] on button "Previous month" at bounding box center [103, 137] width 7 height 14
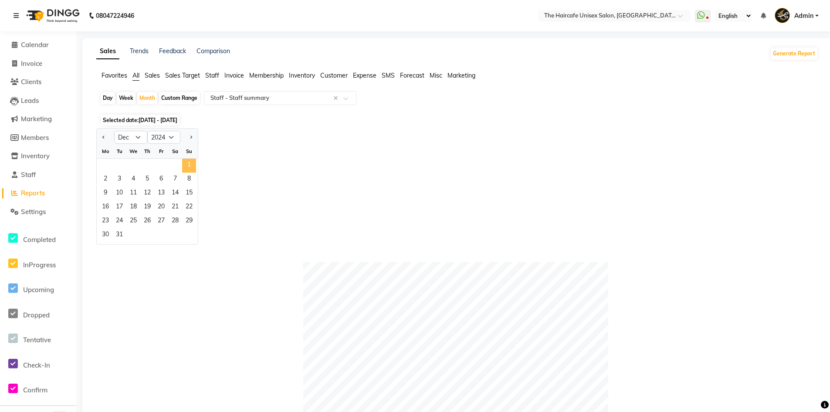
click at [185, 163] on span "1" at bounding box center [189, 166] width 14 height 14
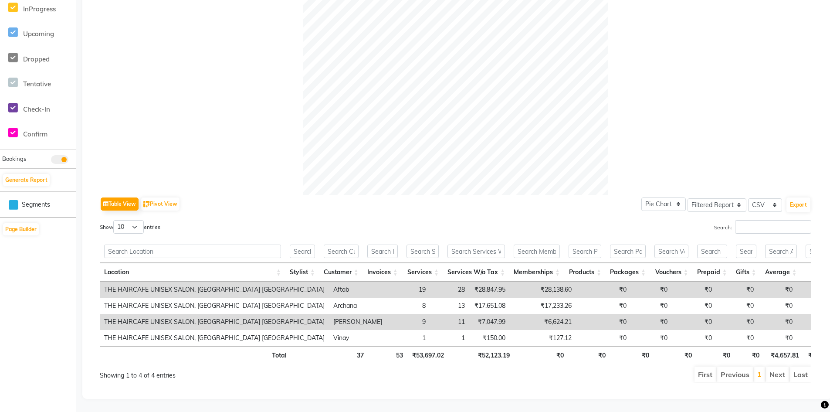
scroll to position [269, 0]
click at [795, 197] on button "Export" at bounding box center [799, 204] width 24 height 15
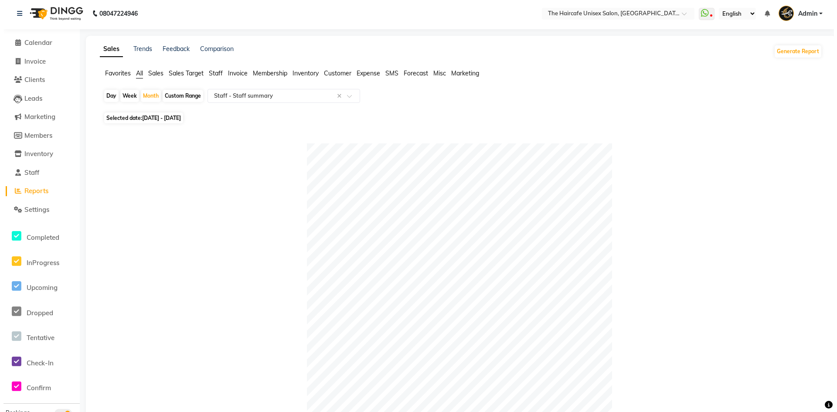
scroll to position [0, 0]
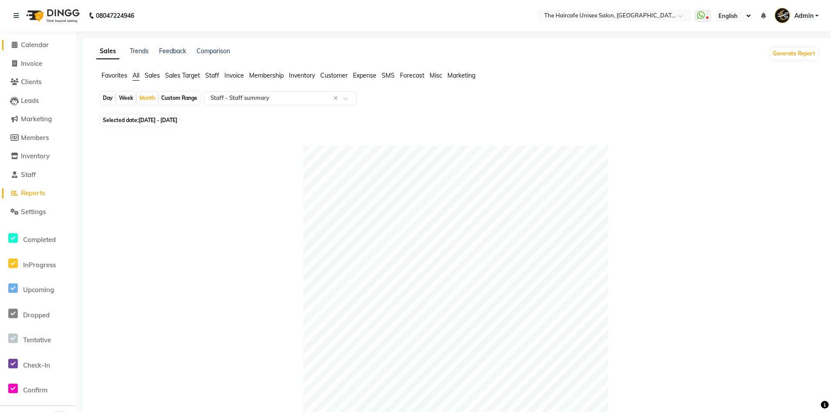
click at [39, 45] on span "Calendar" at bounding box center [35, 45] width 28 height 8
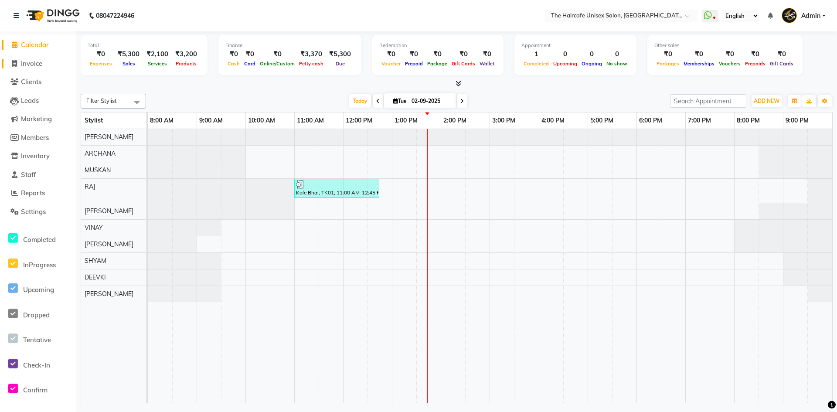
click at [35, 65] on span "Invoice" at bounding box center [31, 63] width 21 height 8
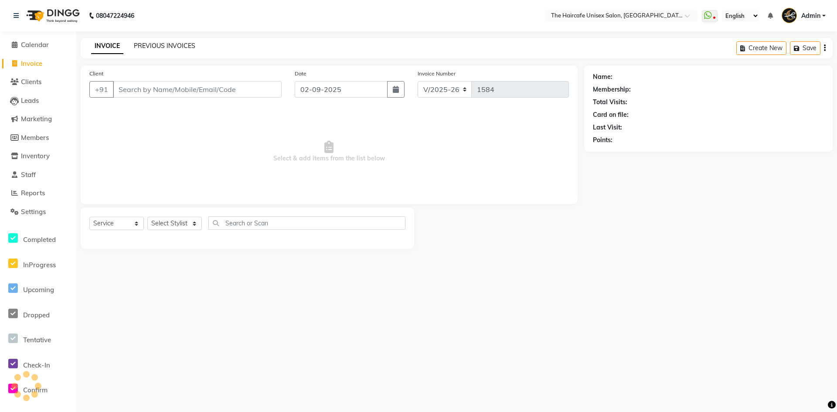
click at [165, 47] on link "PREVIOUS INVOICES" at bounding box center [164, 46] width 61 height 8
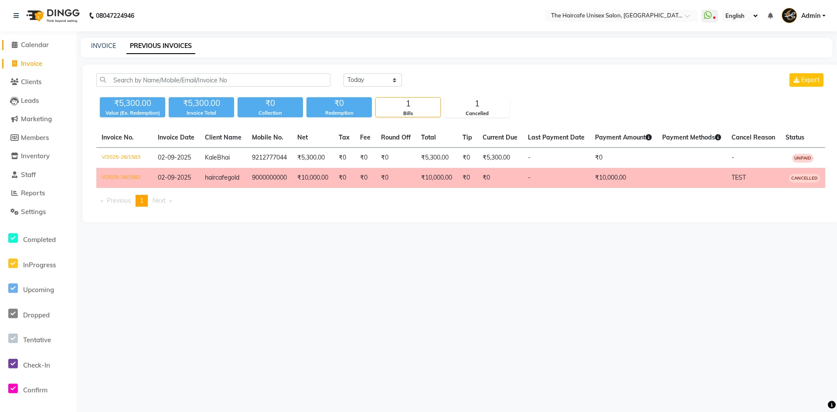
click at [34, 41] on span "Calendar" at bounding box center [35, 45] width 28 height 8
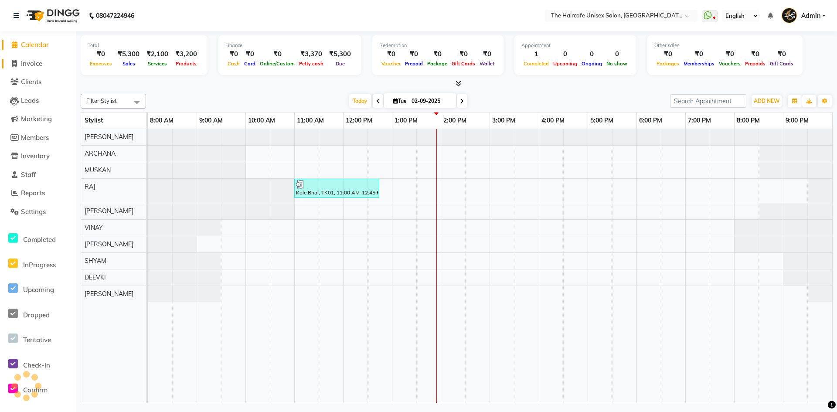
click at [35, 61] on span "Invoice" at bounding box center [31, 63] width 21 height 8
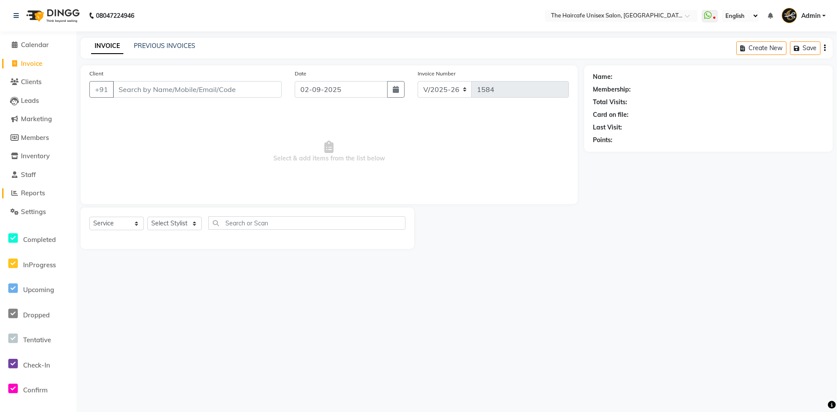
click at [38, 192] on span "Reports" at bounding box center [33, 193] width 24 height 8
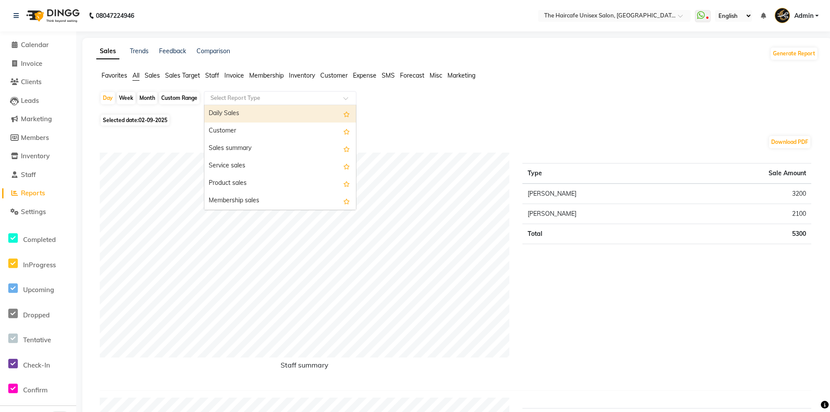
click at [225, 98] on input "text" at bounding box center [272, 98] width 126 height 9
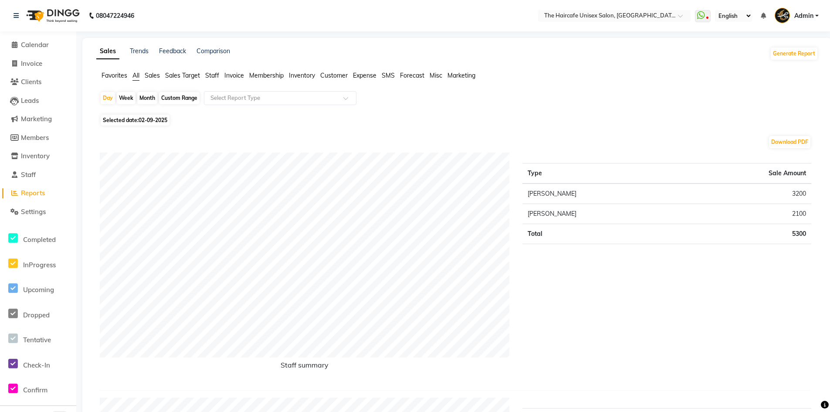
click at [362, 73] on span "Expense" at bounding box center [365, 75] width 24 height 8
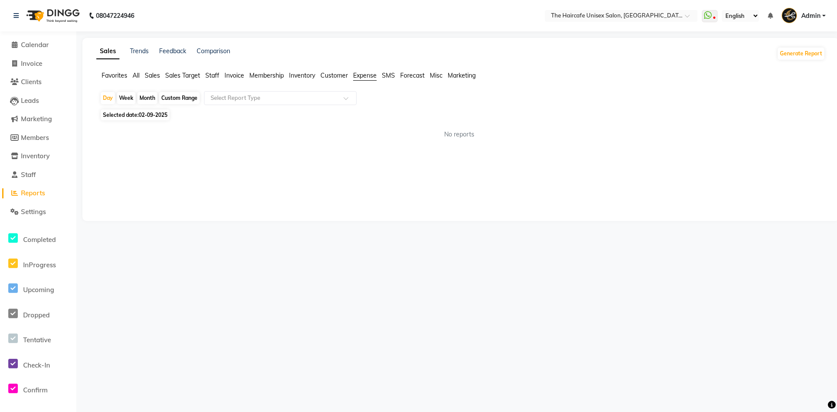
click at [145, 96] on div "Month" at bounding box center [147, 98] width 20 height 12
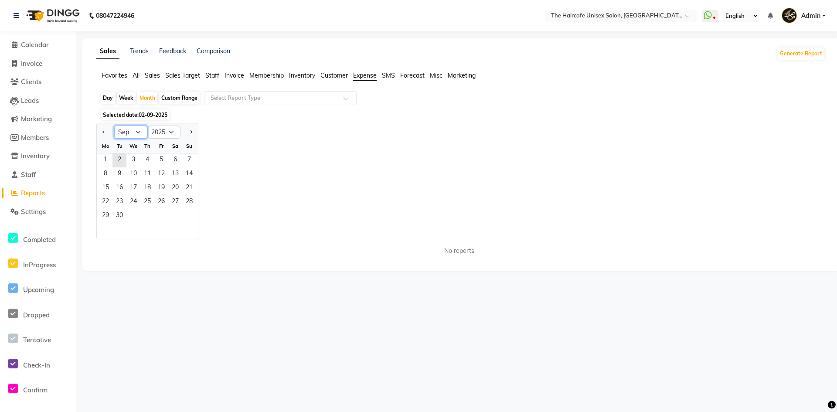
click at [134, 129] on select "Jan Feb Mar Apr May Jun Jul Aug Sep Oct Nov Dec" at bounding box center [130, 132] width 33 height 13
click at [167, 132] on select "2015 2016 2017 2018 2019 2020 2021 2022 2023 2024 2025 2026 2027 2028 2029 2030…" at bounding box center [163, 132] width 33 height 13
click at [147, 126] on select "2015 2016 2017 2018 2019 2020 2021 2022 2023 2024 2025 2026 2027 2028 2029 2030…" at bounding box center [163, 132] width 33 height 13
click at [134, 128] on select "Jan Feb Mar Apr May Jun Jul Aug Sep Oct Nov Dec" at bounding box center [130, 132] width 33 height 13
click at [114, 126] on select "Jan Feb Mar Apr May Jun Jul Aug Sep Oct Nov Dec" at bounding box center [130, 132] width 33 height 13
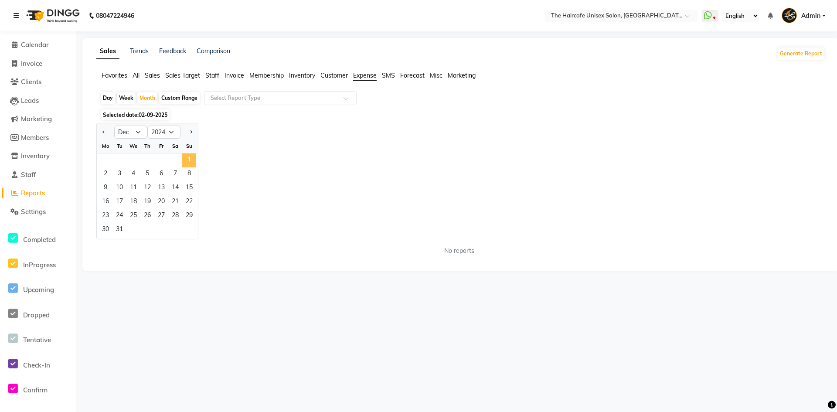
click at [187, 160] on span "1" at bounding box center [189, 160] width 14 height 14
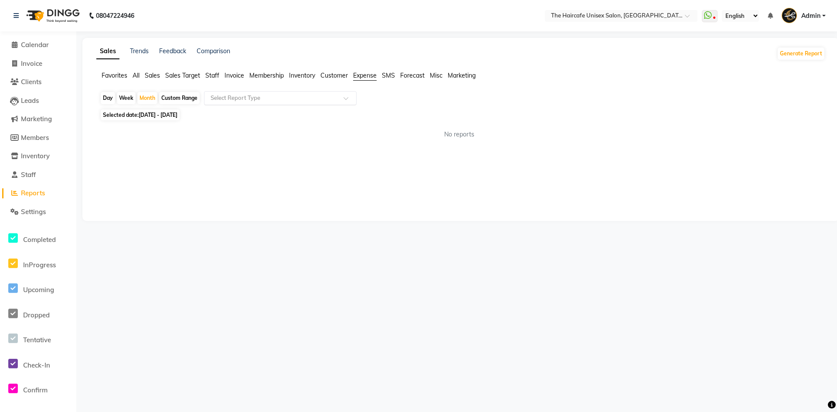
click at [243, 102] on input "text" at bounding box center [272, 98] width 126 height 9
click at [241, 126] on div "Expense" at bounding box center [280, 130] width 152 height 17
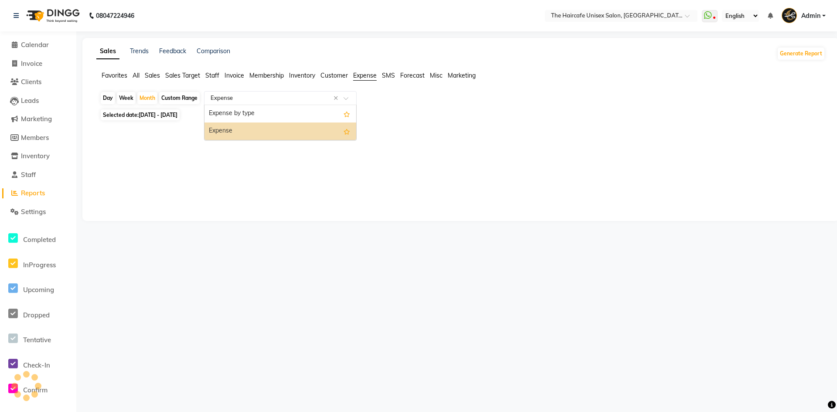
click at [277, 100] on input "text" at bounding box center [272, 98] width 126 height 9
click at [263, 116] on div "Expense by type" at bounding box center [280, 113] width 152 height 17
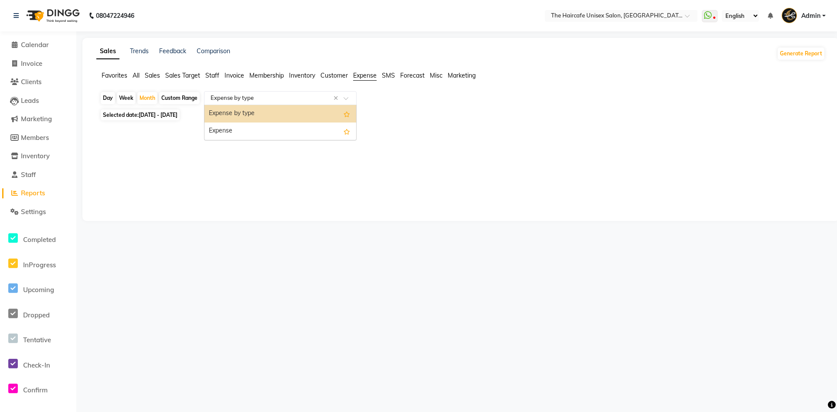
click at [267, 98] on input "text" at bounding box center [272, 98] width 126 height 9
click at [256, 132] on div "Expense" at bounding box center [280, 130] width 152 height 17
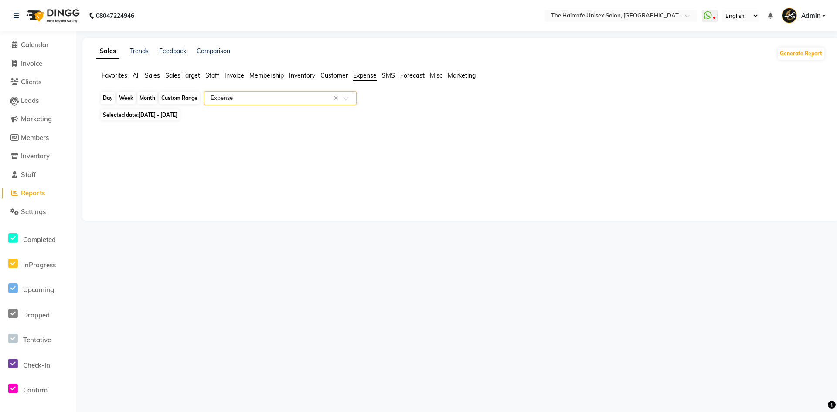
click at [150, 99] on div "Month" at bounding box center [147, 98] width 20 height 12
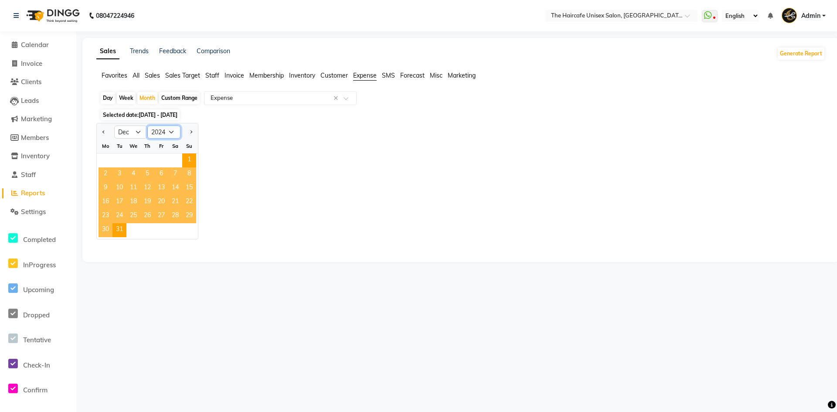
click at [156, 133] on select "2014 2015 2016 2017 2018 2019 2020 2021 2022 2023 2024 2025 2026 2027 2028 2029…" at bounding box center [163, 132] width 33 height 13
click at [147, 126] on select "2014 2015 2016 2017 2018 2019 2020 2021 2022 2023 2024 2025 2026 2027 2028 2029…" at bounding box center [163, 132] width 33 height 13
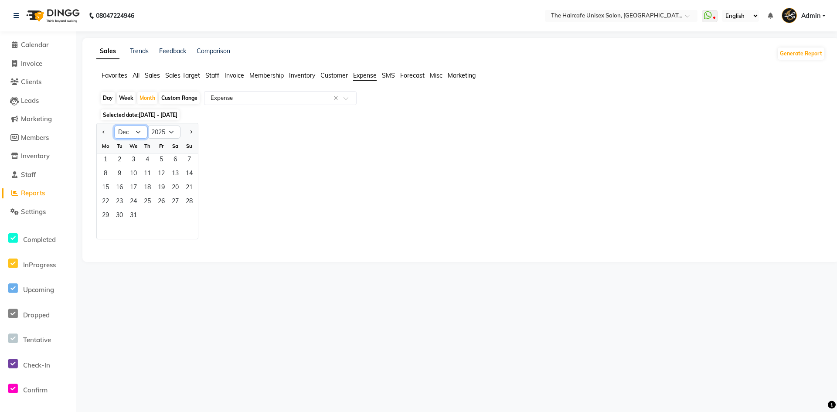
click at [143, 132] on select "Jan Feb Mar Apr May Jun Jul Aug Sep Oct Nov Dec" at bounding box center [130, 132] width 33 height 13
click at [114, 126] on select "Jan Feb Mar Apr May Jun Jul Aug Sep Oct Nov Dec" at bounding box center [130, 132] width 33 height 13
click at [135, 158] on span "1" at bounding box center [133, 160] width 14 height 14
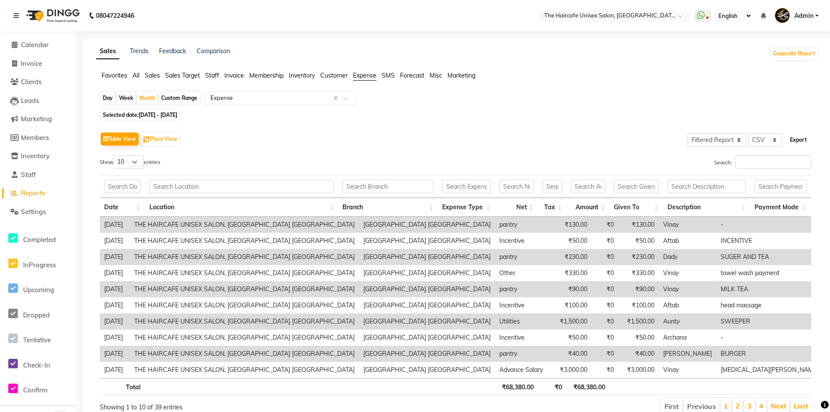
click at [802, 139] on button "Export" at bounding box center [799, 139] width 24 height 15
click at [40, 64] on span "Invoice" at bounding box center [31, 63] width 21 height 8
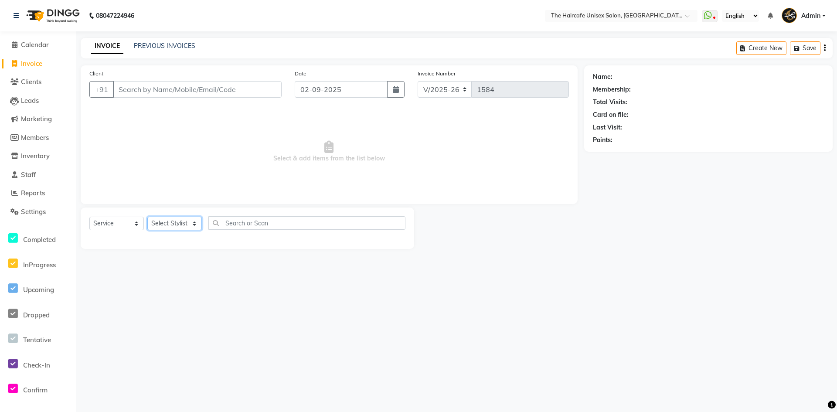
drag, startPoint x: 178, startPoint y: 224, endPoint x: 178, endPoint y: 229, distance: 5.2
click at [178, 224] on select "Select Stylist AFTAB ARCHANA DEEVKI MAHESH VERMA MUSKAN RAJ SHYAM SHYAM JI SURE…" at bounding box center [174, 224] width 54 height 14
click at [147, 217] on select "Select Stylist AFTAB ARCHANA DEEVKI MAHESH VERMA MUSKAN RAJ SHYAM SHYAM JI SURE…" at bounding box center [174, 224] width 54 height 14
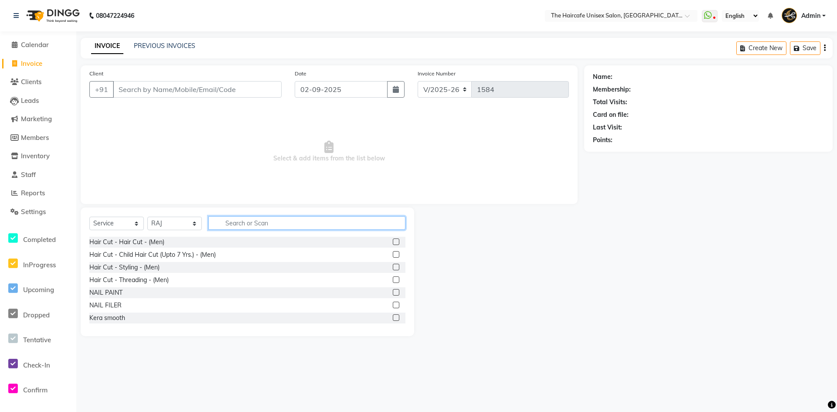
click at [299, 222] on input "text" at bounding box center [306, 223] width 197 height 14
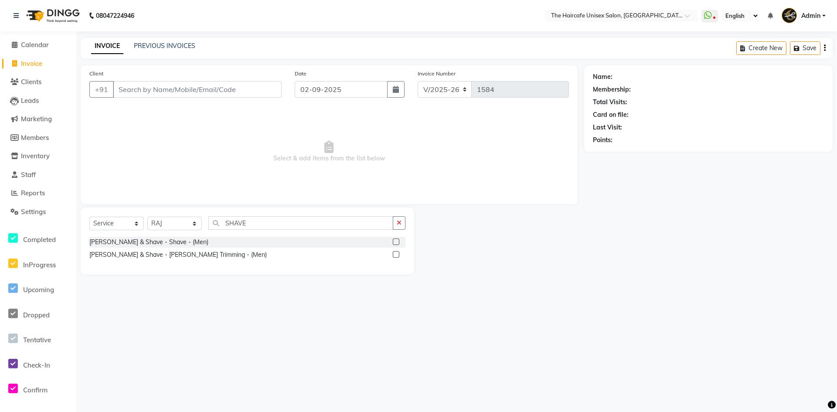
click at [398, 256] on label at bounding box center [396, 254] width 7 height 7
click at [398, 256] on input "checkbox" at bounding box center [396, 255] width 6 height 6
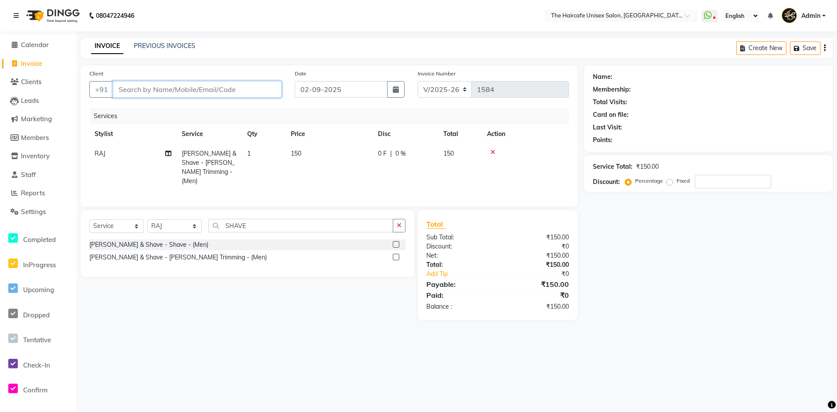
click at [208, 90] on input "Client" at bounding box center [197, 89] width 169 height 17
click at [264, 90] on span "Add Client" at bounding box center [259, 89] width 34 height 9
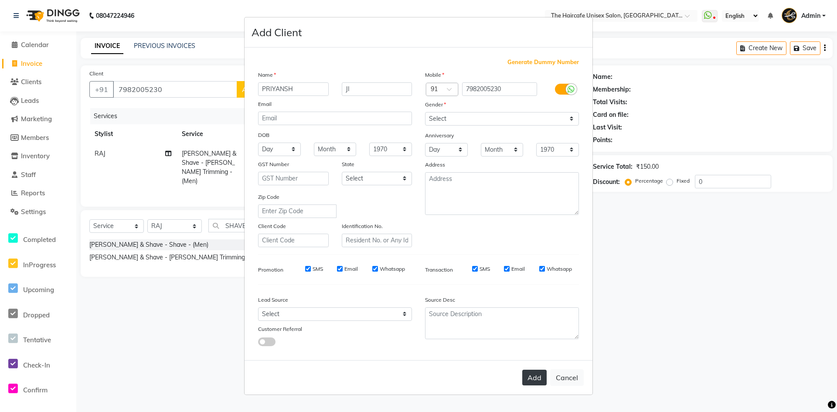
click at [539, 374] on button "Add" at bounding box center [534, 378] width 24 height 16
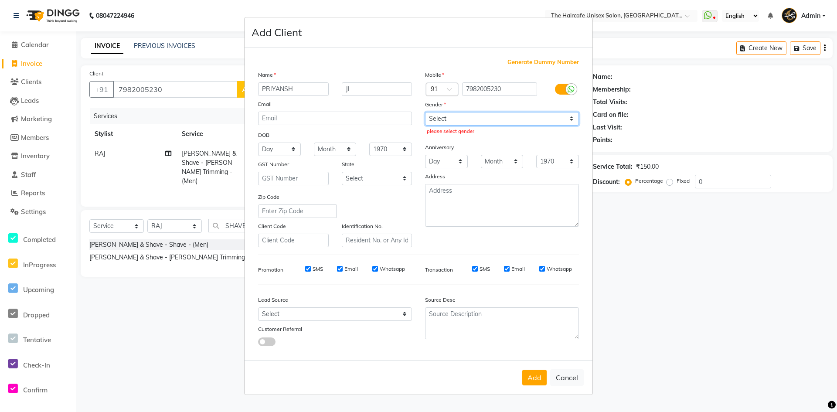
click at [484, 121] on select "Select Male Female Other Prefer Not To Say" at bounding box center [502, 119] width 154 height 14
click at [425, 112] on select "Select Male Female Other Prefer Not To Say" at bounding box center [502, 119] width 154 height 14
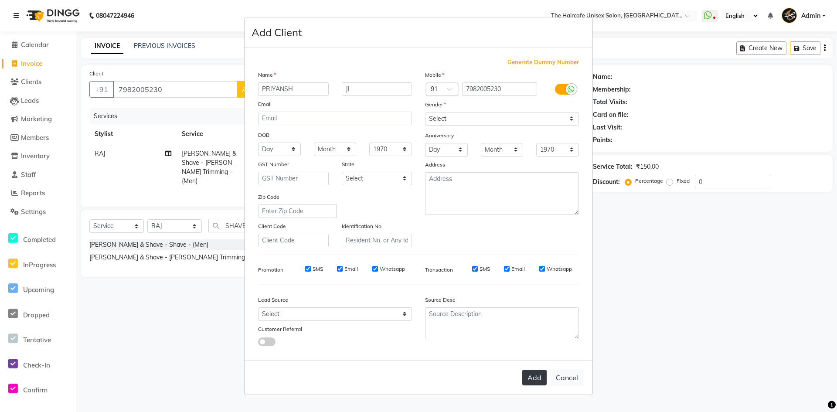
click at [538, 373] on button "Add" at bounding box center [534, 378] width 24 height 16
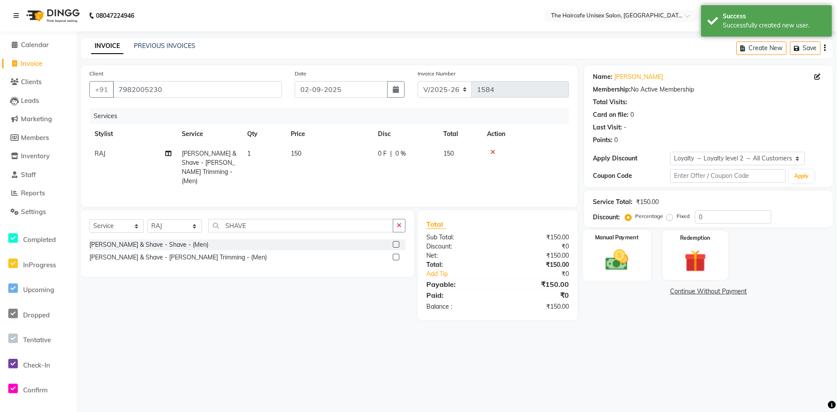
click at [611, 258] on img at bounding box center [616, 260] width 37 height 27
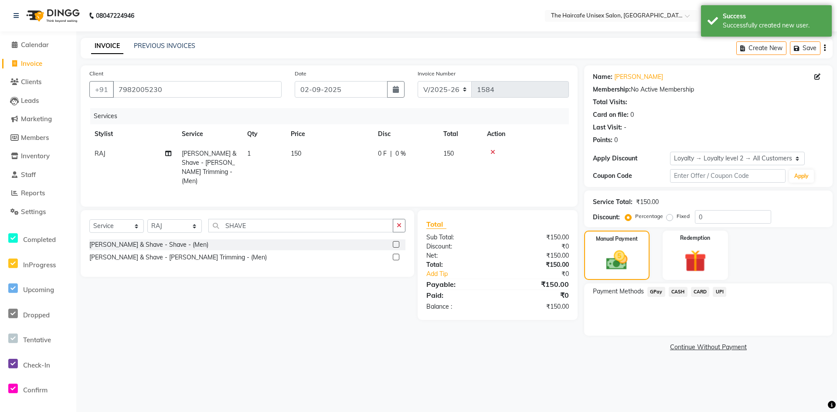
click at [718, 292] on span "UPI" at bounding box center [720, 292] width 14 height 10
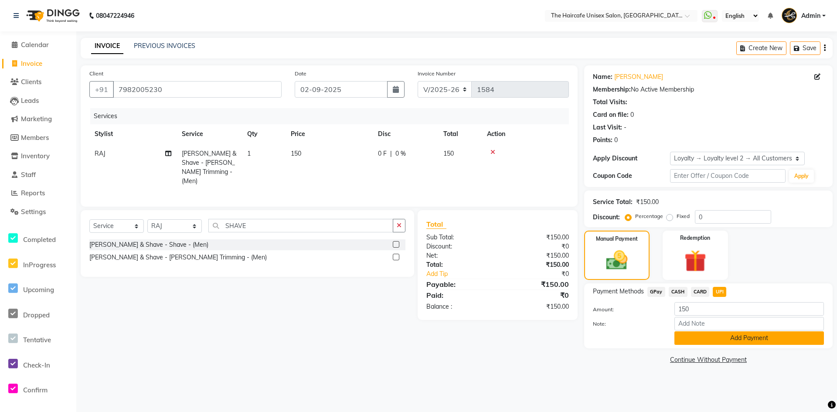
click at [706, 338] on button "Add Payment" at bounding box center [748, 338] width 149 height 14
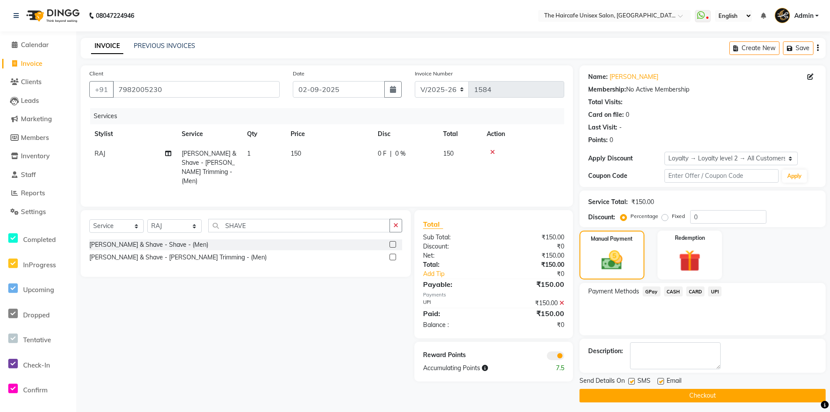
click at [673, 397] on button "Checkout" at bounding box center [703, 396] width 246 height 14
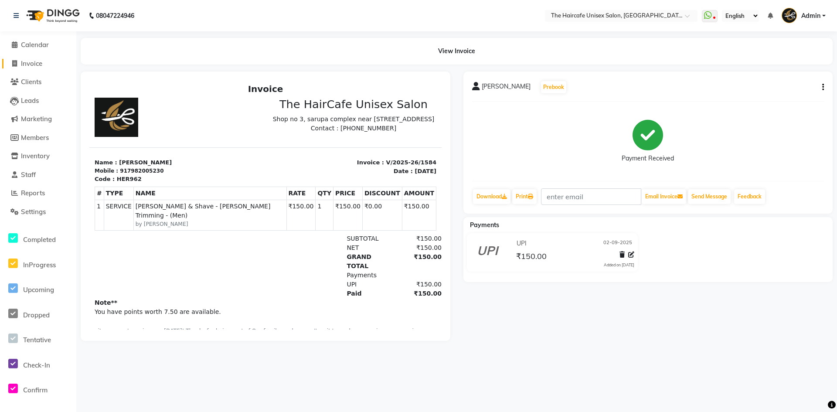
click at [37, 60] on span "Invoice" at bounding box center [31, 63] width 21 height 8
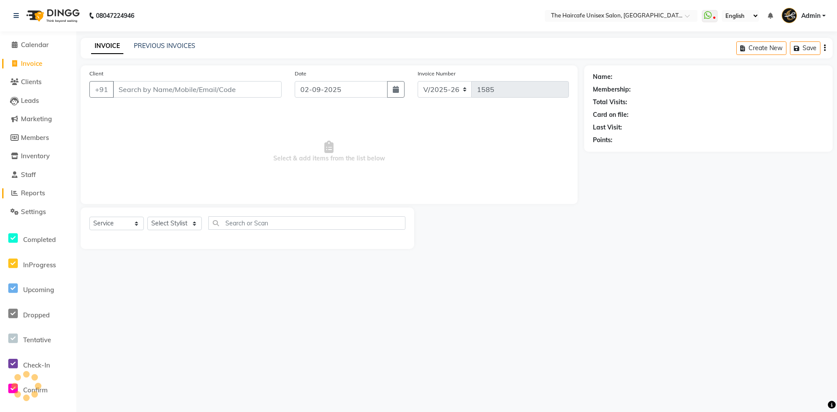
click at [30, 194] on span "Reports" at bounding box center [33, 193] width 24 height 8
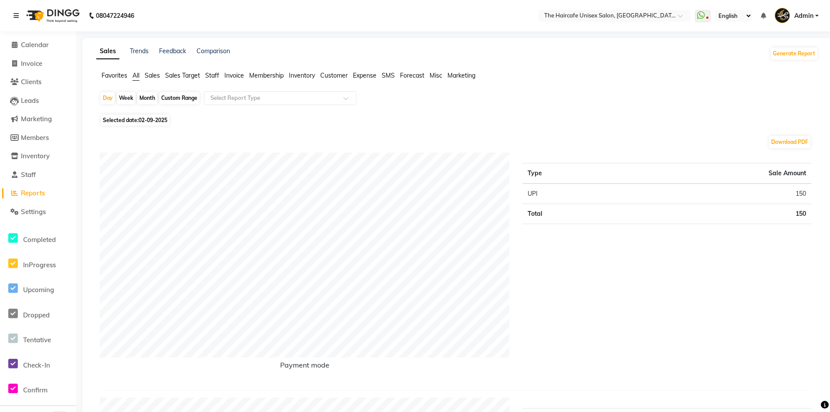
click at [150, 96] on div "Month" at bounding box center [147, 98] width 20 height 12
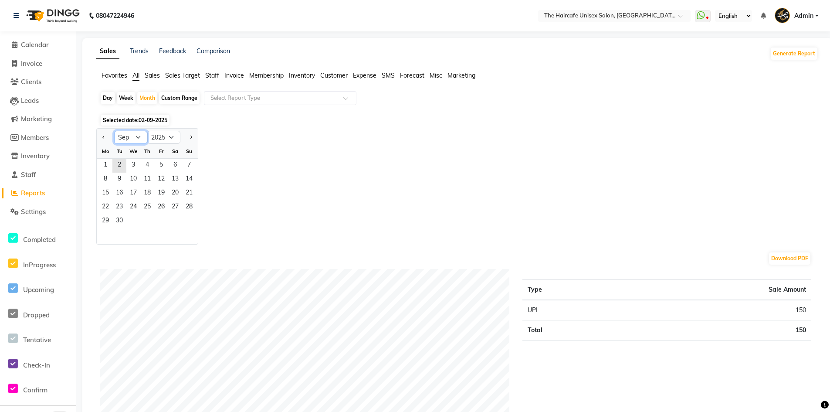
click at [131, 137] on select "Jan Feb Mar Apr May Jun Jul Aug Sep Oct Nov Dec" at bounding box center [130, 137] width 33 height 13
click at [114, 131] on select "Jan Feb Mar Apr May Jun Jul Aug Sep Oct Nov Dec" at bounding box center [130, 137] width 33 height 13
click at [175, 162] on span "1" at bounding box center [175, 166] width 14 height 14
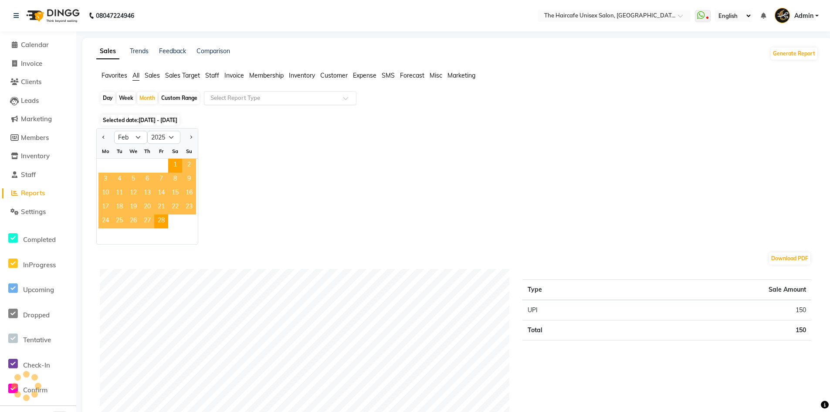
click at [240, 99] on input "text" at bounding box center [272, 98] width 126 height 9
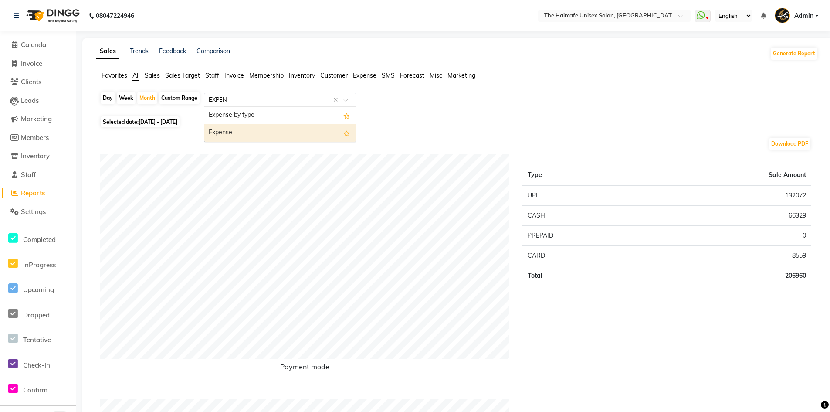
click at [237, 129] on div "Expense" at bounding box center [280, 132] width 152 height 17
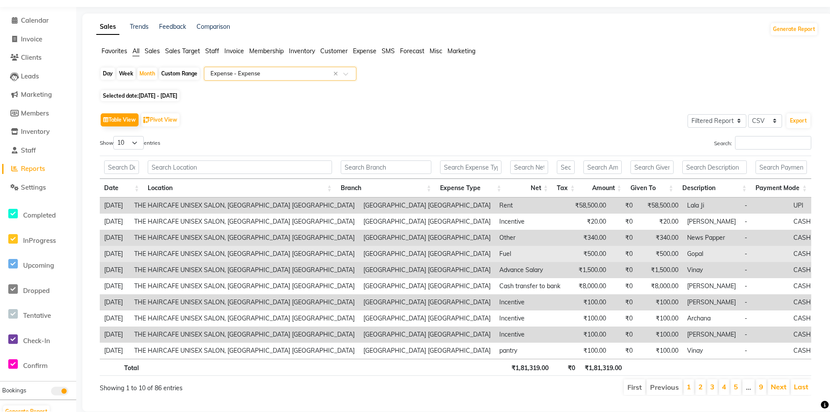
scroll to position [44, 0]
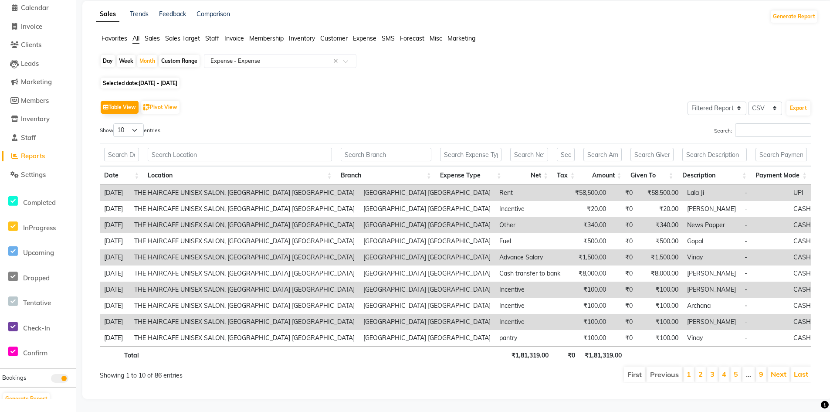
click at [154, 80] on span "01-02-2025 - 28-02-2025" at bounding box center [158, 83] width 39 height 7
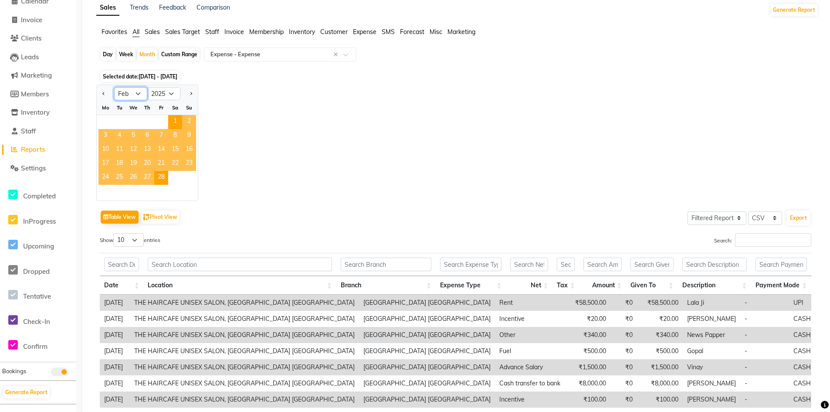
click at [132, 97] on select "Jan Feb Mar Apr May Jun Jul Aug Sep Oct Nov Dec" at bounding box center [130, 93] width 33 height 13
click at [114, 87] on select "Jan Feb Mar Apr May Jun Jul Aug Sep Oct Nov Dec" at bounding box center [130, 93] width 33 height 13
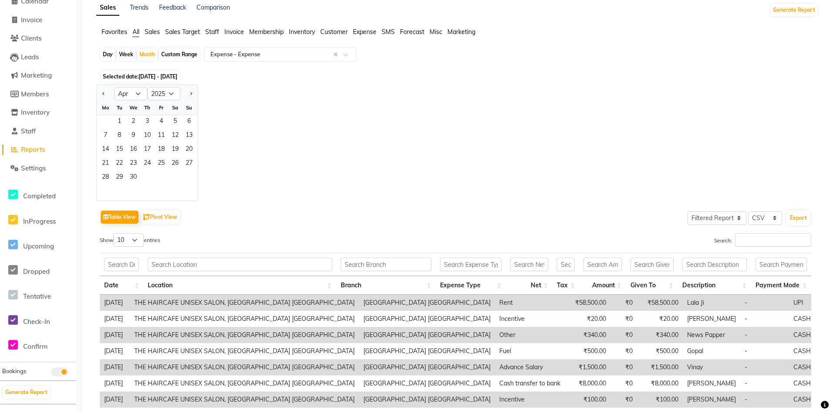
drag, startPoint x: 139, startPoint y: 86, endPoint x: 139, endPoint y: 93, distance: 7.5
click at [139, 88] on div "Jan Feb Mar Apr May Jun Jul Aug Sep Oct Nov Dec 2015 2016 2017 2018 2019 2020 2…" at bounding box center [147, 93] width 101 height 16
click at [136, 98] on select "Jan Feb Mar Apr May Jun Jul Aug Sep Oct Nov Dec" at bounding box center [130, 93] width 33 height 13
click at [114, 87] on select "Jan Feb Mar Apr May Jun Jul Aug Sep Oct Nov Dec" at bounding box center [130, 93] width 33 height 13
click at [174, 116] on span "1" at bounding box center [175, 122] width 14 height 14
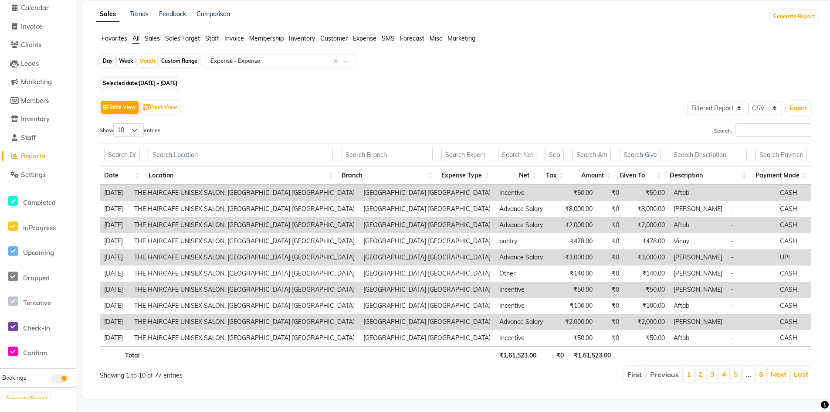
scroll to position [0, 0]
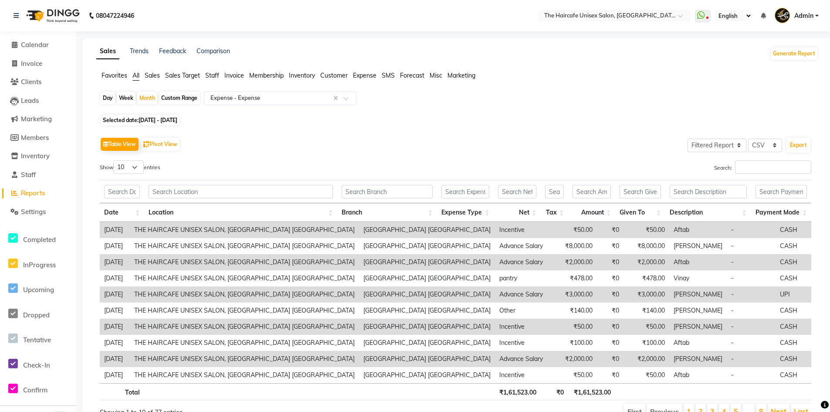
click at [163, 119] on span "01-03-2025 - 31-03-2025" at bounding box center [158, 120] width 39 height 7
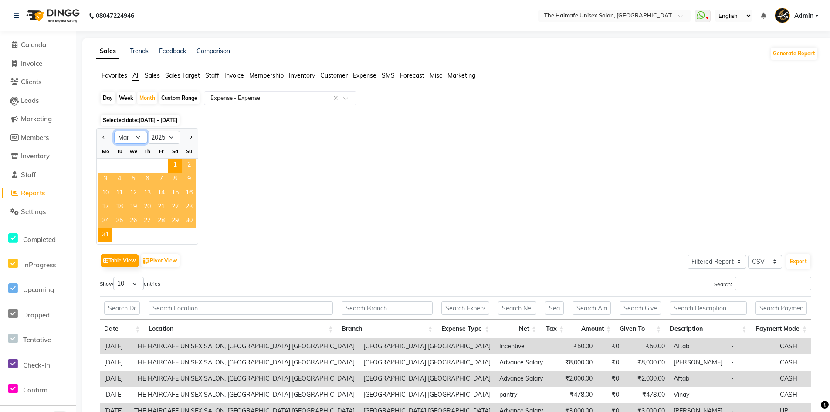
click at [132, 134] on select "Jan Feb Mar Apr May Jun Jul Aug Sep Oct Nov Dec" at bounding box center [130, 137] width 33 height 13
click at [114, 131] on select "Jan Feb Mar Apr May Jun Jul Aug Sep Oct Nov Dec" at bounding box center [130, 137] width 33 height 13
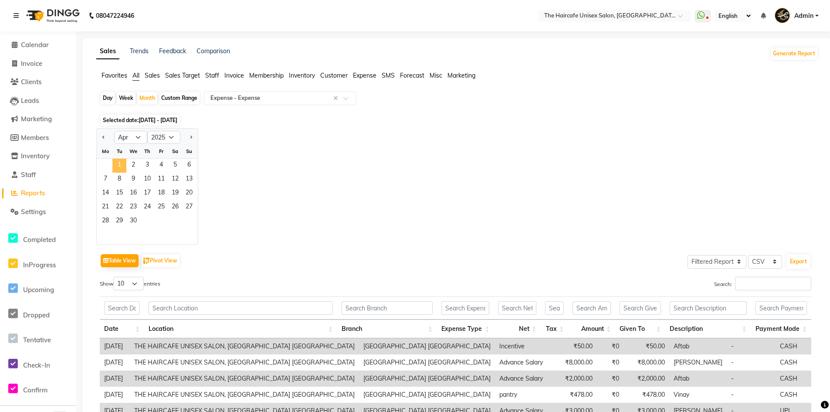
click at [121, 163] on span "1" at bounding box center [119, 166] width 14 height 14
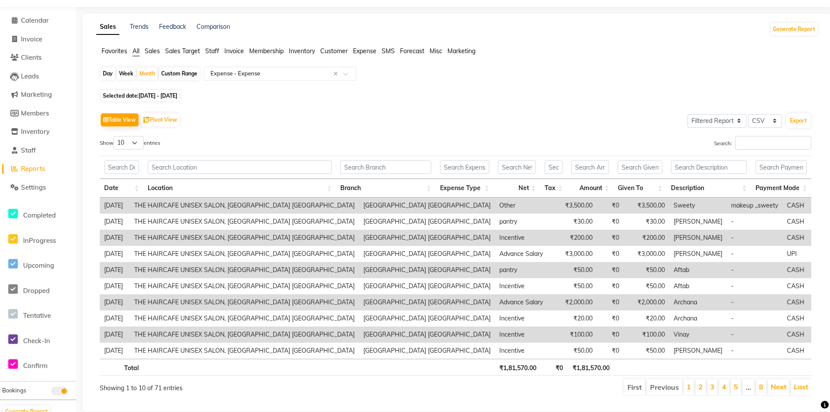
scroll to position [44, 0]
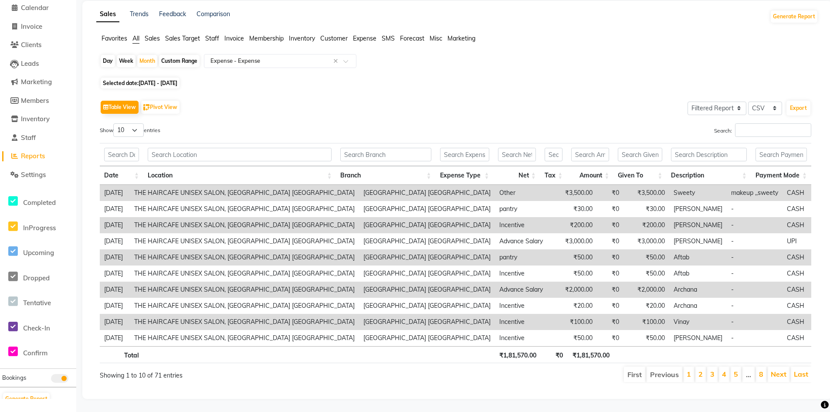
click at [158, 80] on span "01-04-2025 - 30-04-2025" at bounding box center [158, 83] width 39 height 7
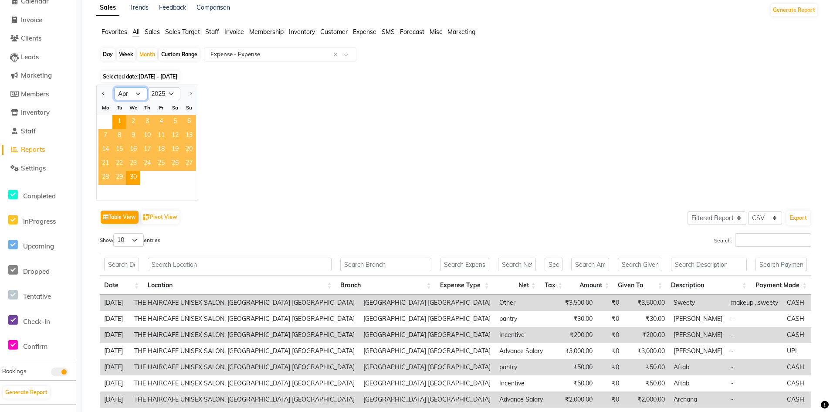
click at [137, 97] on select "Jan Feb Mar Apr May Jun Jul Aug Sep Oct Nov Dec" at bounding box center [130, 93] width 33 height 13
click at [114, 87] on select "Jan Feb Mar Apr May Jun Jul Aug Sep Oct Nov Dec" at bounding box center [130, 93] width 33 height 13
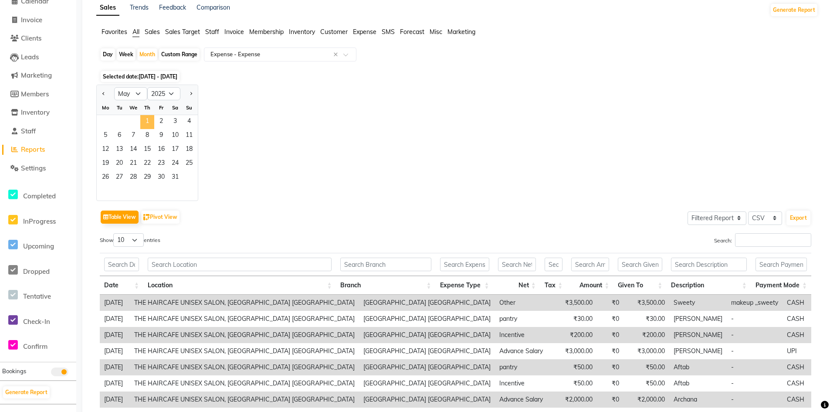
click at [142, 119] on span "1" at bounding box center [147, 122] width 14 height 14
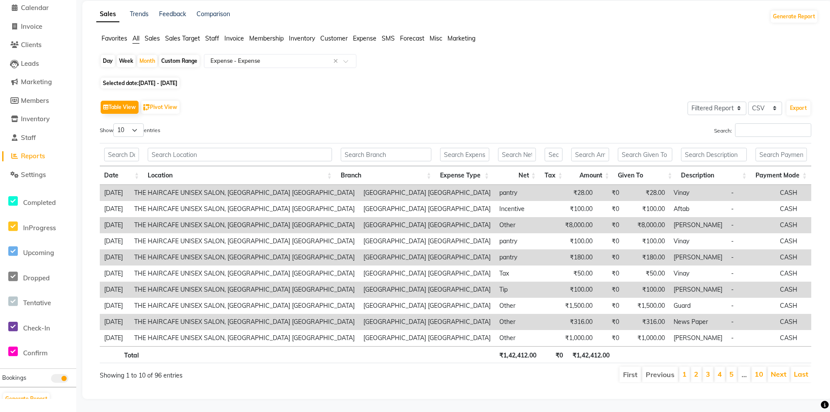
click at [164, 80] on span "01-05-2025 - 31-05-2025" at bounding box center [158, 83] width 39 height 7
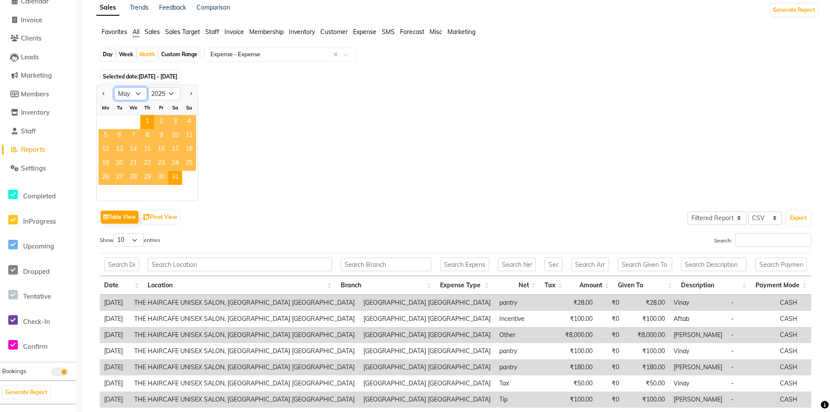
click at [143, 95] on select "Jan Feb Mar Apr May Jun Jul Aug Sep Oct Nov Dec" at bounding box center [130, 93] width 33 height 13
click at [114, 87] on select "Jan Feb Mar Apr May Jun Jul Aug Sep Oct Nov Dec" at bounding box center [130, 93] width 33 height 13
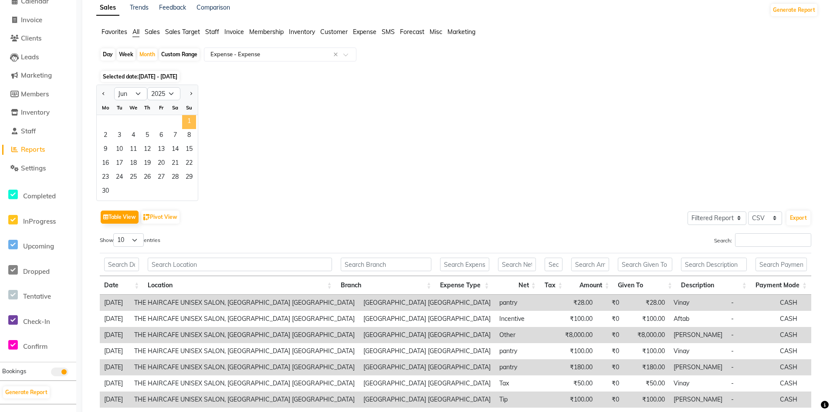
click at [187, 119] on span "1" at bounding box center [189, 122] width 14 height 14
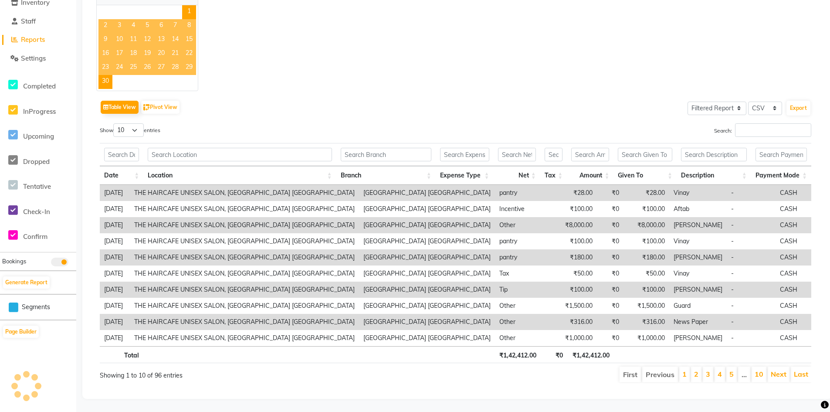
scroll to position [0, 0]
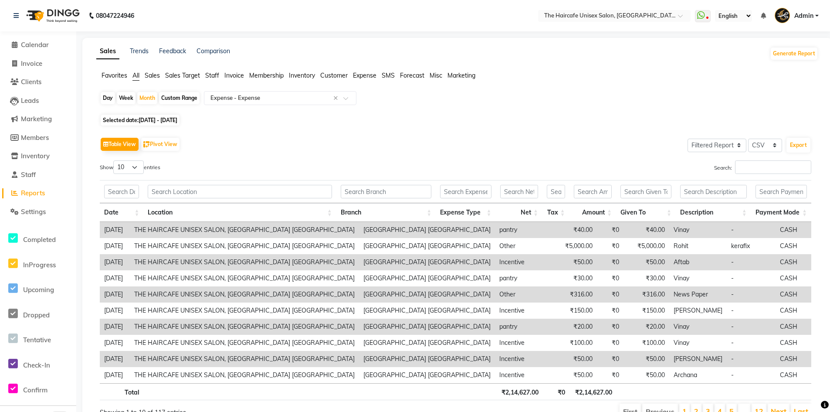
click at [143, 119] on span "01-06-2025 - 30-06-2025" at bounding box center [158, 120] width 39 height 7
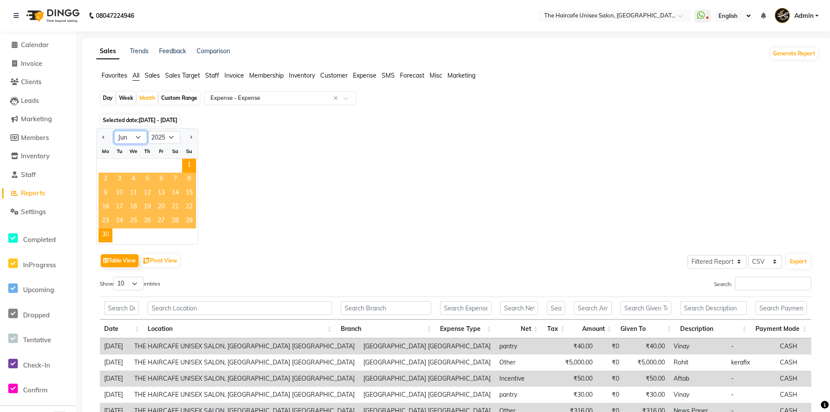
click at [142, 135] on select "Jan Feb Mar Apr May Jun Jul Aug Sep Oct Nov Dec" at bounding box center [130, 137] width 33 height 13
click at [114, 131] on select "Jan Feb Mar Apr May Jun Jul Aug Sep Oct Nov Dec" at bounding box center [130, 137] width 33 height 13
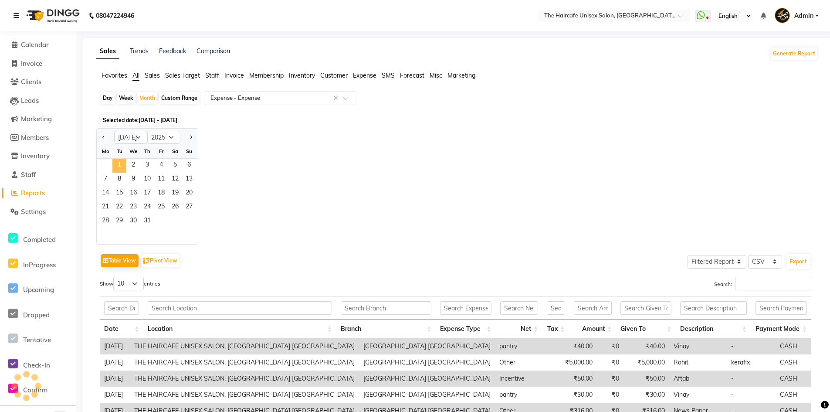
click at [120, 163] on span "1" at bounding box center [119, 166] width 14 height 14
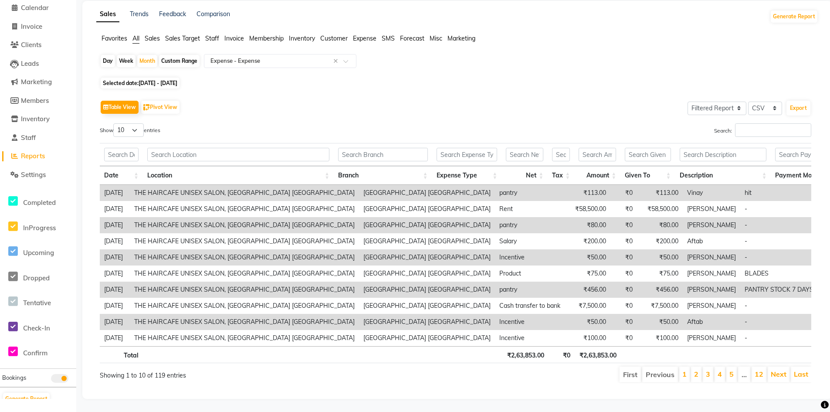
scroll to position [50, 0]
click at [171, 80] on span "01-07-2025 - 31-07-2025" at bounding box center [158, 83] width 39 height 7
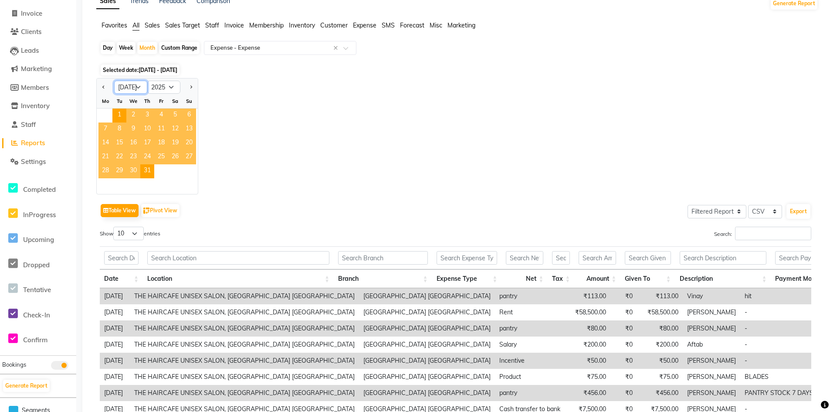
click at [135, 88] on select "Jan Feb Mar Apr May Jun Jul Aug Sep Oct Nov Dec" at bounding box center [130, 87] width 33 height 13
click at [114, 81] on select "Jan Feb Mar Apr May Jun Jul Aug Sep Oct Nov Dec" at bounding box center [130, 87] width 33 height 13
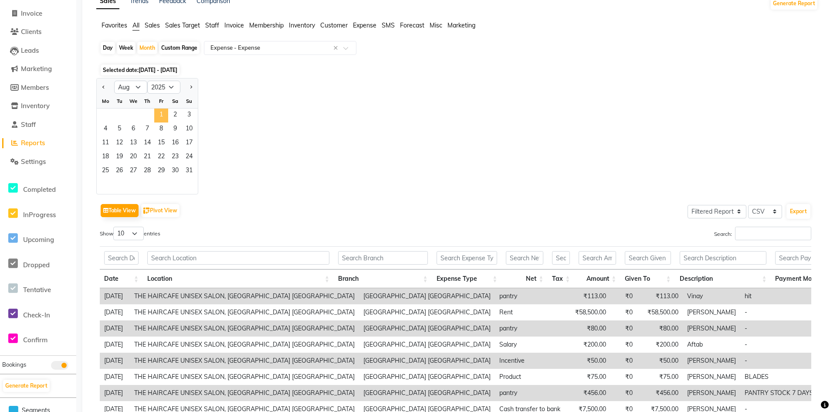
click at [160, 117] on span "1" at bounding box center [161, 116] width 14 height 14
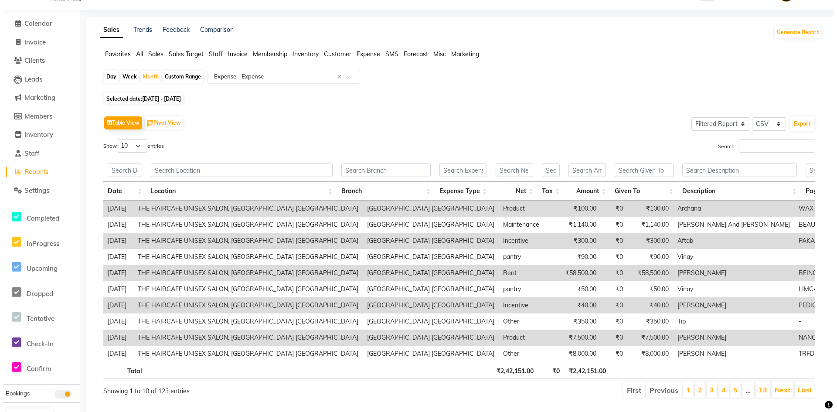
scroll to position [0, 0]
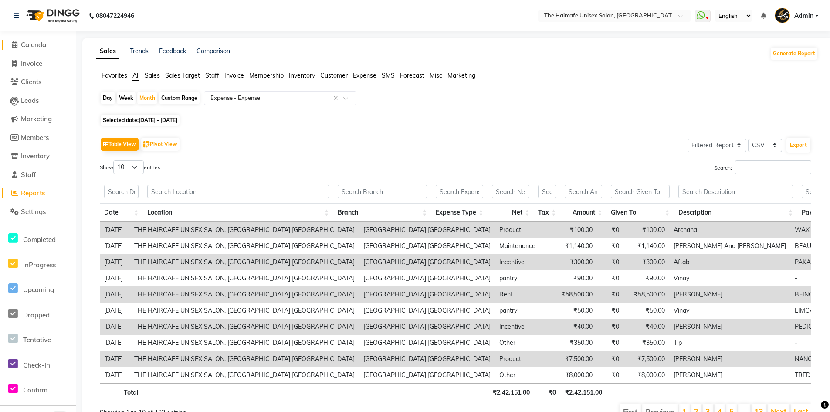
click at [40, 46] on span "Calendar" at bounding box center [35, 45] width 28 height 8
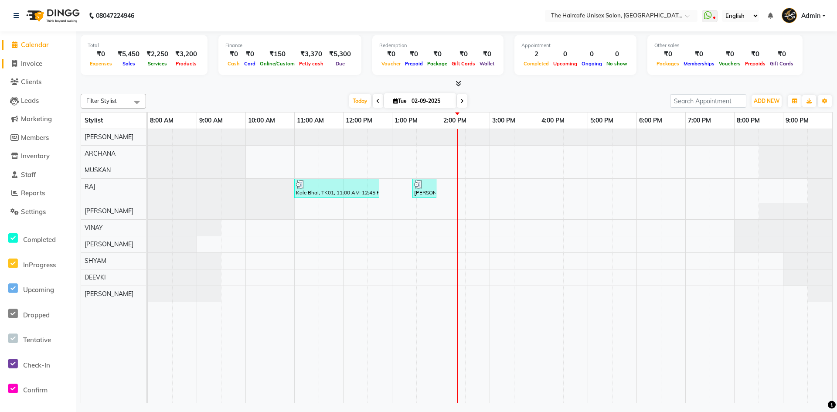
click at [30, 61] on span "Invoice" at bounding box center [31, 63] width 21 height 8
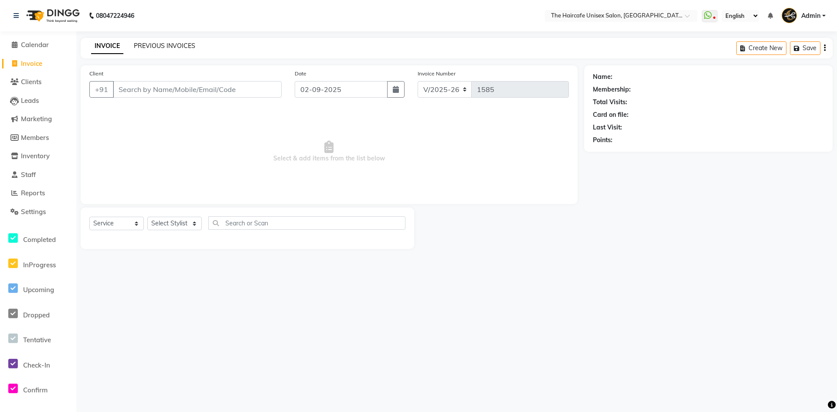
click at [154, 47] on link "PREVIOUS INVOICES" at bounding box center [164, 46] width 61 height 8
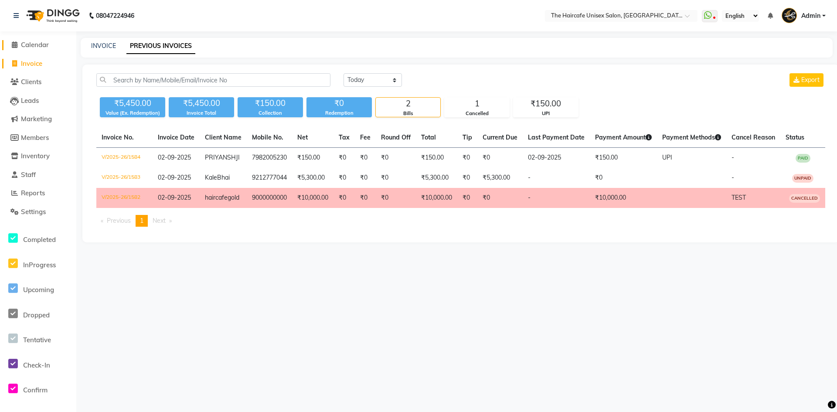
click at [32, 43] on span "Calendar" at bounding box center [35, 45] width 28 height 8
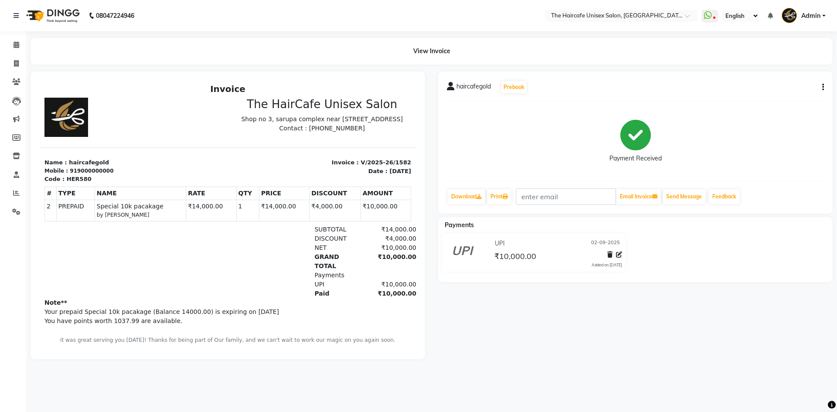
drag, startPoint x: 258, startPoint y: 213, endPoint x: 279, endPoint y: 215, distance: 21.1
click at [279, 215] on td "₹14,000.00" at bounding box center [284, 210] width 50 height 21
click at [702, 223] on div "Payments" at bounding box center [638, 225] width 401 height 9
click at [821, 85] on button "button" at bounding box center [821, 87] width 5 height 9
click at [783, 71] on div "Cancel Invoice" at bounding box center [788, 70] width 44 height 11
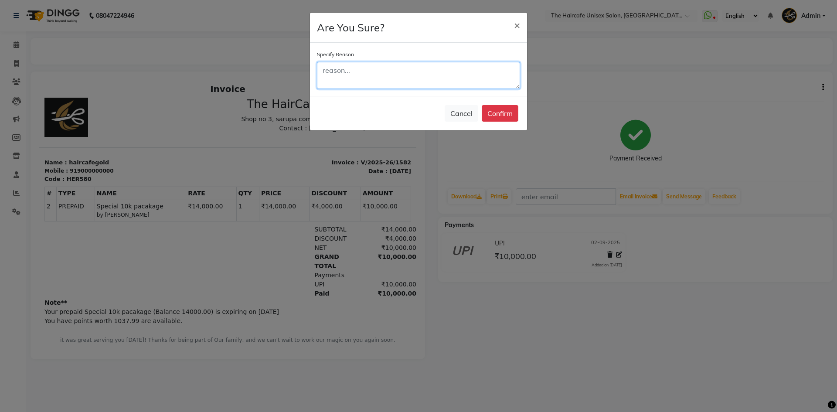
click at [370, 71] on textarea at bounding box center [418, 75] width 203 height 27
type textarea "TEST"
click at [510, 110] on button "Confirm" at bounding box center [500, 113] width 37 height 17
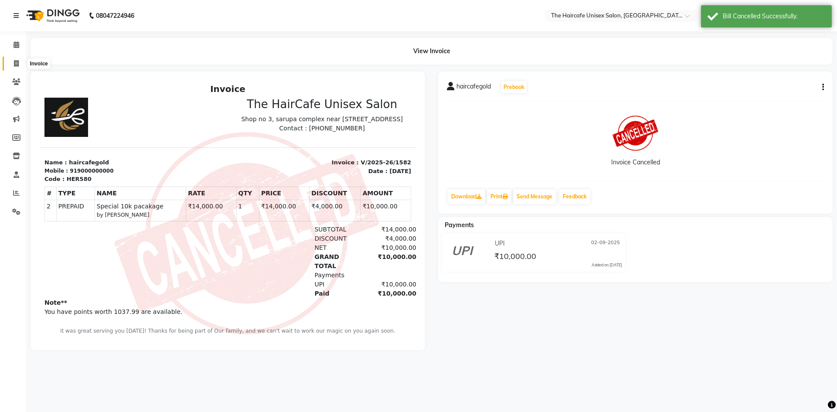
click at [17, 61] on icon at bounding box center [16, 63] width 5 height 7
select select "7412"
select select "service"
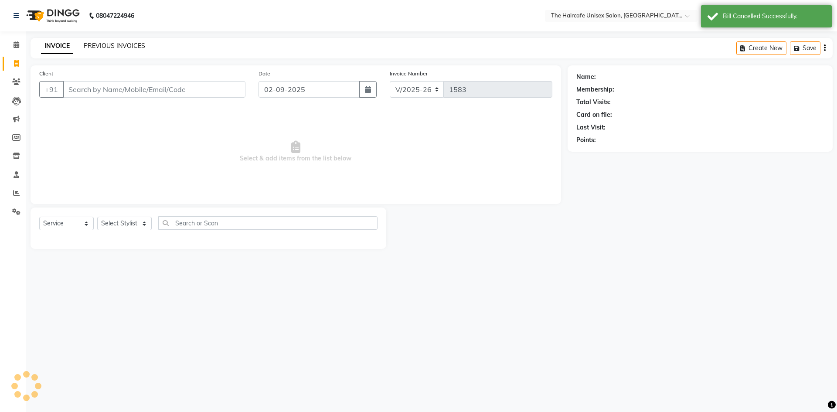
click at [112, 44] on link "PREVIOUS INVOICES" at bounding box center [114, 46] width 61 height 8
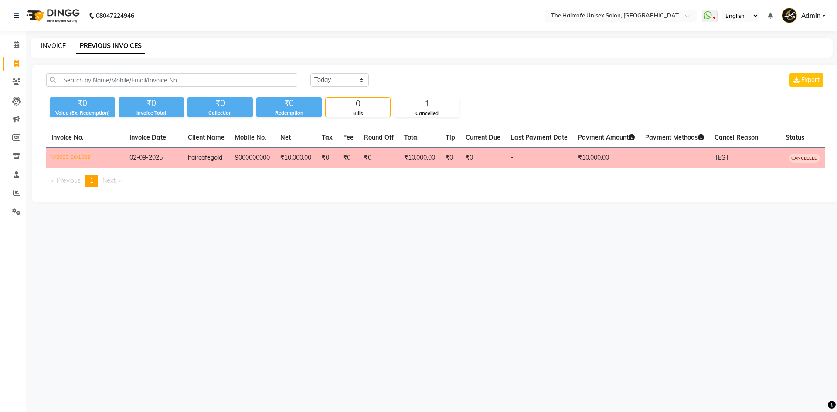
click at [48, 45] on link "INVOICE" at bounding box center [53, 46] width 25 height 8
select select "service"
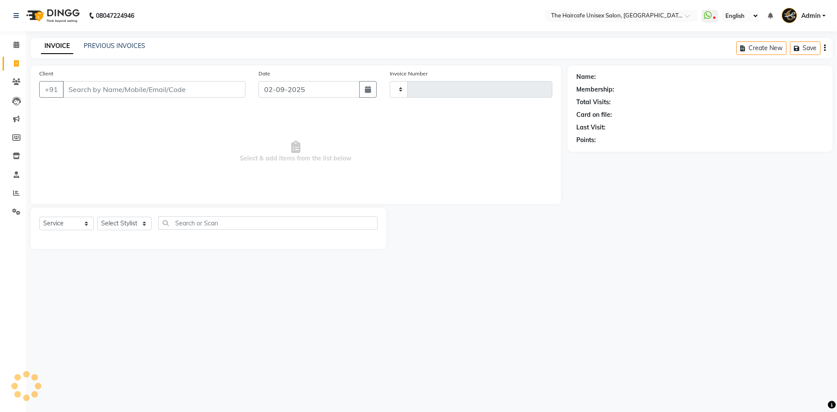
type input "1583"
select select "7412"
click at [19, 214] on icon at bounding box center [16, 211] width 8 height 7
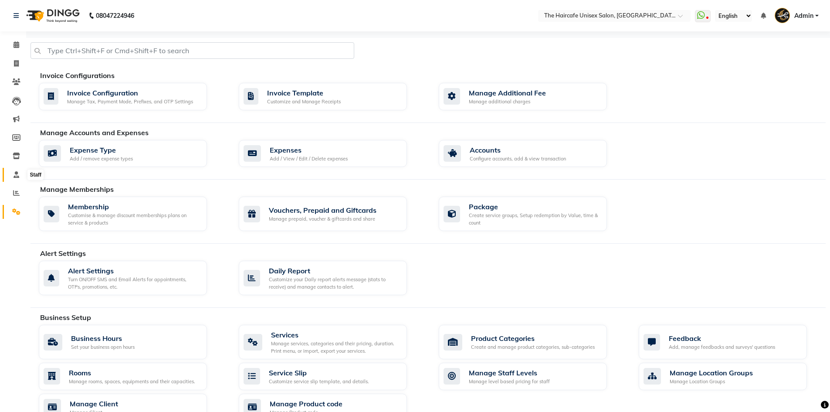
click at [20, 175] on span at bounding box center [16, 175] width 15 height 10
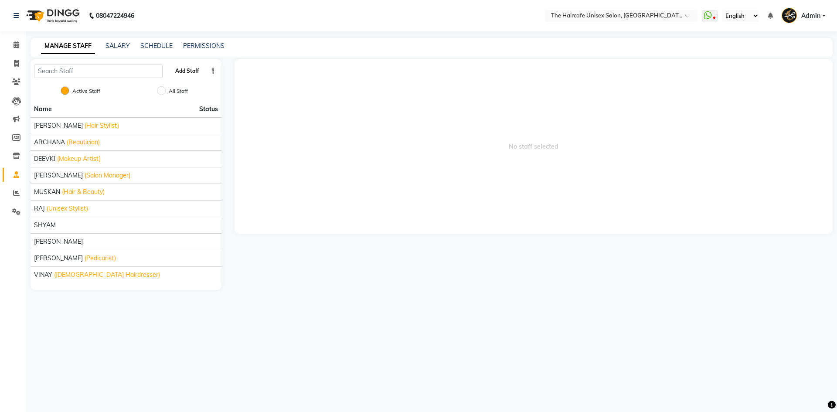
click at [192, 71] on button "Add Staff" at bounding box center [187, 71] width 31 height 15
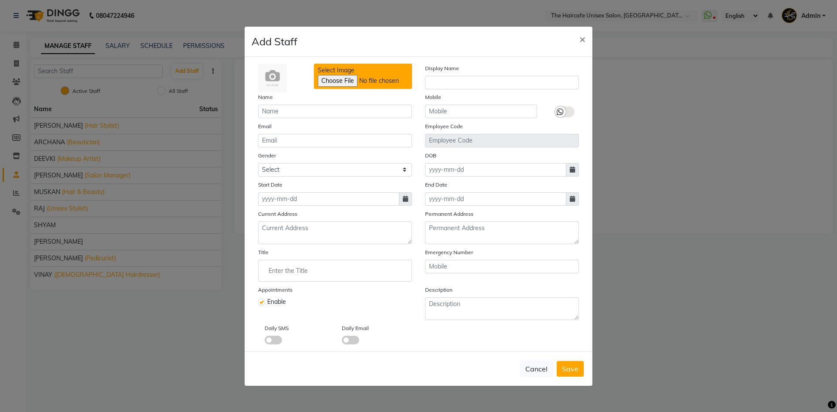
click at [340, 78] on input "Select Image" at bounding box center [377, 81] width 119 height 12
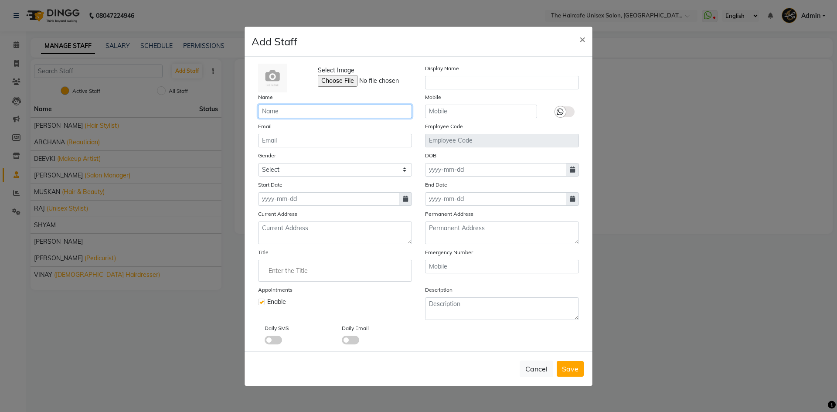
click at [305, 110] on input "text" at bounding box center [335, 112] width 154 height 14
type input "THE HAIRCAFE"
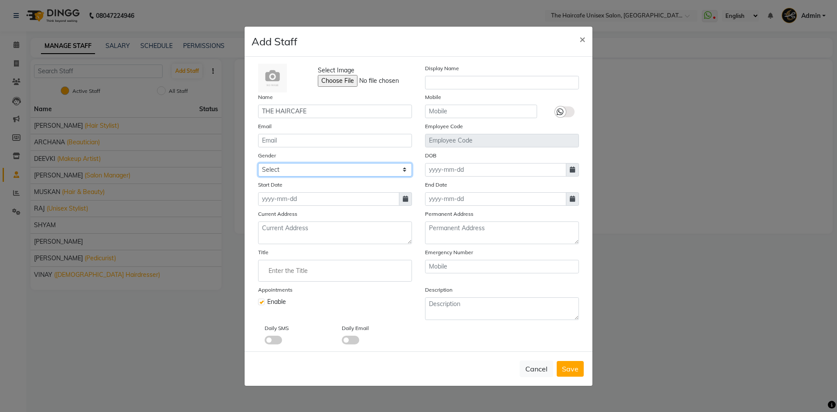
click at [282, 173] on select "Select Male Female Other Prefer Not To Say" at bounding box center [335, 170] width 154 height 14
select select "other"
click at [258, 163] on select "Select Male Female Other Prefer Not To Say" at bounding box center [335, 170] width 154 height 14
click at [288, 200] on input at bounding box center [328, 199] width 141 height 14
select select "9"
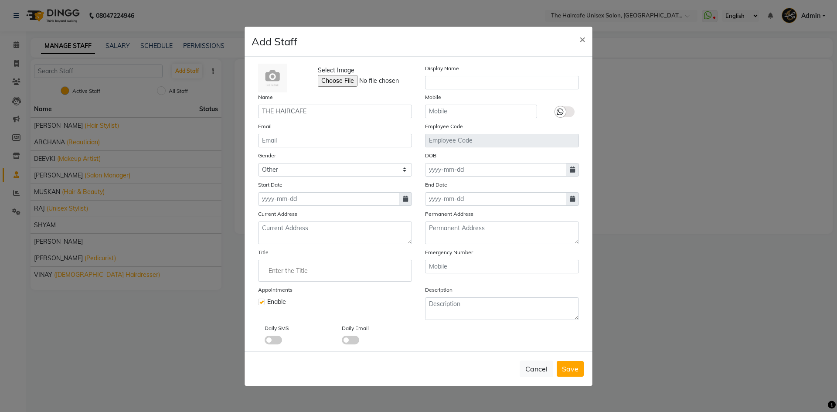
select select "2025"
click at [270, 245] on div "1" at bounding box center [267, 244] width 14 height 14
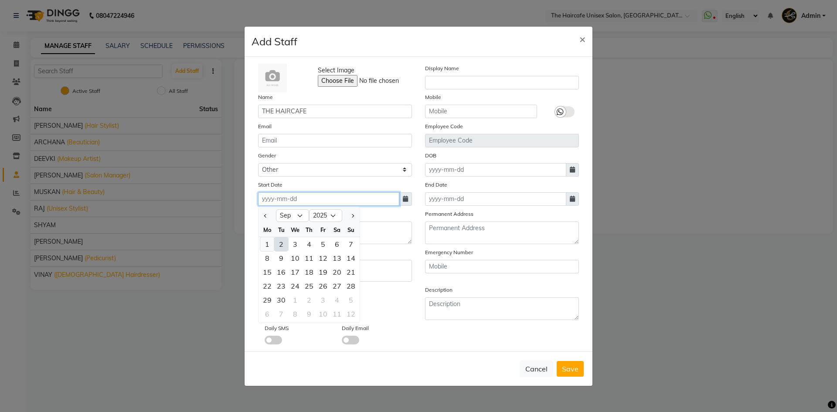
type input "[DATE]"
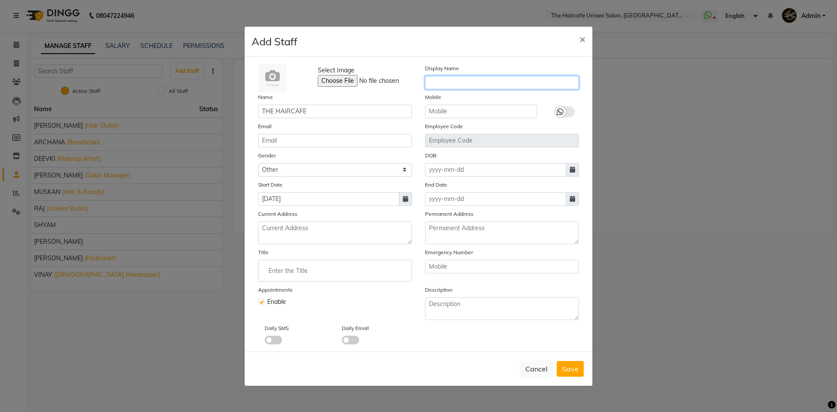
click at [463, 86] on input "text" at bounding box center [502, 83] width 154 height 14
type input "THE HAIRCAFE"
click at [578, 374] on button "Save" at bounding box center [570, 369] width 27 height 16
select select
checkbox input "false"
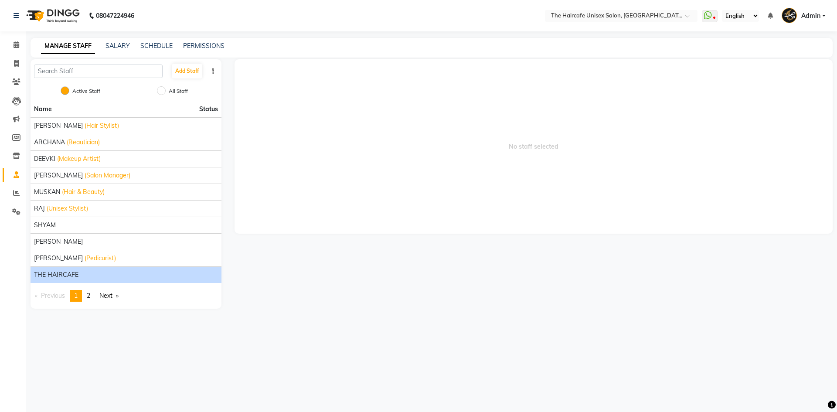
click at [52, 272] on span "THE HAIRCAFE" at bounding box center [56, 274] width 44 height 9
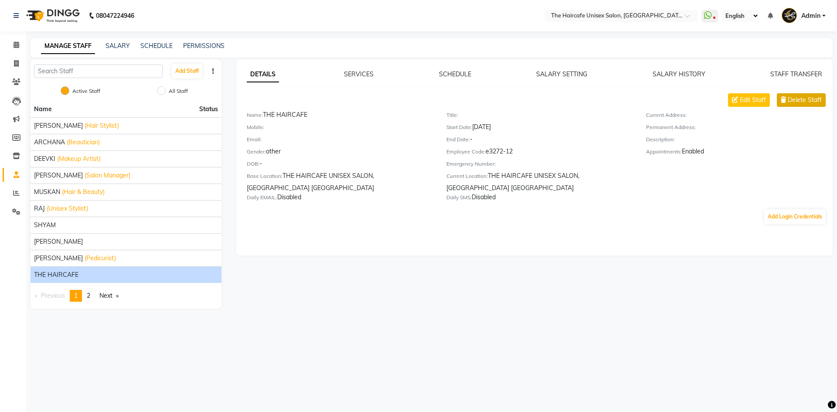
click at [813, 100] on span "Delete Staff" at bounding box center [805, 99] width 34 height 9
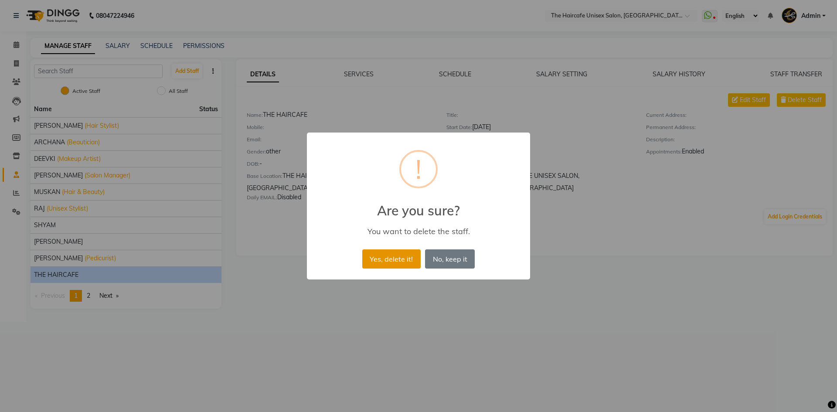
click at [391, 255] on button "Yes, delete it!" at bounding box center [391, 258] width 58 height 19
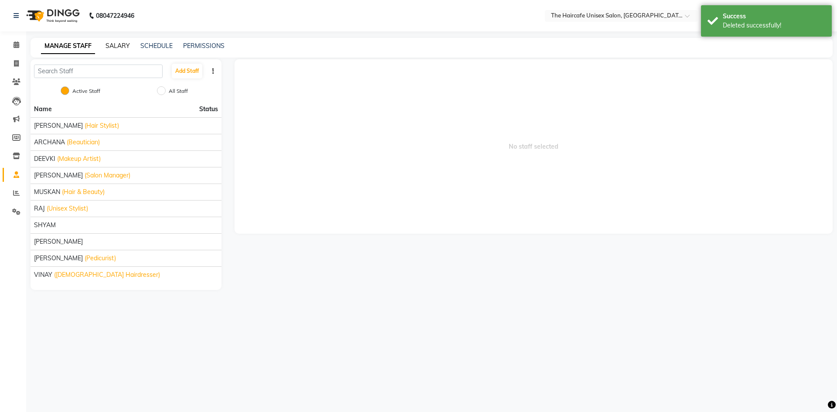
click at [112, 44] on link "SALARY" at bounding box center [117, 46] width 24 height 8
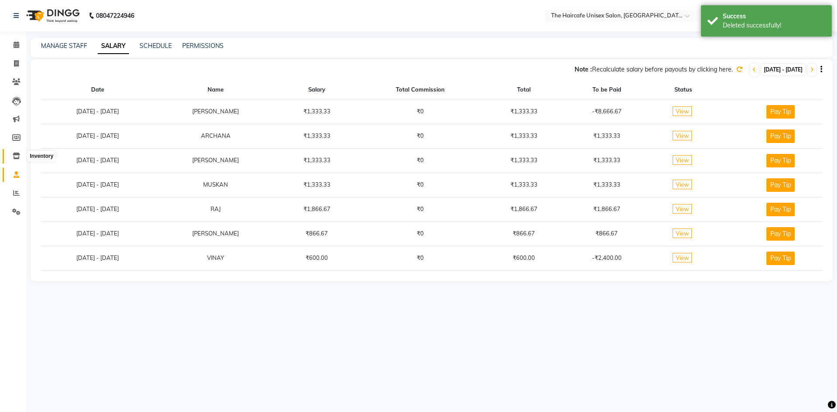
click at [18, 157] on icon at bounding box center [16, 156] width 7 height 7
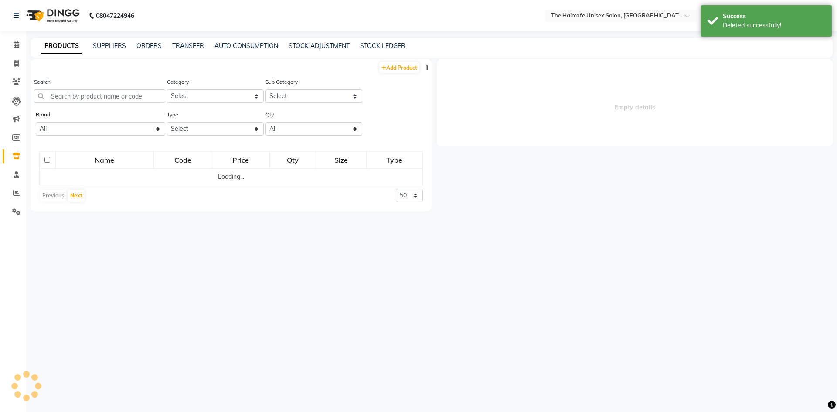
select select
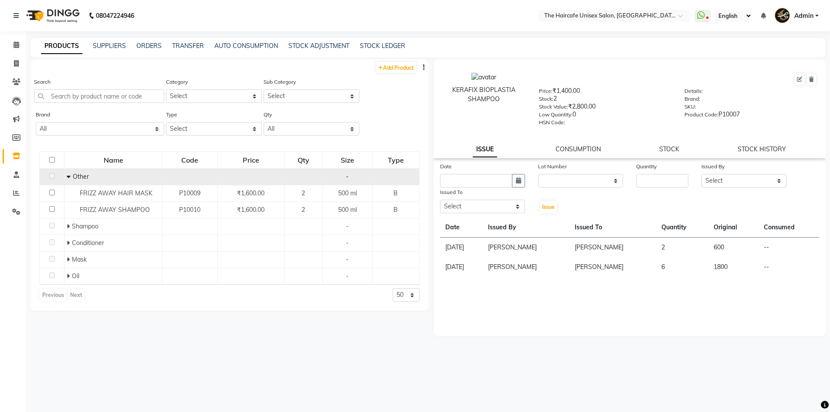
click at [68, 176] on icon at bounding box center [69, 176] width 4 height 6
click at [102, 44] on link "SUPPLIERS" at bounding box center [109, 46] width 33 height 8
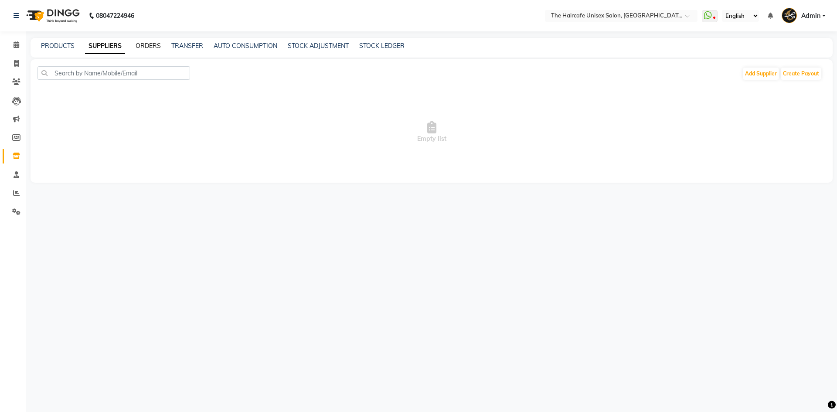
click at [156, 46] on link "ORDERS" at bounding box center [148, 46] width 25 height 8
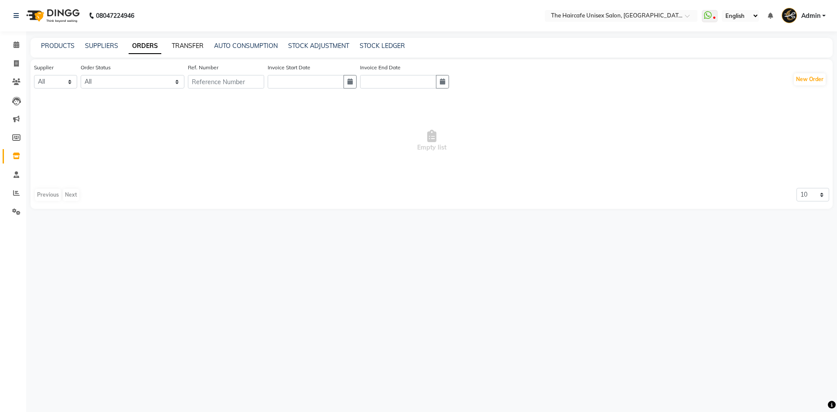
click at [187, 44] on link "TRANSFER" at bounding box center [188, 46] width 32 height 8
select select "sender"
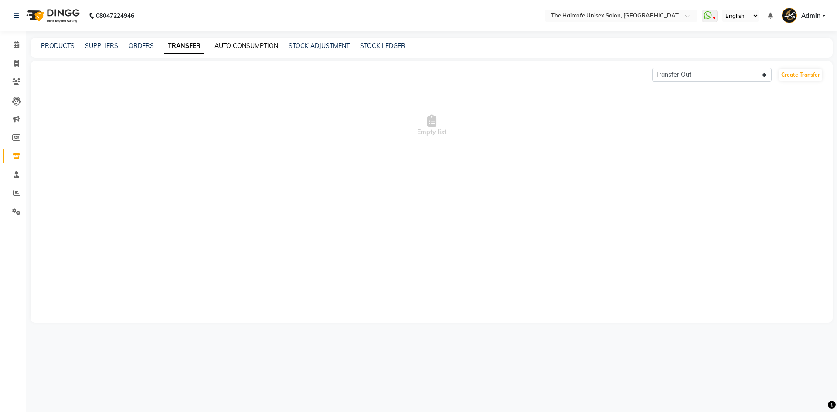
click at [239, 46] on link "AUTO CONSUMPTION" at bounding box center [246, 46] width 64 height 8
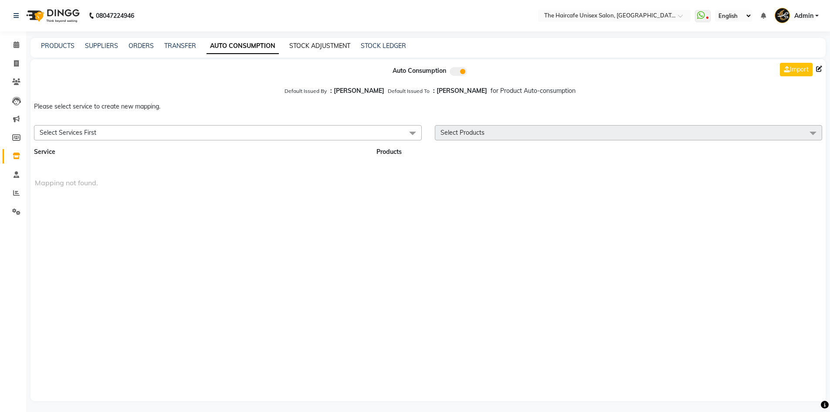
click at [305, 43] on link "STOCK ADJUSTMENT" at bounding box center [319, 46] width 61 height 8
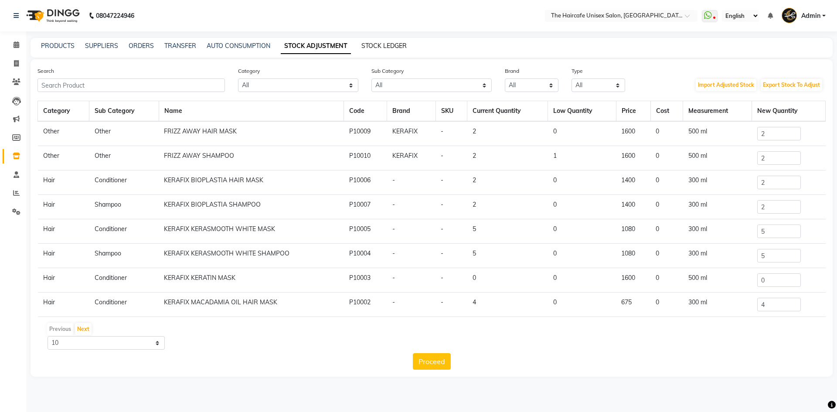
click at [376, 42] on link "STOCK LEDGER" at bounding box center [383, 46] width 45 height 8
select select "all"
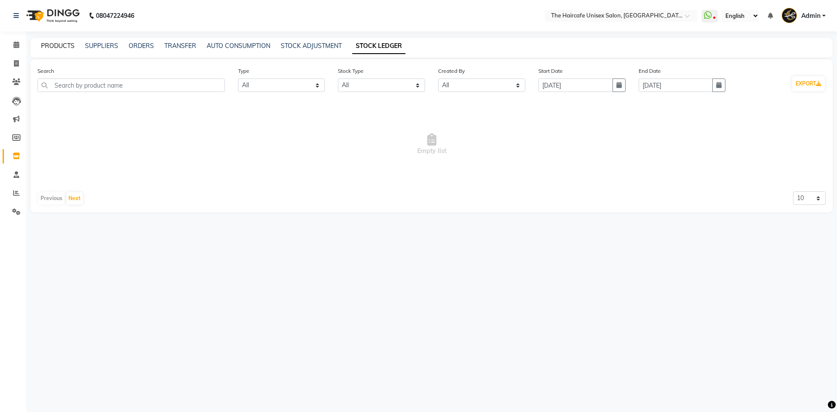
click at [51, 42] on link "PRODUCTS" at bounding box center [58, 46] width 34 height 8
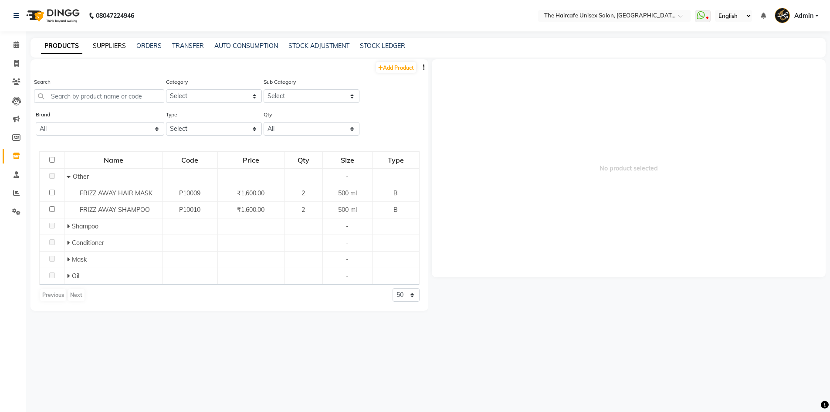
click at [103, 44] on link "SUPPLIERS" at bounding box center [109, 46] width 33 height 8
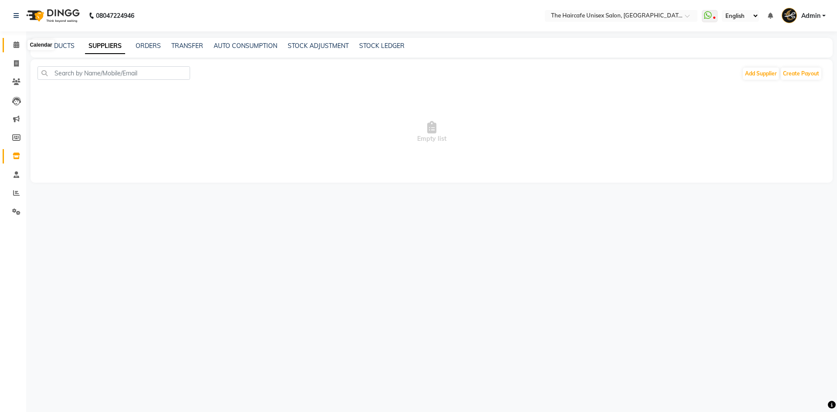
click at [16, 45] on icon at bounding box center [17, 44] width 6 height 7
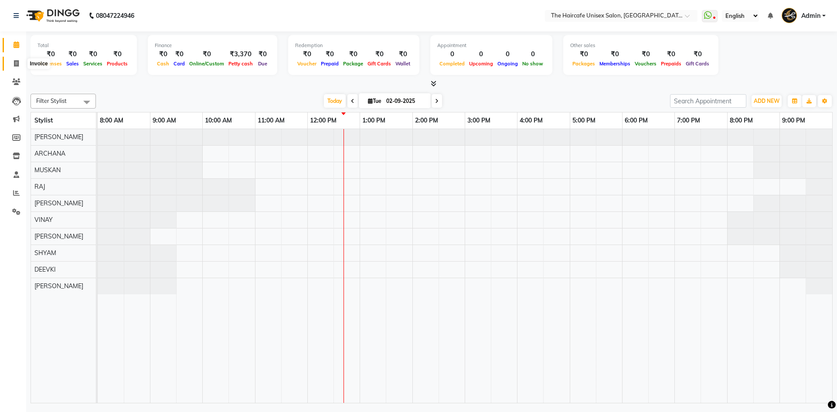
click at [14, 62] on icon at bounding box center [16, 63] width 5 height 7
select select "7412"
select select "service"
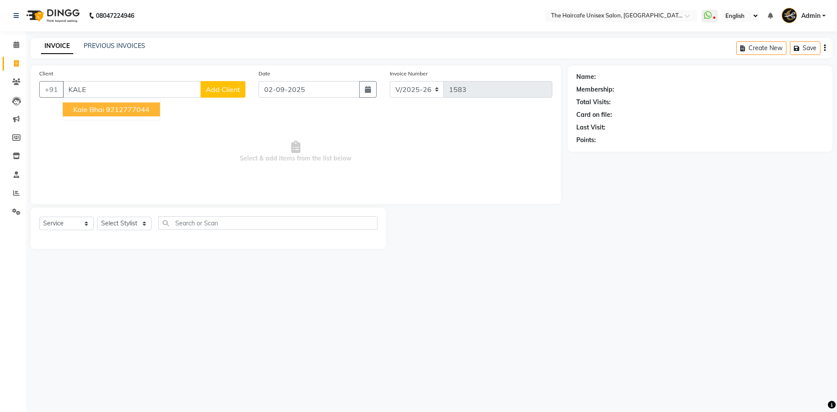
click at [103, 110] on span "Kale Bhai" at bounding box center [88, 109] width 31 height 9
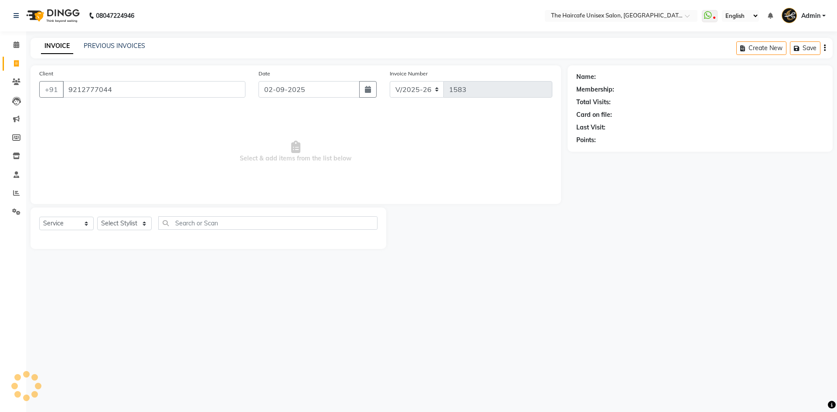
type input "9212777044"
select select "1: Object"
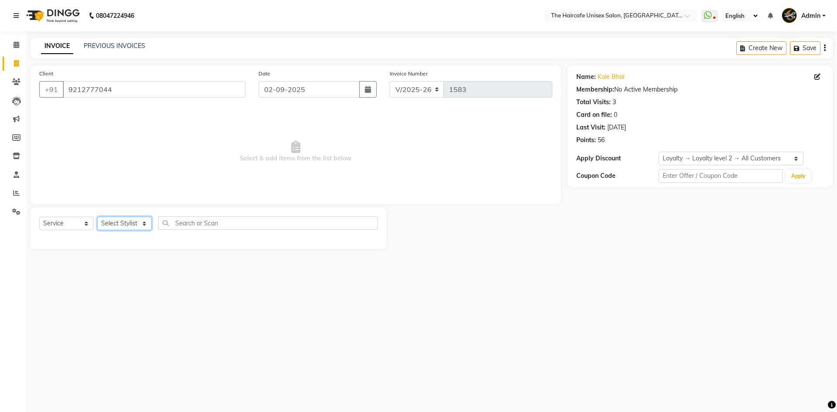
click at [120, 223] on select "Select Stylist AFTAB ARCHANA DEEVKI MAHESH VERMA MUSKAN RAJ SHYAM SHYAM JI SURE…" at bounding box center [124, 224] width 54 height 14
select select "68578"
click at [97, 217] on select "Select Stylist AFTAB ARCHANA DEEVKI MAHESH VERMA MUSKAN RAJ SHYAM SHYAM JI SURE…" at bounding box center [124, 224] width 54 height 14
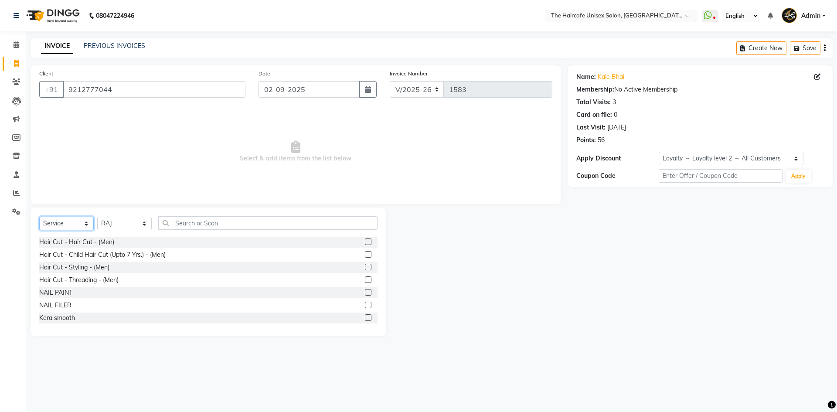
click at [82, 219] on select "Select Service Product Membership Package Voucher Prepaid Gift Card" at bounding box center [66, 224] width 54 height 14
select select "product"
click at [39, 217] on select "Select Service Product Membership Package Voucher Prepaid Gift Card" at bounding box center [66, 224] width 54 height 14
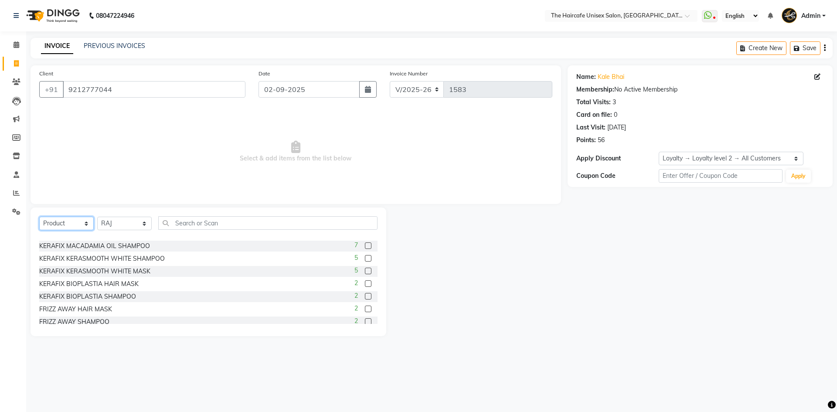
scroll to position [39, 0]
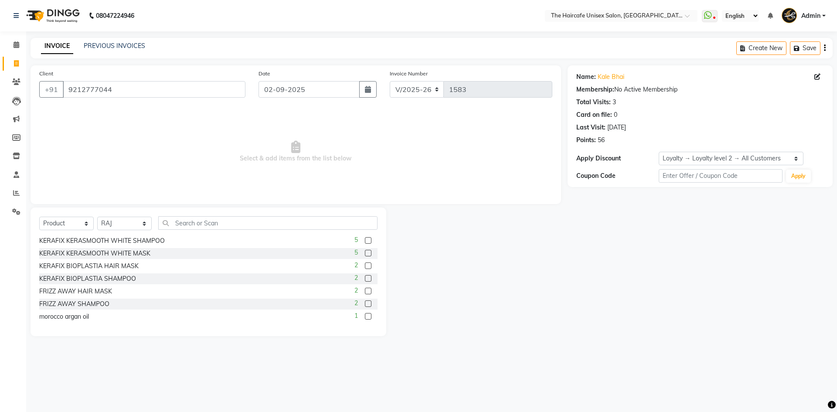
click at [365, 290] on label at bounding box center [368, 291] width 7 height 7
click at [365, 290] on input "checkbox" at bounding box center [368, 292] width 6 height 6
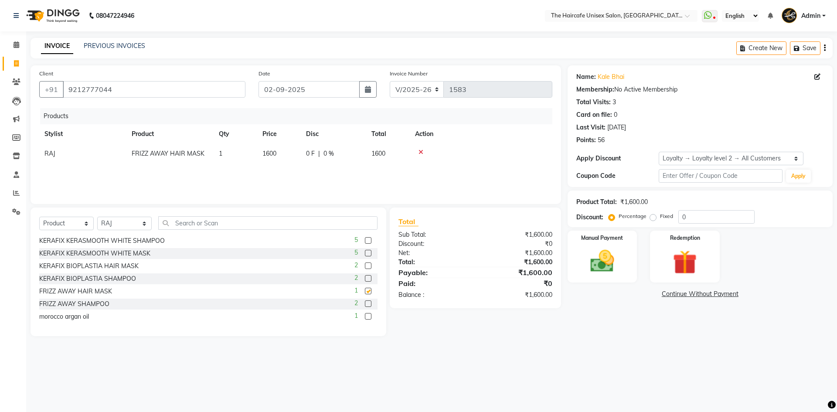
checkbox input "false"
click at [365, 304] on label at bounding box center [368, 303] width 7 height 7
click at [365, 304] on input "checkbox" at bounding box center [368, 304] width 6 height 6
checkbox input "false"
click at [75, 224] on select "Select Service Product Membership Package Voucher Prepaid Gift Card" at bounding box center [66, 224] width 54 height 14
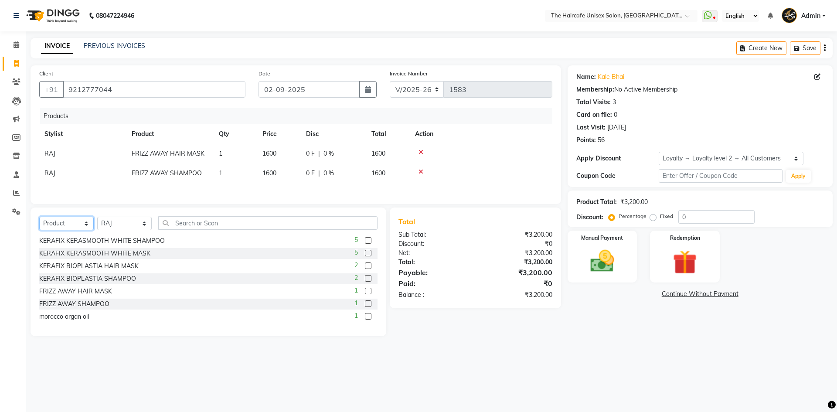
select select "service"
click at [39, 218] on select "Select Service Product Membership Package Voucher Prepaid Gift Card" at bounding box center [66, 224] width 54 height 14
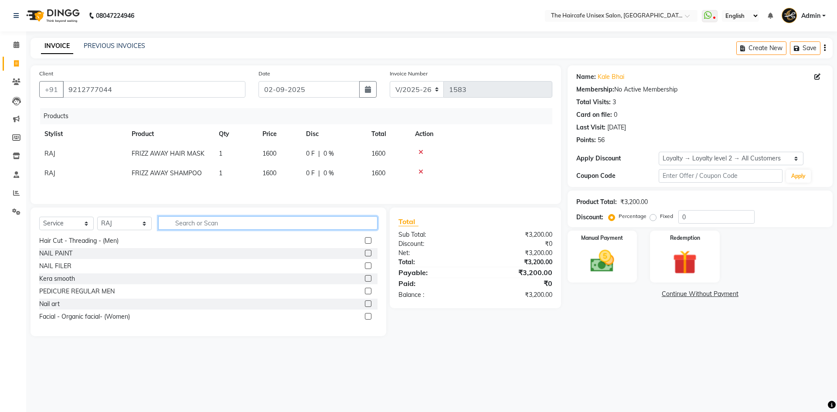
click at [180, 222] on input "text" at bounding box center [267, 223] width 219 height 14
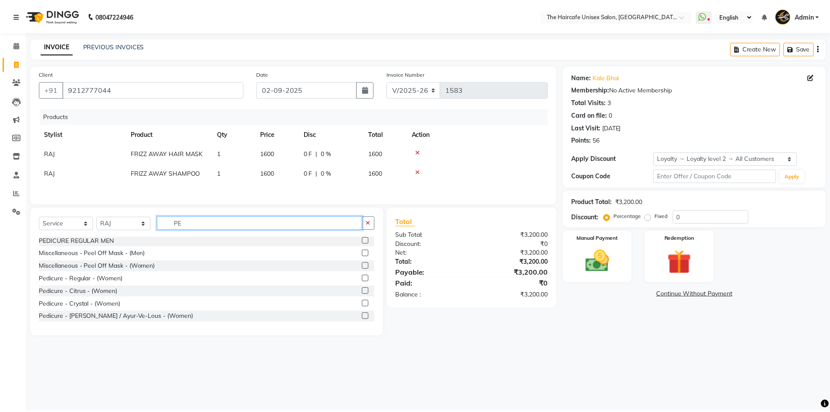
scroll to position [0, 0]
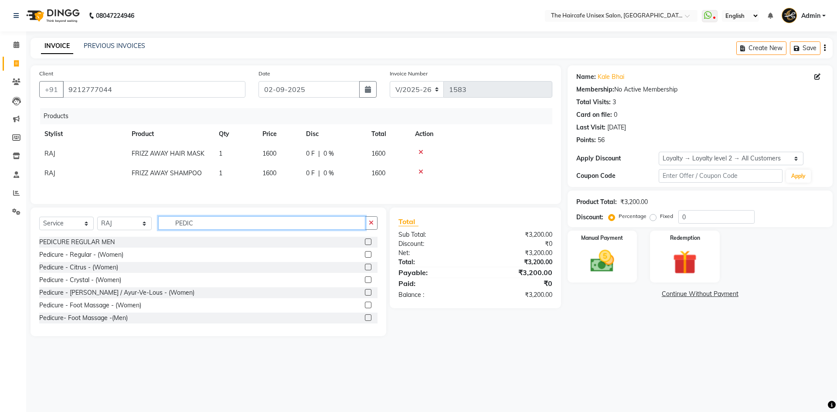
type input "PEDIC"
click at [365, 254] on label at bounding box center [368, 254] width 7 height 7
click at [365, 254] on input "checkbox" at bounding box center [368, 255] width 6 height 6
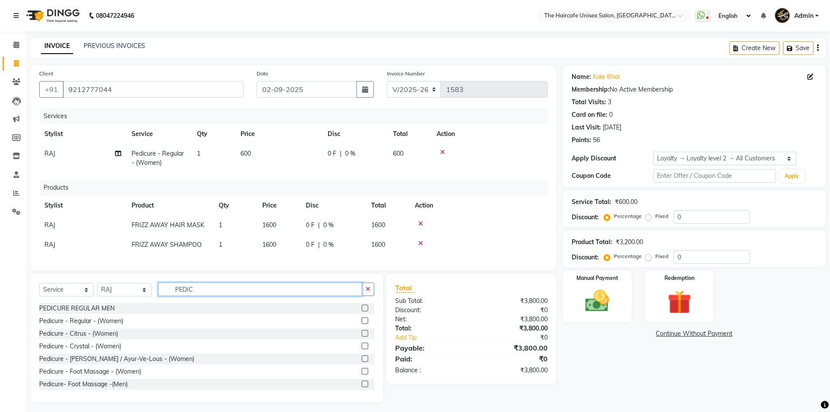
click at [232, 296] on input "PEDIC" at bounding box center [260, 289] width 204 height 14
click at [362, 324] on label at bounding box center [365, 320] width 7 height 7
click at [362, 324] on input "checkbox" at bounding box center [365, 321] width 6 height 6
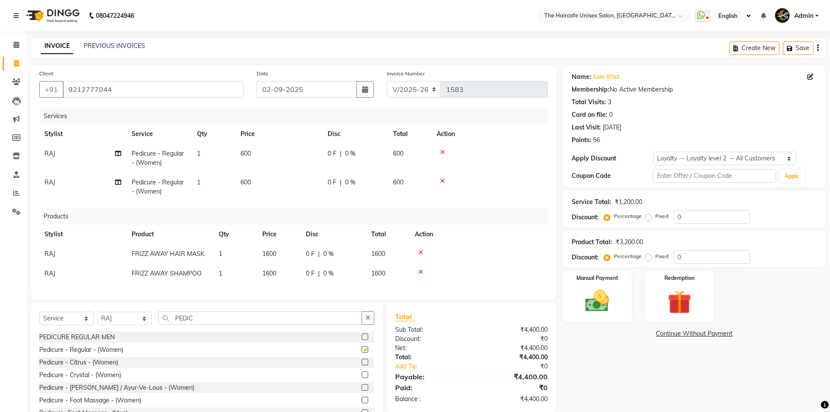
checkbox input "false"
click at [298, 325] on input "PEDIC" at bounding box center [260, 318] width 204 height 14
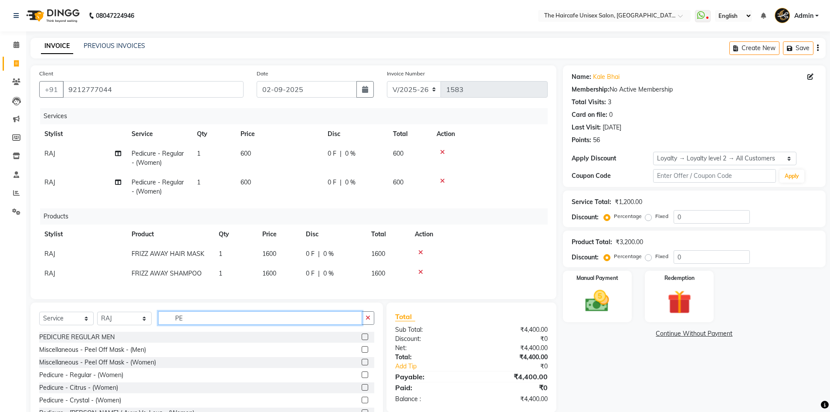
type input "P"
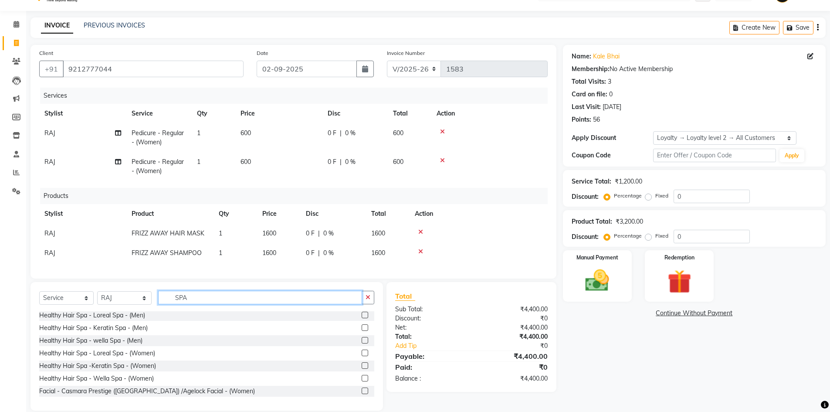
scroll to position [39, 0]
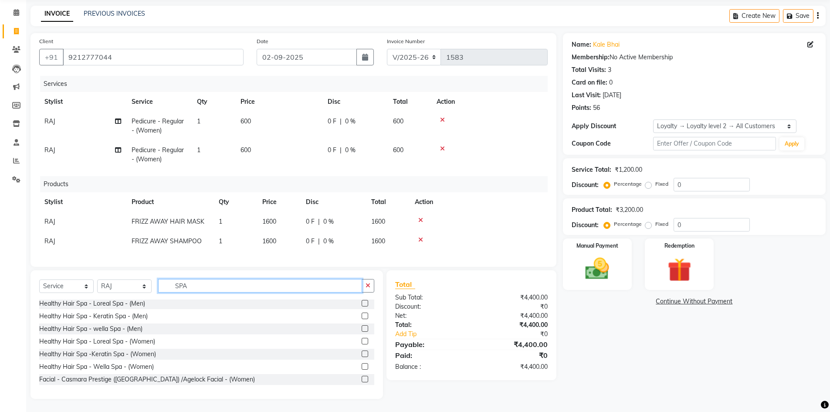
type input "SPA"
click at [362, 353] on label at bounding box center [365, 353] width 7 height 7
click at [362, 353] on input "checkbox" at bounding box center [365, 354] width 6 height 6
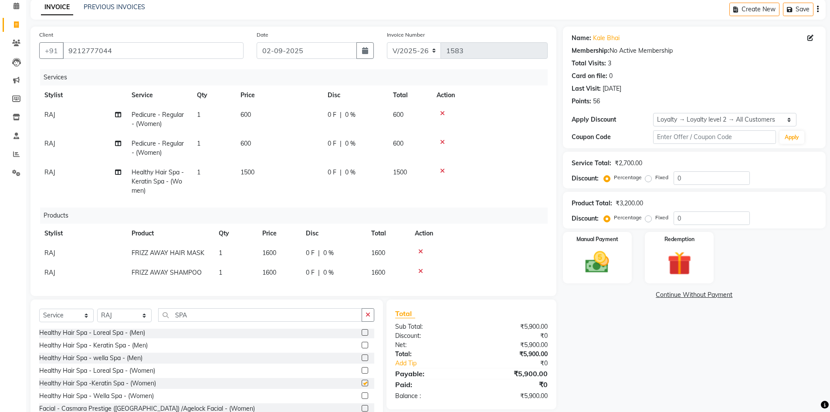
checkbox input "false"
click at [316, 106] on td "600" at bounding box center [278, 117] width 87 height 29
select select "68578"
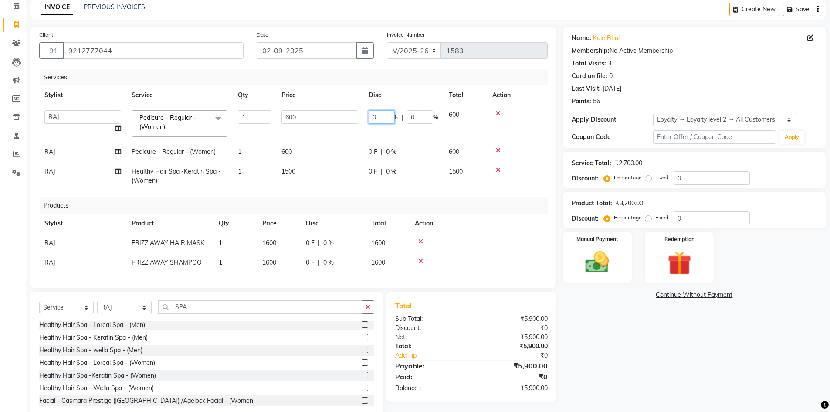
click at [380, 117] on input "0" at bounding box center [382, 117] width 26 height 14
type input "600"
click at [597, 373] on div "Name: Kale Bhai Membership: No Active Membership Total Visits: 3 Card on file: …" at bounding box center [697, 224] width 269 height 394
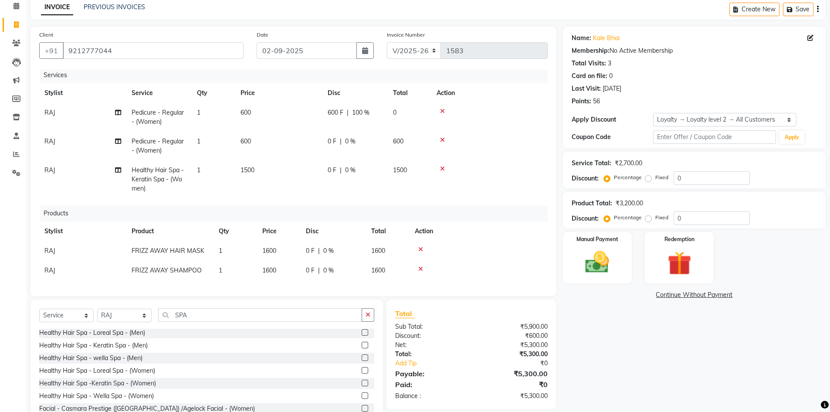
scroll to position [9, 0]
click at [605, 258] on img at bounding box center [597, 262] width 40 height 28
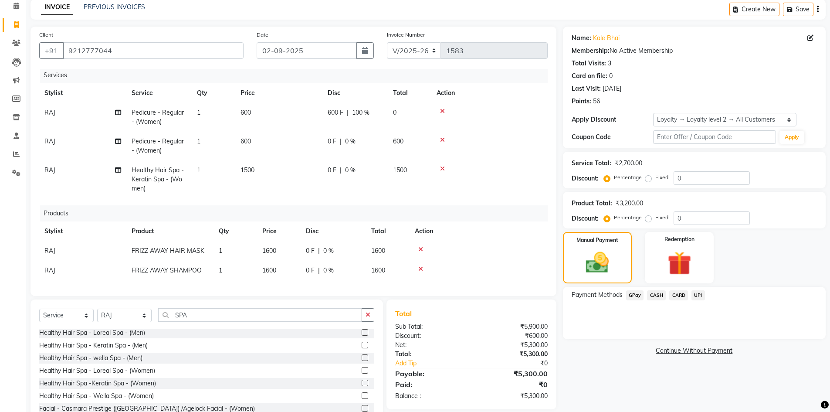
click at [675, 350] on link "Continue Without Payment" at bounding box center [694, 350] width 259 height 9
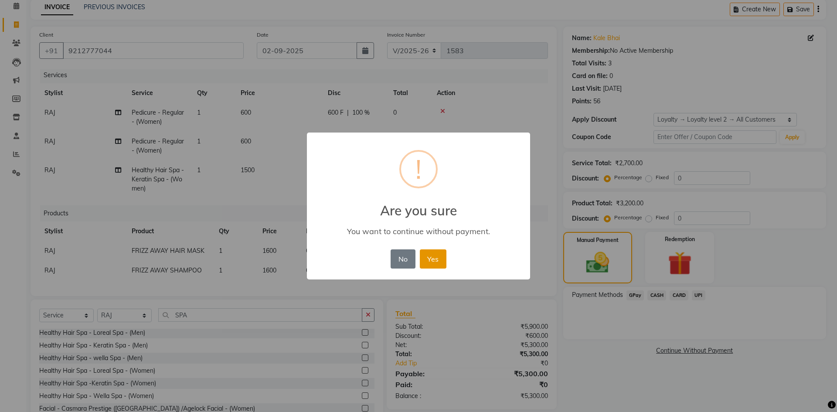
click at [430, 262] on button "Yes" at bounding box center [433, 258] width 27 height 19
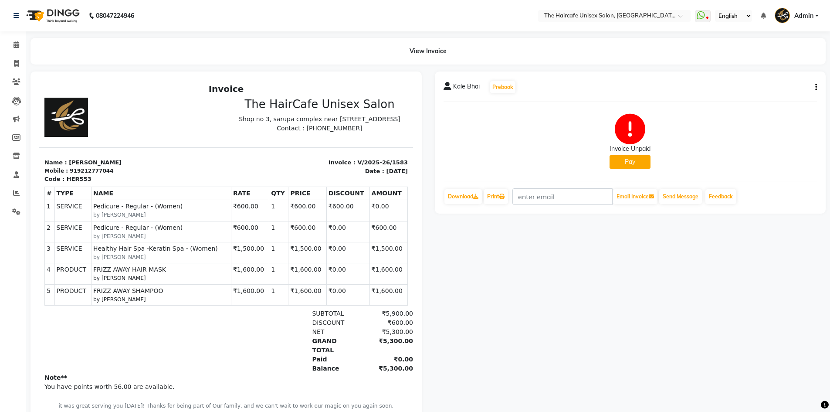
click at [817, 88] on div "Kale Bhai Prebook Invoice Unpaid Pay Download Print Email Invoice Send Message …" at bounding box center [630, 142] width 391 height 142
click at [817, 88] on icon "button" at bounding box center [816, 87] width 2 height 0
click at [774, 88] on div "Edit Item Staff" at bounding box center [773, 87] width 60 height 11
select select
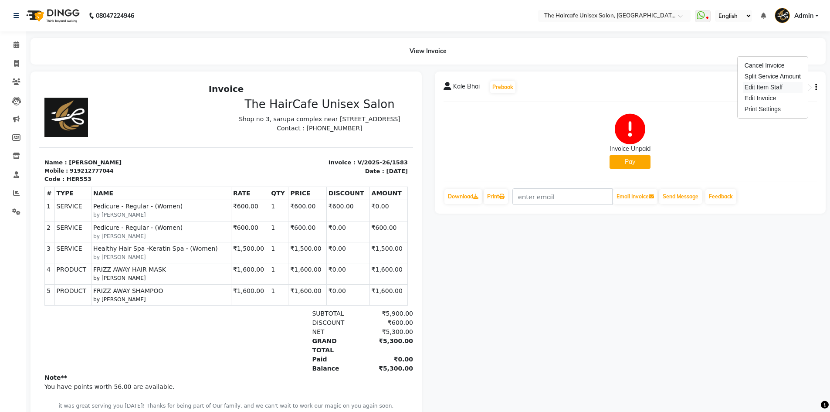
select select
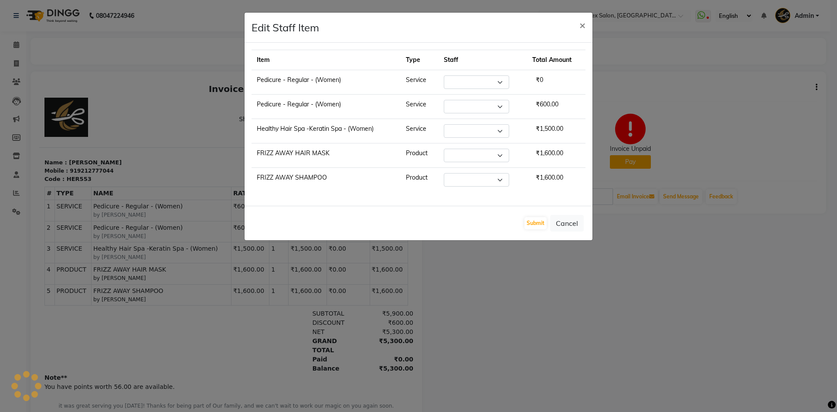
select select "68578"
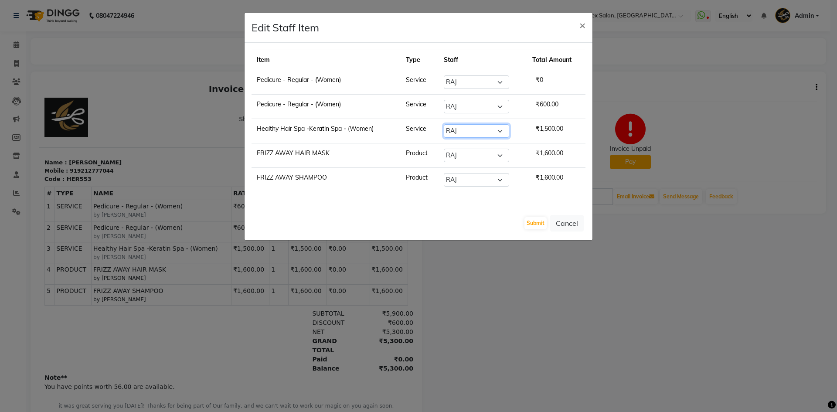
click at [466, 130] on select "Select AFTAB ARCHANA DEEVKI MAHESH VERMA MUSKAN RAJ SHYAM SHYAM JI SURENDER SIN…" at bounding box center [476, 131] width 65 height 14
select select "65654"
click at [444, 124] on select "Select AFTAB ARCHANA DEEVKI MAHESH VERMA MUSKAN RAJ SHYAM SHYAM JI SURENDER SIN…" at bounding box center [476, 131] width 65 height 14
click at [476, 152] on select "Select AFTAB ARCHANA DEEVKI MAHESH VERMA MUSKAN RAJ SHYAM SHYAM JI SURENDER SIN…" at bounding box center [476, 156] width 65 height 14
drag, startPoint x: 481, startPoint y: 105, endPoint x: 482, endPoint y: 112, distance: 7.5
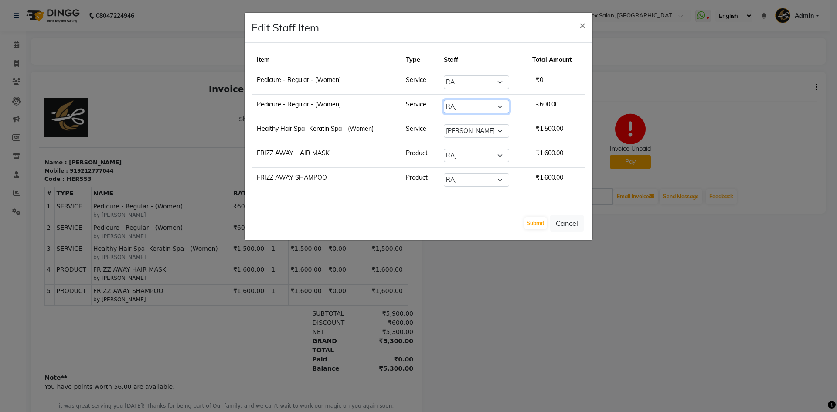
click at [481, 105] on select "Select AFTAB ARCHANA DEEVKI MAHESH VERMA MUSKAN RAJ SHYAM SHYAM JI SURENDER SIN…" at bounding box center [476, 107] width 65 height 14
select select "65654"
click at [444, 100] on select "Select AFTAB ARCHANA DEEVKI MAHESH VERMA MUSKAN RAJ SHYAM SHYAM JI SURENDER SIN…" at bounding box center [476, 107] width 65 height 14
click at [488, 85] on select "Select AFTAB ARCHANA DEEVKI MAHESH VERMA MUSKAN RAJ SHYAM SHYAM JI SURENDER SIN…" at bounding box center [476, 82] width 65 height 14
select select "65654"
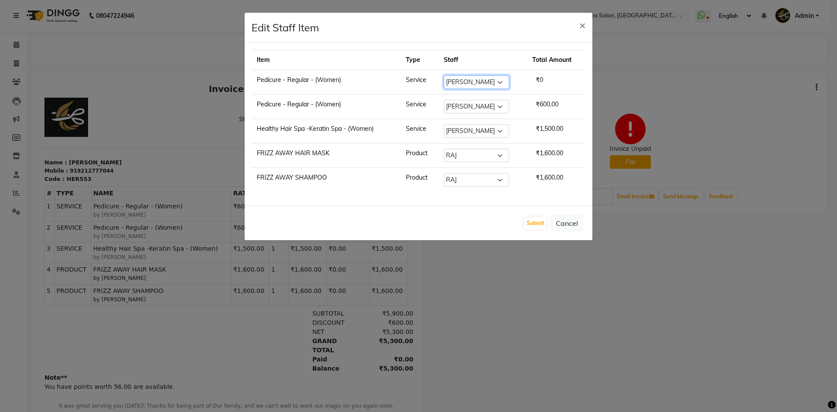
click at [444, 75] on select "Select AFTAB ARCHANA DEEVKI MAHESH VERMA MUSKAN RAJ SHYAM SHYAM JI SURENDER SIN…" at bounding box center [476, 82] width 65 height 14
click at [527, 219] on button "Submit" at bounding box center [535, 223] width 22 height 12
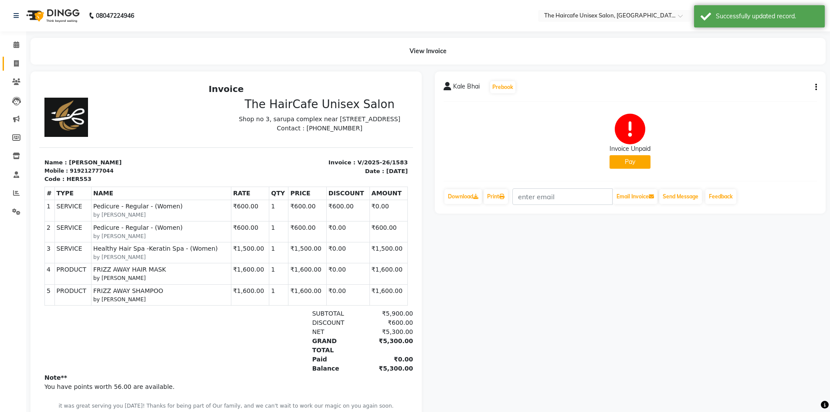
click at [16, 59] on span at bounding box center [16, 64] width 15 height 10
select select "service"
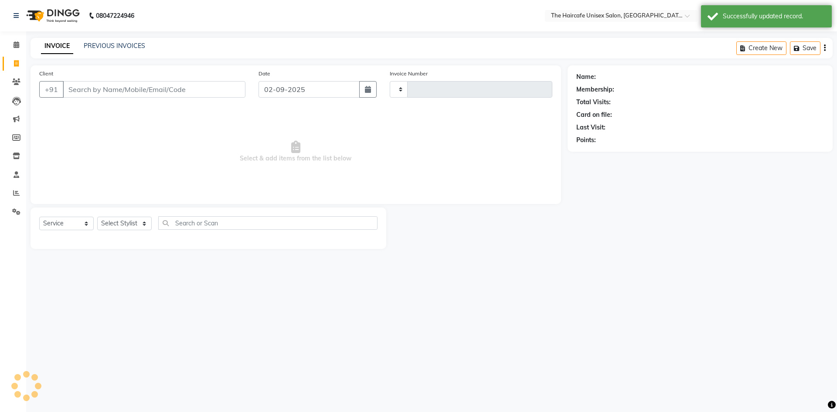
type input "1584"
select select "7412"
click at [120, 47] on link "PREVIOUS INVOICES" at bounding box center [114, 46] width 61 height 8
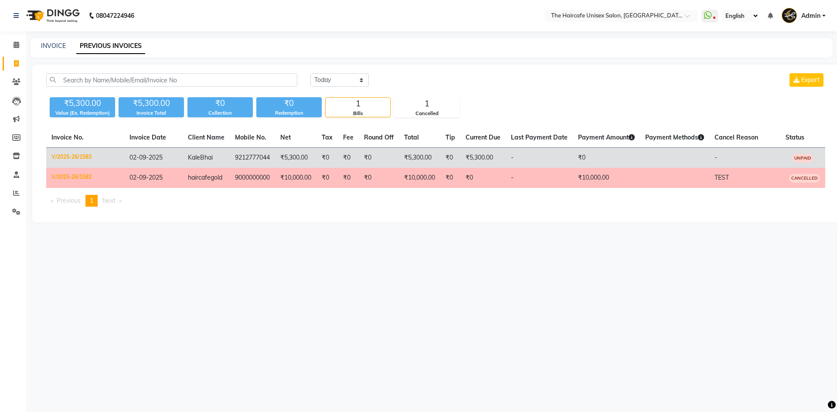
click at [263, 156] on td "9212777044" at bounding box center [252, 158] width 45 height 20
click at [290, 157] on td "₹5,300.00" at bounding box center [295, 158] width 41 height 20
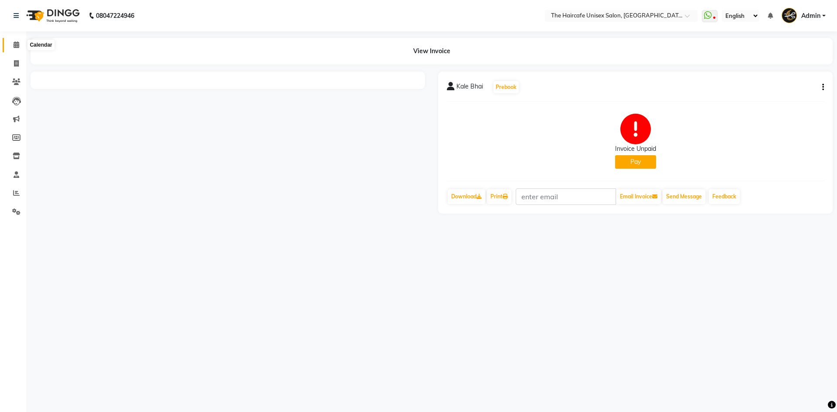
click at [17, 47] on icon at bounding box center [17, 44] width 6 height 7
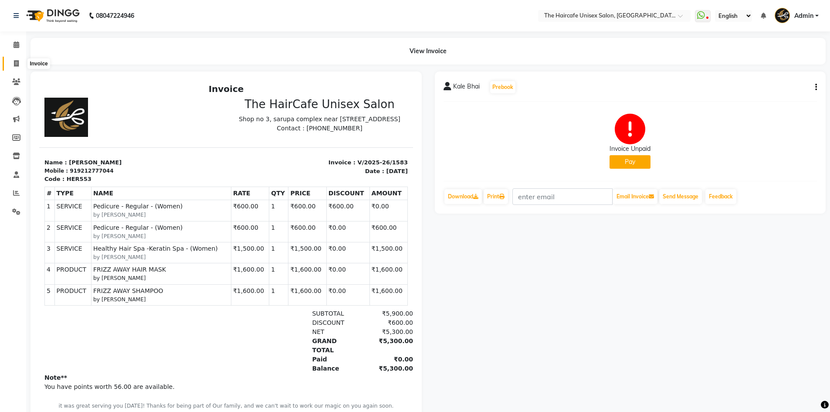
click at [20, 64] on span at bounding box center [16, 64] width 15 height 10
select select "service"
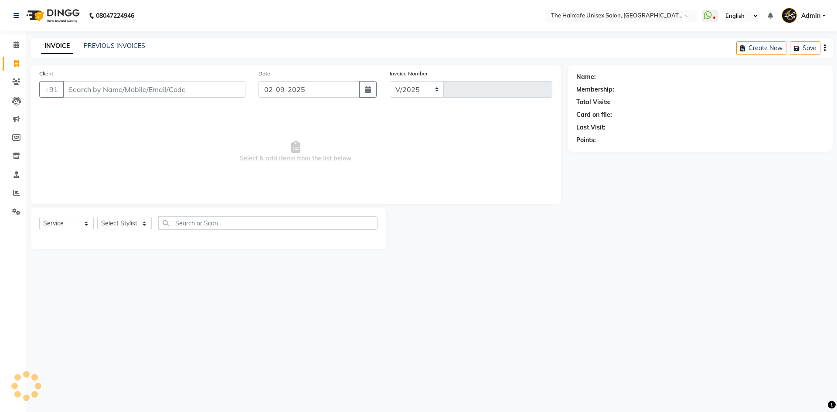
select select "7412"
type input "1584"
